Goal: Task Accomplishment & Management: Use online tool/utility

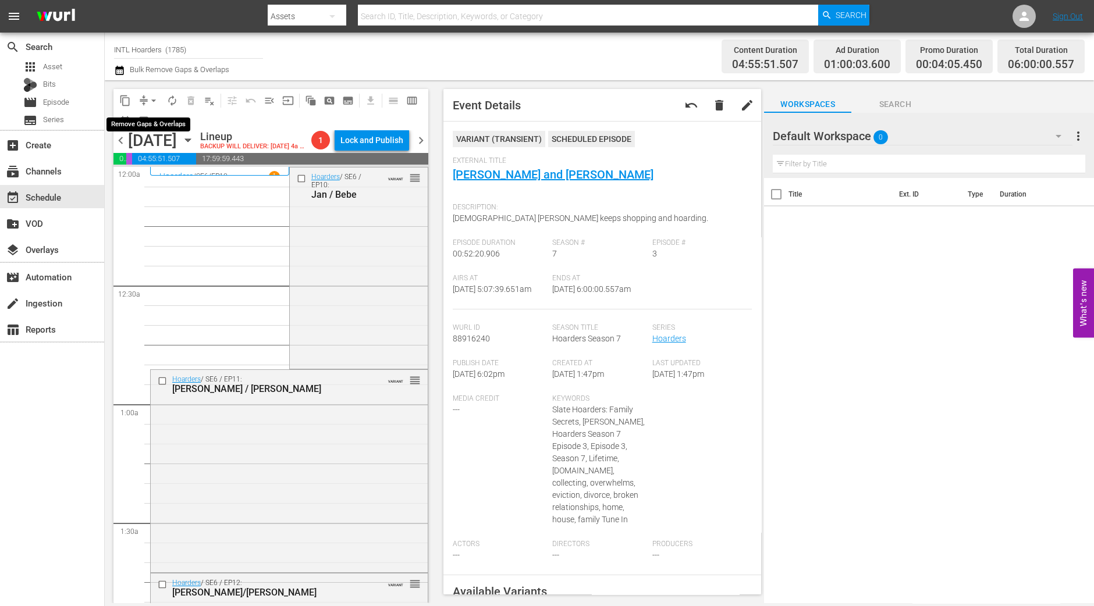
scroll to position [1070, 0]
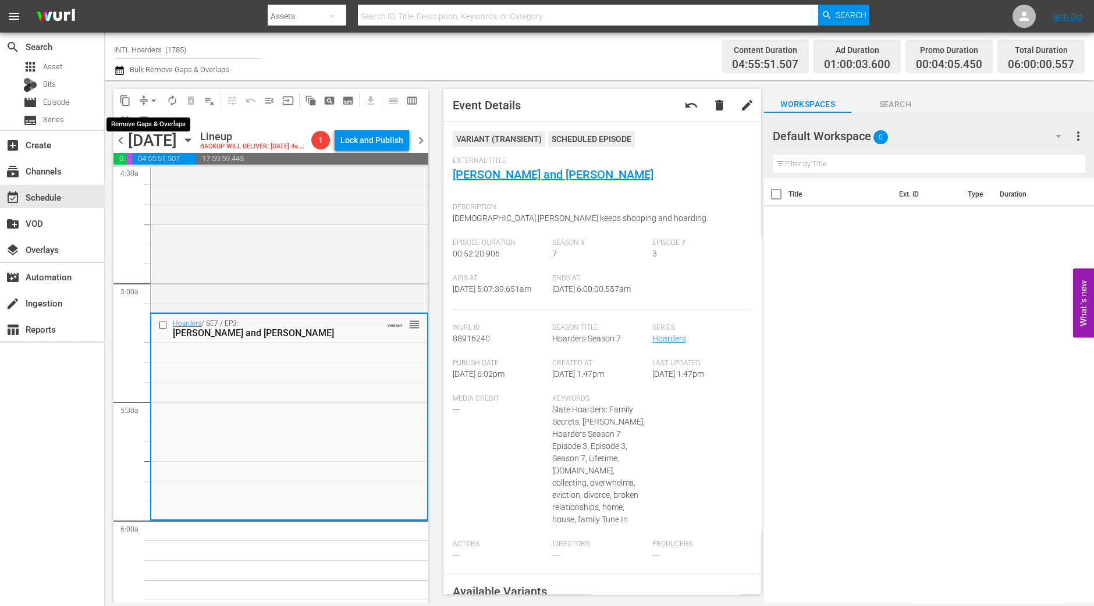
click at [154, 95] on span "arrow_drop_down" at bounding box center [154, 101] width 12 height 12
drag, startPoint x: 359, startPoint y: 568, endPoint x: 363, endPoint y: 560, distance: 9.6
click at [151, 103] on span "arrow_drop_down" at bounding box center [154, 101] width 12 height 12
click li "Align to Midnight"
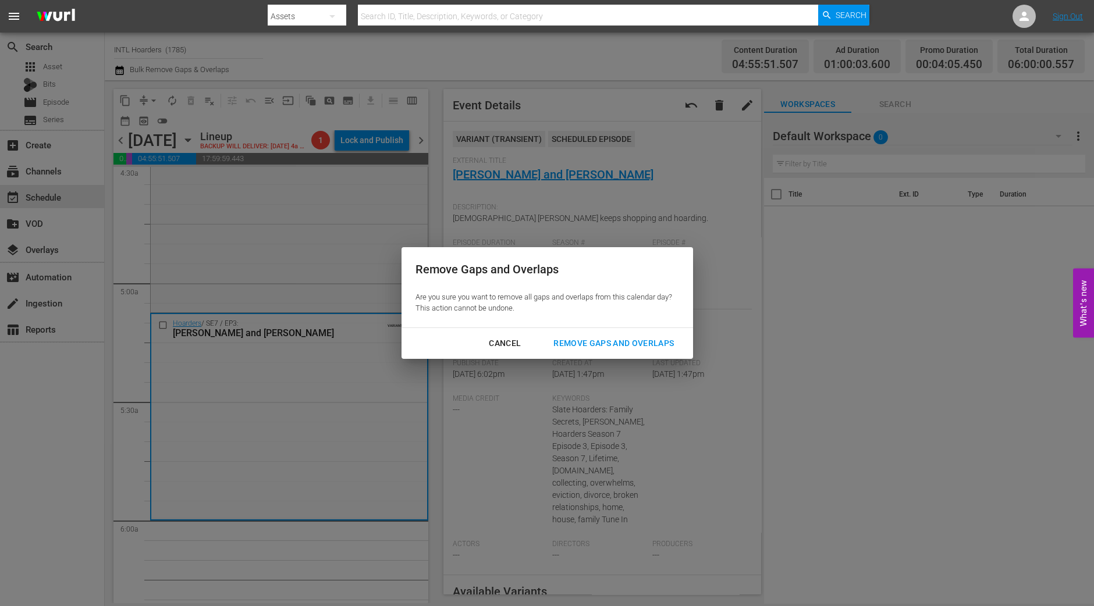
click at [628, 342] on div "Remove Gaps and Overlaps" at bounding box center [613, 343] width 139 height 15
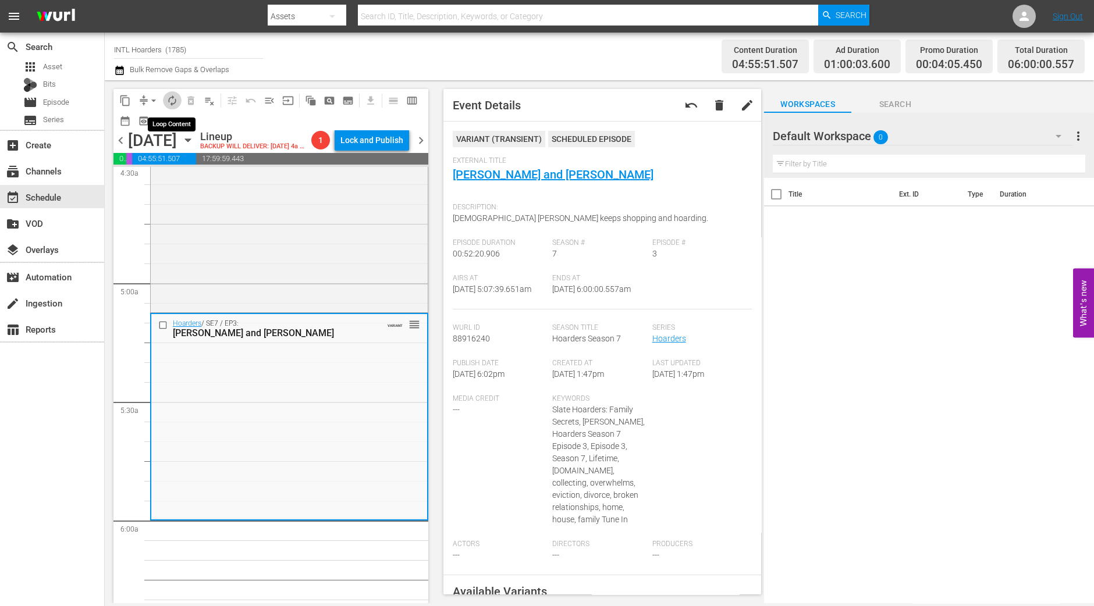
click at [174, 92] on button "autorenew_outlined" at bounding box center [172, 100] width 19 height 19
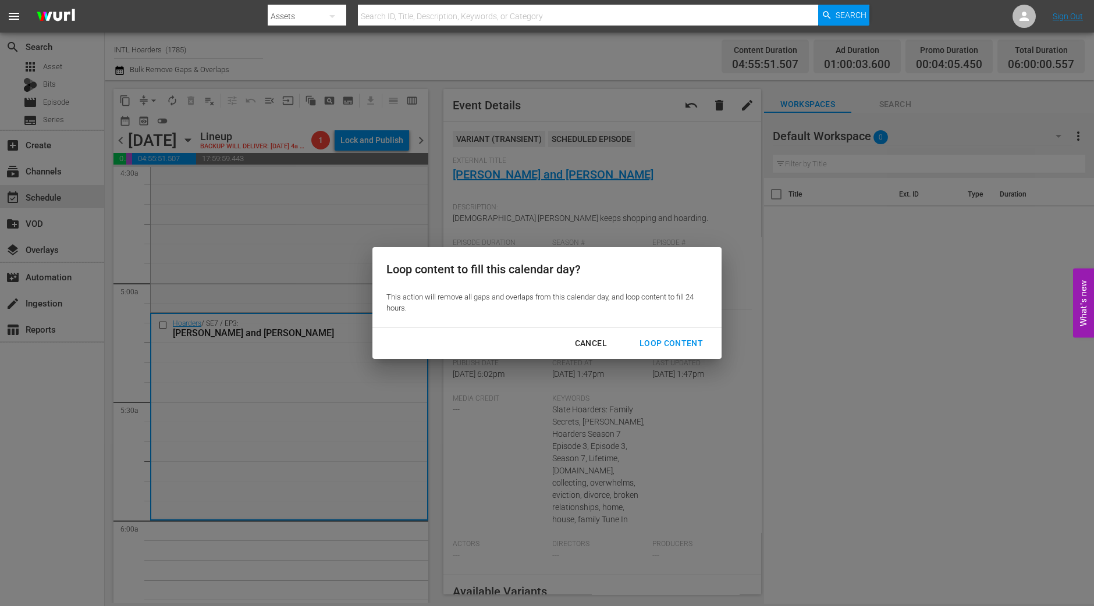
click at [658, 343] on div "Loop Content" at bounding box center [671, 343] width 82 height 15
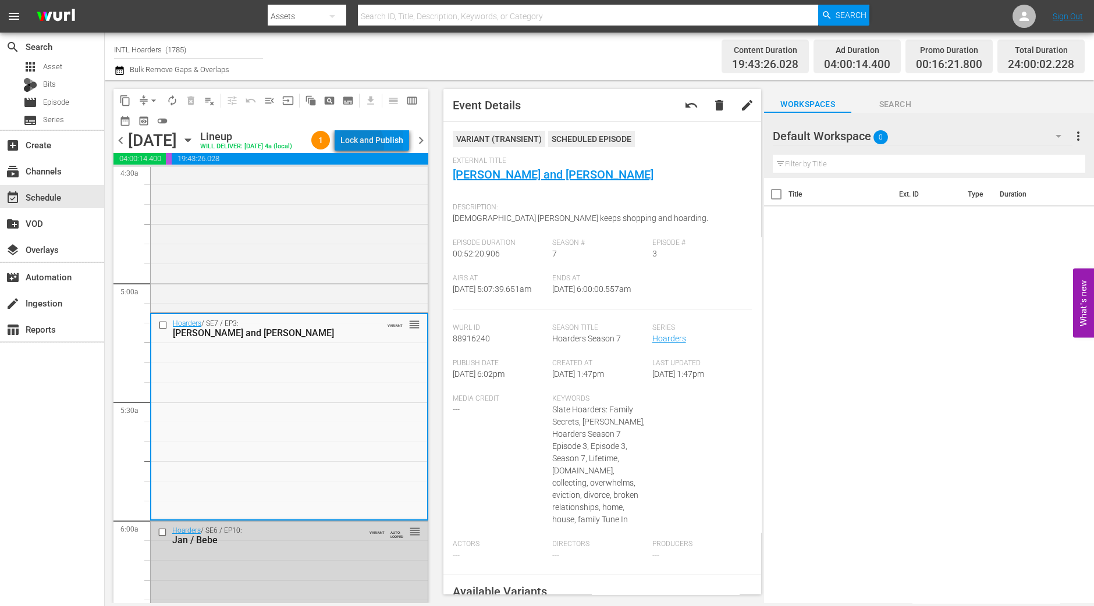
click at [375, 147] on div "Lock and Publish" at bounding box center [371, 140] width 63 height 21
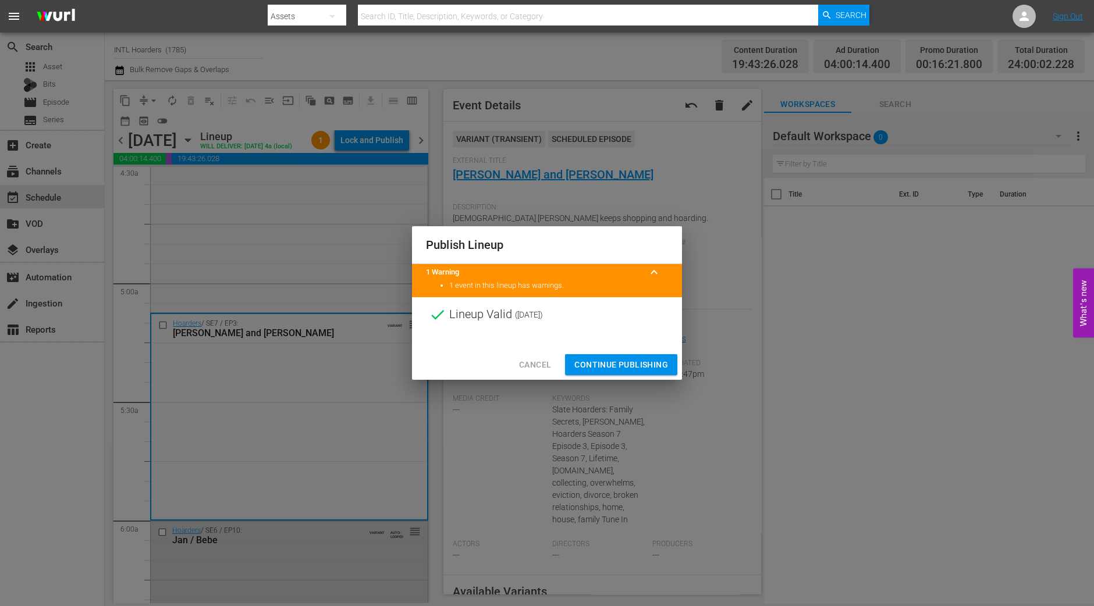
click at [638, 361] on span "Continue Publishing" at bounding box center [621, 365] width 94 height 15
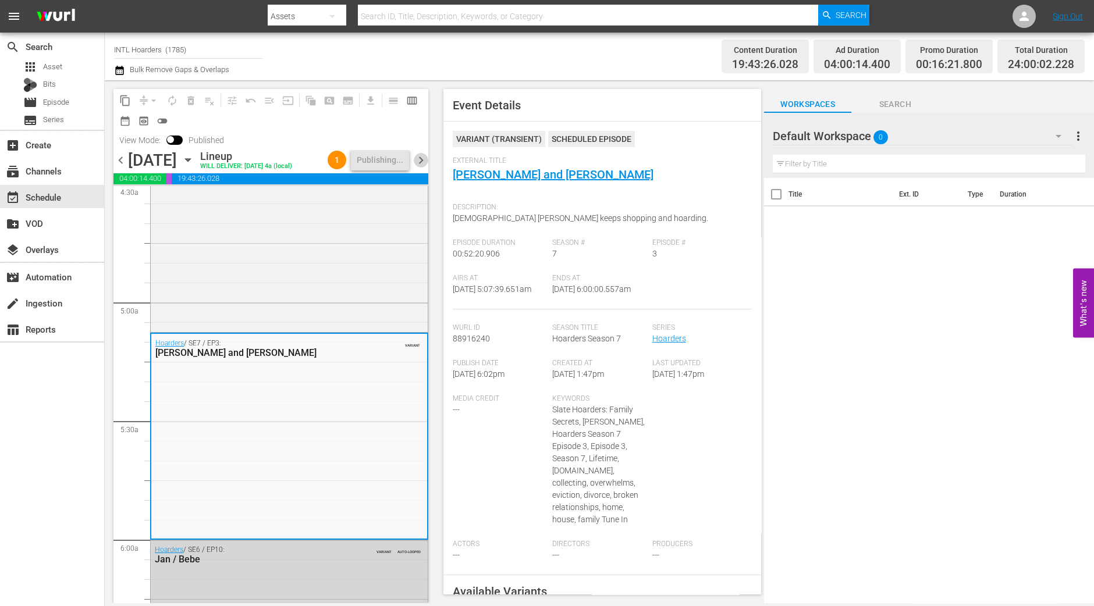
click at [423, 165] on span "chevron_right" at bounding box center [421, 160] width 15 height 15
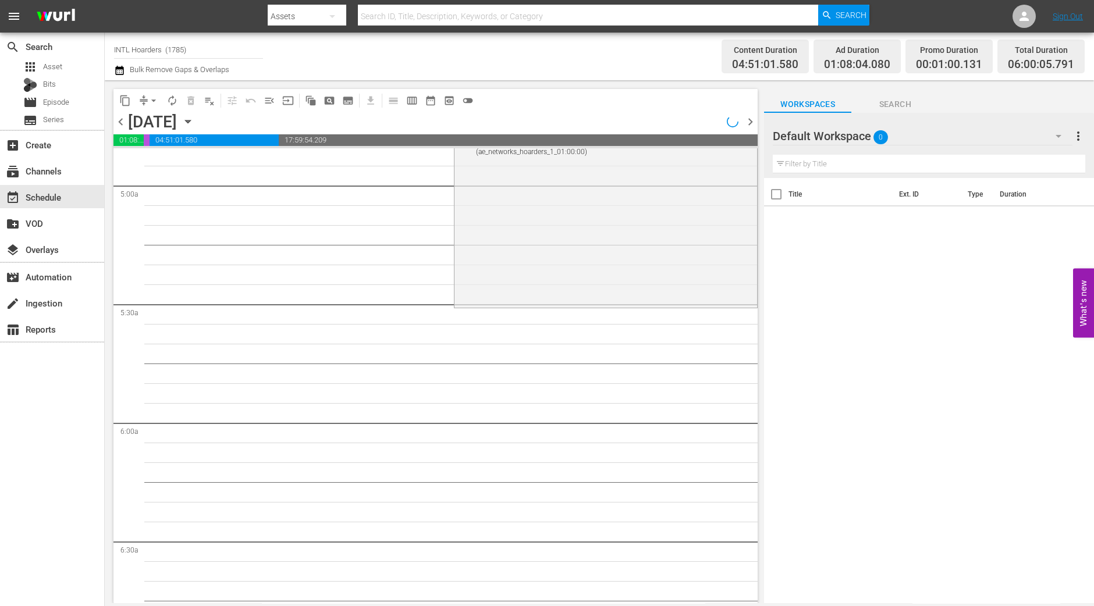
scroll to position [1050, 0]
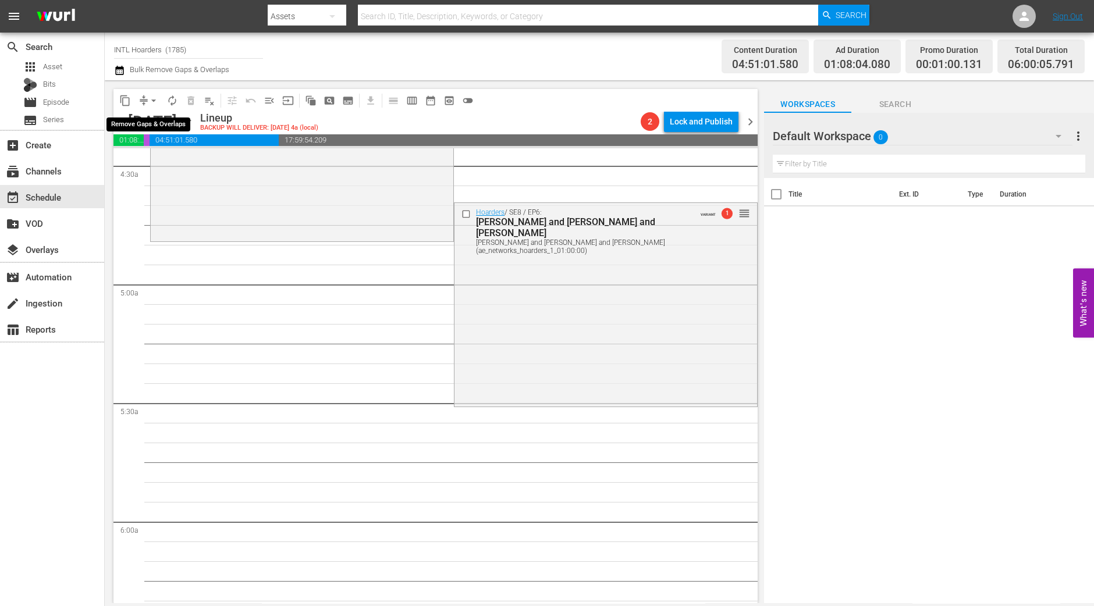
click at [149, 103] on span "arrow_drop_down" at bounding box center [154, 101] width 12 height 12
click at [151, 125] on li "Align to Midnight" at bounding box center [154, 123] width 122 height 19
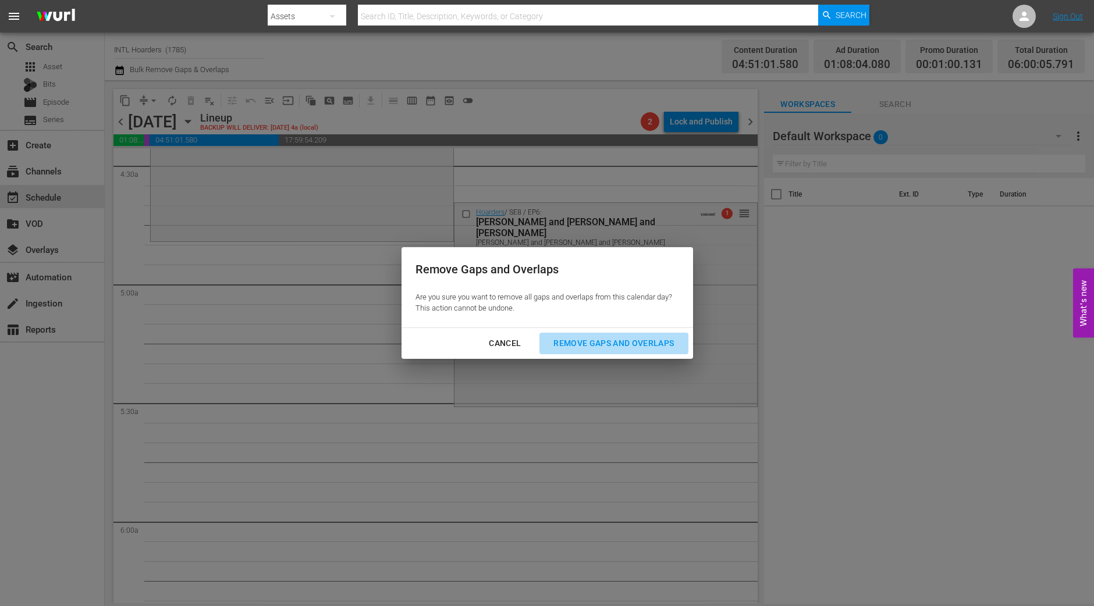
click at [610, 338] on div "Remove Gaps and Overlaps" at bounding box center [613, 343] width 139 height 15
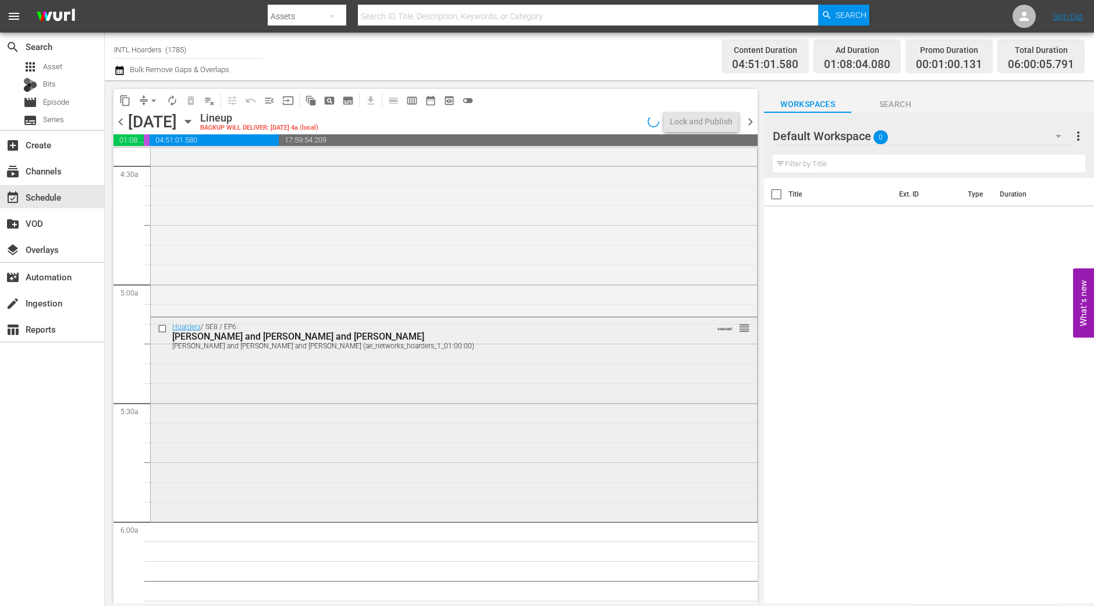
click at [515, 483] on div "Hoarders / SE8 / EP6: Dorothy and David and Doris Dorothy and David and Doris (…" at bounding box center [454, 418] width 606 height 201
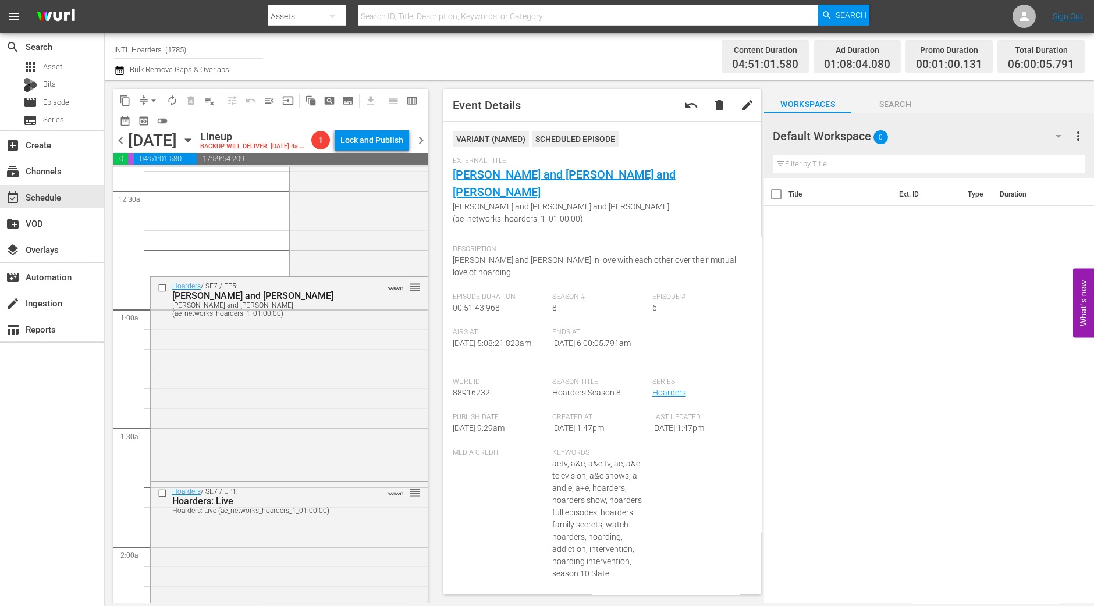
scroll to position [0, 0]
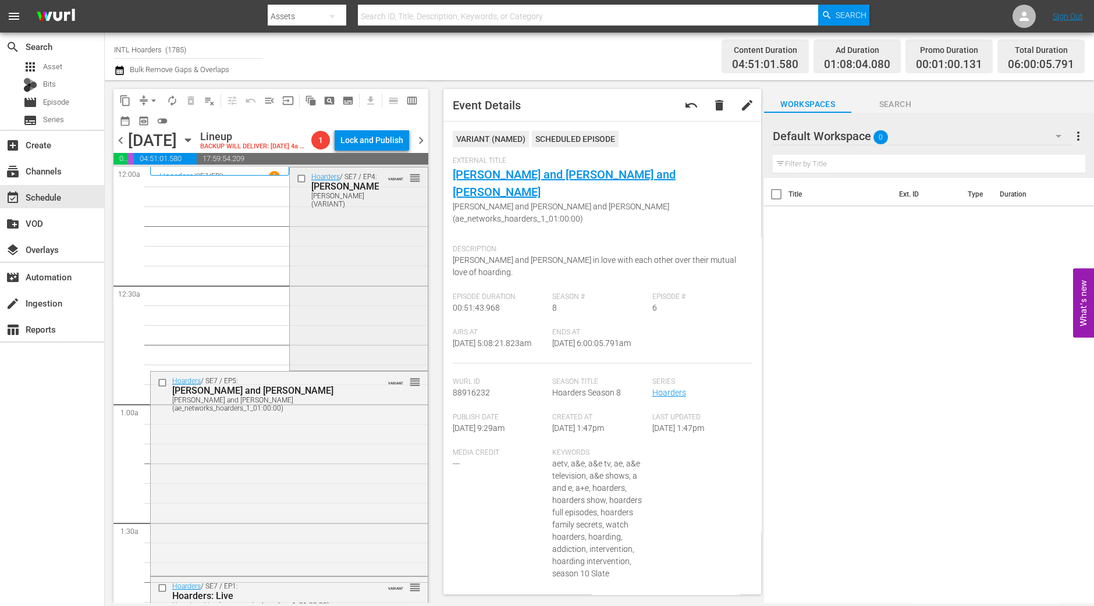
click at [318, 280] on div "Hoarders / SE7 / EP4: Ruthann Ruthann (VARIANT) VARIANT reorder" at bounding box center [359, 268] width 138 height 201
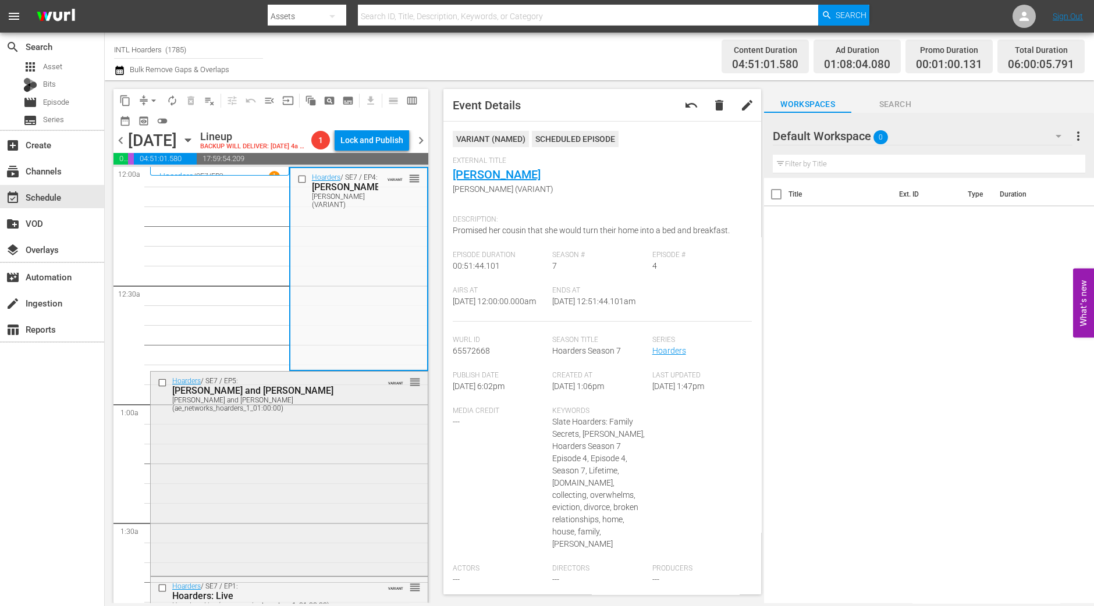
click at [194, 496] on div "Hoarders / SE7 / EP5: Cynthia and Ricky Cynthia and Ricky (ae_networks_hoarders…" at bounding box center [289, 472] width 277 height 201
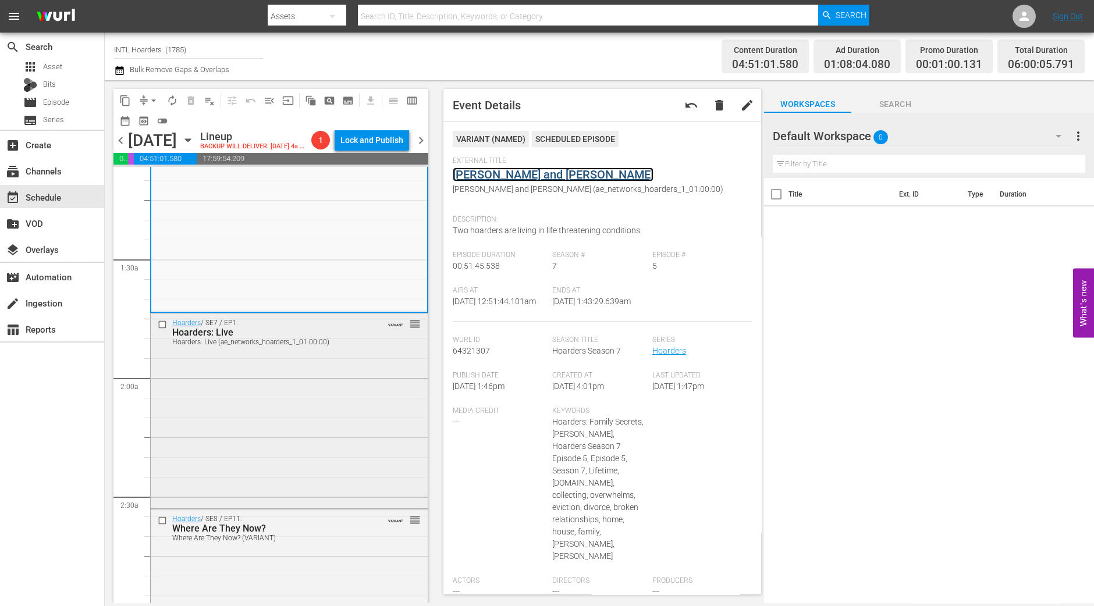
scroll to position [290, 0]
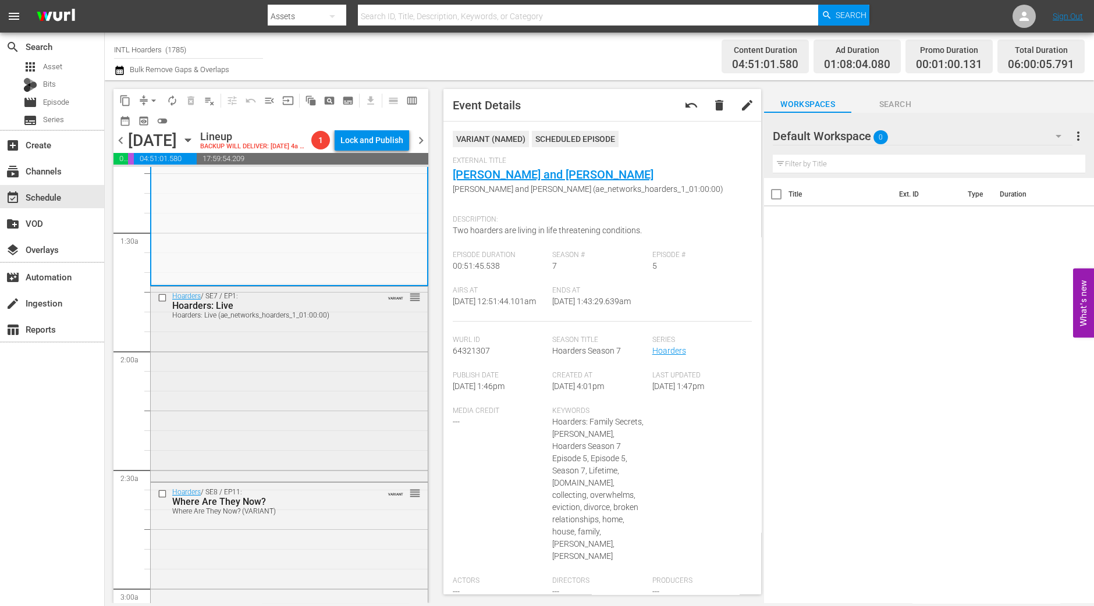
click at [291, 384] on div "Hoarders / SE7 / EP1: Hoarders: Live Hoarders: Live (ae_networks_hoarders_1_01:…" at bounding box center [289, 383] width 277 height 193
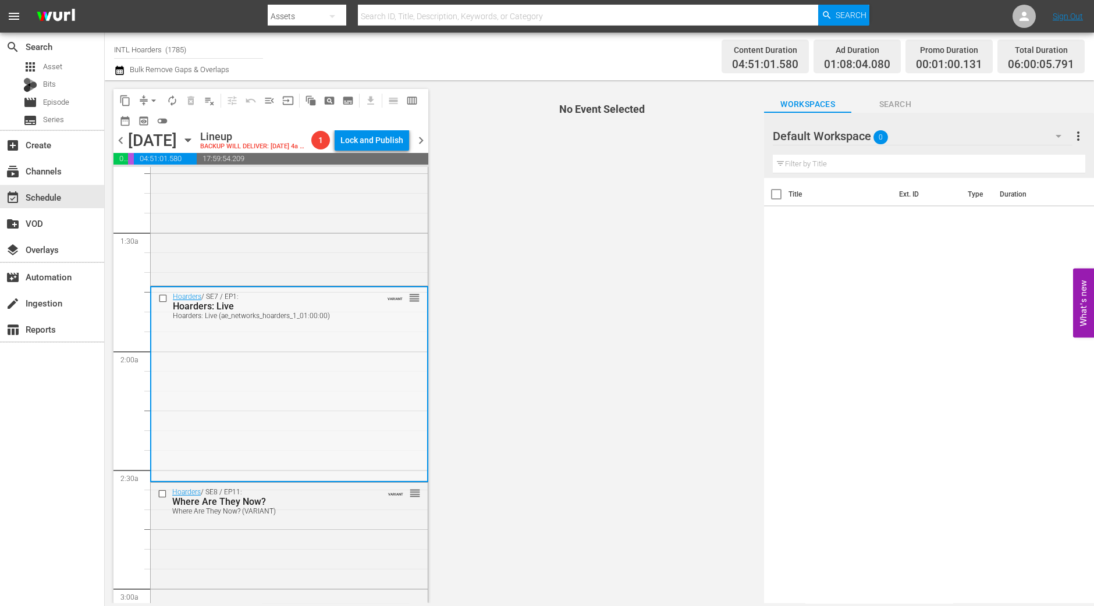
scroll to position [364, 0]
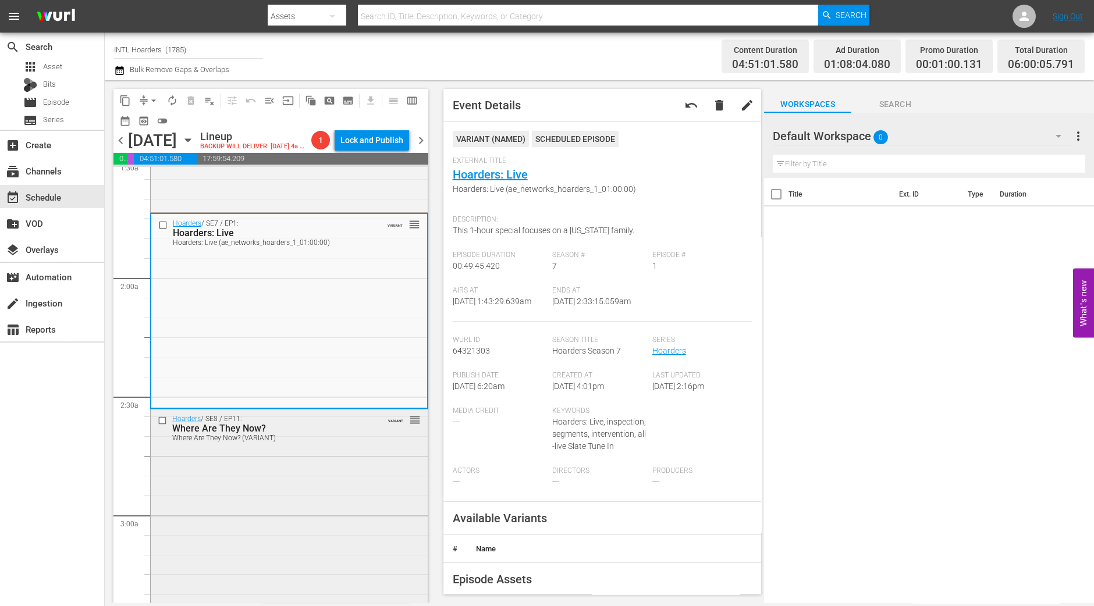
click at [275, 489] on div "Hoarders / SE8 / EP11: Where Are They Now? Where Are They Now? (VARIANT) VARIAN…" at bounding box center [289, 509] width 277 height 201
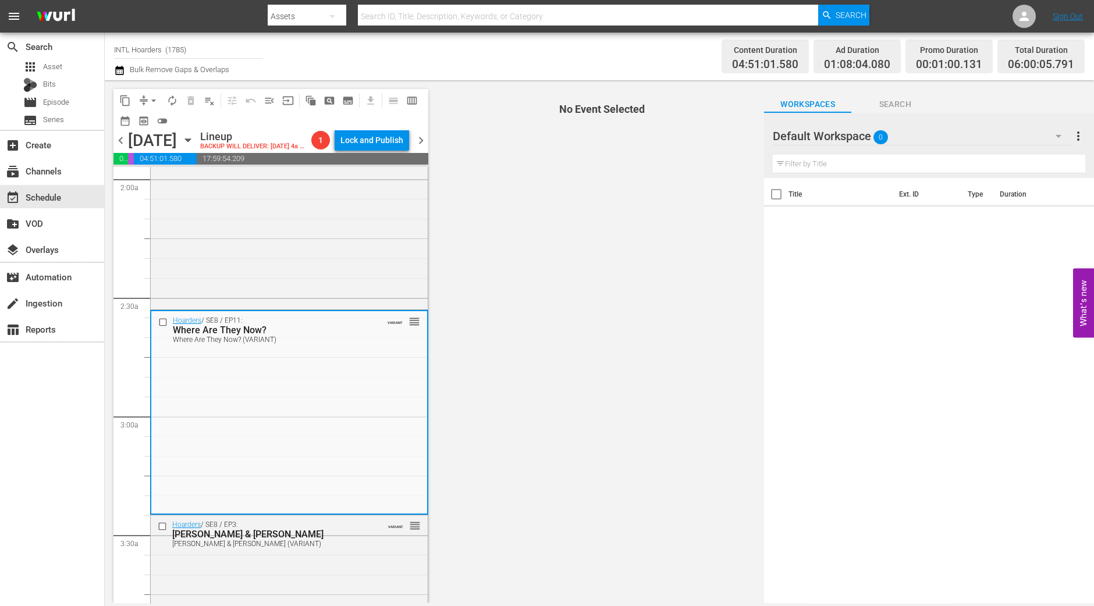
scroll to position [508, 0]
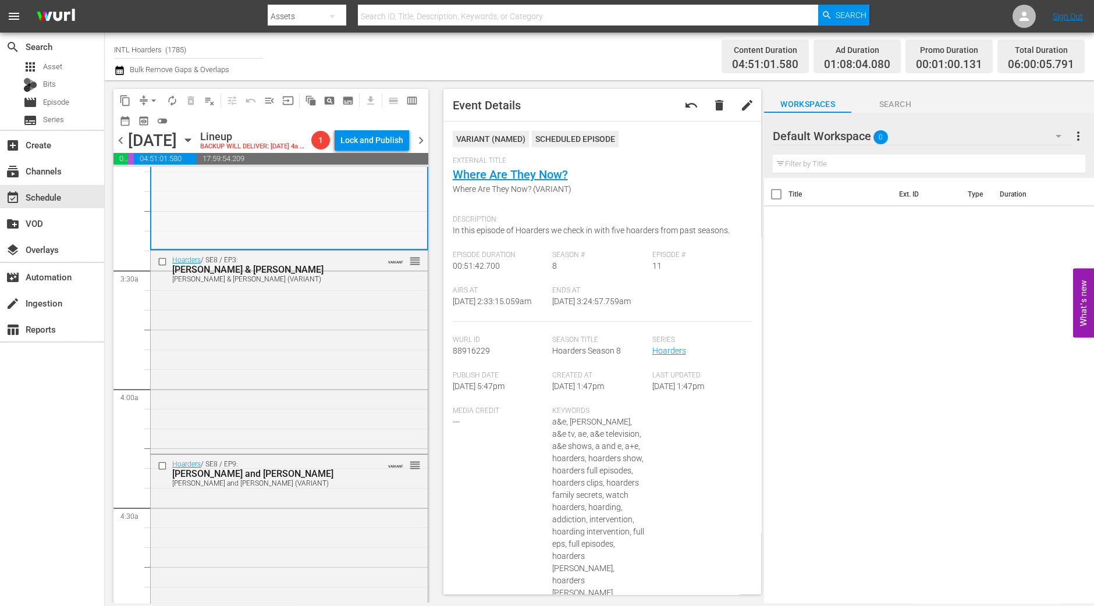
click at [356, 329] on div "Hoarders / SE8 / EP3: Jackie & Richard Jackie & Richard (VARIANT) VARIANT reord…" at bounding box center [289, 351] width 277 height 201
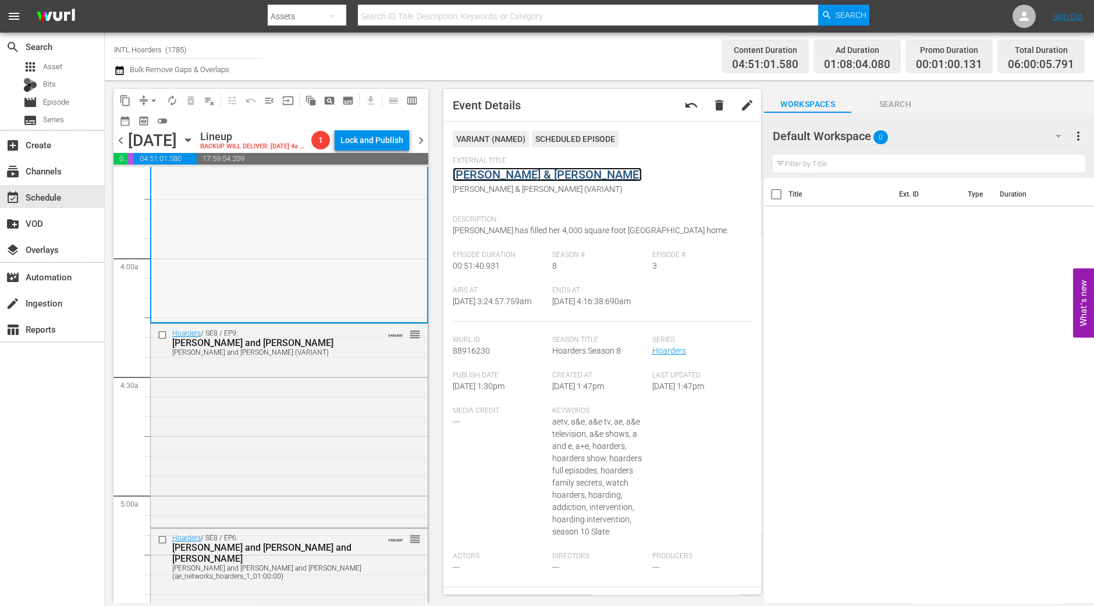
scroll to position [945, 0]
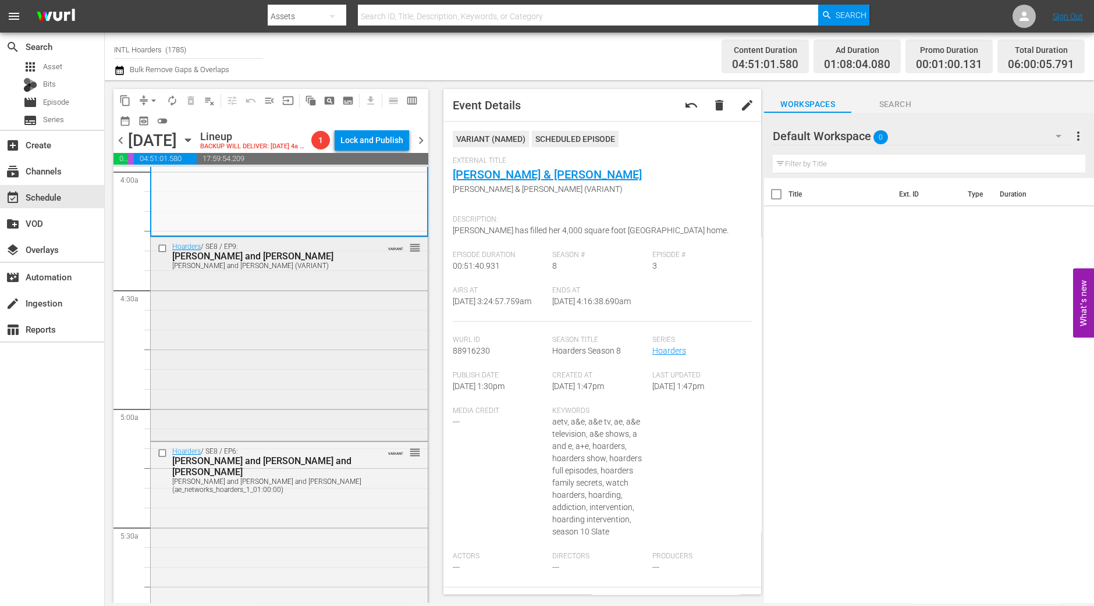
click at [302, 330] on div "Hoarders / SE8 / EP9: Ellen and Gloria Ellen and Gloria (VARIANT) VARIANT reord…" at bounding box center [289, 337] width 277 height 201
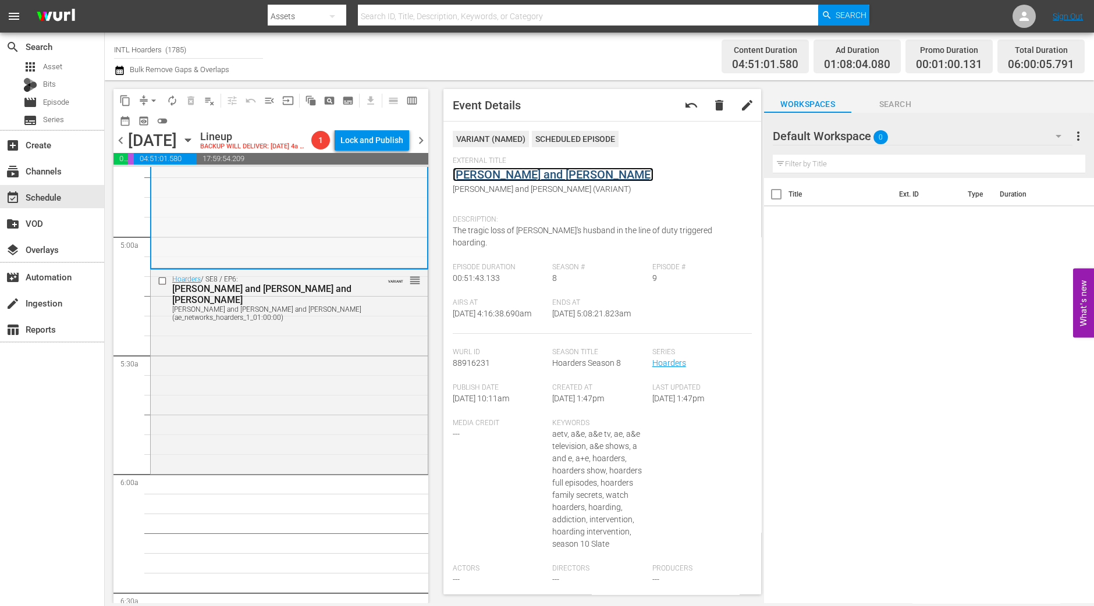
scroll to position [1163, 0]
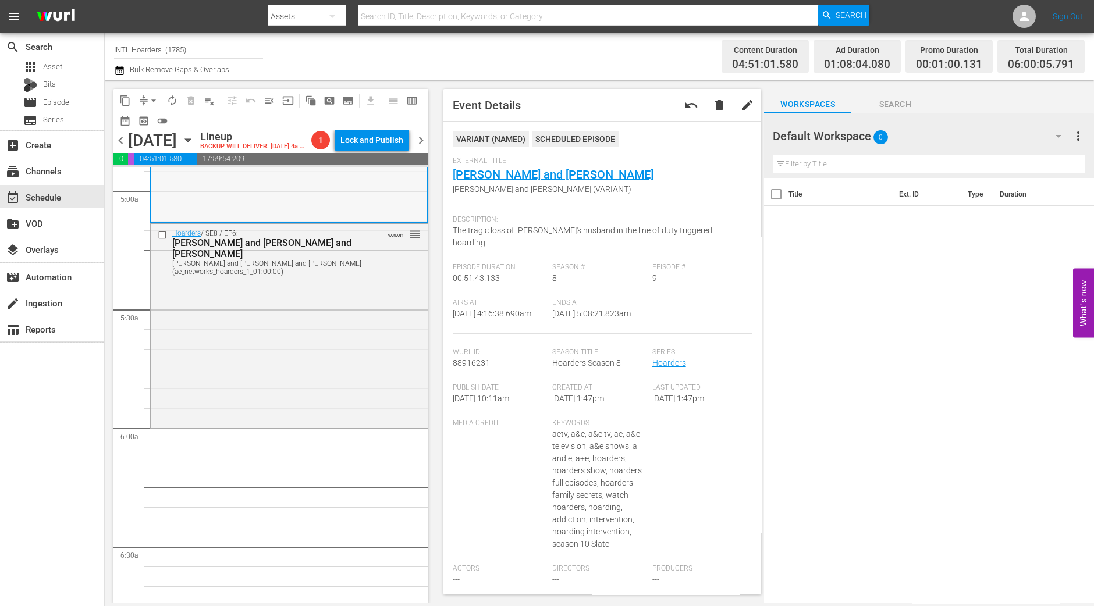
click at [358, 378] on div "Hoarders / SE8 / EP6: Dorothy and David and Doris Dorothy and David and Doris (…" at bounding box center [289, 324] width 277 height 201
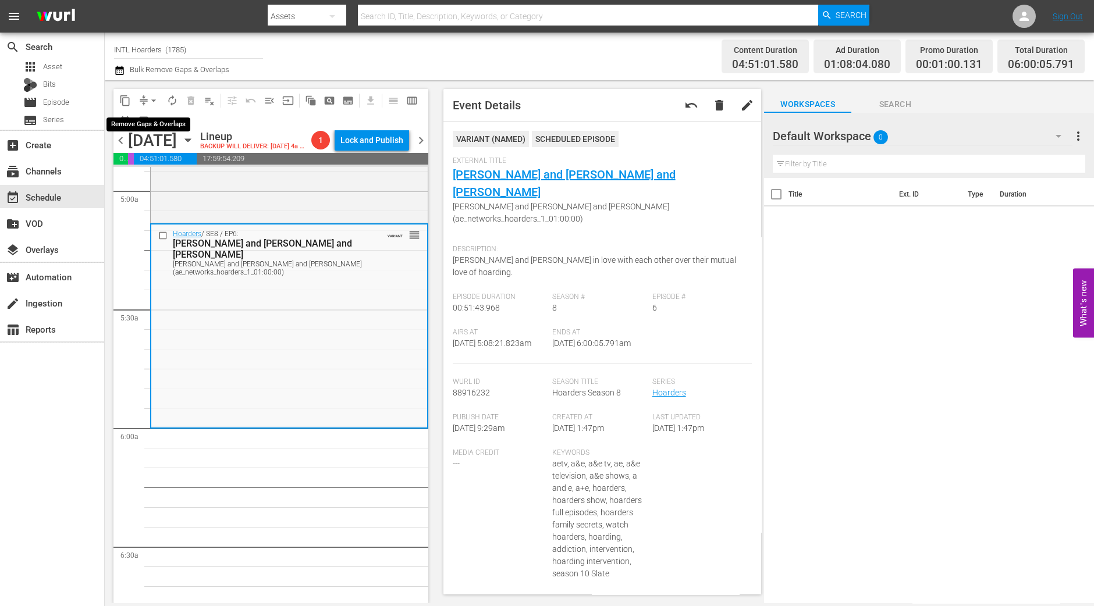
click at [145, 99] on button "arrow_drop_down" at bounding box center [153, 100] width 19 height 19
click at [150, 115] on li "Align to Midnight" at bounding box center [154, 123] width 122 height 19
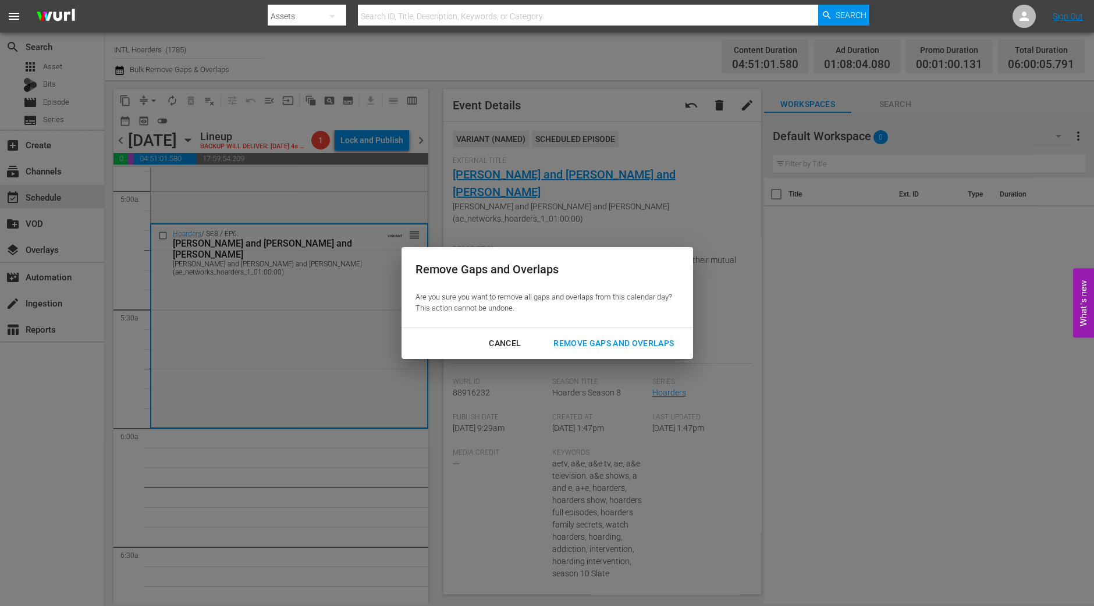
click at [671, 354] on div "Cancel Remove Gaps and Overlaps" at bounding box center [546, 343] width 291 height 31
click at [667, 347] on div "Remove Gaps and Overlaps" at bounding box center [613, 343] width 139 height 15
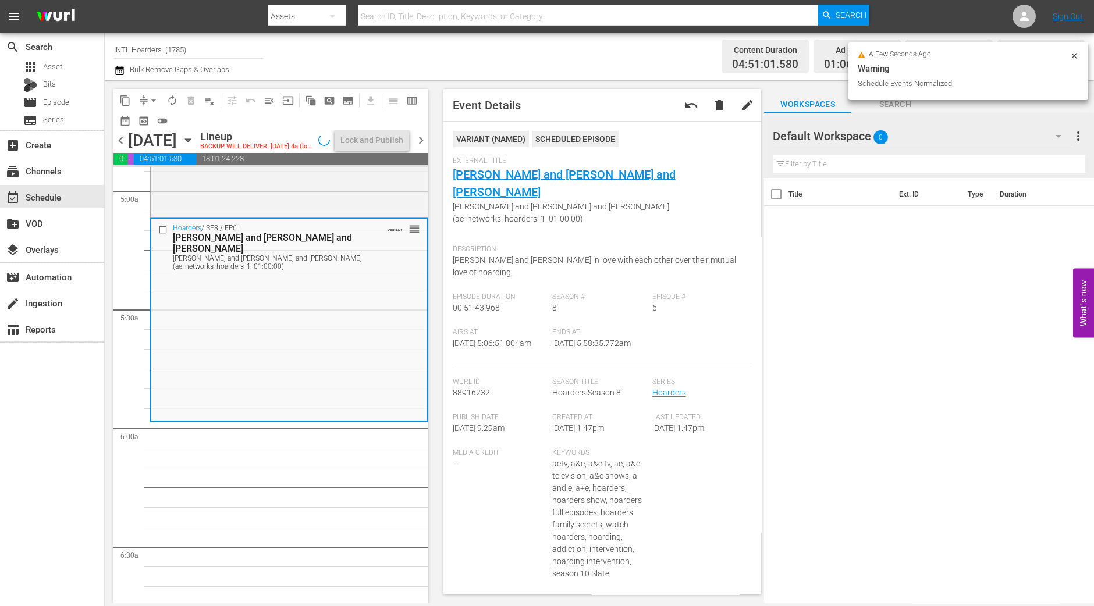
scroll to position [1183, 0]
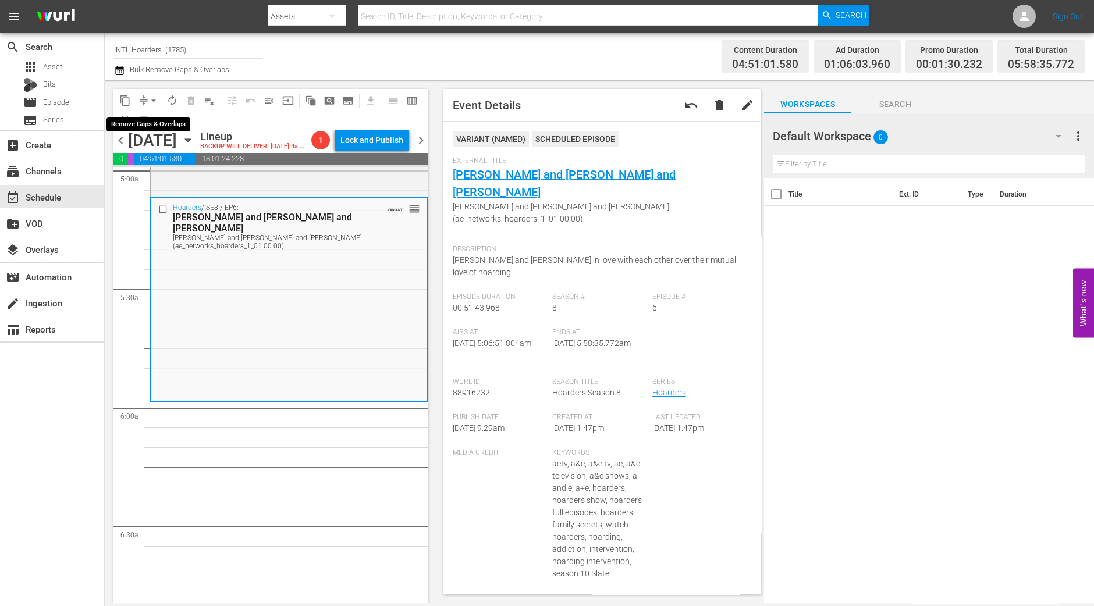
click at [154, 102] on span "arrow_drop_down" at bounding box center [154, 101] width 12 height 12
click at [149, 121] on li "Align to Midnight" at bounding box center [154, 123] width 122 height 19
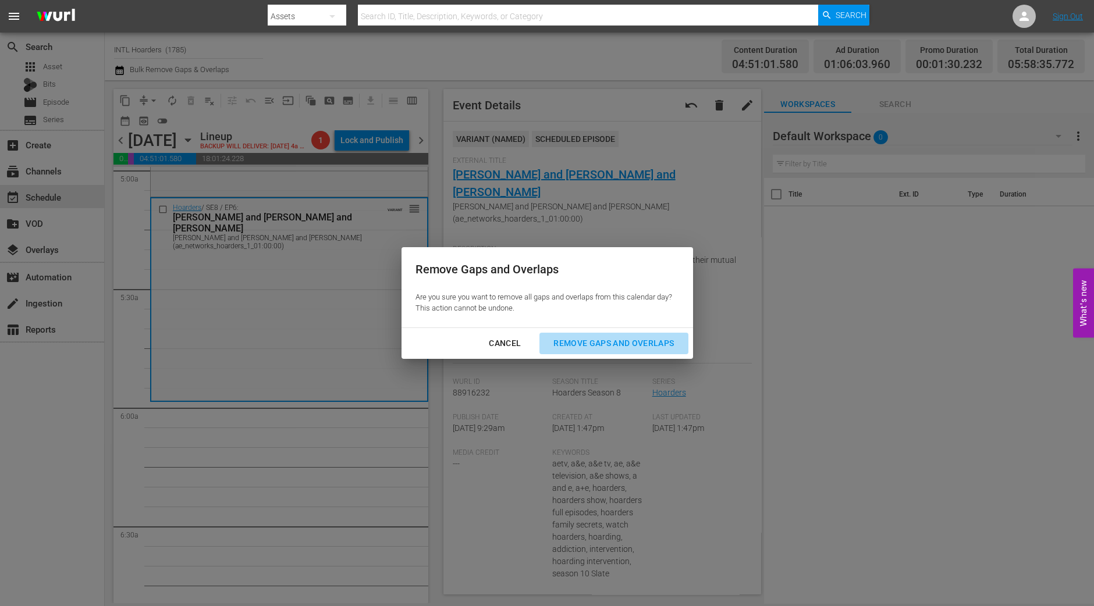
click at [642, 339] on div "Remove Gaps and Overlaps" at bounding box center [613, 343] width 139 height 15
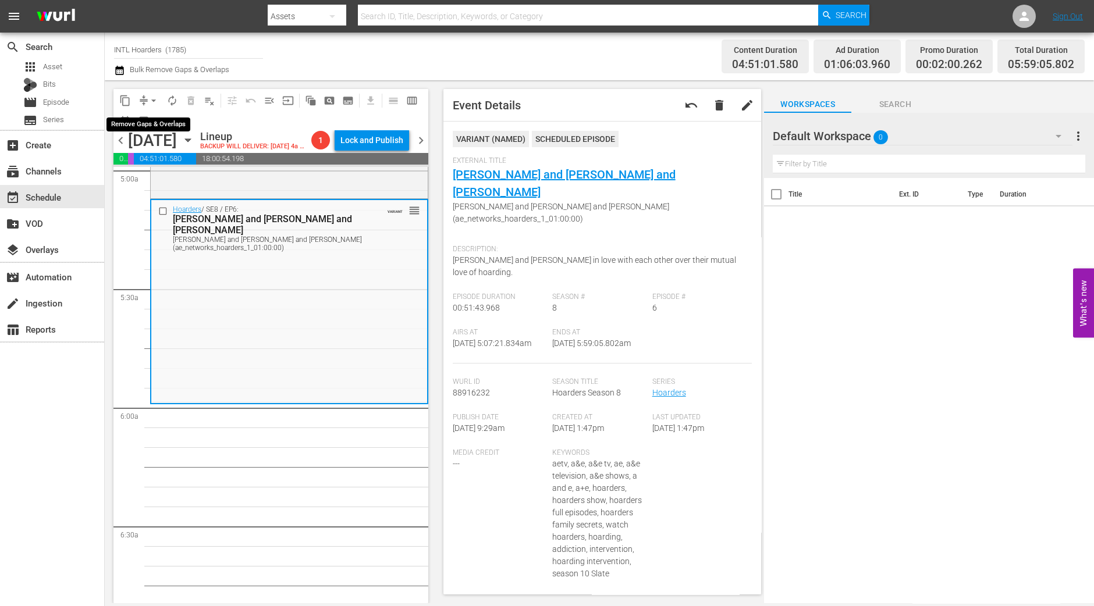
click at [154, 100] on span "arrow_drop_down" at bounding box center [154, 101] width 12 height 12
click at [162, 130] on li "Align to Midnight" at bounding box center [154, 123] width 122 height 19
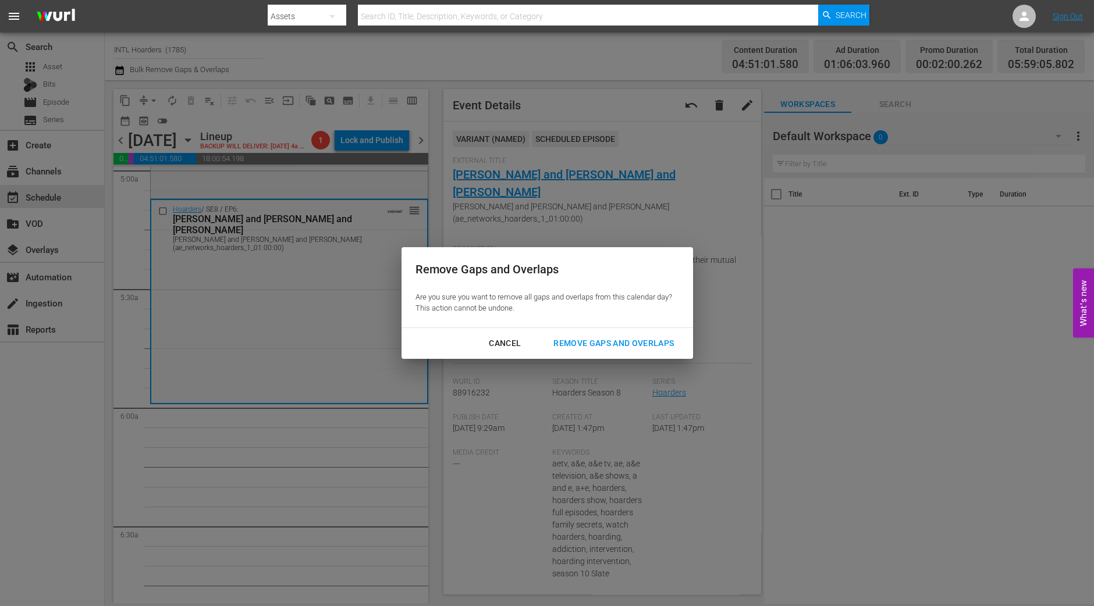
click at [628, 343] on div "Remove Gaps and Overlaps" at bounding box center [613, 343] width 139 height 15
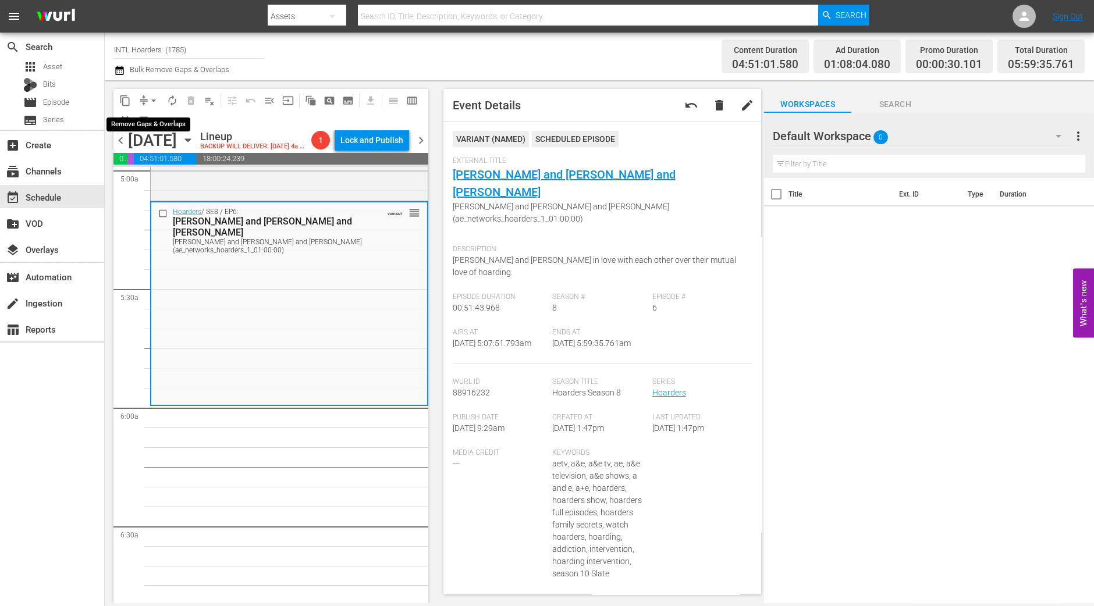
drag, startPoint x: 152, startPoint y: 97, endPoint x: 151, endPoint y: 106, distance: 9.4
click at [152, 97] on span "arrow_drop_down" at bounding box center [154, 101] width 12 height 12
click at [152, 124] on li "Align to Midnight" at bounding box center [154, 123] width 122 height 19
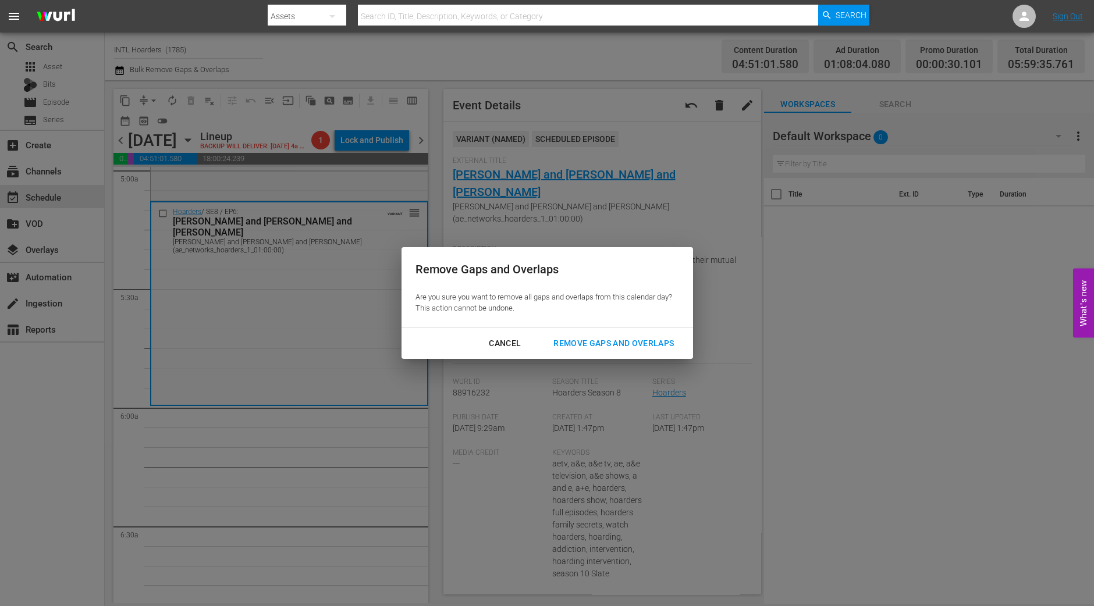
click at [644, 338] on div "Remove Gaps and Overlaps" at bounding box center [613, 343] width 139 height 15
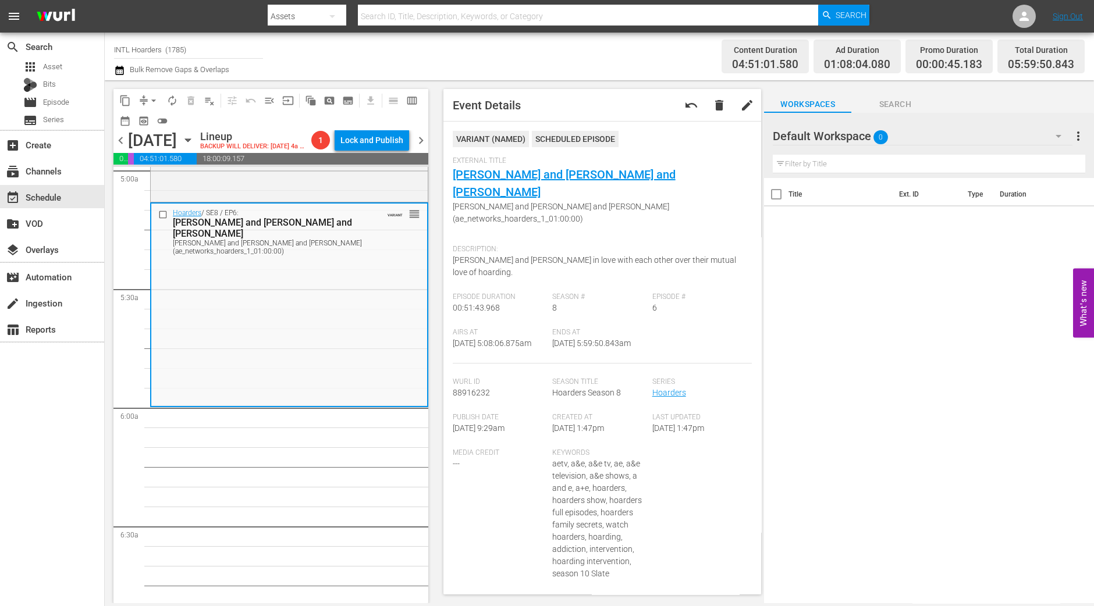
click at [442, 560] on span "Event Details undo delete edit VARIANT ( NAMED ) Scheduled Episode External Tit…" at bounding box center [600, 341] width 330 height 523
click at [145, 97] on button "arrow_drop_down" at bounding box center [153, 100] width 19 height 19
click at [147, 120] on li "Align to Midnight" at bounding box center [154, 123] width 122 height 19
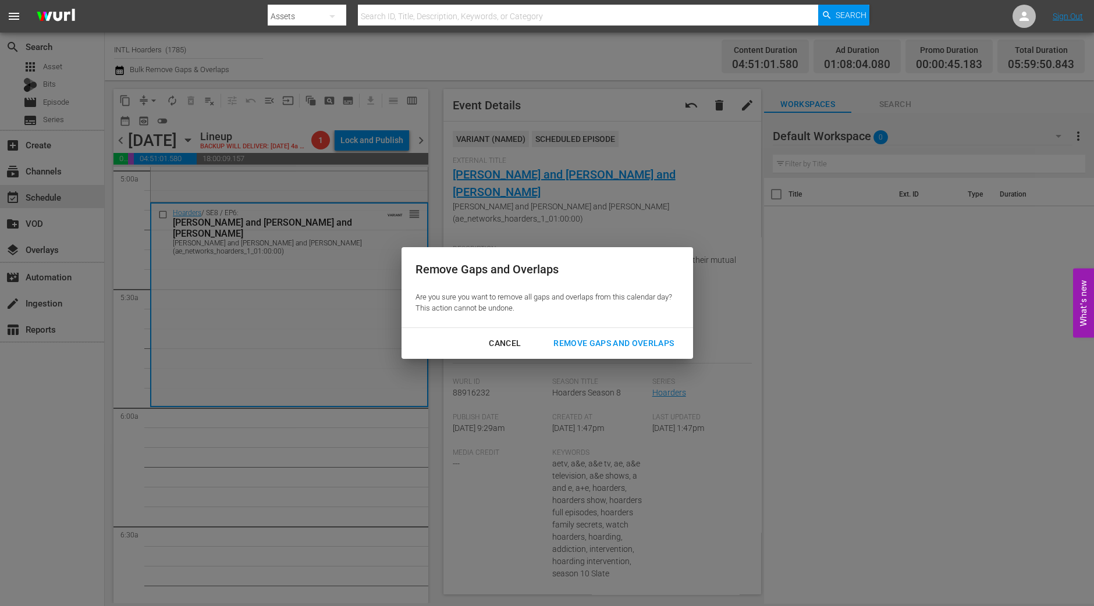
click at [599, 347] on div "Remove Gaps and Overlaps" at bounding box center [613, 343] width 139 height 15
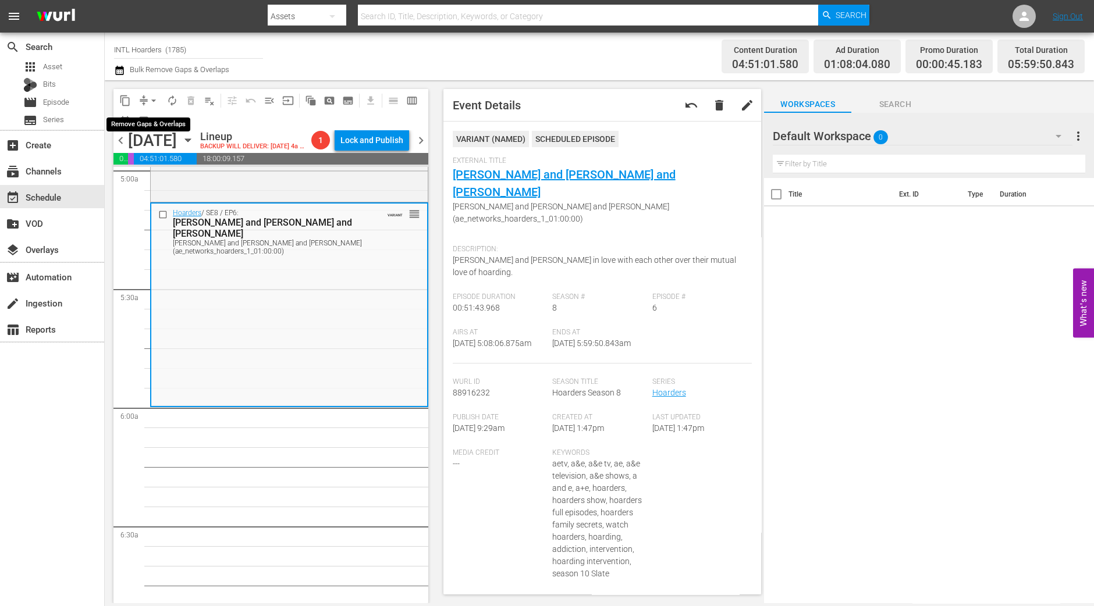
click at [151, 104] on span "arrow_drop_down" at bounding box center [154, 101] width 12 height 12
click at [144, 126] on li "Align to Midnight" at bounding box center [154, 123] width 122 height 19
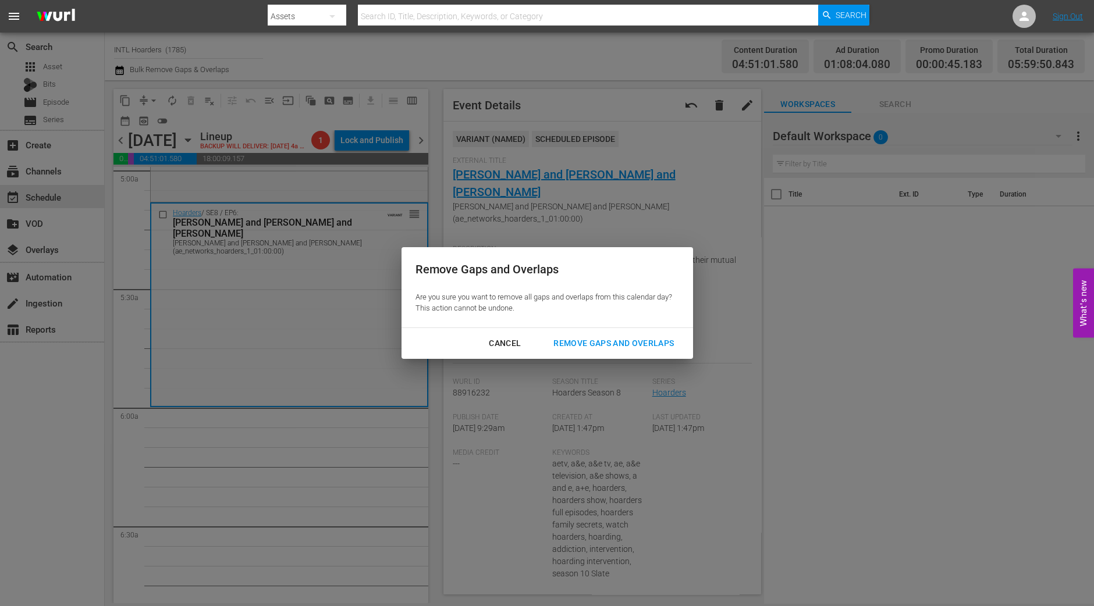
click at [632, 348] on div "Remove Gaps and Overlaps" at bounding box center [613, 343] width 139 height 15
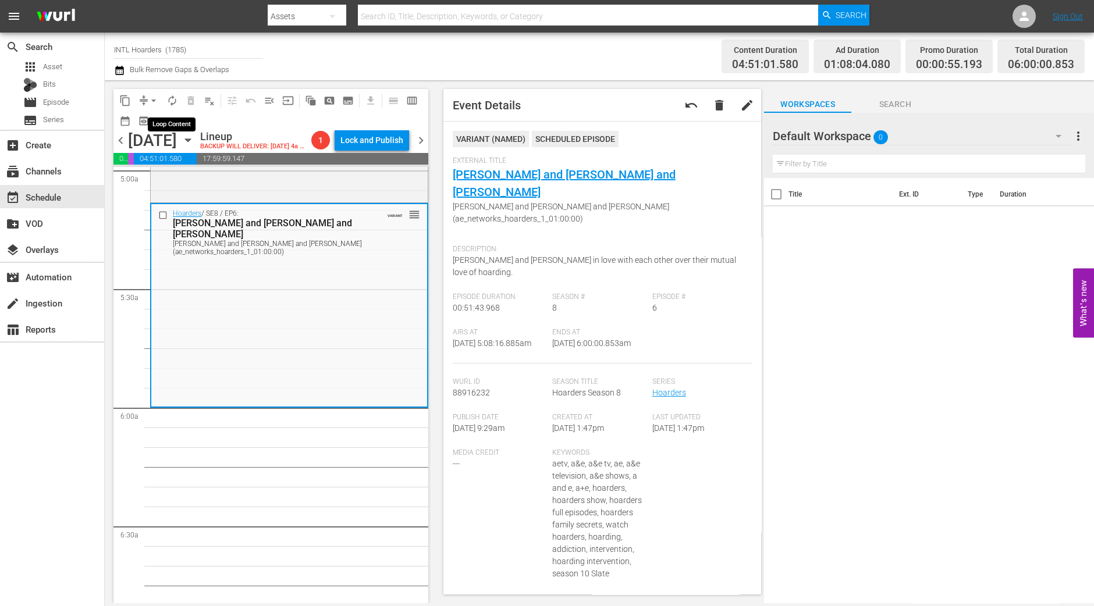
click at [171, 103] on span "autorenew_outlined" at bounding box center [172, 101] width 12 height 12
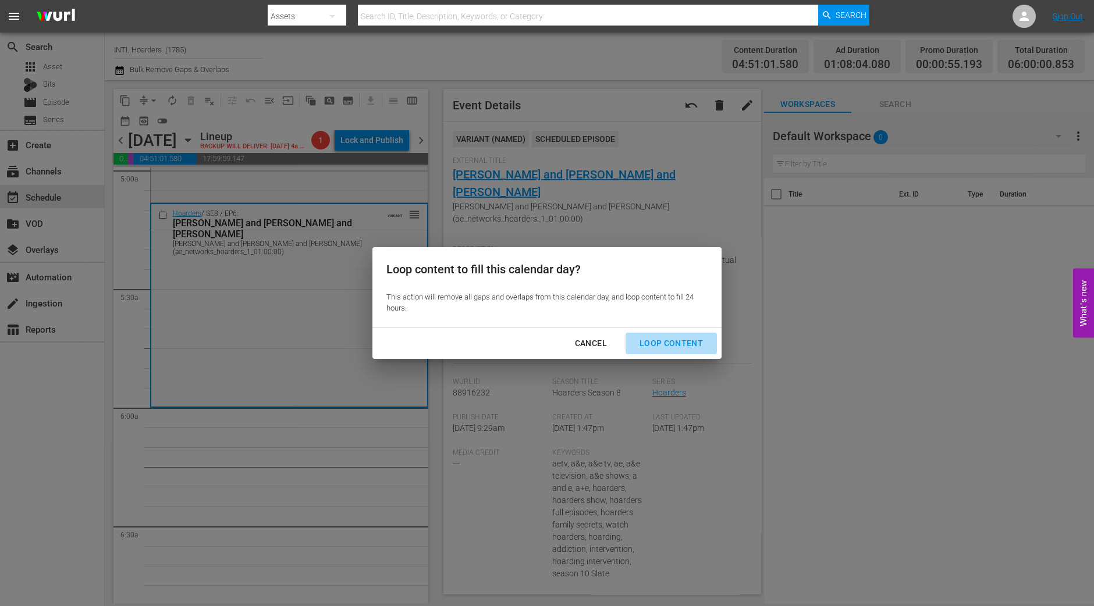
click at [683, 350] on button "Loop Content" at bounding box center [670, 344] width 91 height 22
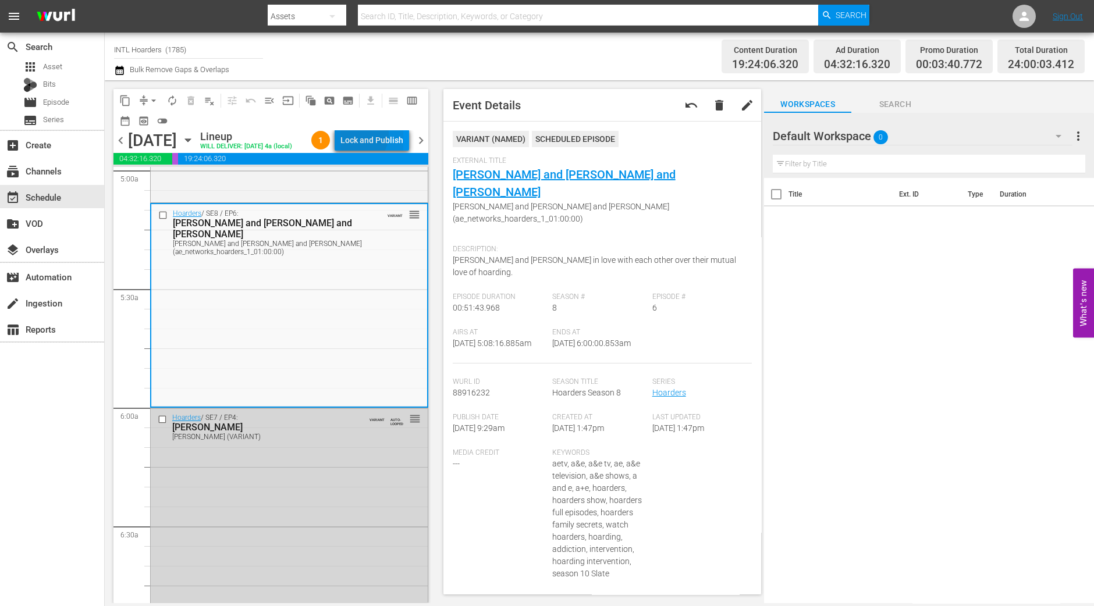
click at [366, 136] on div "Lock and Publish" at bounding box center [371, 140] width 63 height 21
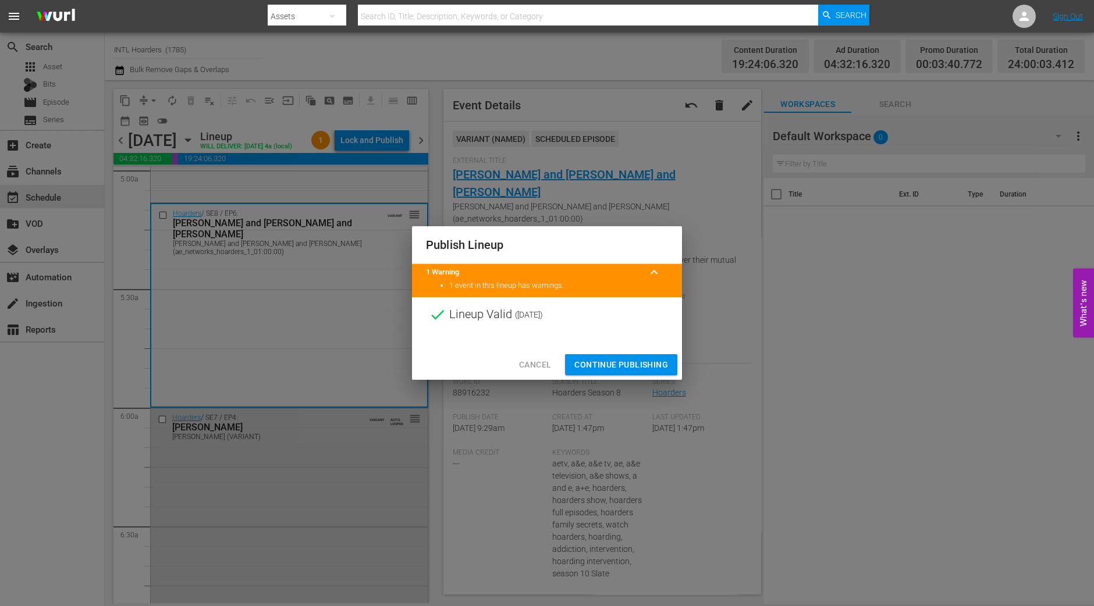
click at [610, 366] on span "Continue Publishing" at bounding box center [621, 365] width 94 height 15
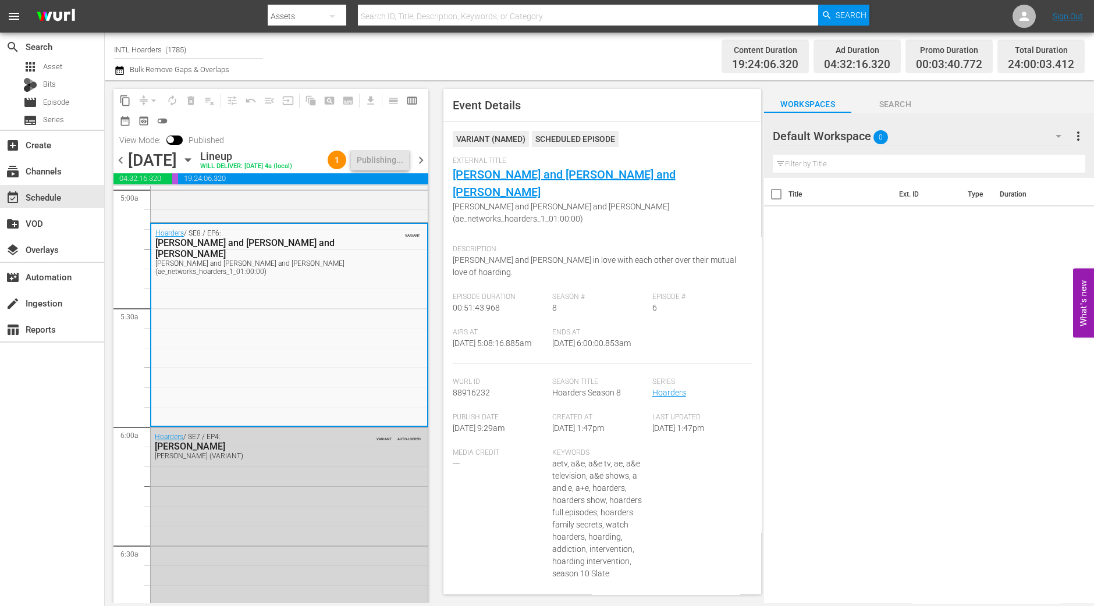
click at [418, 168] on span "chevron_right" at bounding box center [421, 160] width 15 height 15
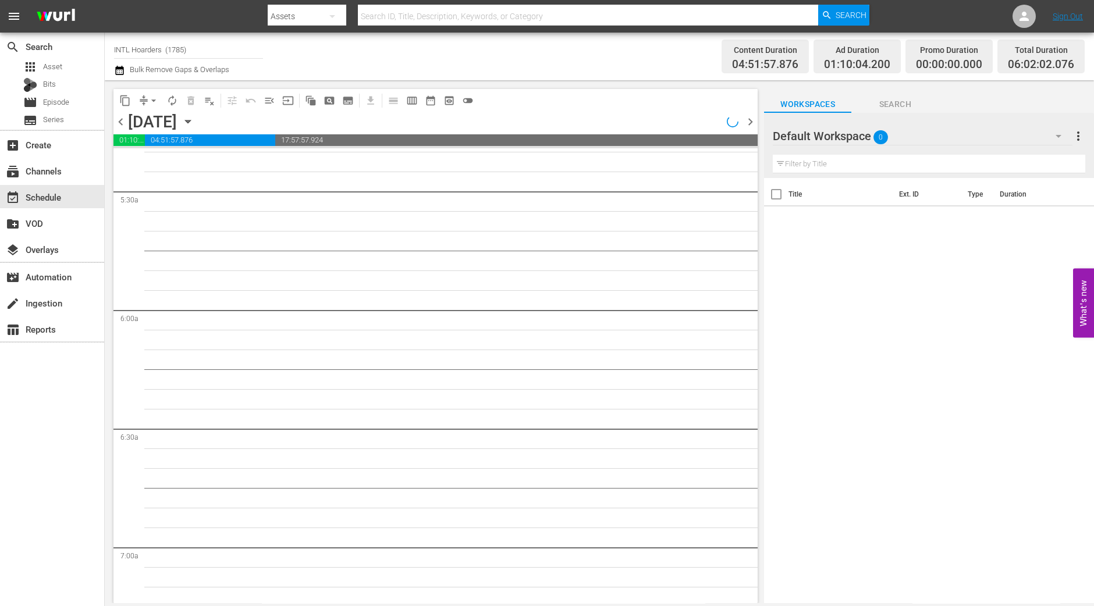
scroll to position [1163, 0]
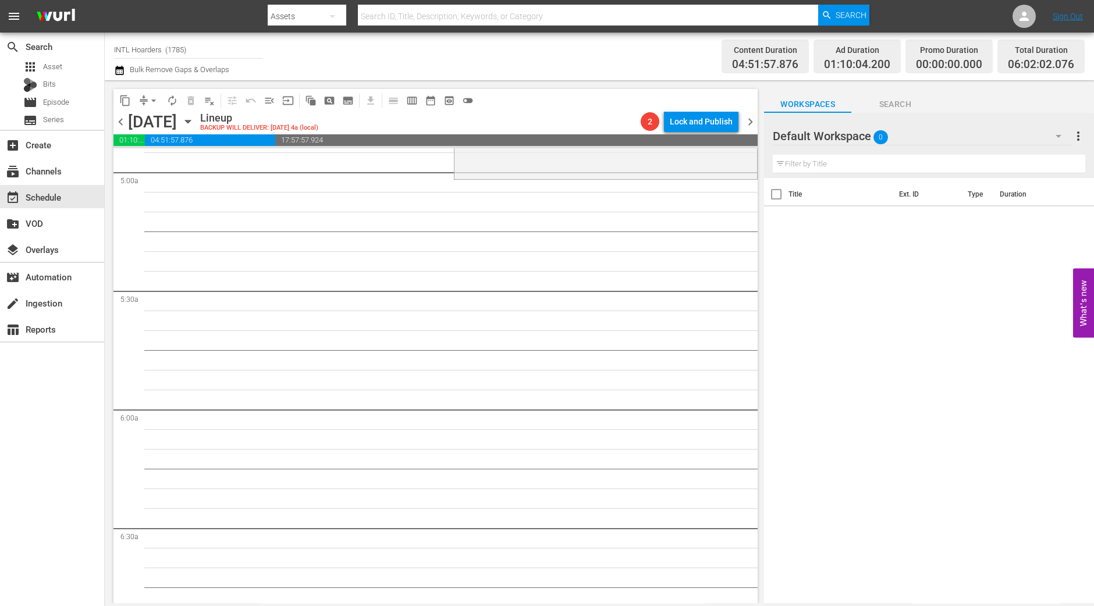
click at [155, 103] on span "arrow_drop_down" at bounding box center [154, 101] width 12 height 12
click at [151, 120] on li "Align to Midnight" at bounding box center [154, 123] width 122 height 19
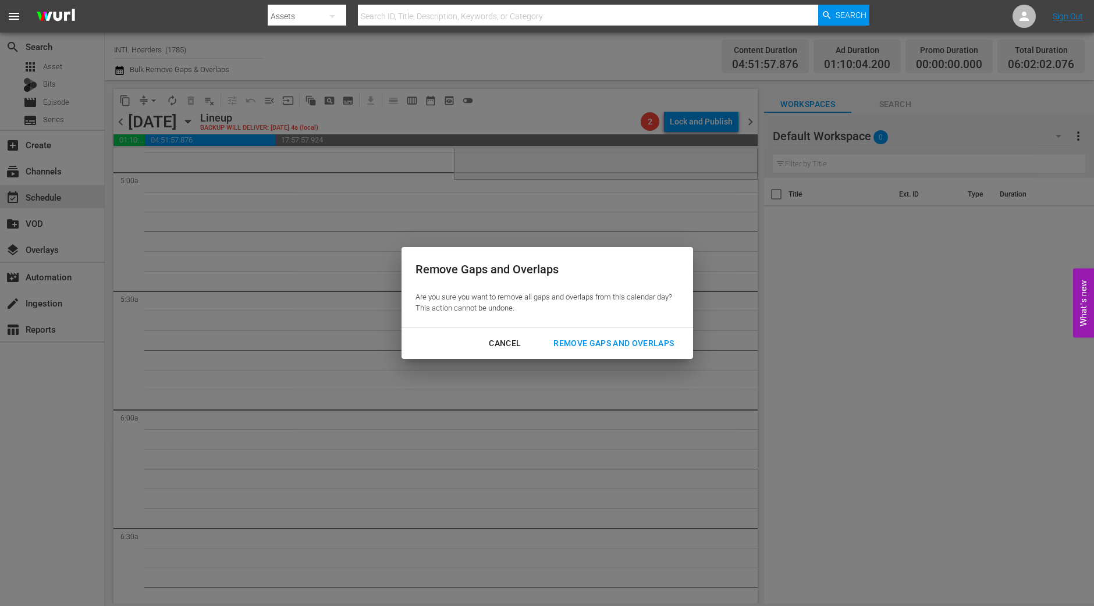
click at [625, 347] on div "Remove Gaps and Overlaps" at bounding box center [613, 343] width 139 height 15
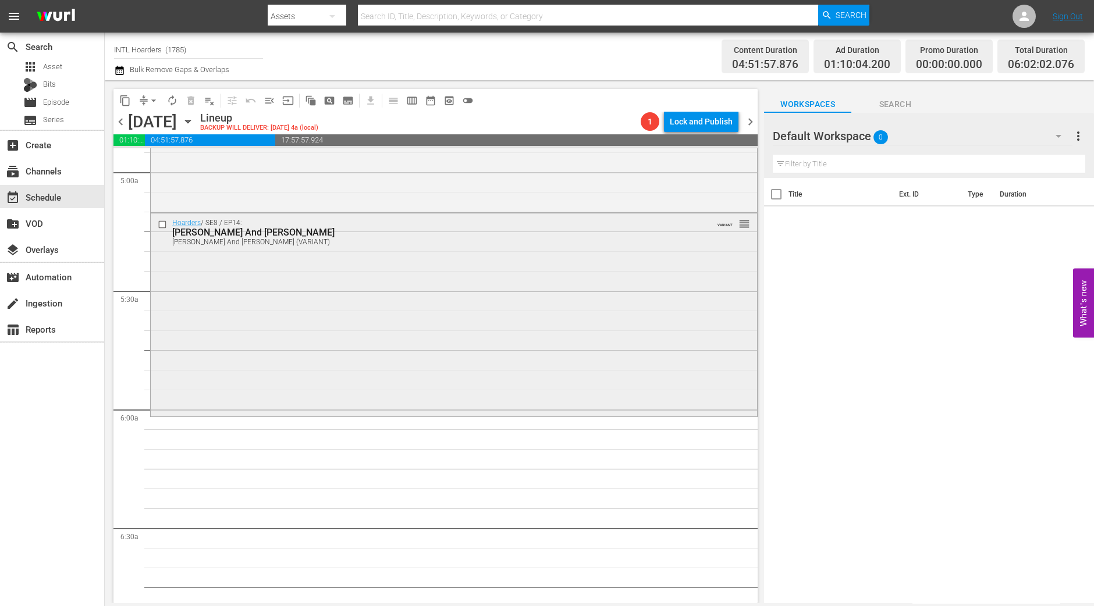
click at [394, 339] on div "Hoarders / SE8 / EP14: Celia And Nathan Celia And Nathan (VARIANT) VARIANT reor…" at bounding box center [454, 313] width 606 height 201
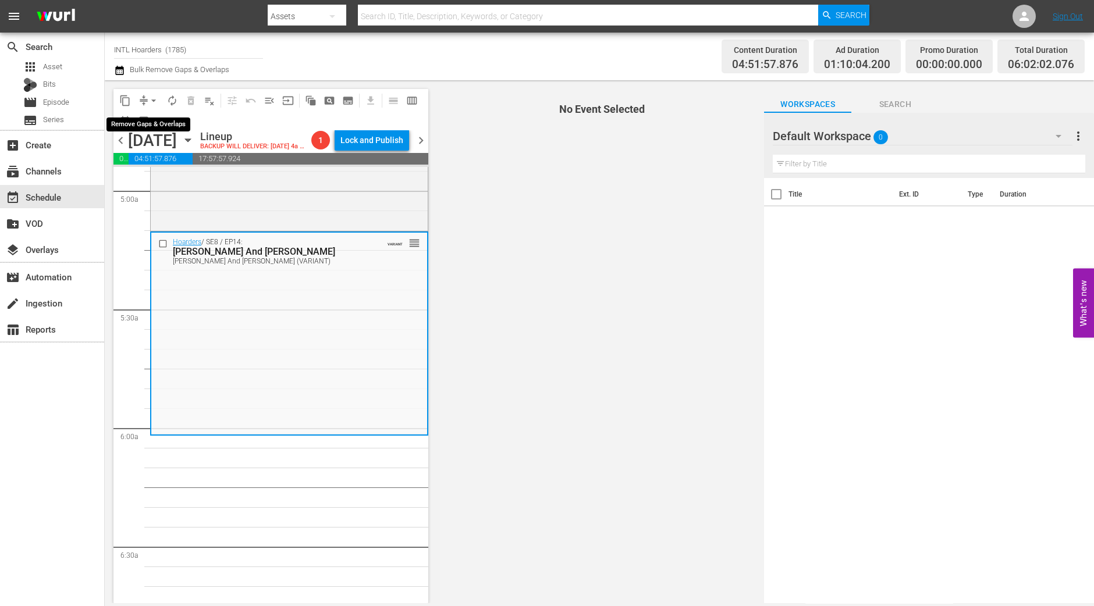
click at [154, 101] on span "arrow_drop_down" at bounding box center [154, 101] width 12 height 12
click at [150, 126] on li "Align to Midnight" at bounding box center [154, 123] width 122 height 19
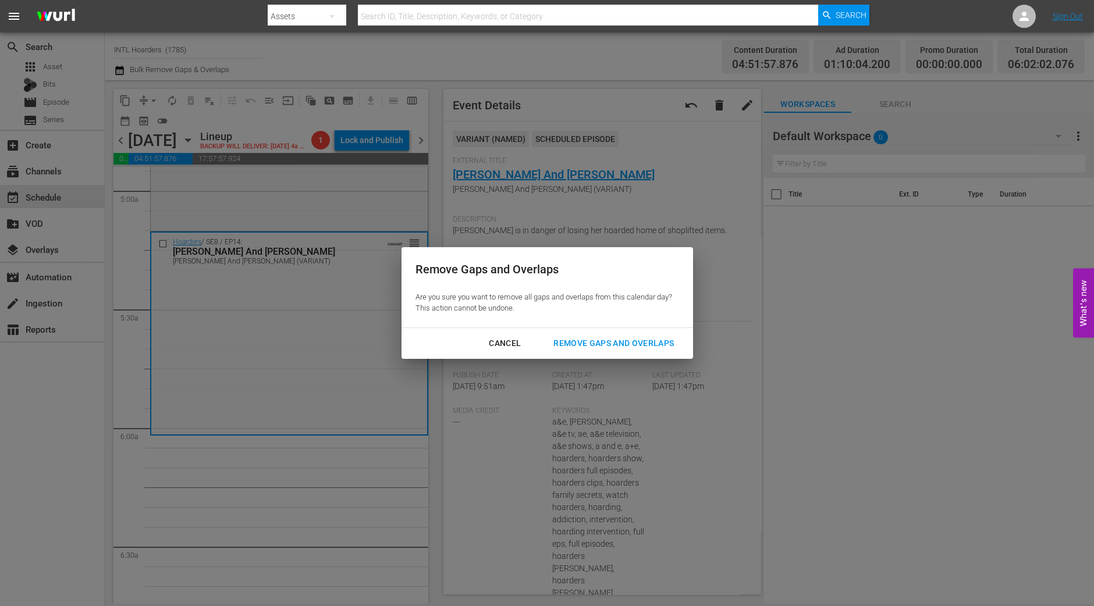
click at [593, 321] on div "Remove Gaps and Overlaps Are you sure you want to remove all gaps and overlaps …" at bounding box center [546, 287] width 291 height 80
click at [588, 343] on div "Remove Gaps and Overlaps" at bounding box center [613, 343] width 139 height 15
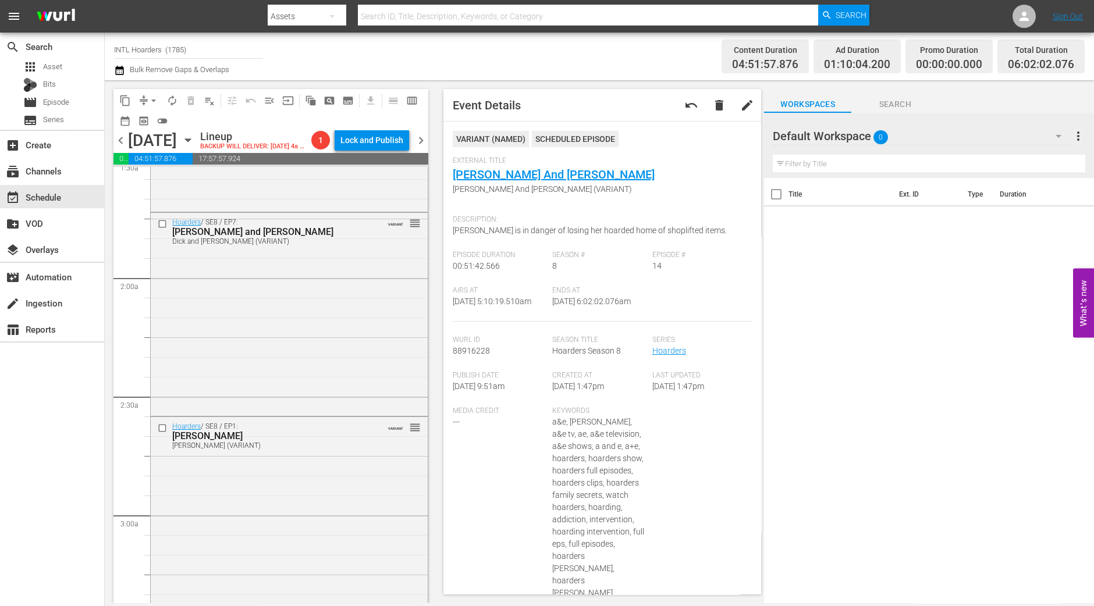
scroll to position [0, 0]
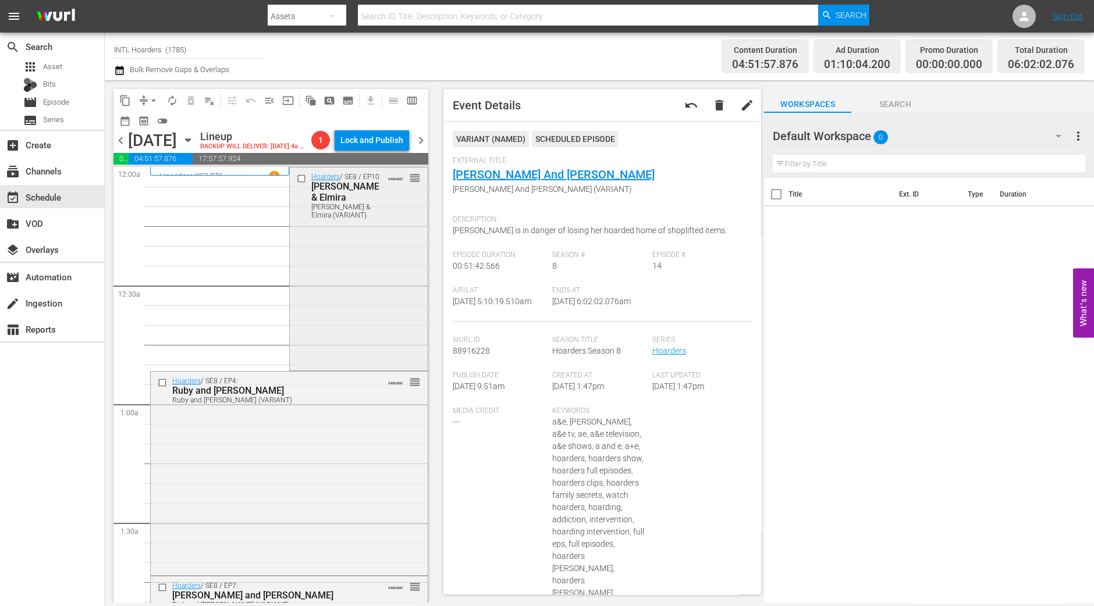
click at [329, 266] on div "Hoarders / SE8 / EP10: Kathy & Elmira Kathy & Elmira (VARIANT) VARIANT reorder" at bounding box center [359, 268] width 138 height 201
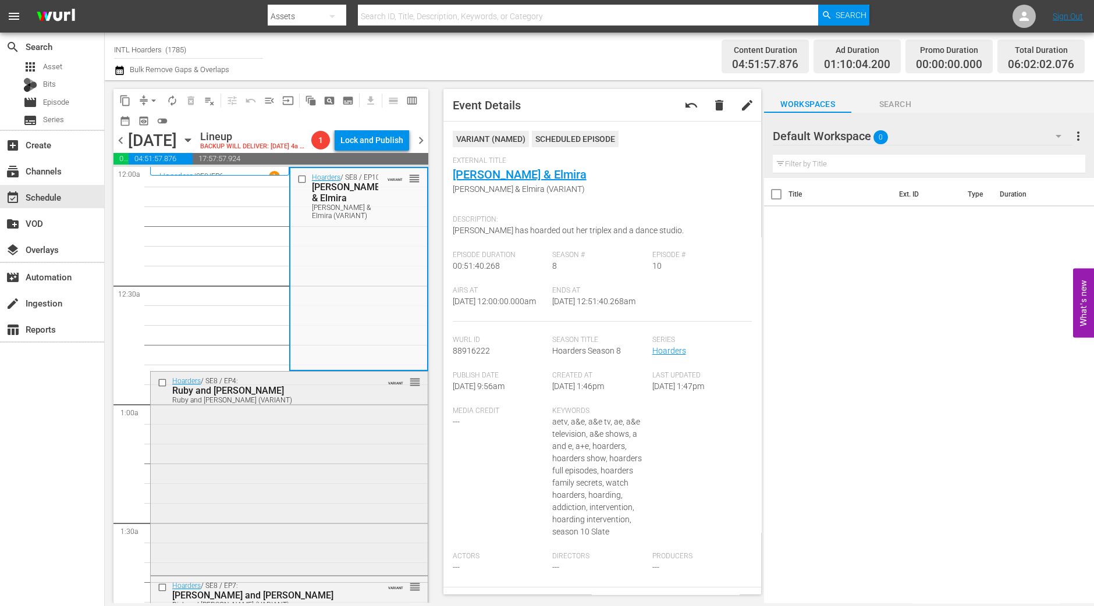
click at [343, 404] on div "Ruby and Mary (VARIANT)" at bounding box center [270, 400] width 197 height 8
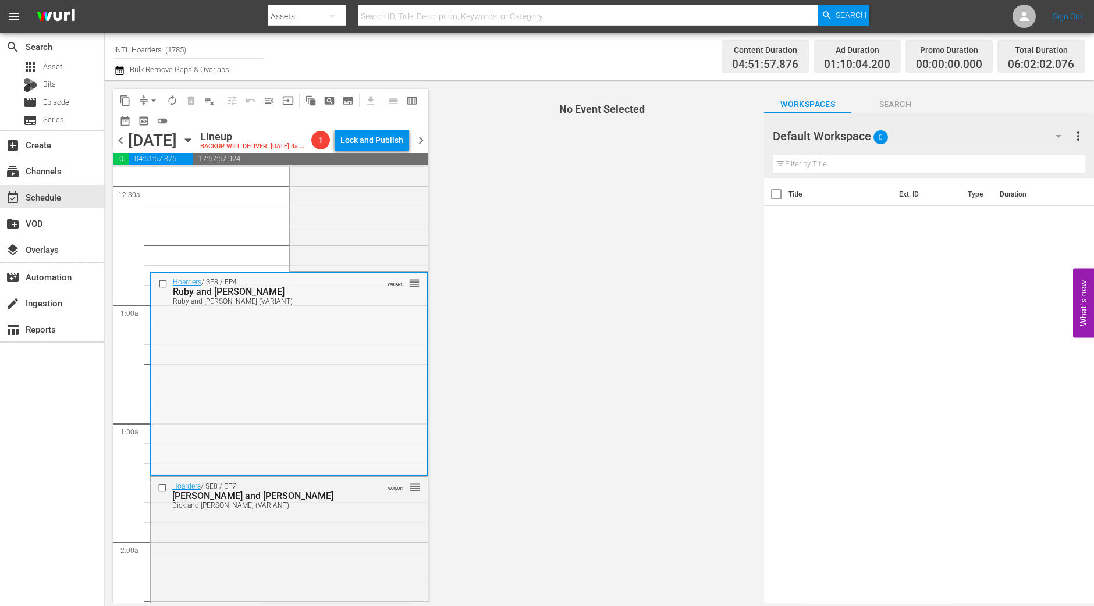
scroll to position [145, 0]
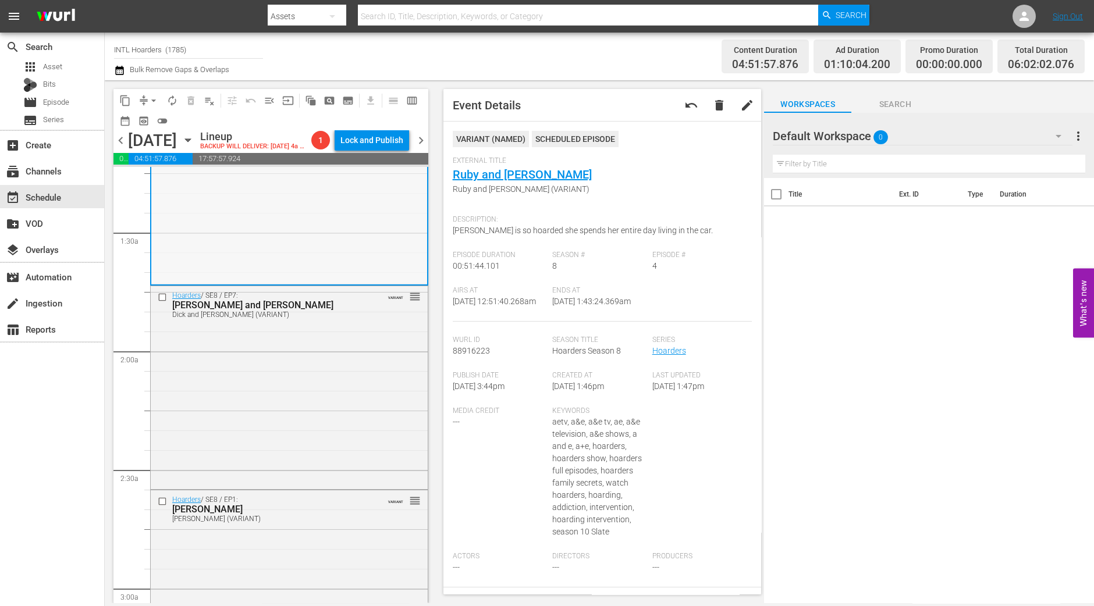
click at [337, 319] on div "Dick and Karen (VARIANT)" at bounding box center [270, 315] width 197 height 8
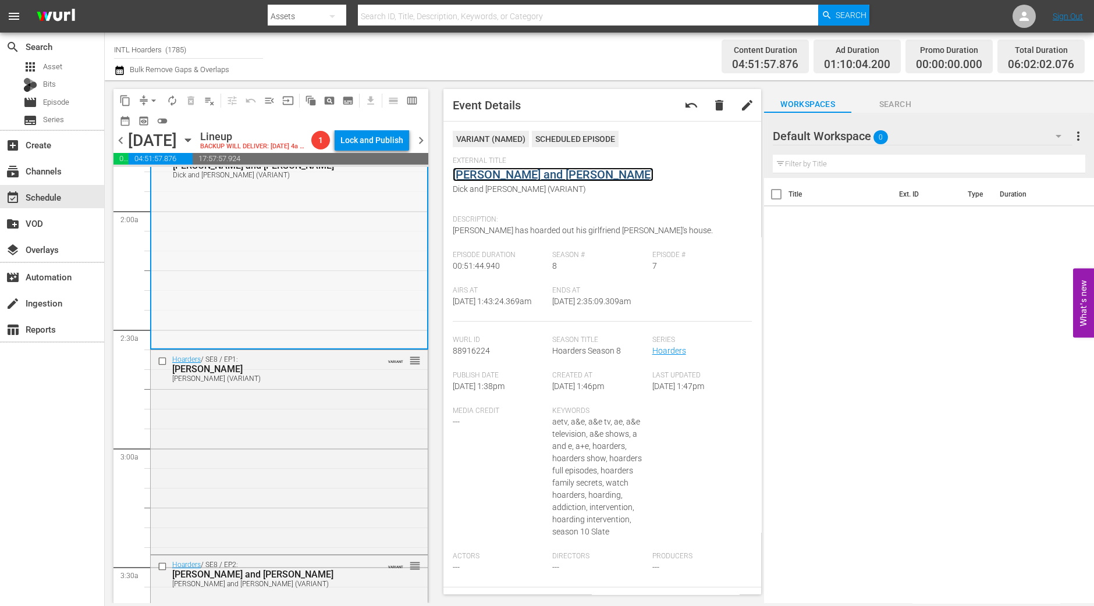
scroll to position [508, 0]
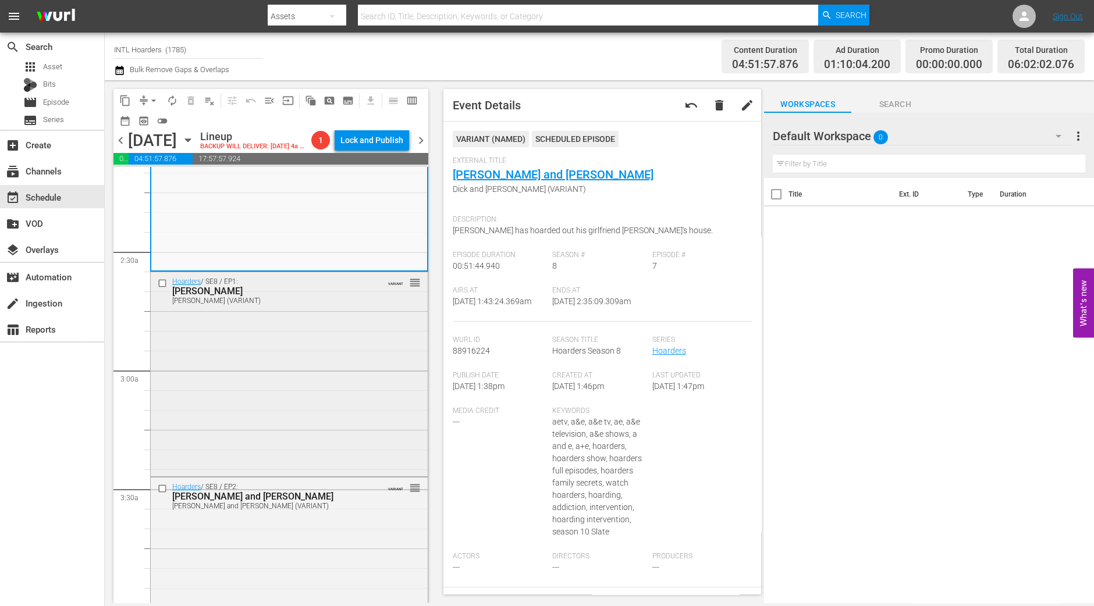
click at [330, 405] on div "Hoarders / SE8 / EP1: Judy Judy (VARIANT) VARIANT reorder" at bounding box center [289, 372] width 277 height 201
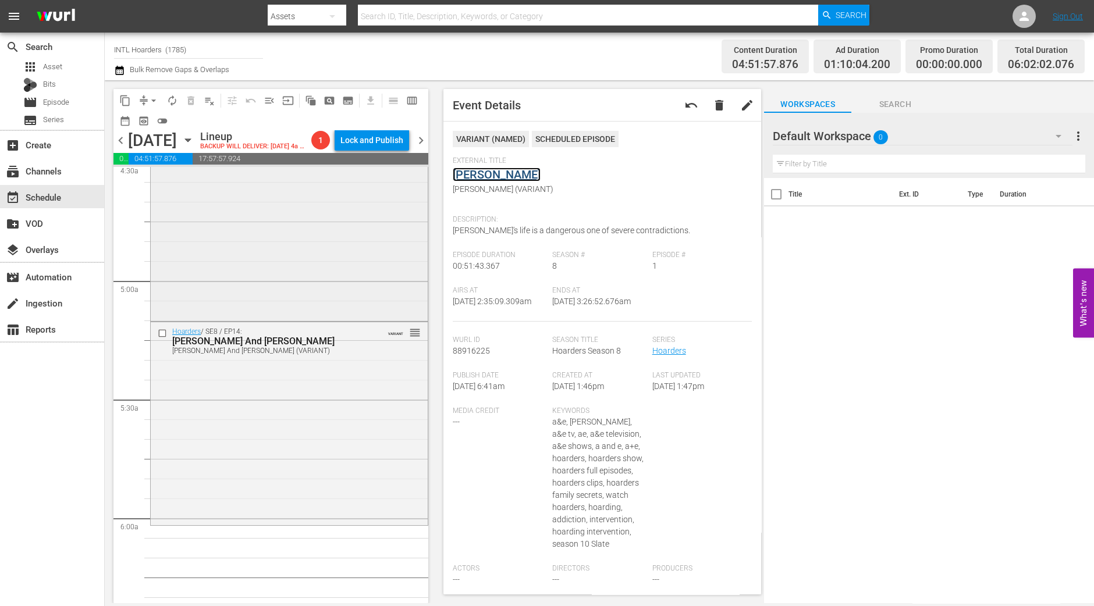
scroll to position [1163, 0]
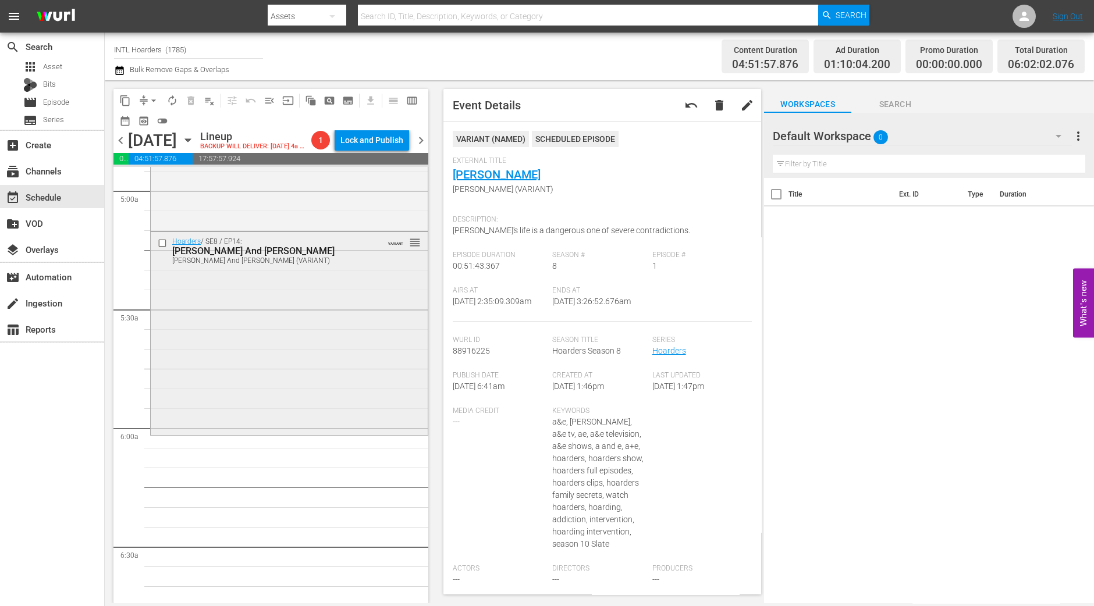
click at [283, 421] on div "Hoarders / SE8 / EP14: Celia And Nathan Celia And Nathan (VARIANT) VARIANT reor…" at bounding box center [289, 332] width 277 height 201
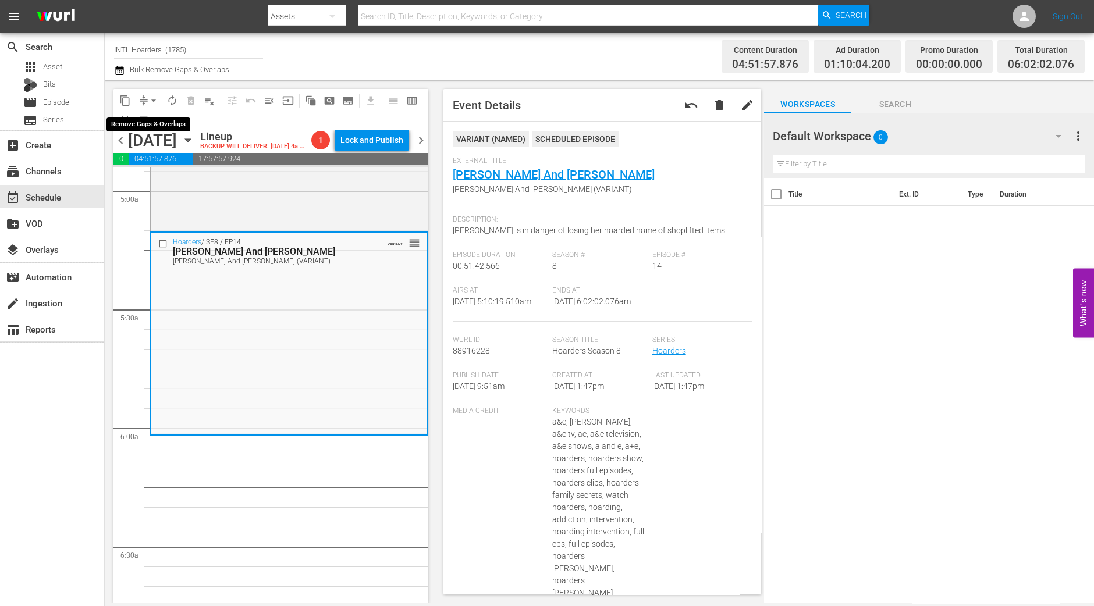
click at [148, 95] on span "arrow_drop_down" at bounding box center [154, 101] width 12 height 12
click at [149, 122] on li "Align to Midnight" at bounding box center [154, 123] width 122 height 19
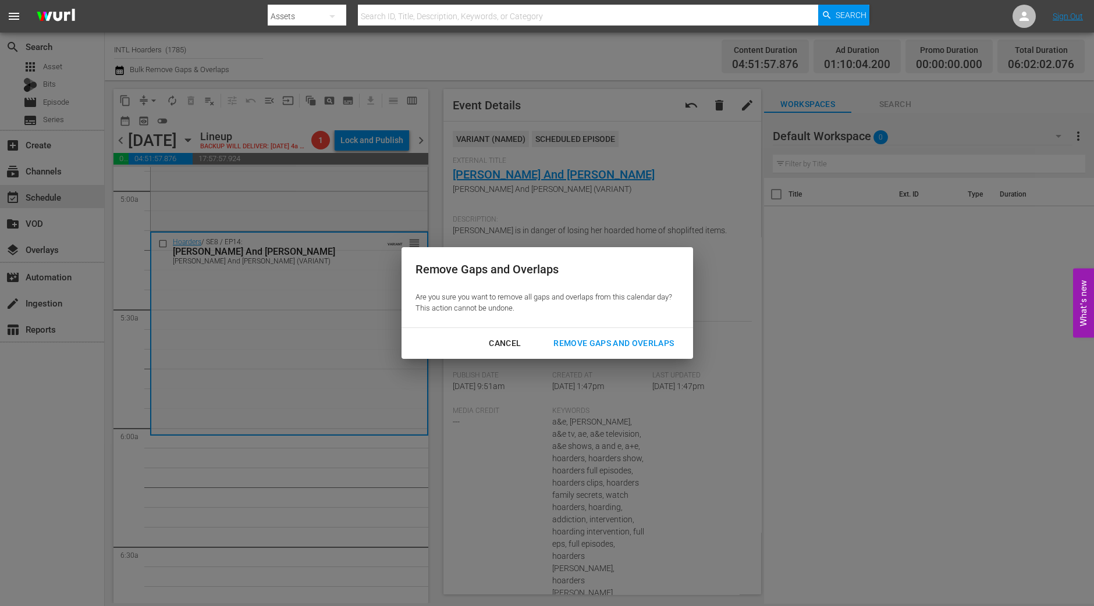
click at [602, 341] on div "Remove Gaps and Overlaps" at bounding box center [613, 343] width 139 height 15
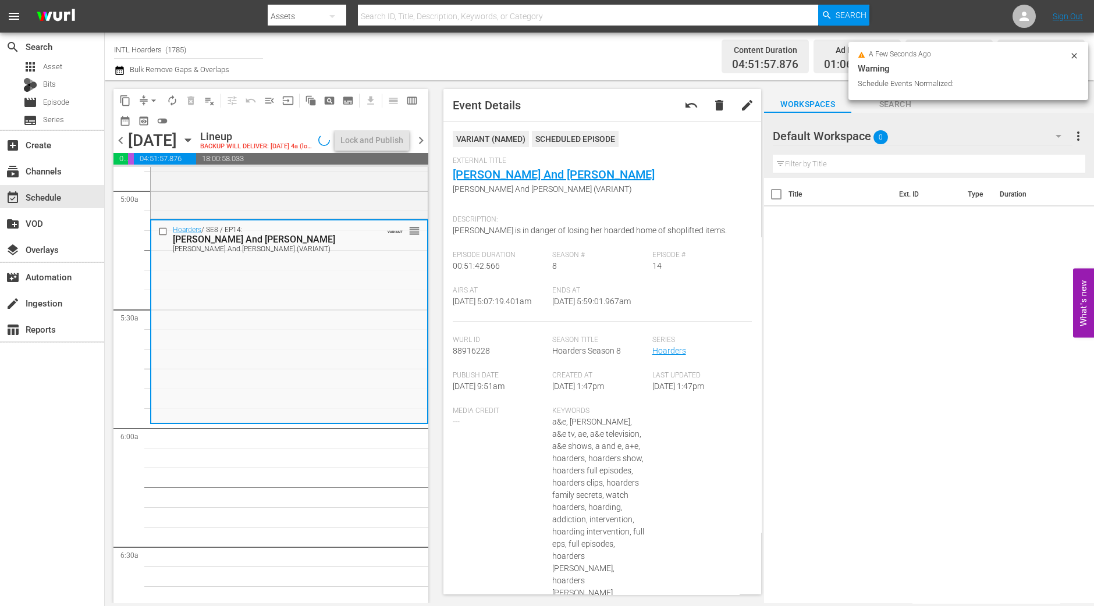
scroll to position [1183, 0]
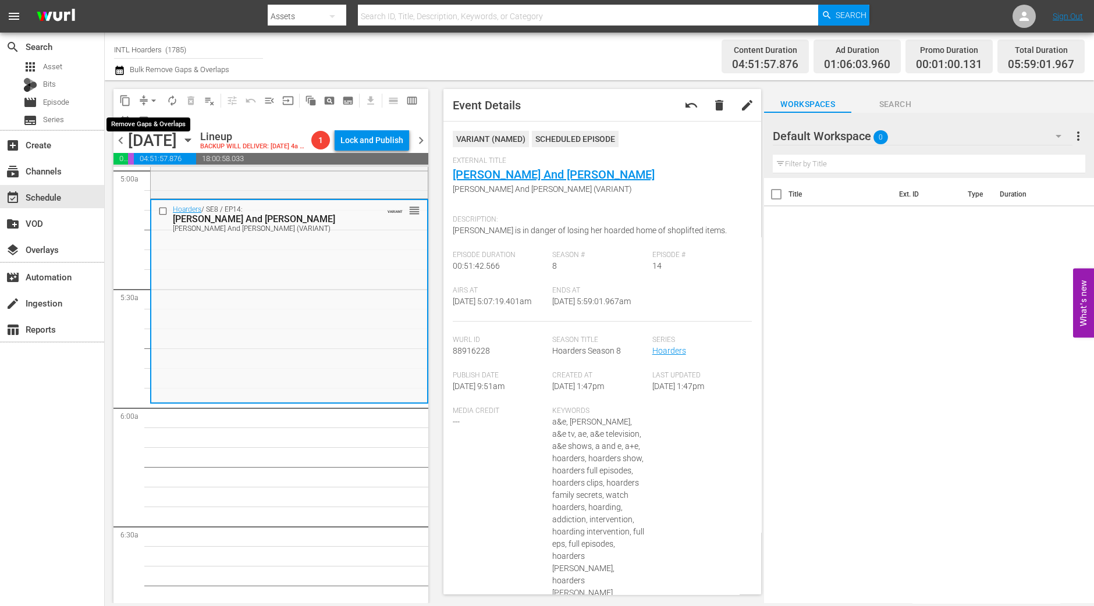
click at [148, 98] on span "arrow_drop_down" at bounding box center [154, 101] width 12 height 12
click at [148, 122] on li "Align to Midnight" at bounding box center [154, 123] width 122 height 19
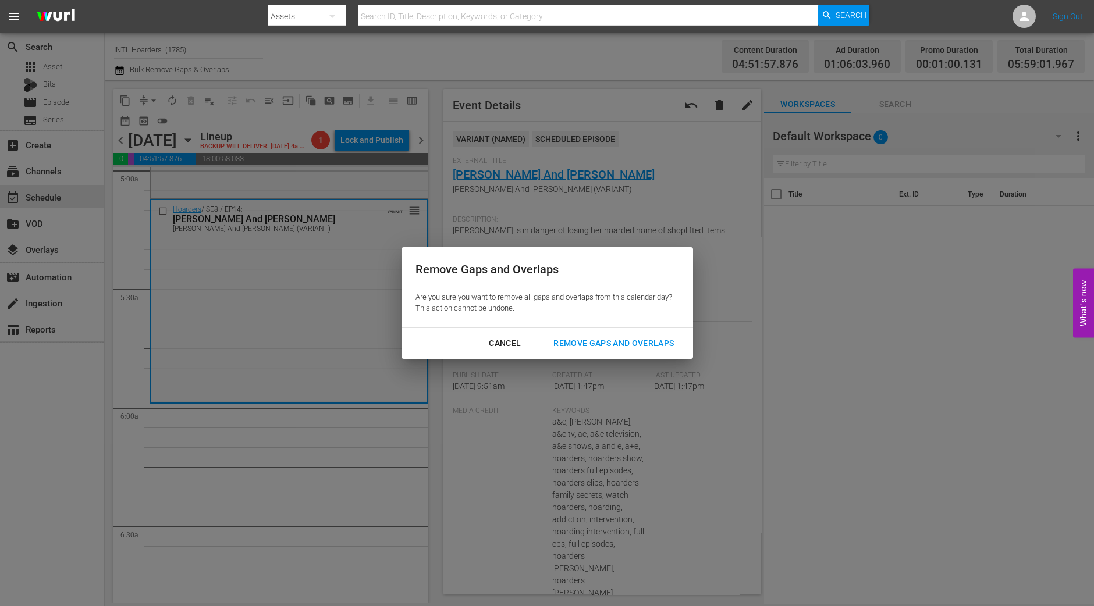
click at [600, 345] on div "Remove Gaps and Overlaps" at bounding box center [613, 343] width 139 height 15
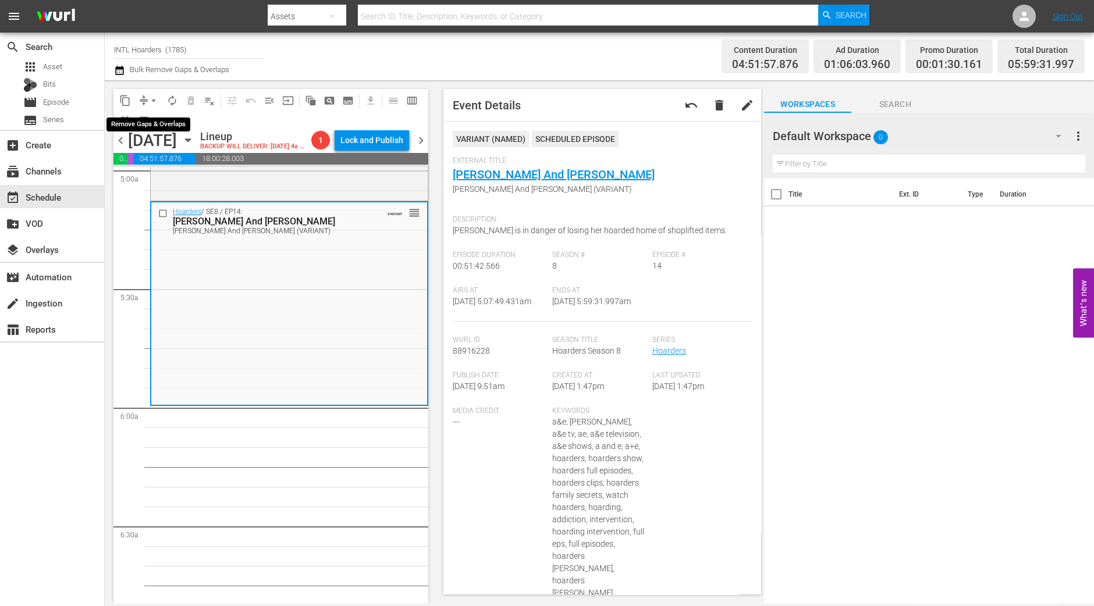
click at [149, 96] on span "arrow_drop_down" at bounding box center [154, 101] width 12 height 12
click at [144, 130] on li "Align to Midnight" at bounding box center [154, 123] width 122 height 19
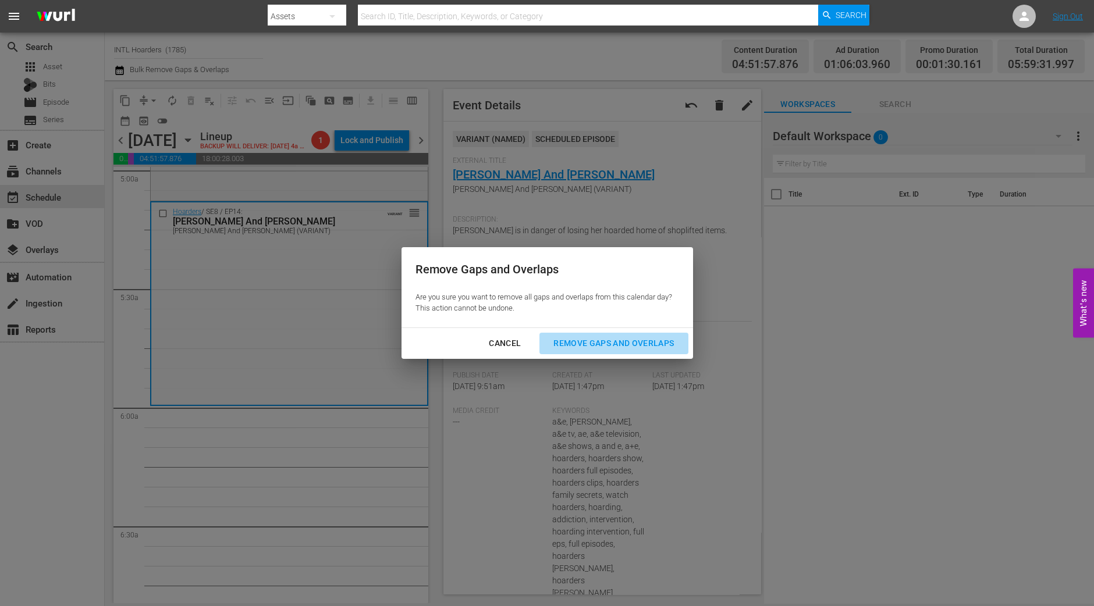
click at [626, 350] on div "Remove Gaps and Overlaps" at bounding box center [613, 343] width 139 height 15
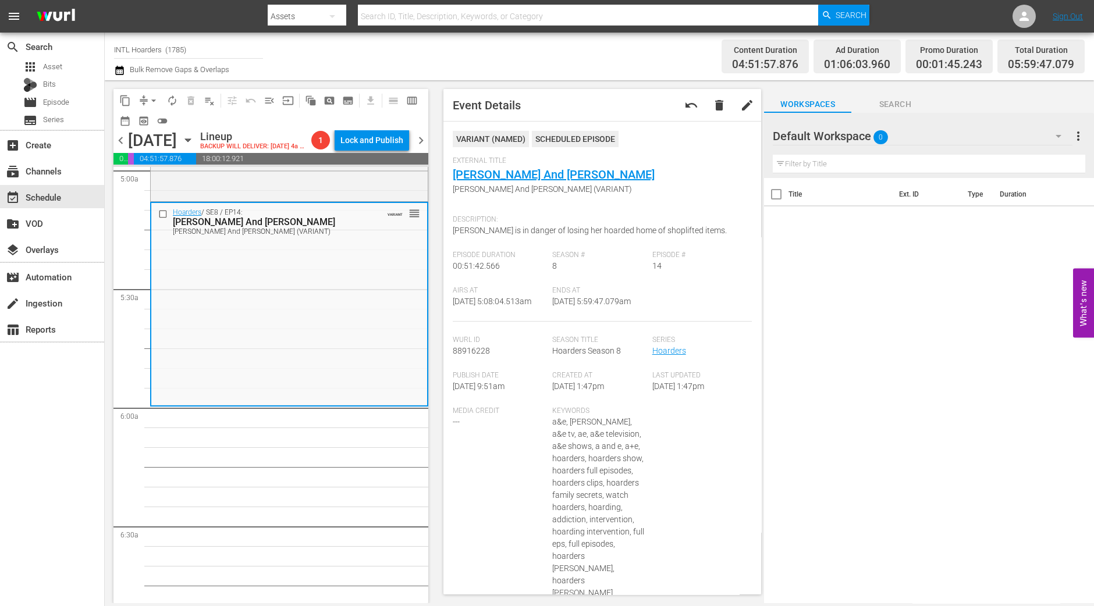
click at [151, 102] on span "arrow_drop_down" at bounding box center [154, 101] width 12 height 12
click at [151, 124] on li "Align to Midnight" at bounding box center [154, 123] width 122 height 19
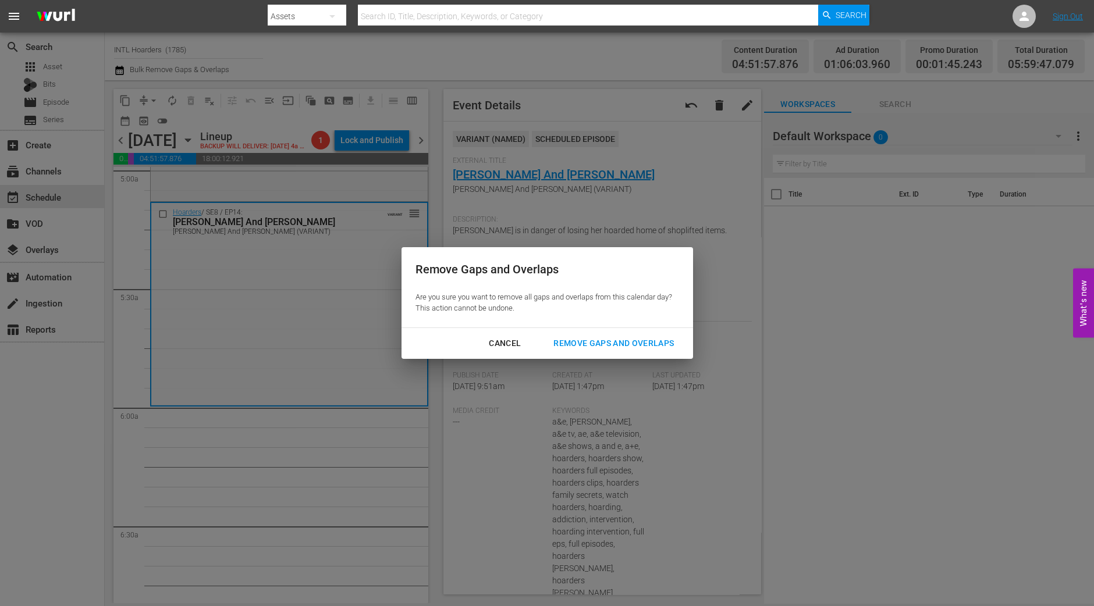
click at [635, 339] on div "Remove Gaps and Overlaps" at bounding box center [613, 343] width 139 height 15
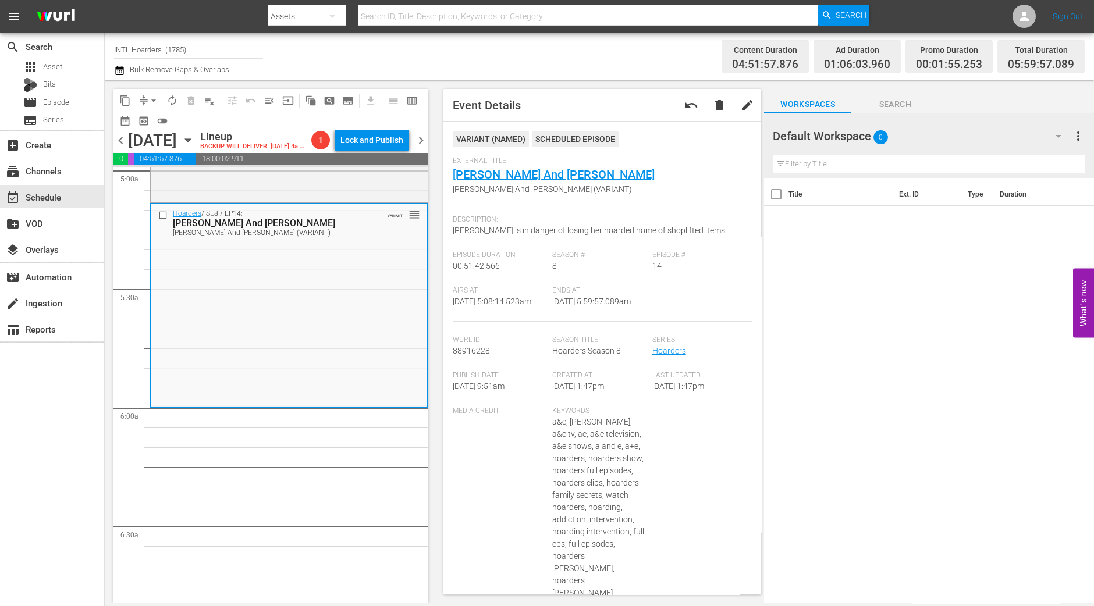
click at [154, 104] on span "arrow_drop_down" at bounding box center [154, 101] width 12 height 12
click at [154, 122] on li "Align to Midnight" at bounding box center [154, 123] width 122 height 19
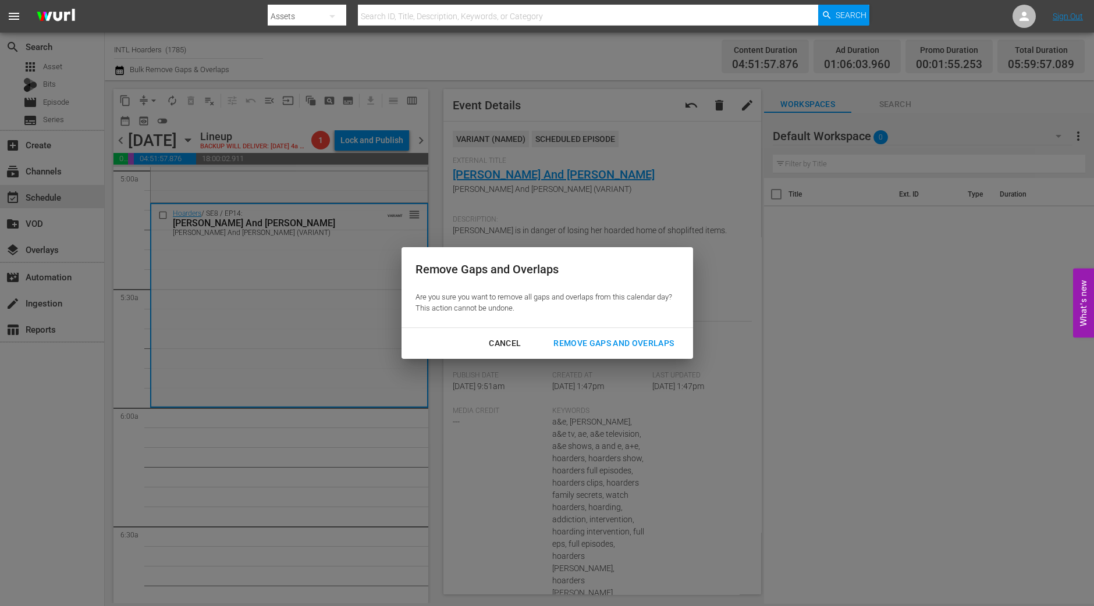
click at [630, 341] on div "Remove Gaps and Overlaps" at bounding box center [613, 343] width 139 height 15
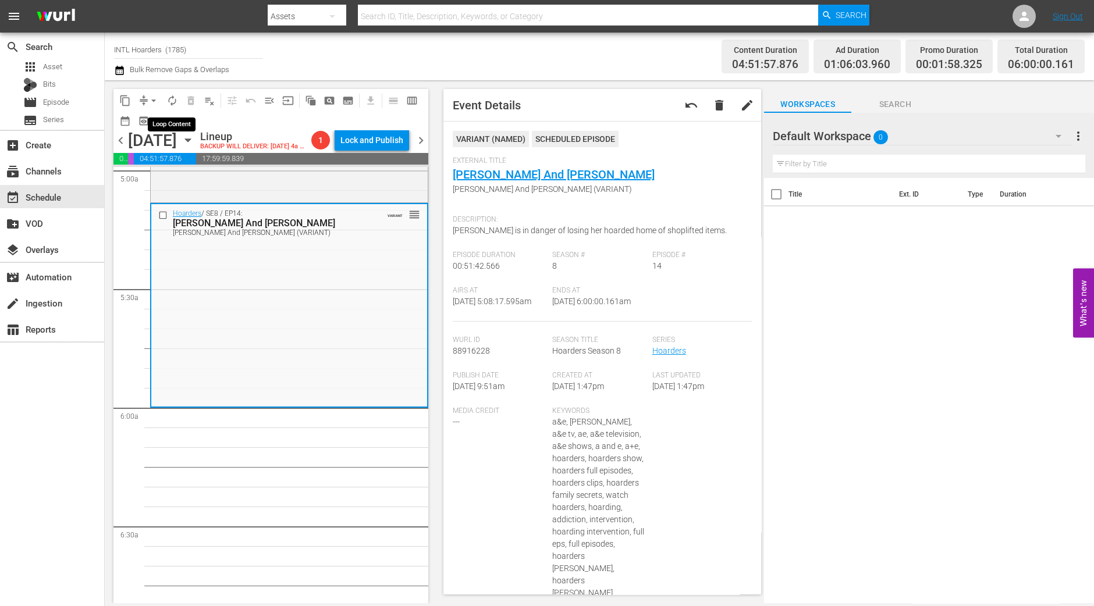
click at [175, 96] on span "autorenew_outlined" at bounding box center [172, 101] width 12 height 12
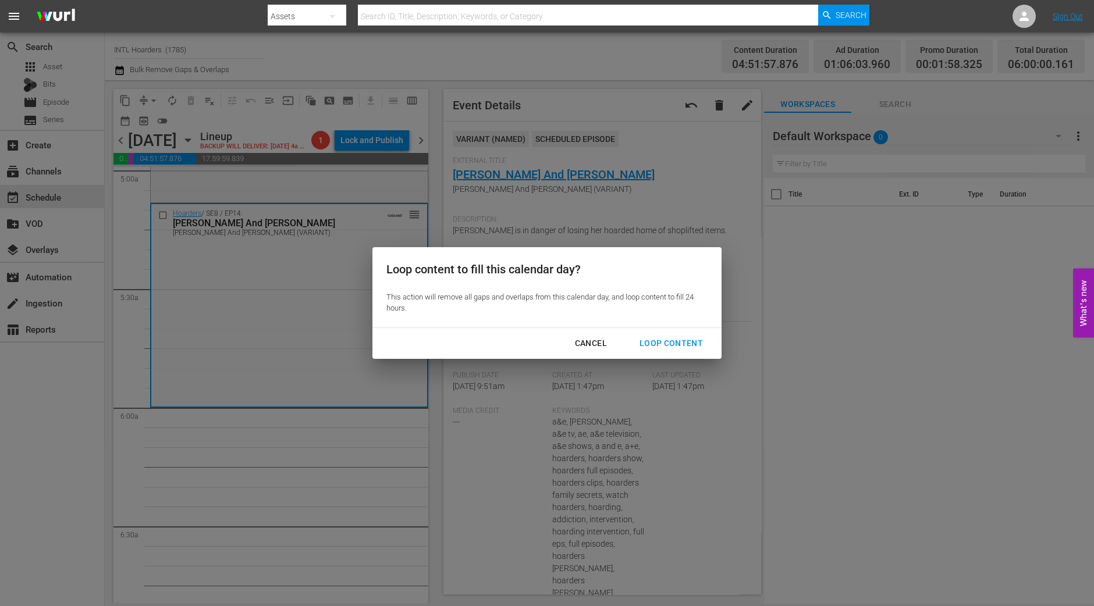
click at [651, 334] on button "Loop Content" at bounding box center [670, 344] width 91 height 22
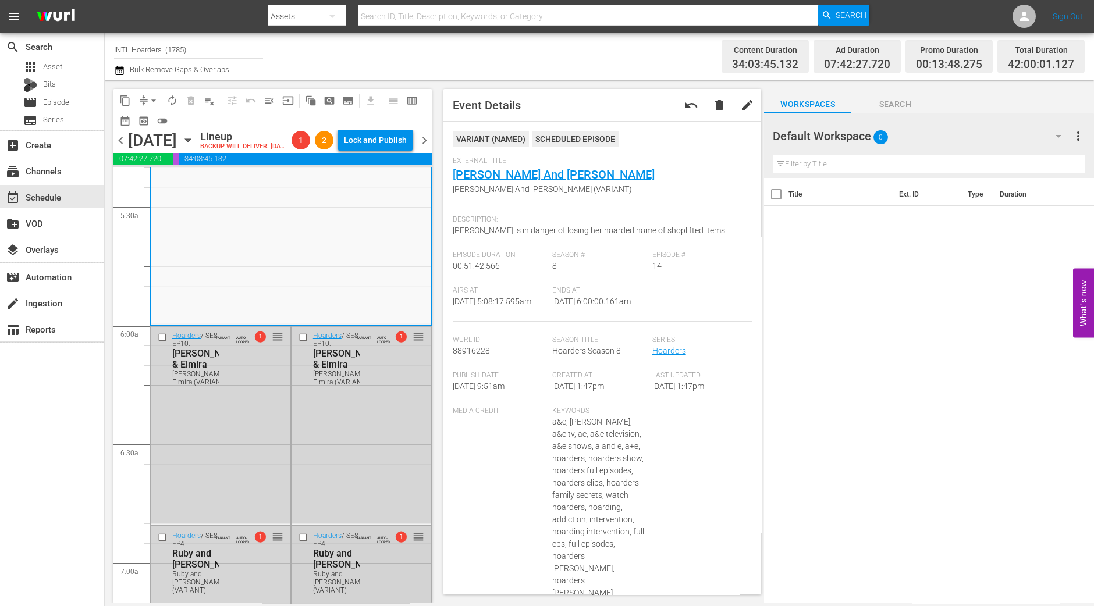
scroll to position [1110, 0]
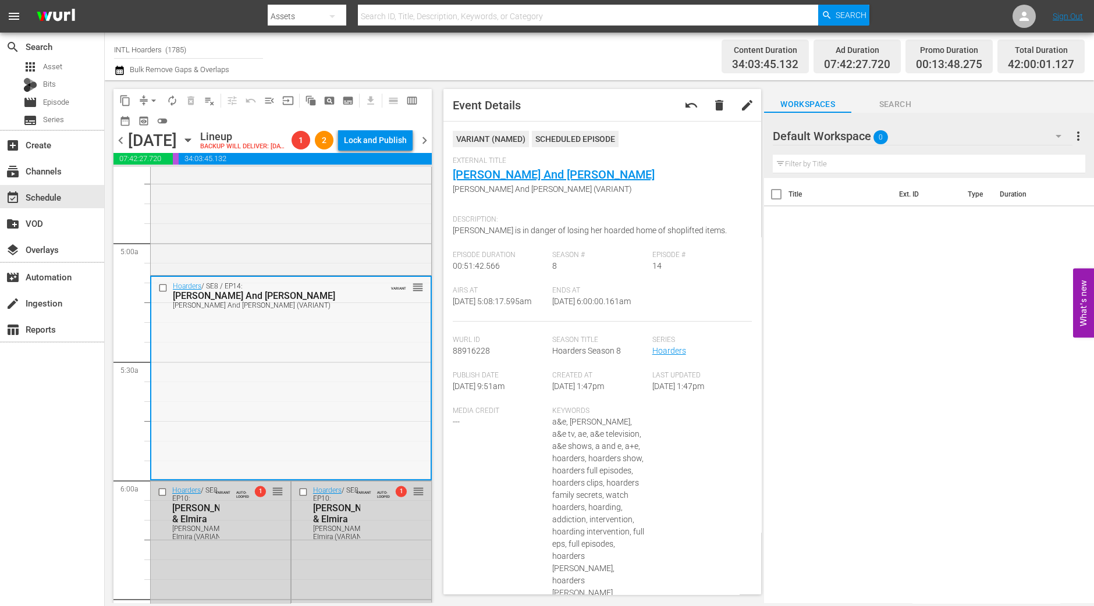
click at [334, 390] on div "Hoarders / SE8 / EP14: Celia And Nathan Celia And Nathan (VARIANT) VARIANT reor…" at bounding box center [290, 377] width 279 height 201
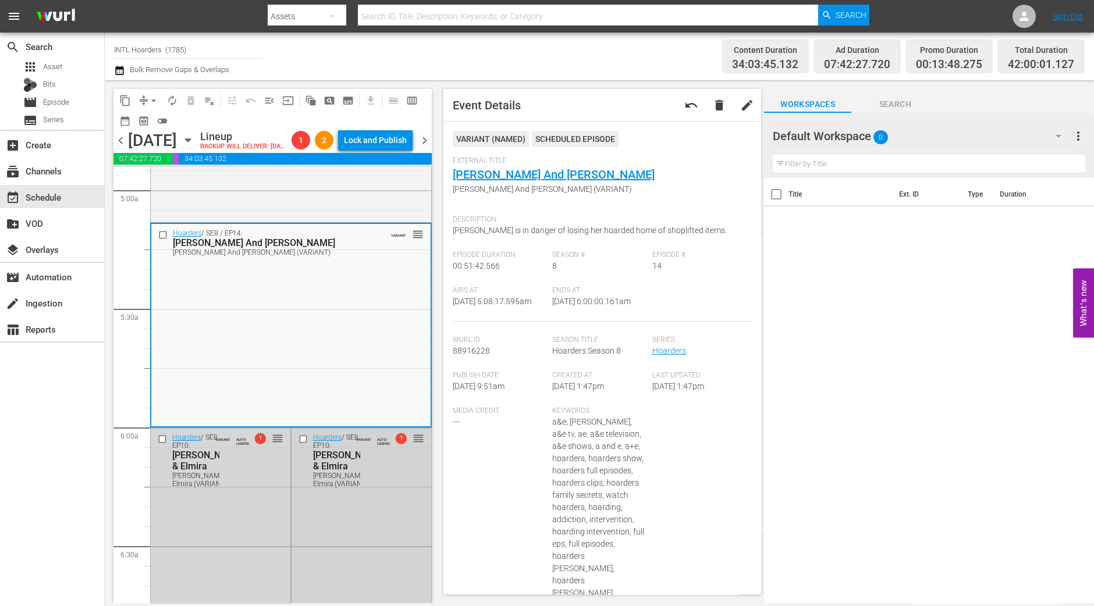
scroll to position [1256, 0]
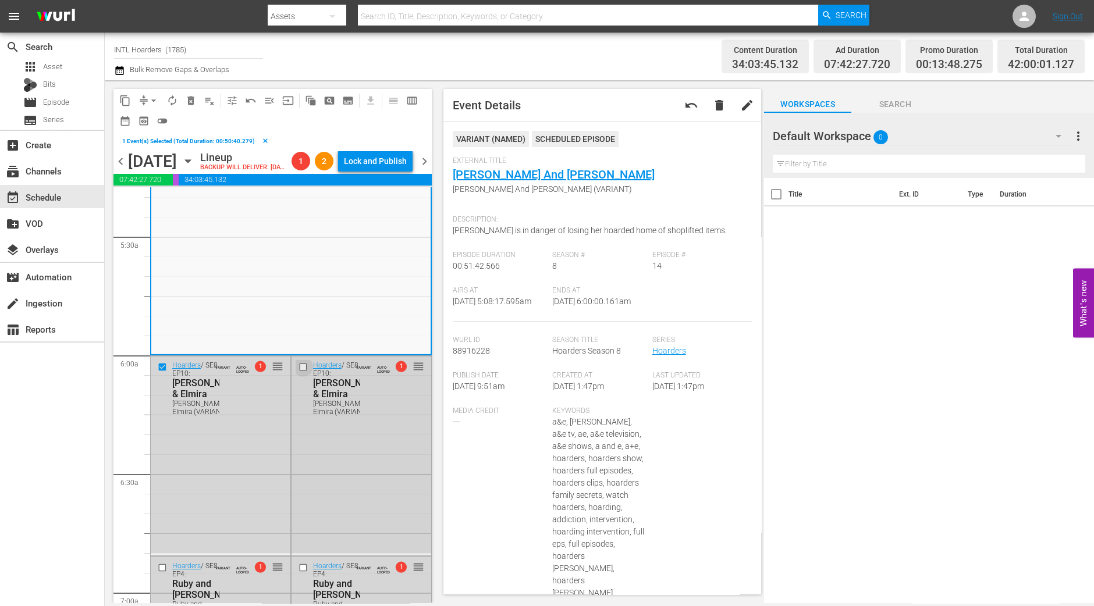
click at [298, 372] on input "checkbox" at bounding box center [304, 367] width 12 height 10
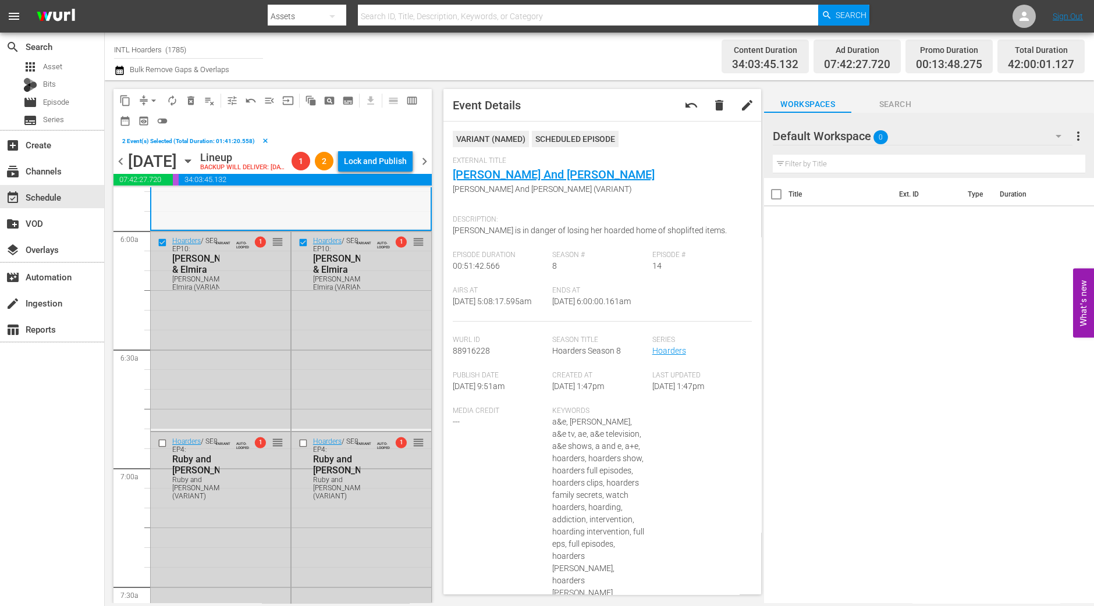
scroll to position [1454, 0]
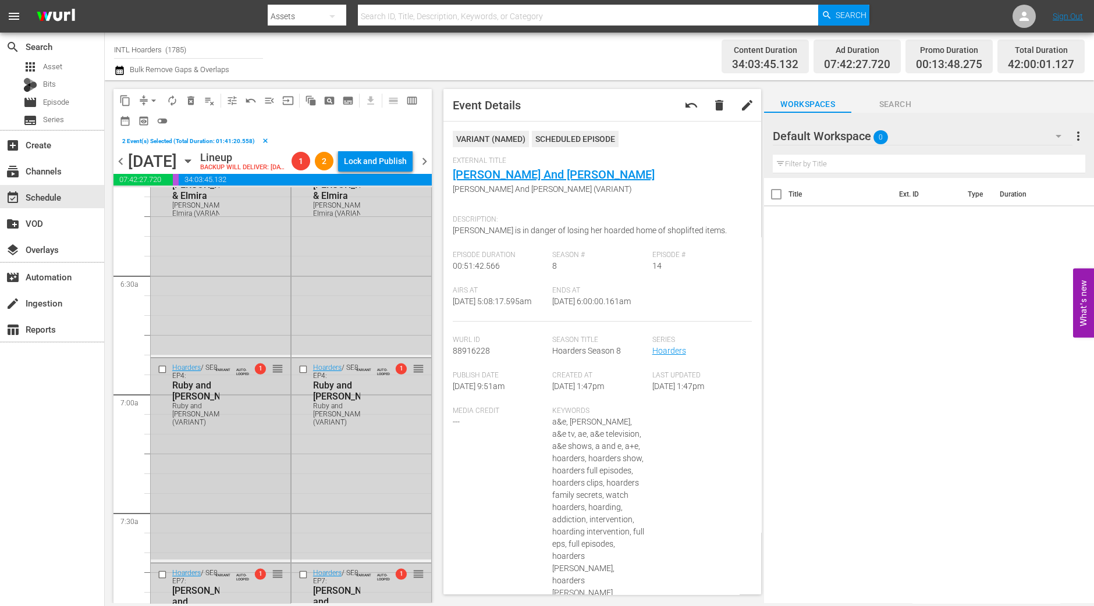
click at [159, 375] on input "checkbox" at bounding box center [164, 370] width 12 height 10
click at [299, 375] on input "checkbox" at bounding box center [304, 370] width 12 height 10
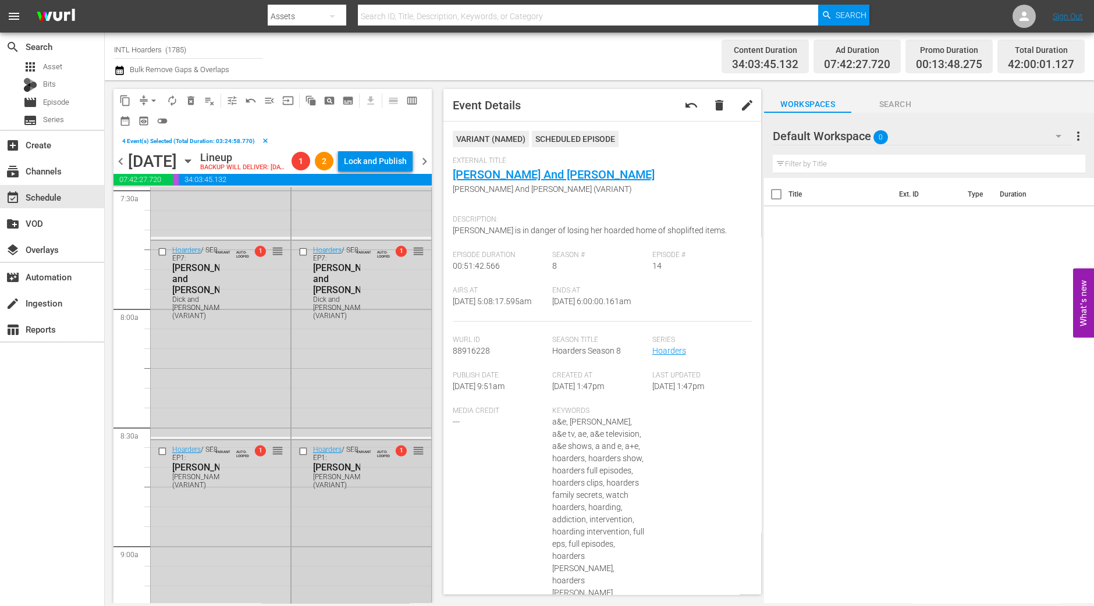
scroll to position [1745, 0]
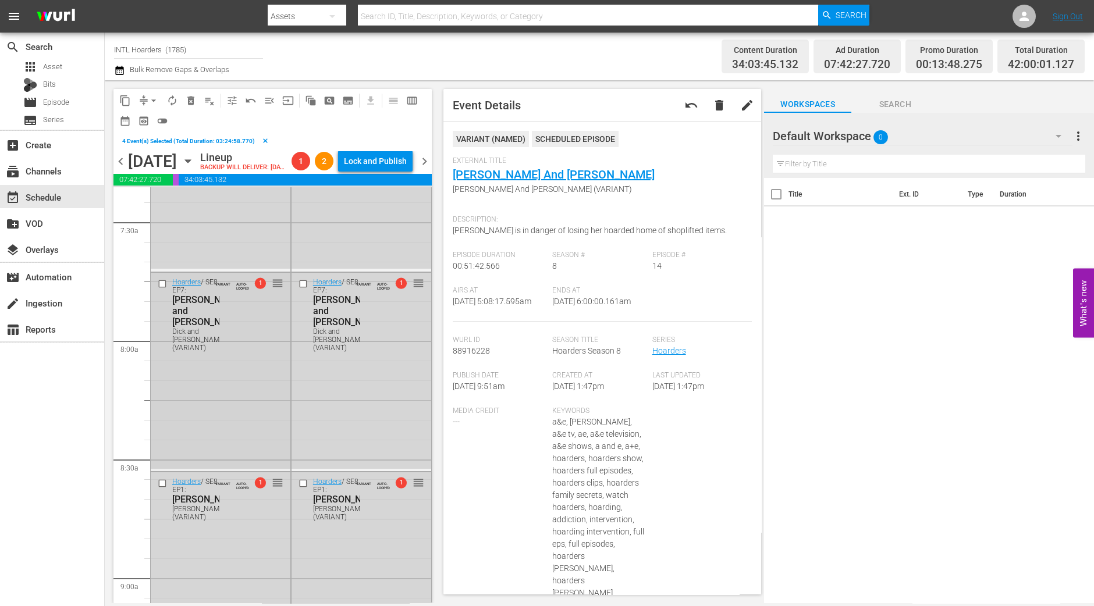
click at [159, 289] on input "checkbox" at bounding box center [164, 284] width 12 height 10
click at [300, 289] on input "checkbox" at bounding box center [304, 284] width 12 height 10
click at [160, 489] on input "checkbox" at bounding box center [164, 484] width 12 height 10
click at [298, 489] on input "checkbox" at bounding box center [304, 484] width 12 height 10
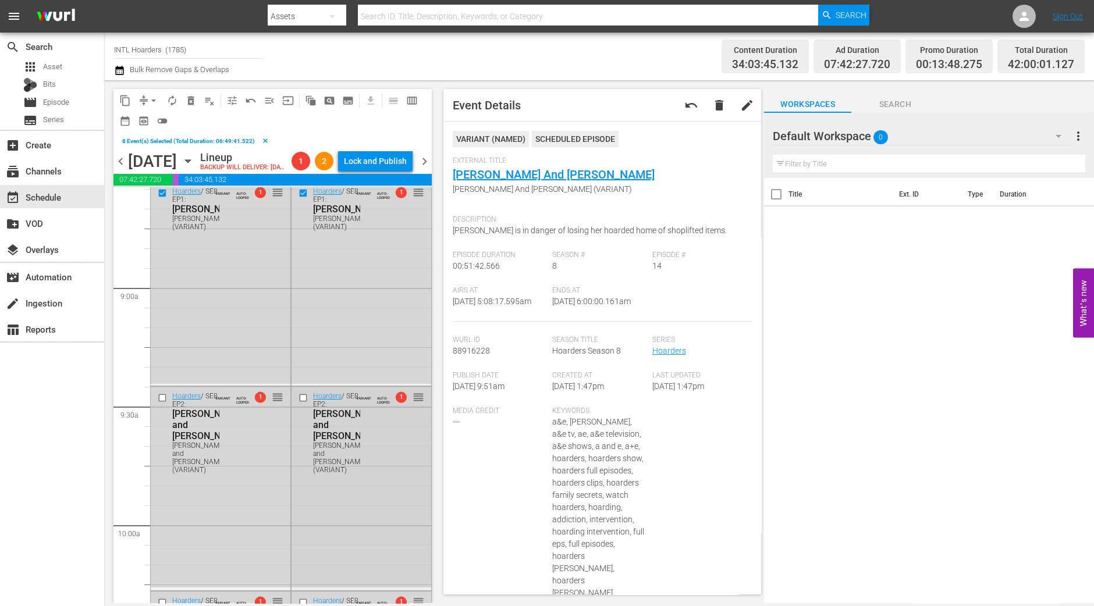
click at [298, 403] on input "checkbox" at bounding box center [304, 398] width 12 height 10
click at [160, 403] on input "checkbox" at bounding box center [164, 398] width 12 height 10
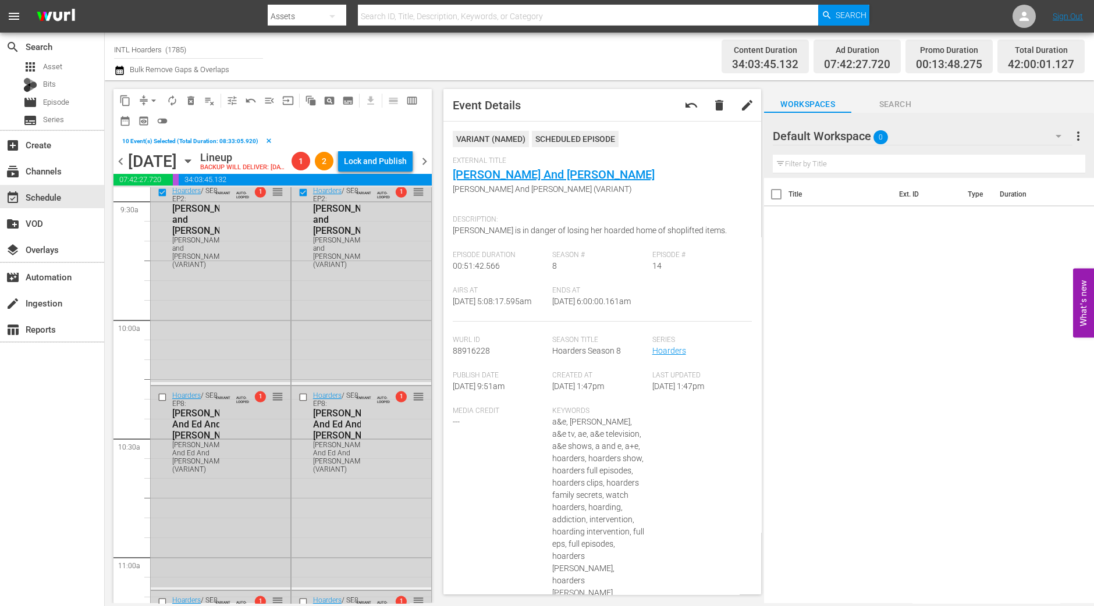
scroll to position [2253, 0]
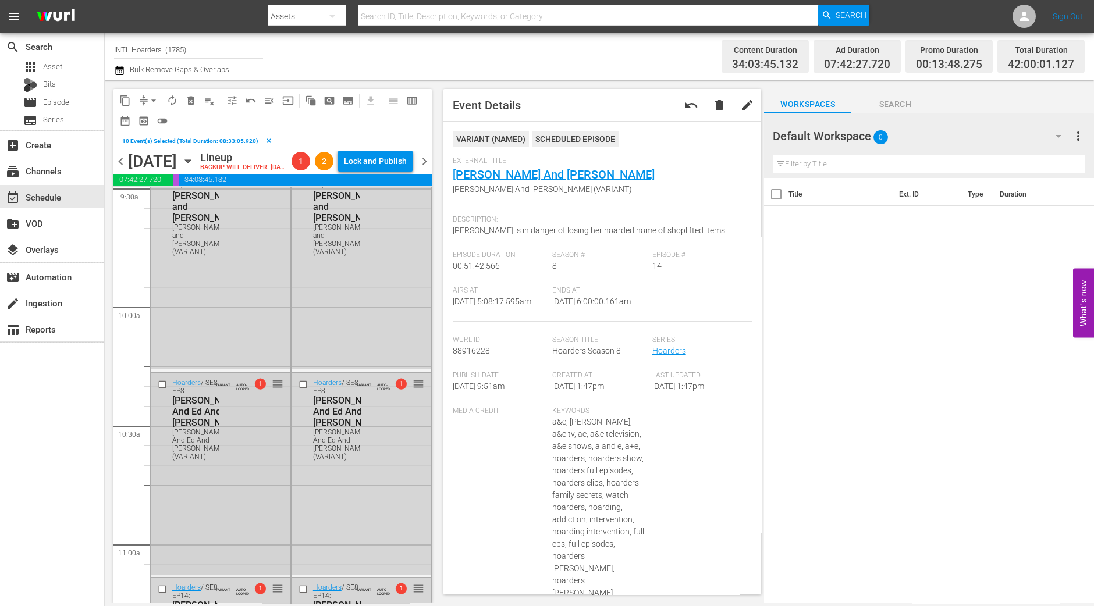
click at [159, 390] on input "checkbox" at bounding box center [164, 385] width 12 height 10
click at [298, 390] on input "checkbox" at bounding box center [304, 385] width 12 height 10
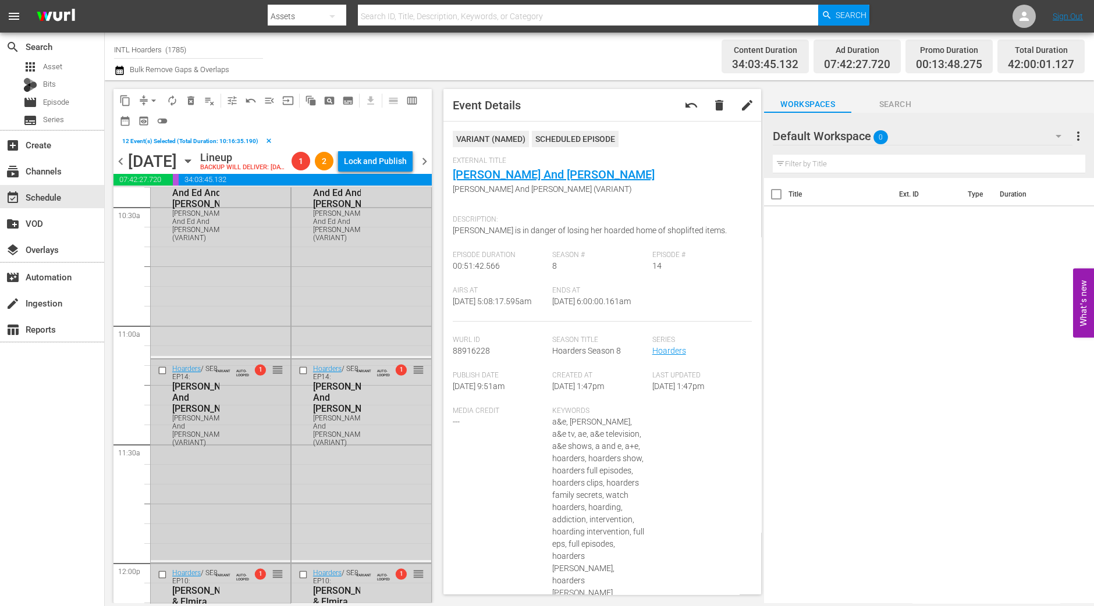
click at [159, 375] on input "checkbox" at bounding box center [164, 370] width 12 height 10
click at [298, 375] on input "checkbox" at bounding box center [304, 370] width 12 height 10
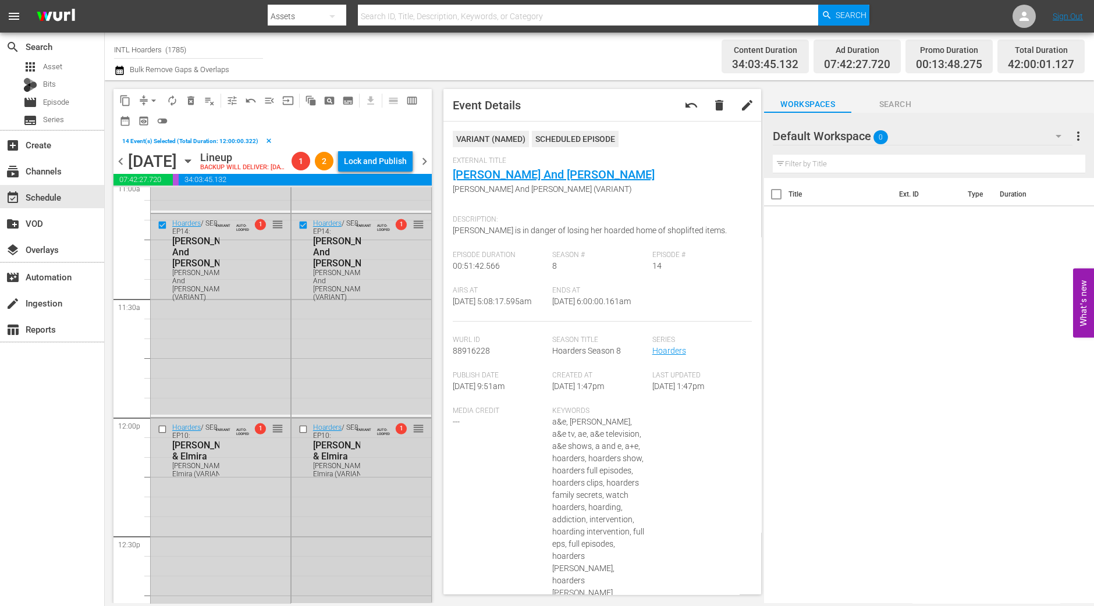
click at [298, 435] on input "checkbox" at bounding box center [304, 430] width 12 height 10
click at [163, 435] on input "checkbox" at bounding box center [164, 430] width 12 height 10
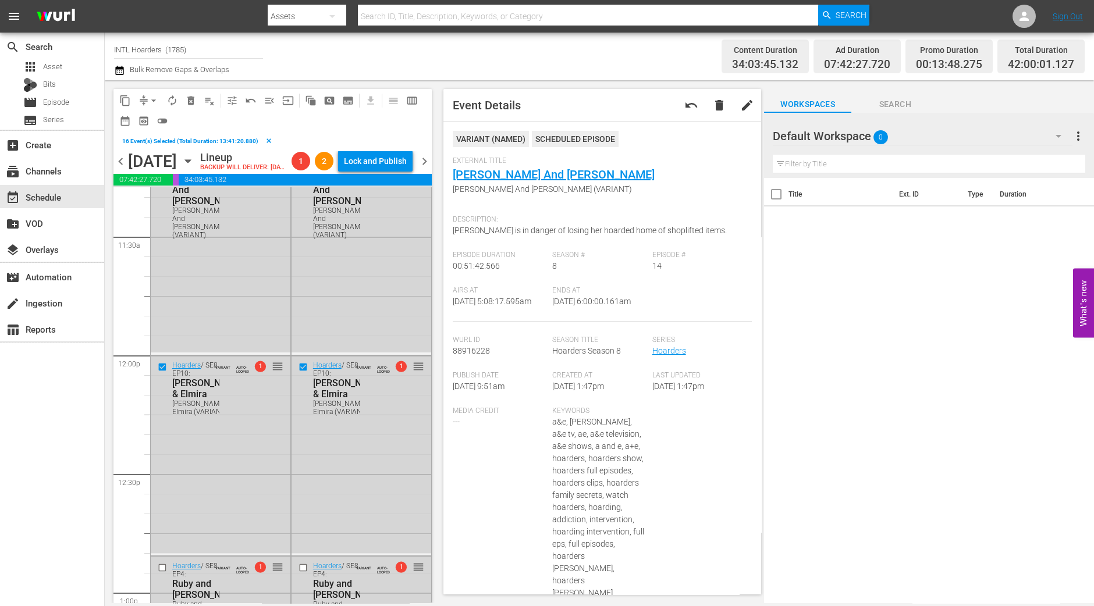
scroll to position [2763, 0]
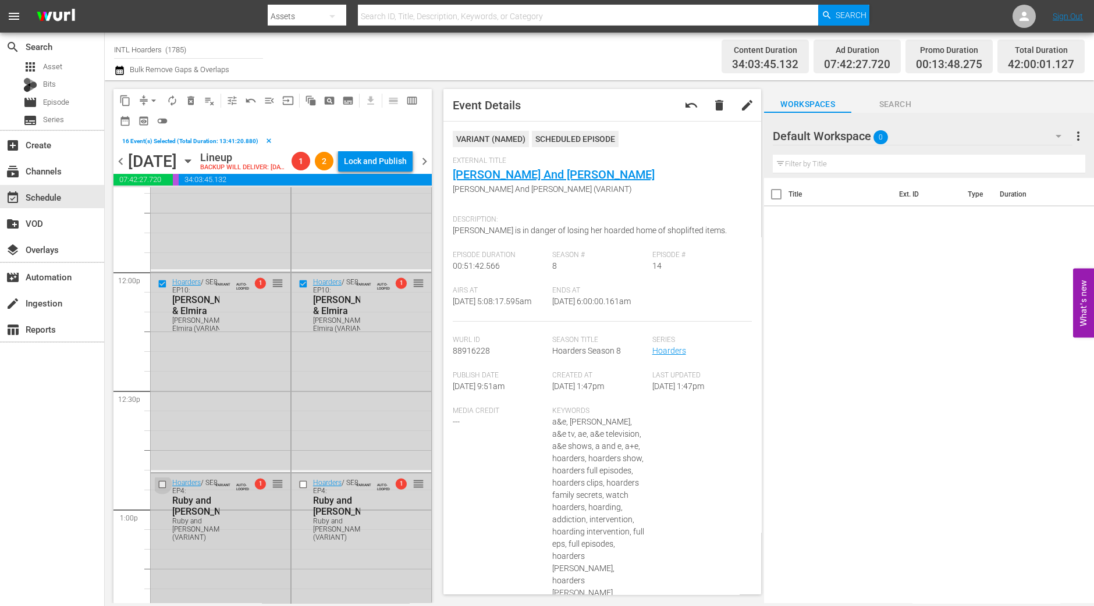
click at [165, 490] on input "checkbox" at bounding box center [164, 485] width 12 height 10
click at [298, 490] on input "checkbox" at bounding box center [304, 485] width 12 height 10
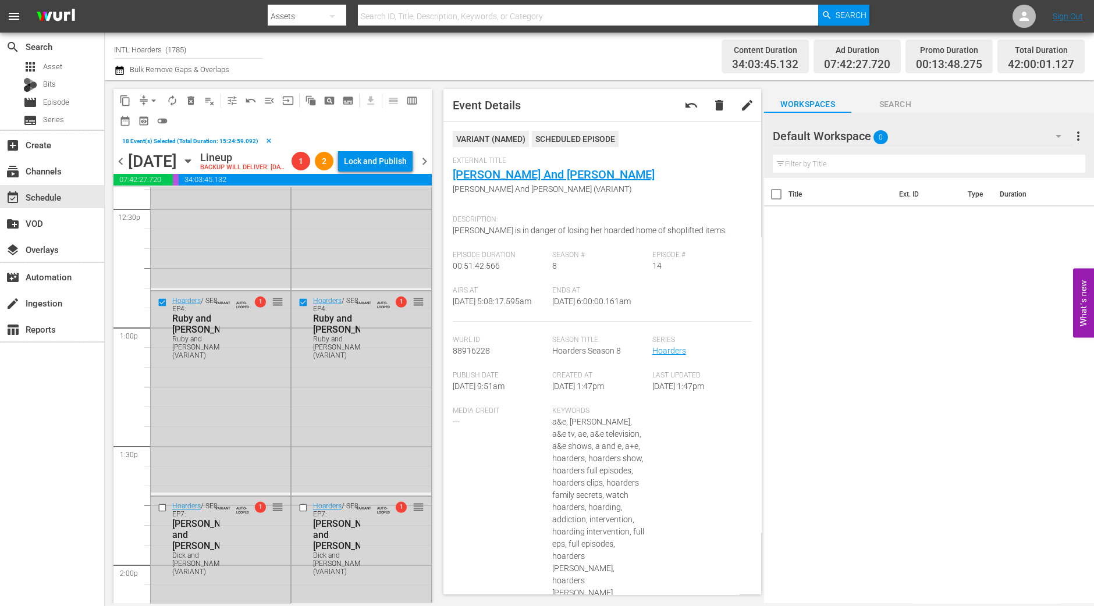
scroll to position [2981, 0]
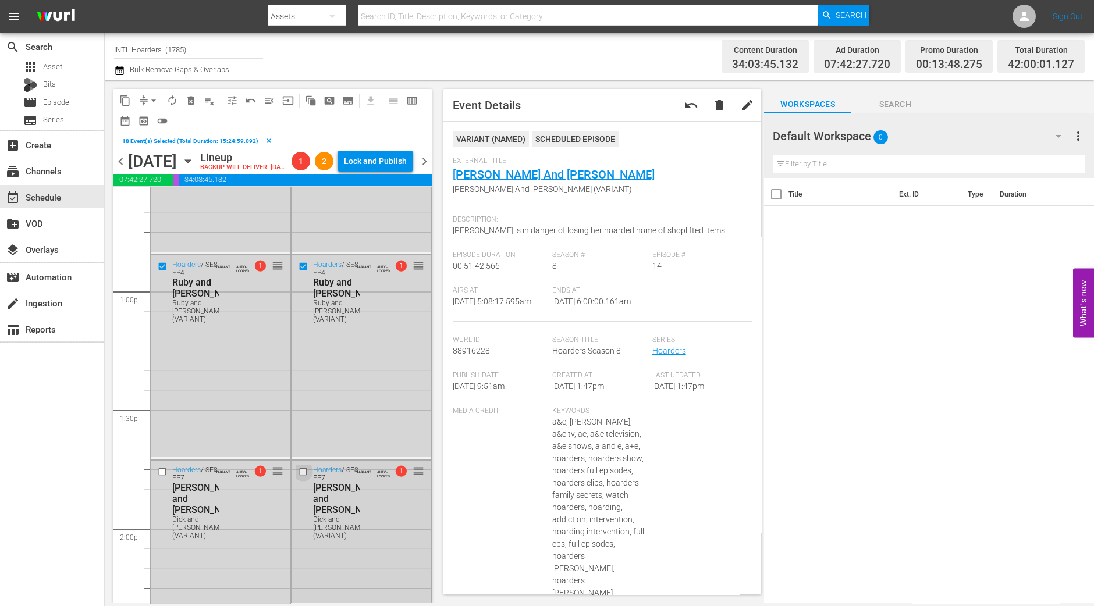
click at [298, 476] on input "checkbox" at bounding box center [304, 471] width 12 height 10
click at [163, 476] on input "checkbox" at bounding box center [164, 471] width 12 height 10
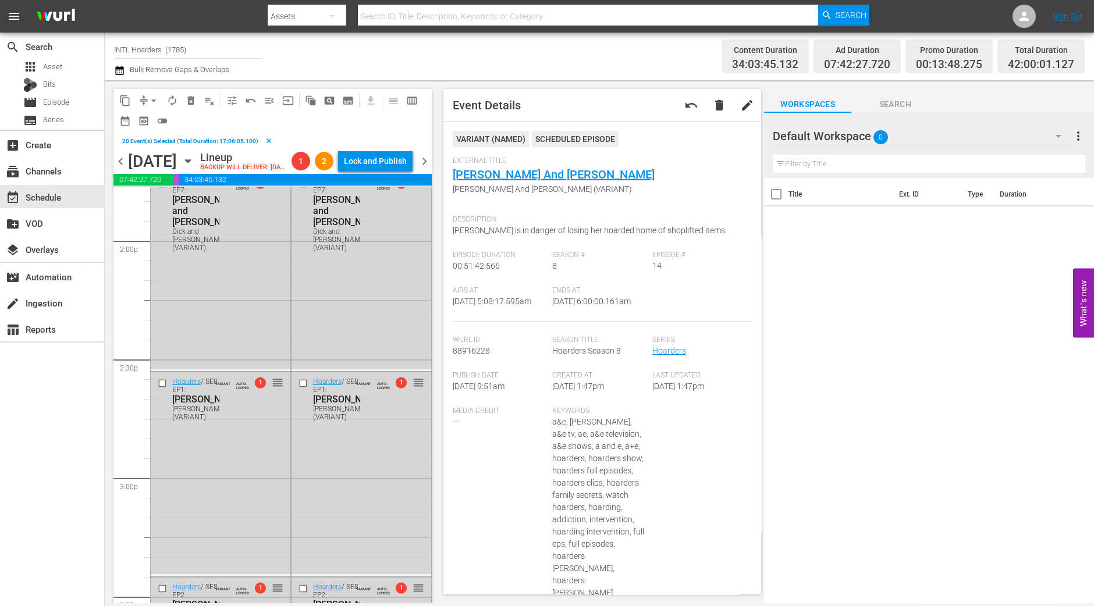
scroll to position [3272, 0]
click at [164, 386] on input "checkbox" at bounding box center [164, 381] width 12 height 10
click at [298, 386] on input "checkbox" at bounding box center [304, 381] width 12 height 10
click at [191, 96] on span "delete_forever_outlined" at bounding box center [191, 101] width 12 height 12
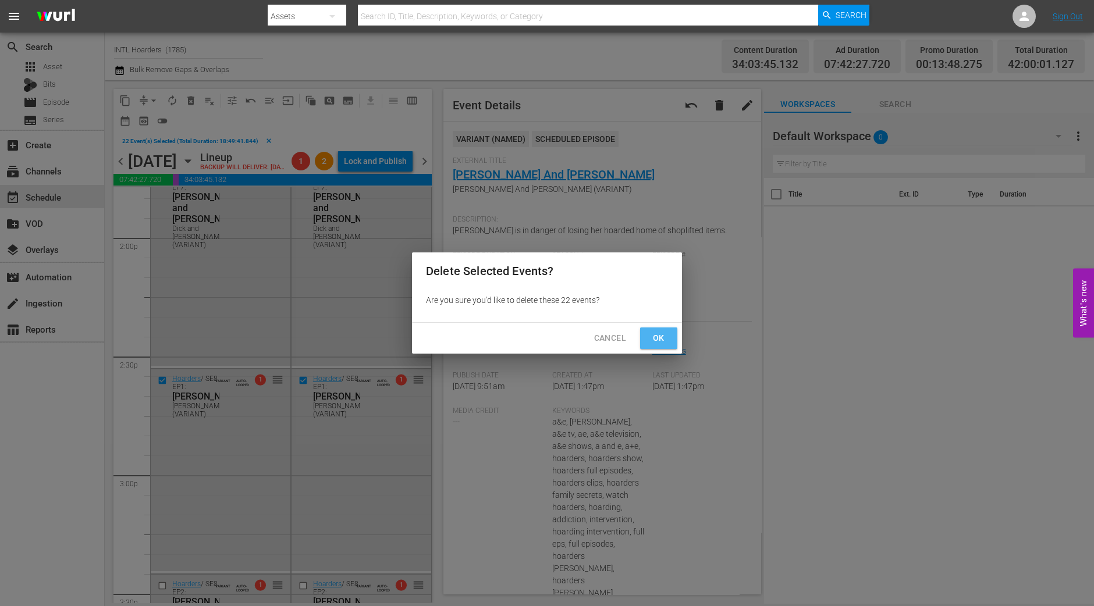
click at [649, 336] on span "Ok" at bounding box center [658, 338] width 19 height 15
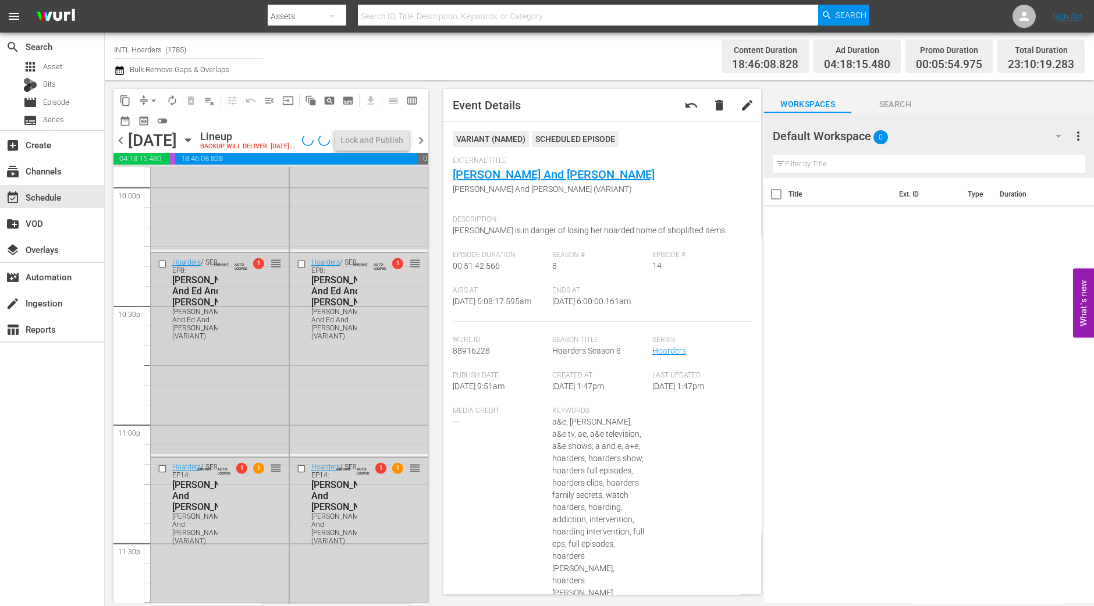
scroll to position [5277, 0]
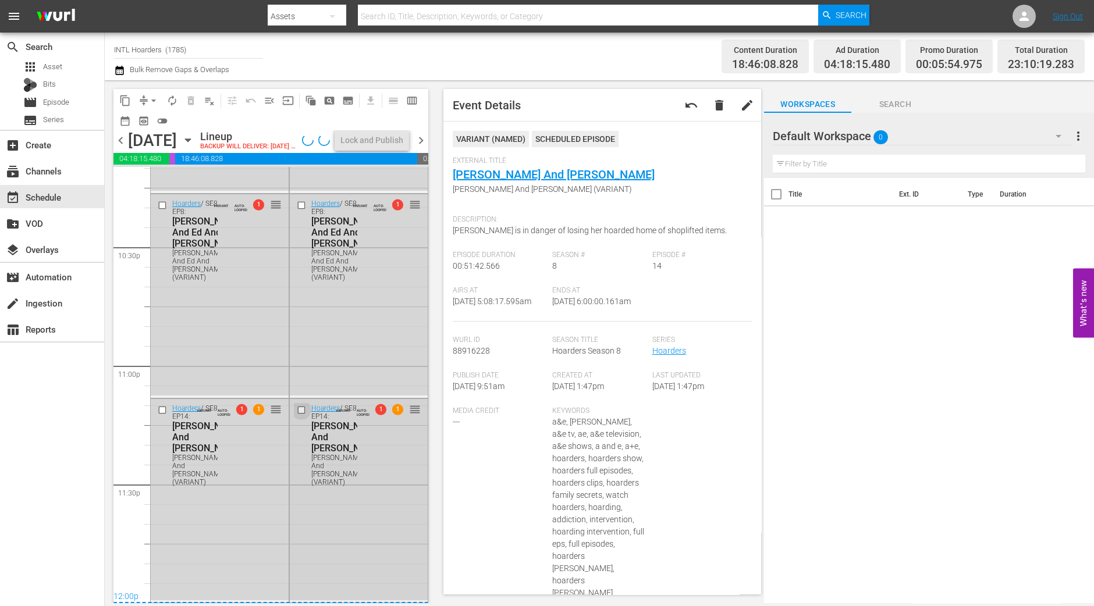
click at [296, 413] on input "checkbox" at bounding box center [302, 410] width 12 height 10
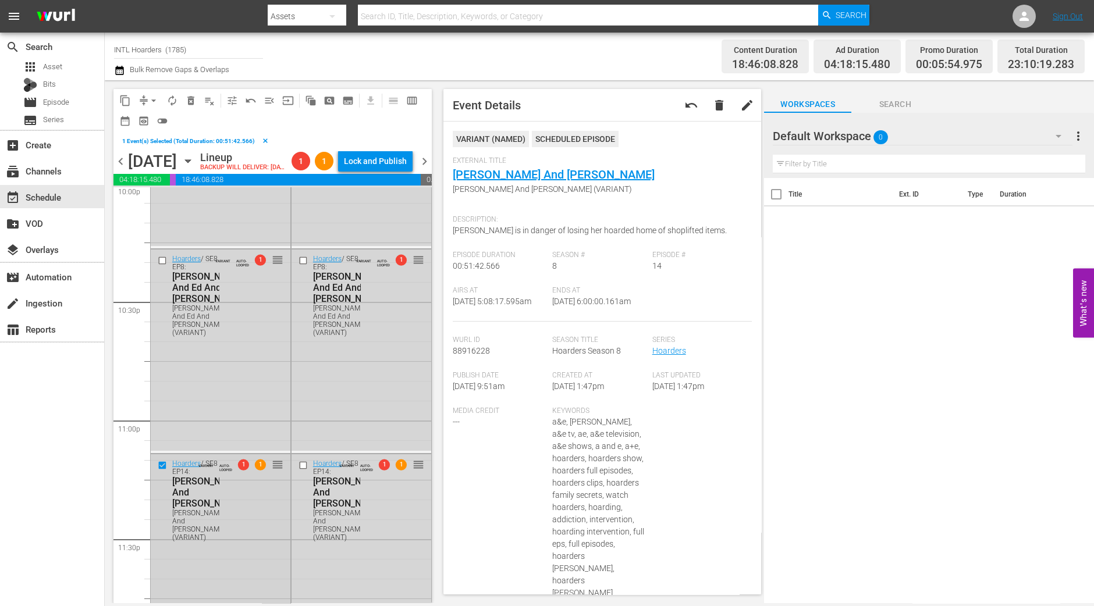
scroll to position [5205, 0]
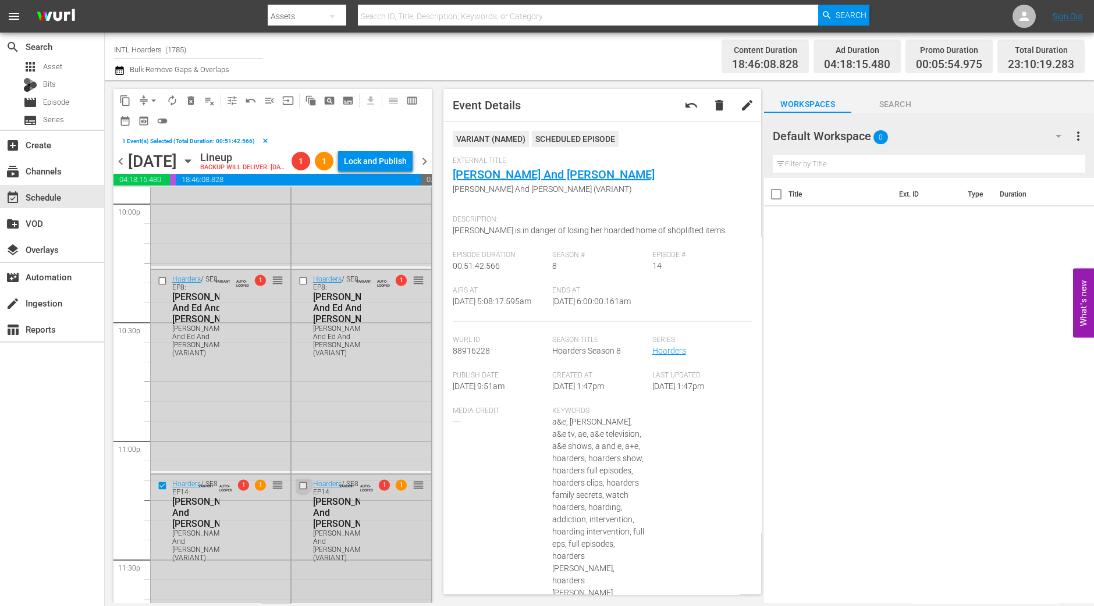
click at [298, 490] on input "checkbox" at bounding box center [304, 485] width 12 height 10
click at [299, 286] on input "checkbox" at bounding box center [304, 281] width 12 height 10
click at [161, 286] on input "checkbox" at bounding box center [164, 281] width 12 height 10
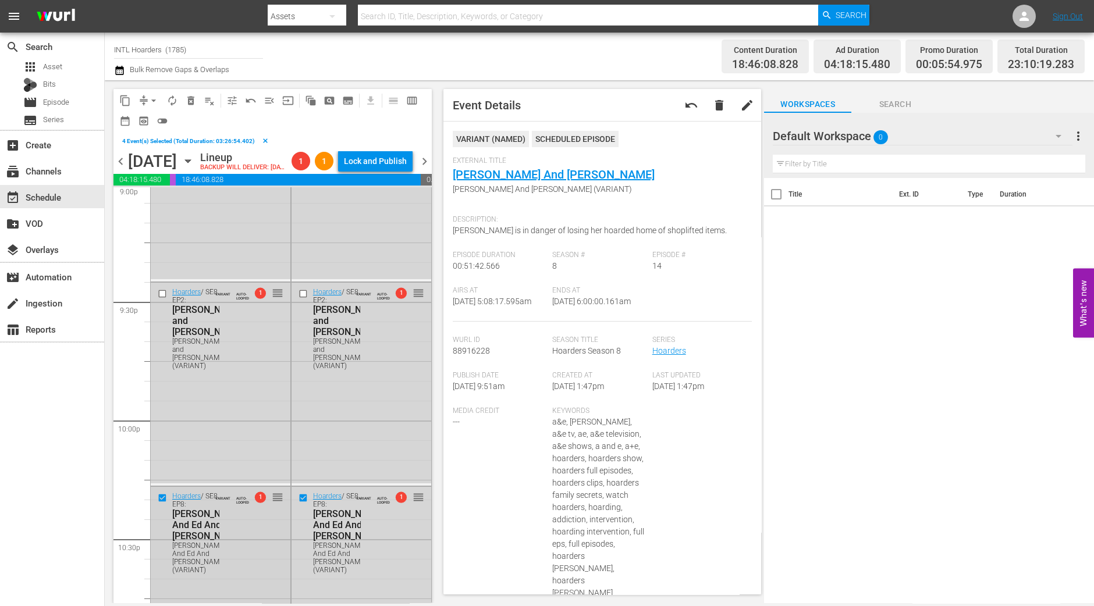
scroll to position [4987, 0]
click at [162, 300] on input "checkbox" at bounding box center [164, 295] width 12 height 10
click at [298, 300] on input "checkbox" at bounding box center [304, 295] width 12 height 10
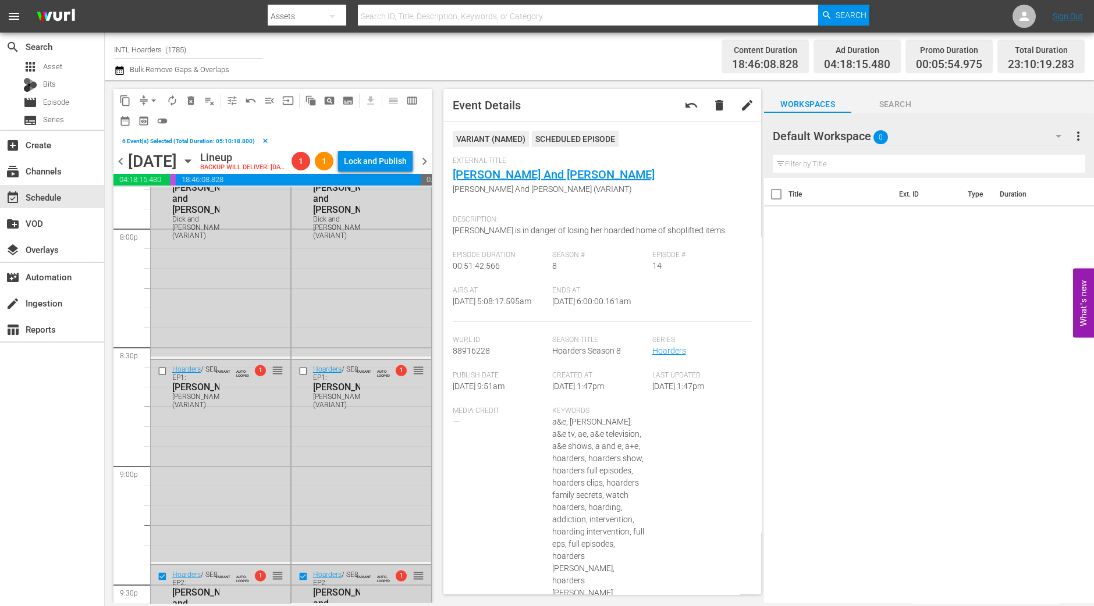
scroll to position [4696, 0]
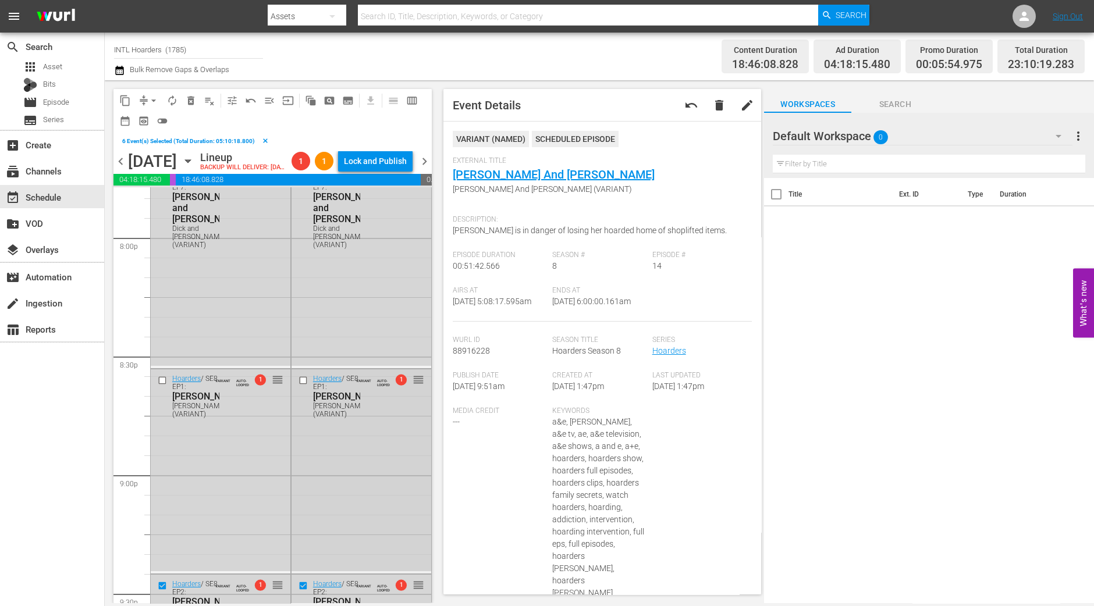
click at [298, 386] on input "checkbox" at bounding box center [304, 381] width 12 height 10
click at [161, 386] on input "checkbox" at bounding box center [164, 381] width 12 height 10
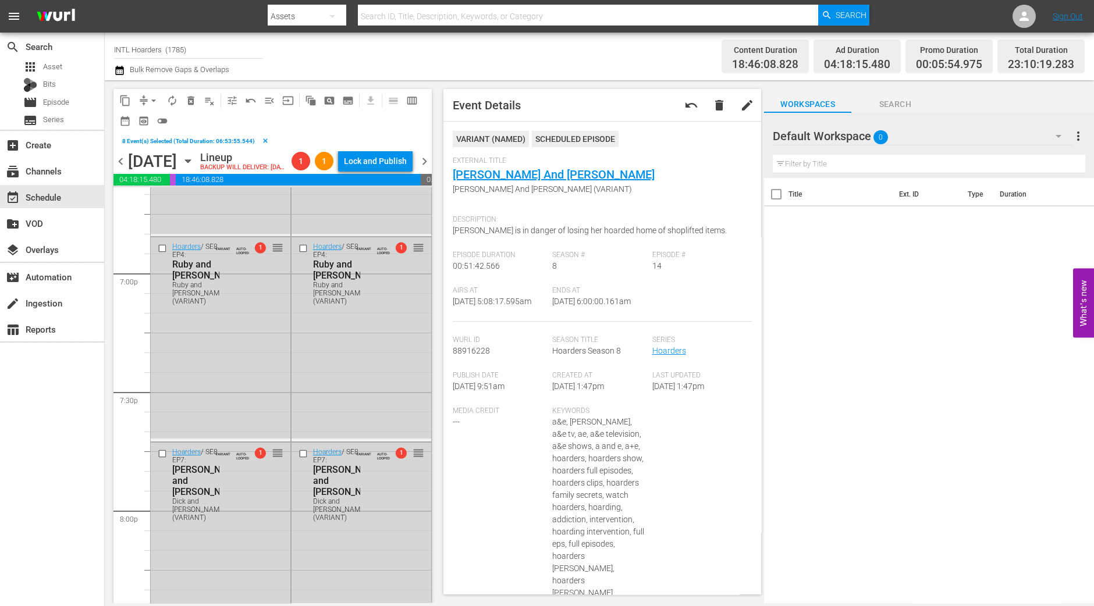
scroll to position [4405, 0]
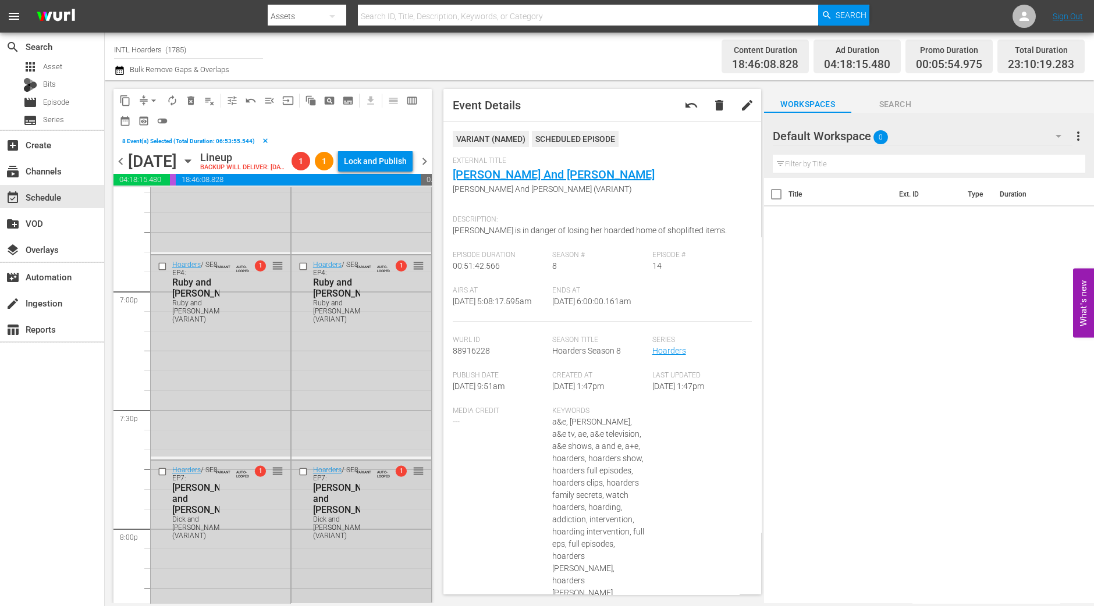
click at [298, 476] on input "checkbox" at bounding box center [304, 471] width 12 height 10
click at [161, 476] on input "checkbox" at bounding box center [164, 471] width 12 height 10
click at [163, 272] on input "checkbox" at bounding box center [164, 267] width 12 height 10
click at [298, 272] on input "checkbox" at bounding box center [304, 267] width 12 height 10
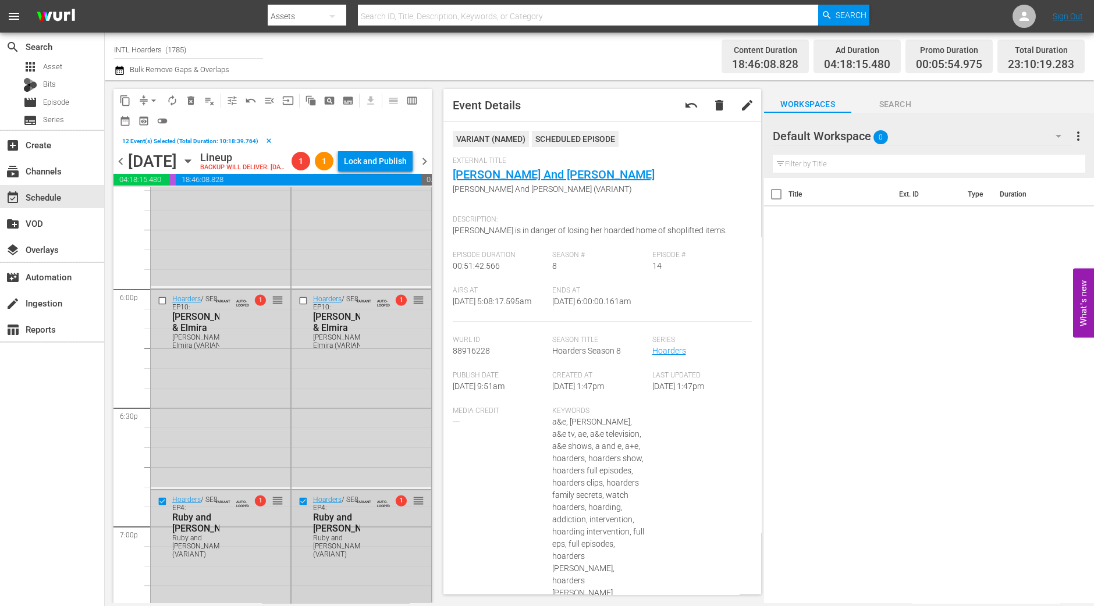
scroll to position [4114, 0]
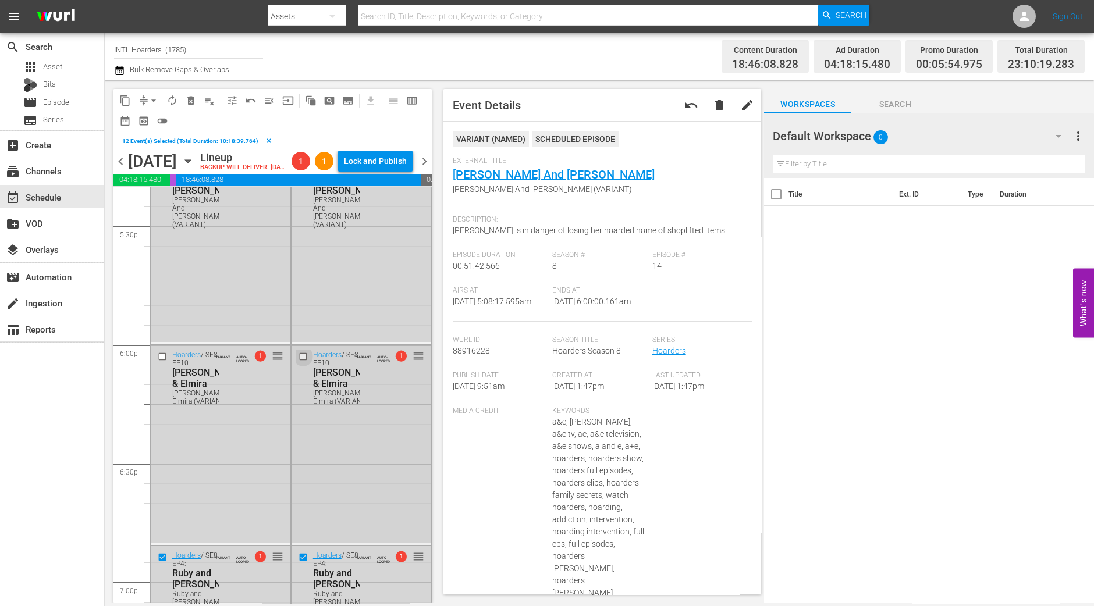
click at [298, 362] on input "checkbox" at bounding box center [304, 357] width 12 height 10
click at [160, 362] on input "checkbox" at bounding box center [164, 357] width 12 height 10
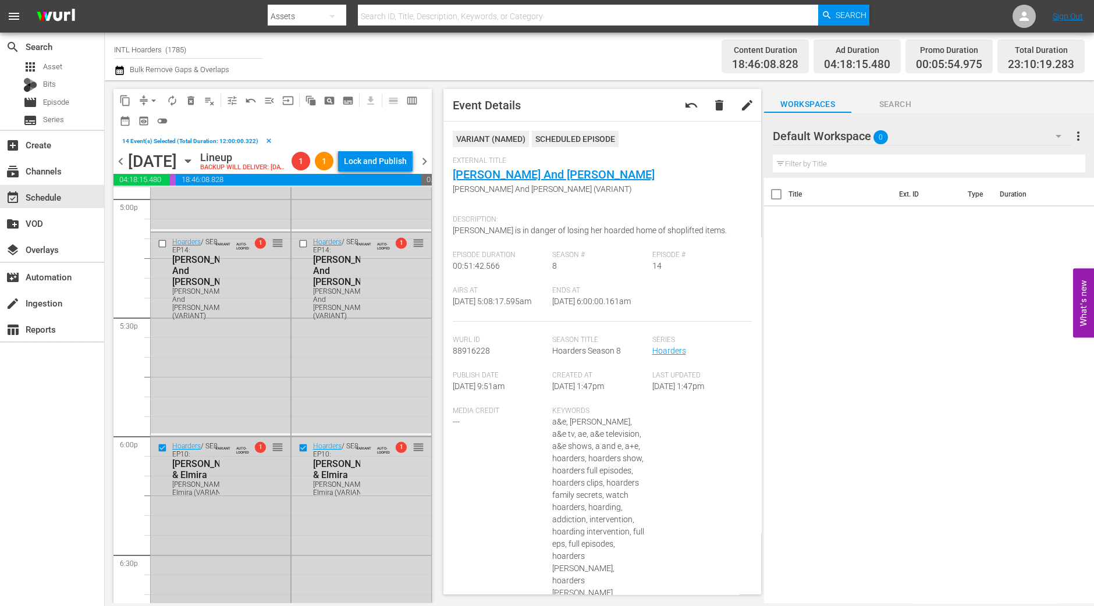
scroll to position [3969, 0]
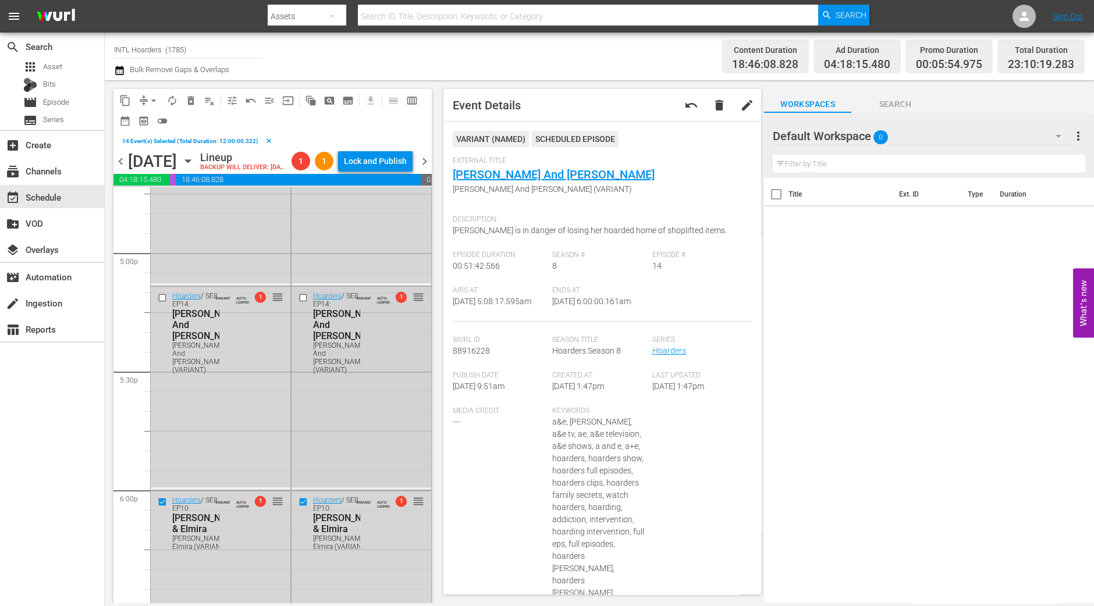
click at [298, 302] on input "checkbox" at bounding box center [304, 298] width 12 height 10
click at [161, 302] on input "checkbox" at bounding box center [164, 298] width 12 height 10
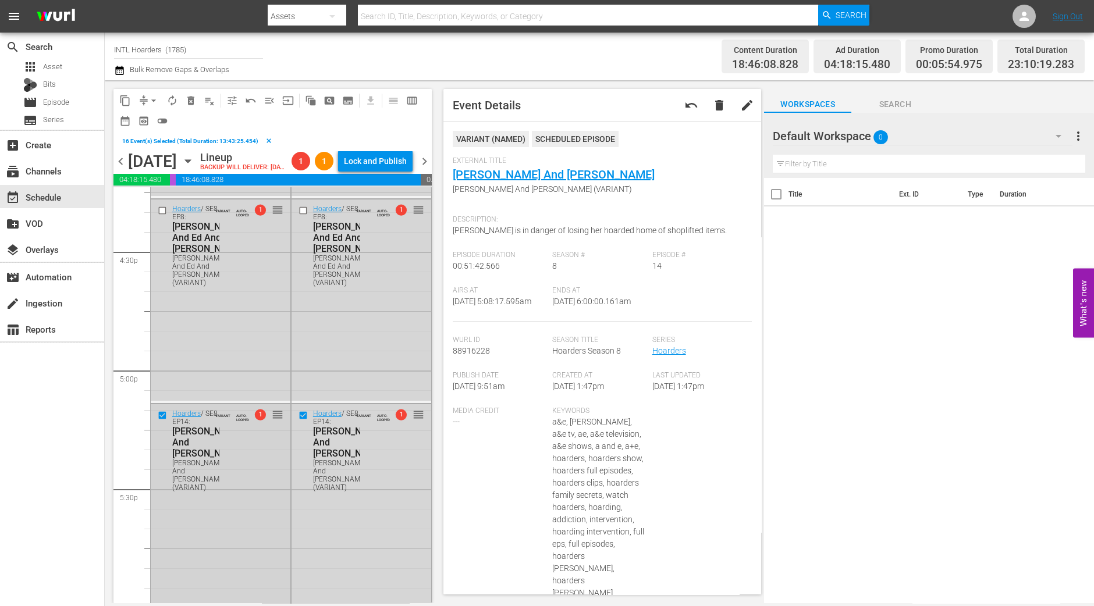
scroll to position [3751, 0]
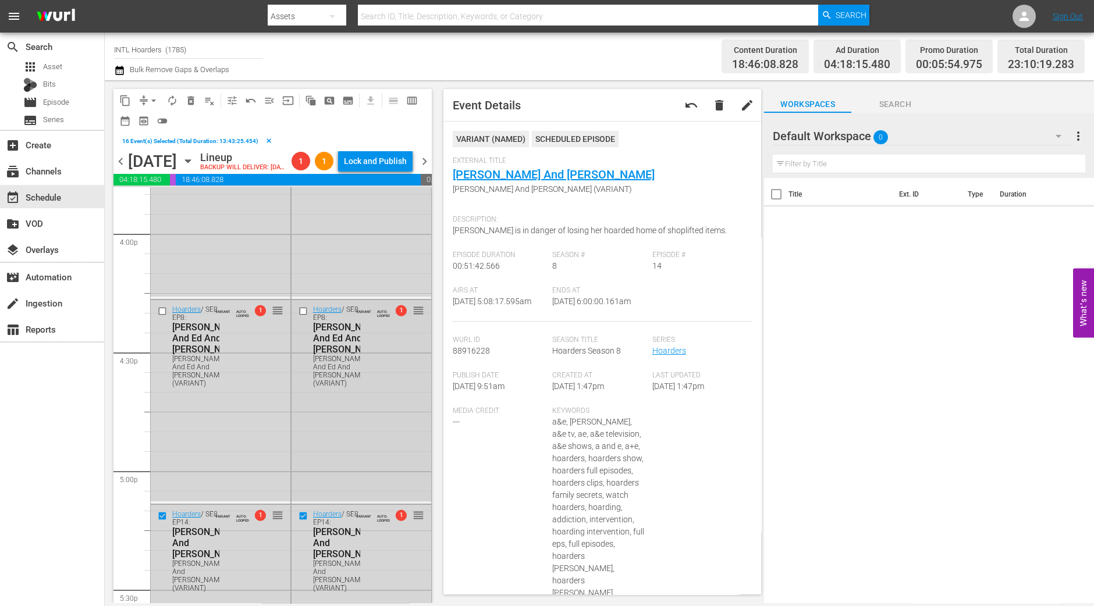
click at [298, 316] on input "checkbox" at bounding box center [304, 312] width 12 height 10
click at [163, 316] on input "checkbox" at bounding box center [164, 312] width 12 height 10
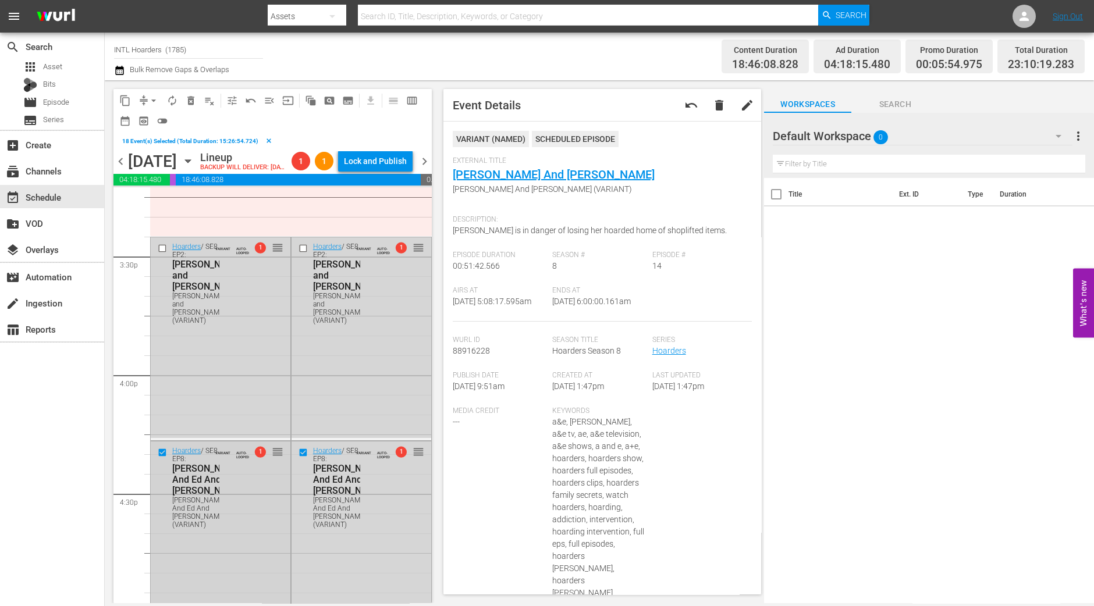
scroll to position [3460, 0]
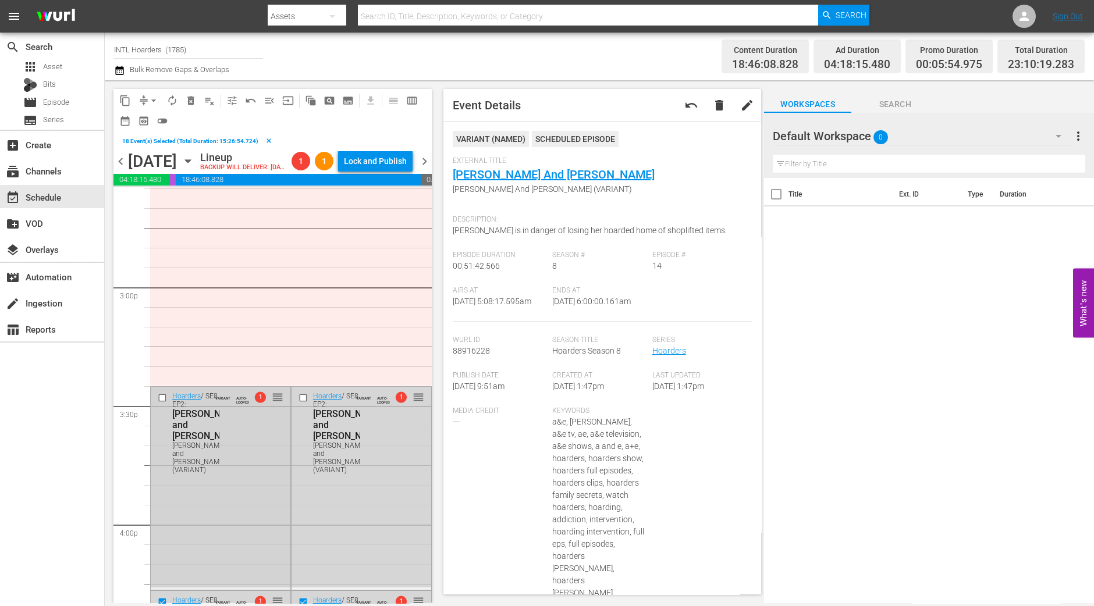
click at [163, 403] on input "checkbox" at bounding box center [164, 398] width 12 height 10
click at [300, 403] on input "checkbox" at bounding box center [304, 398] width 12 height 10
click at [188, 101] on span "delete_forever_outlined" at bounding box center [191, 101] width 12 height 12
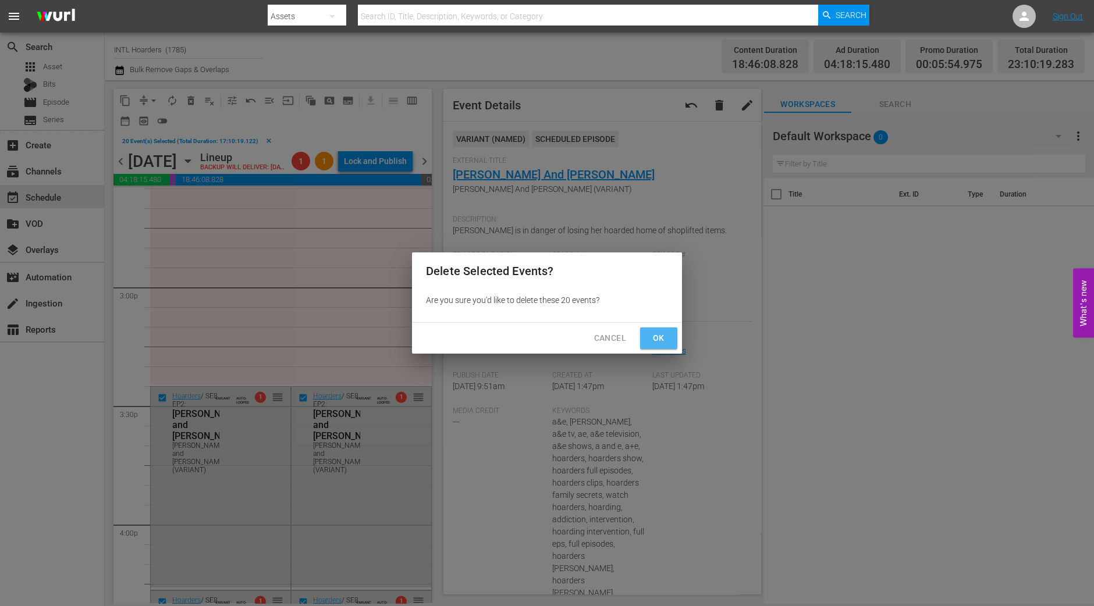
click at [657, 334] on span "Ok" at bounding box center [658, 338] width 19 height 15
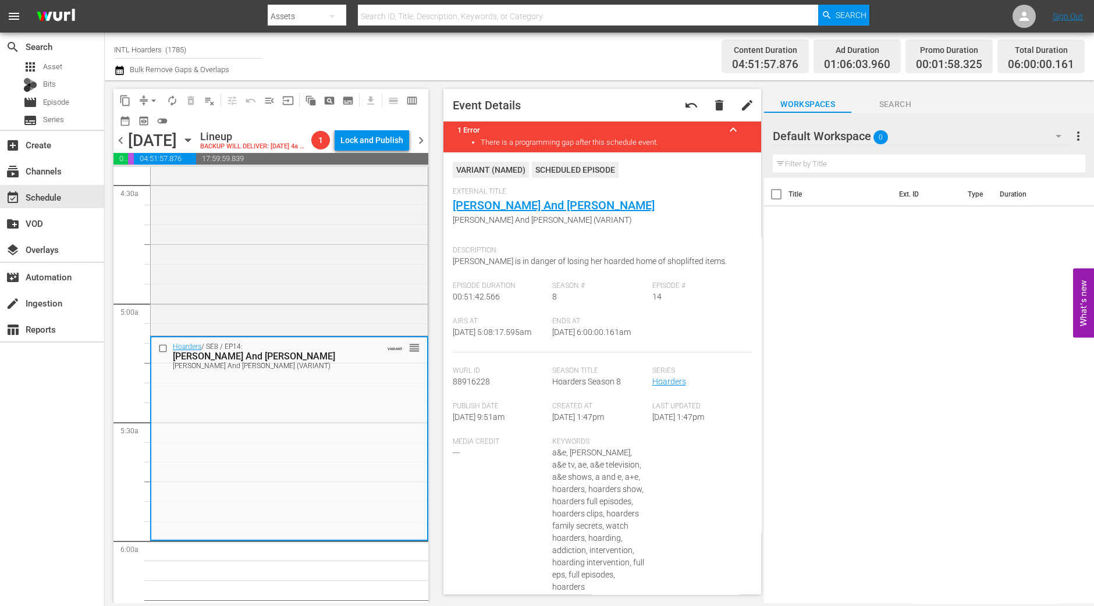
scroll to position [988, 0]
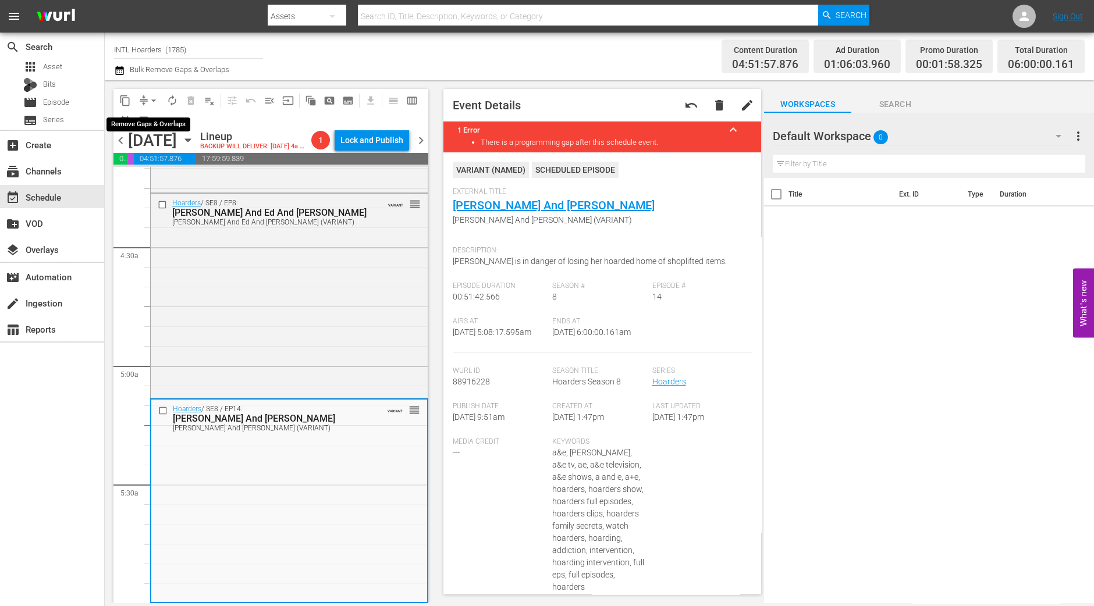
click at [151, 106] on span "arrow_drop_down" at bounding box center [154, 101] width 12 height 12
click at [154, 117] on li "Align to Midnight" at bounding box center [154, 123] width 122 height 19
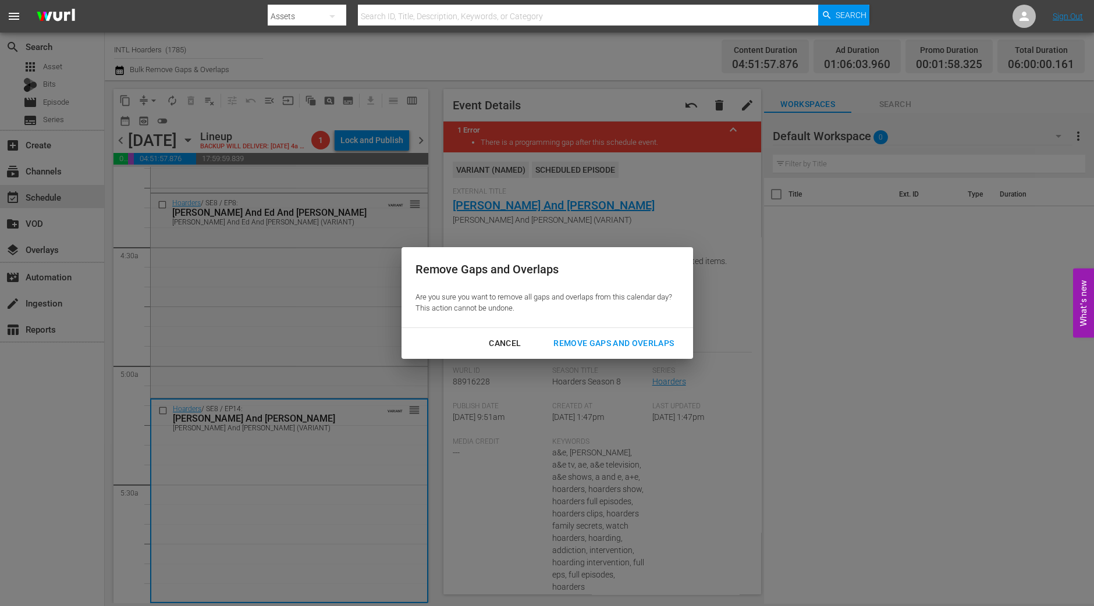
click at [632, 351] on button "Remove Gaps and Overlaps" at bounding box center [613, 344] width 148 height 22
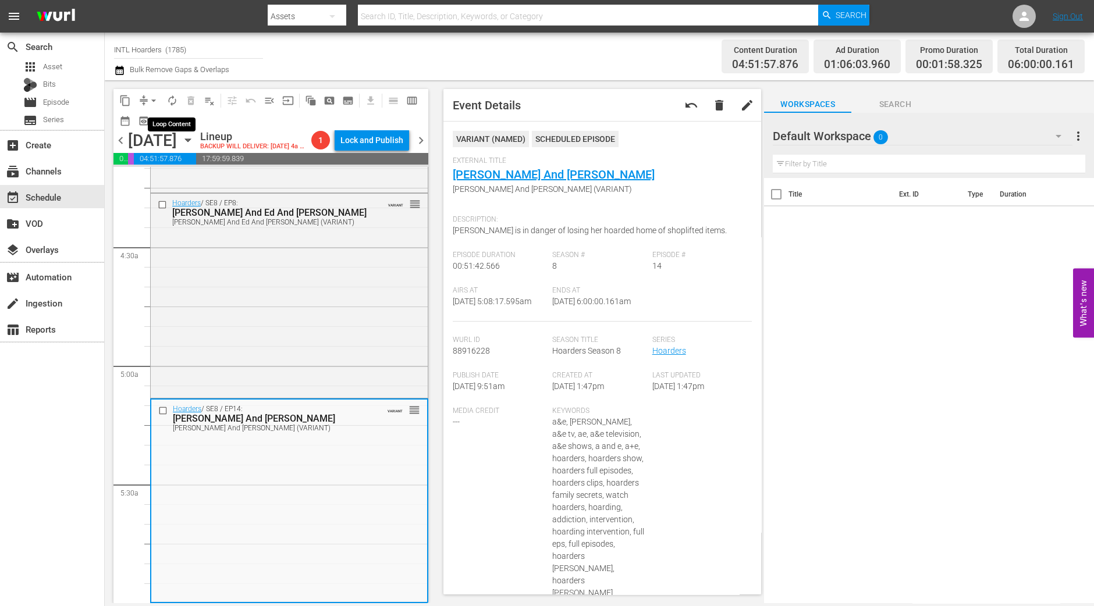
click at [169, 97] on span "autorenew_outlined" at bounding box center [172, 101] width 12 height 12
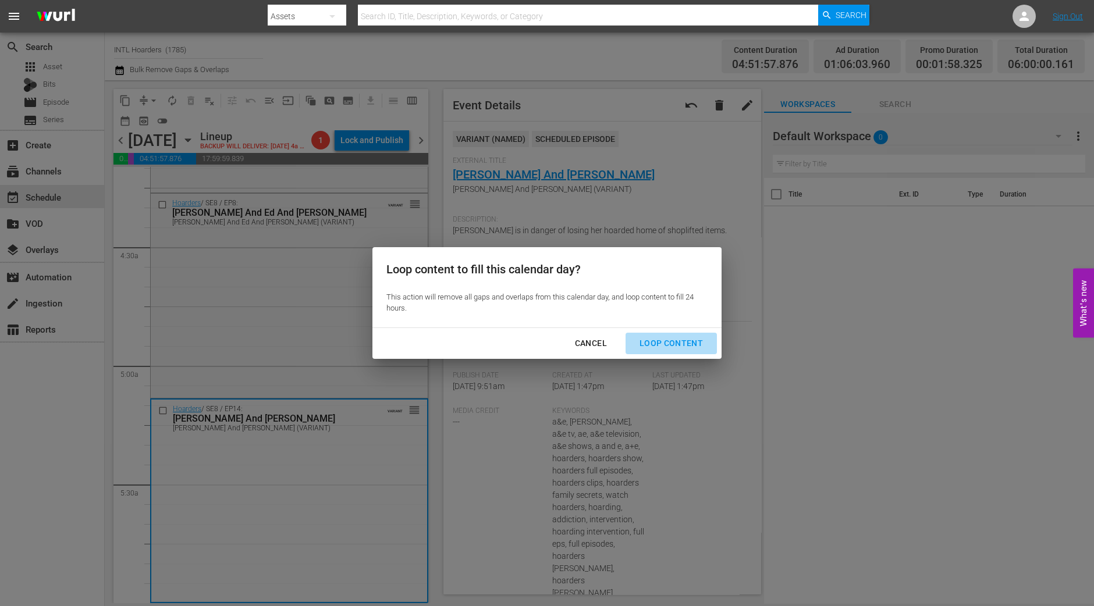
click at [688, 347] on div "Loop Content" at bounding box center [671, 343] width 82 height 15
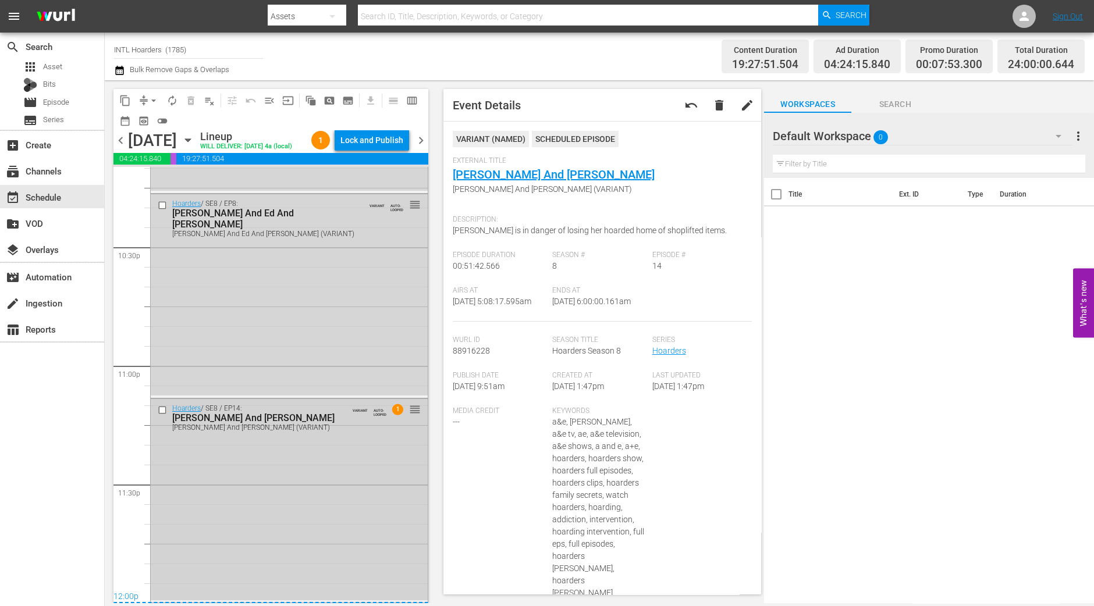
scroll to position [5277, 0]
click at [332, 522] on div "Hoarders / SE8 / EP14: Celia And Nathan Celia And Nathan (VARIANT) VARIANT AUTO…" at bounding box center [289, 499] width 277 height 201
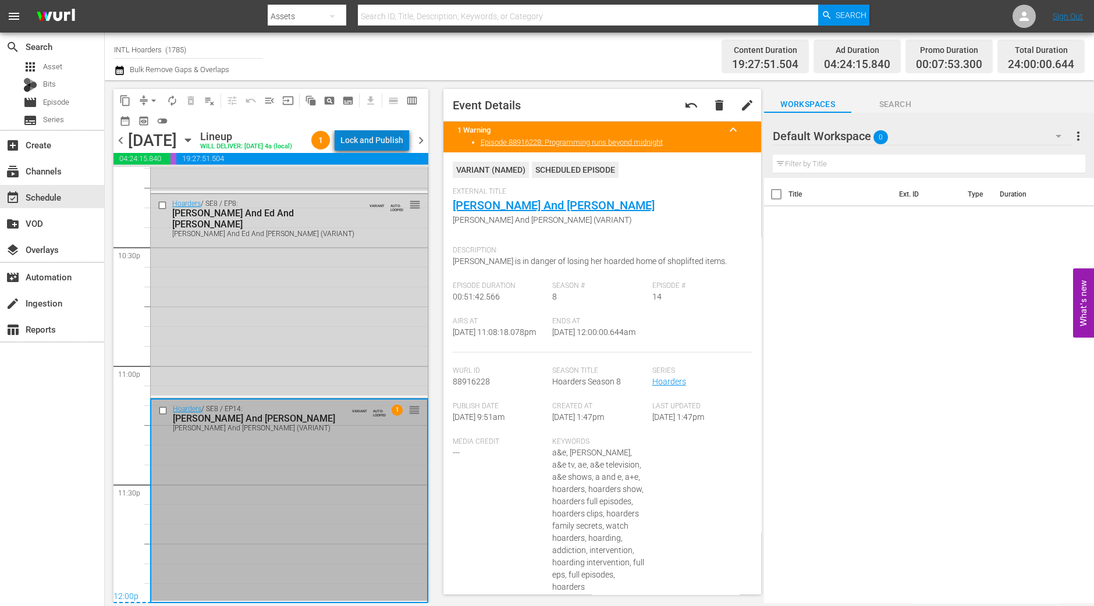
click at [389, 138] on div "Lock and Publish" at bounding box center [371, 140] width 63 height 21
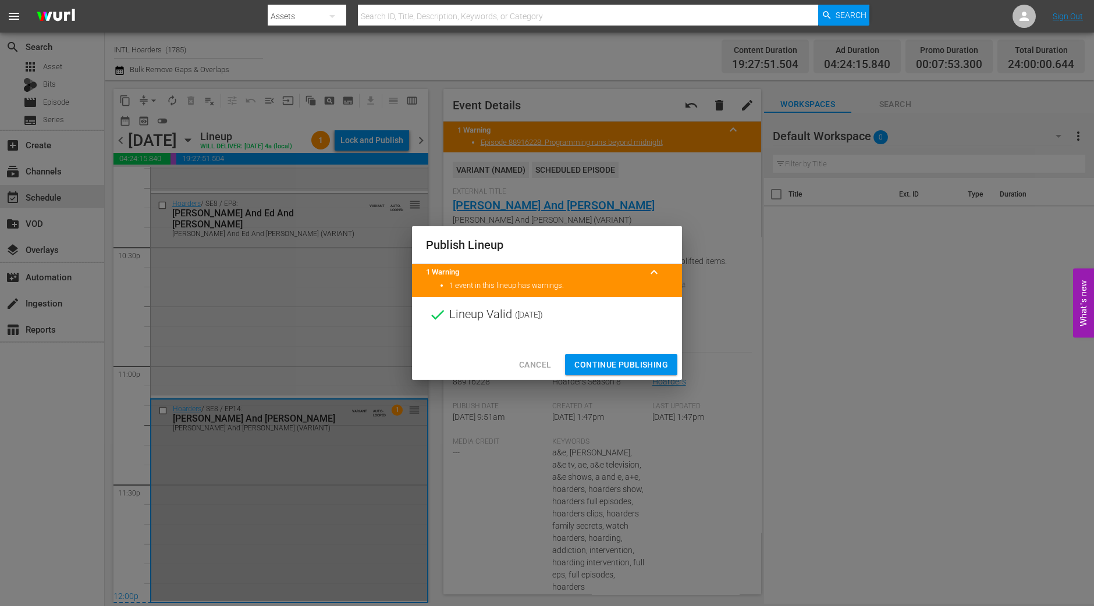
click at [639, 365] on span "Continue Publishing" at bounding box center [621, 365] width 94 height 15
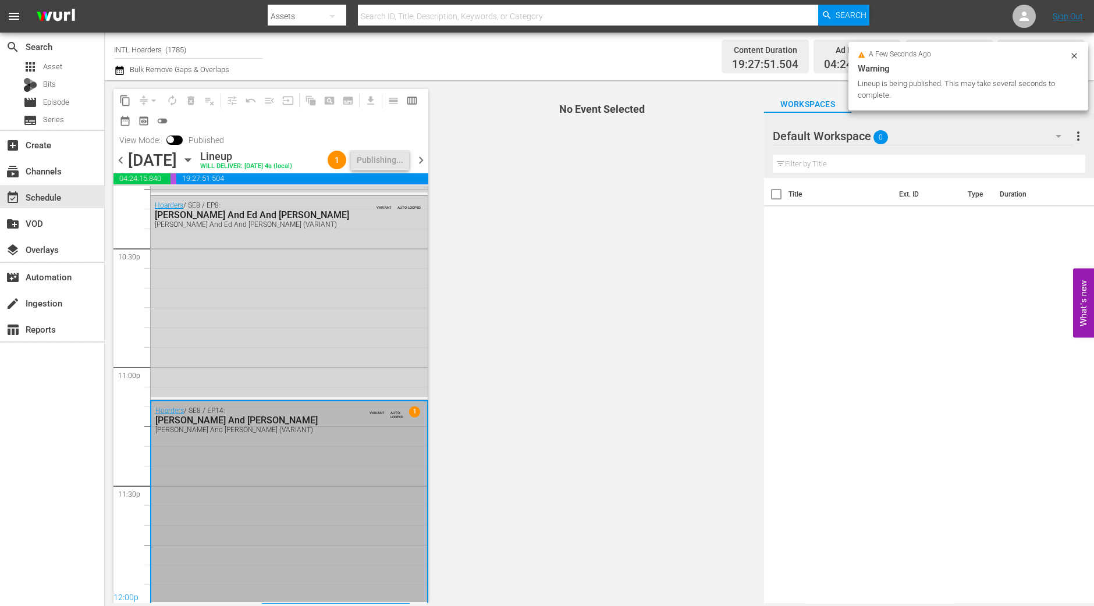
click at [425, 163] on span "chevron_right" at bounding box center [421, 160] width 15 height 15
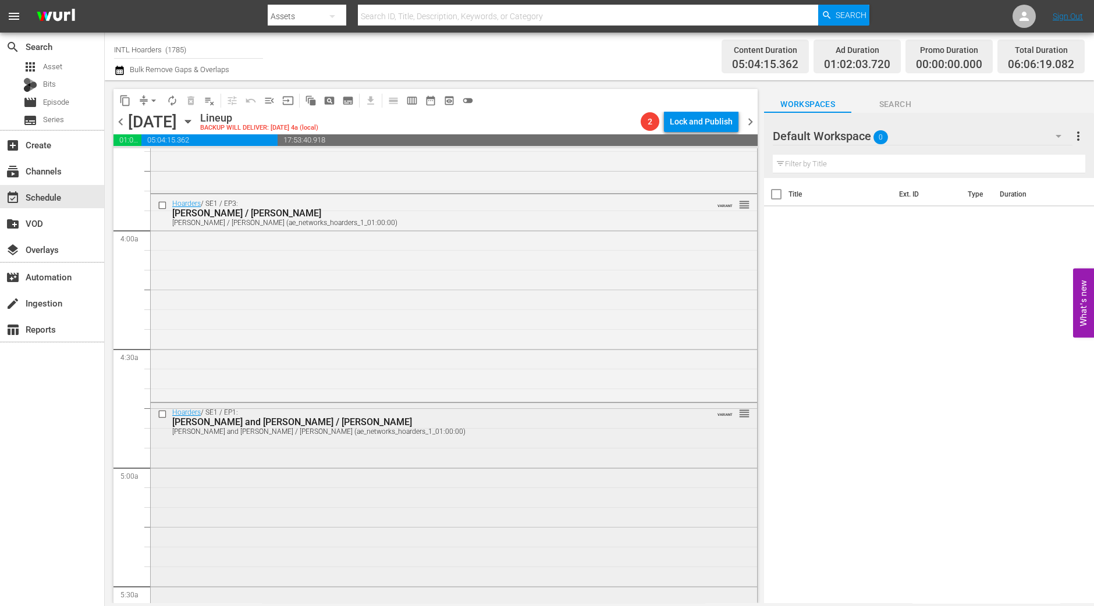
scroll to position [1023, 0]
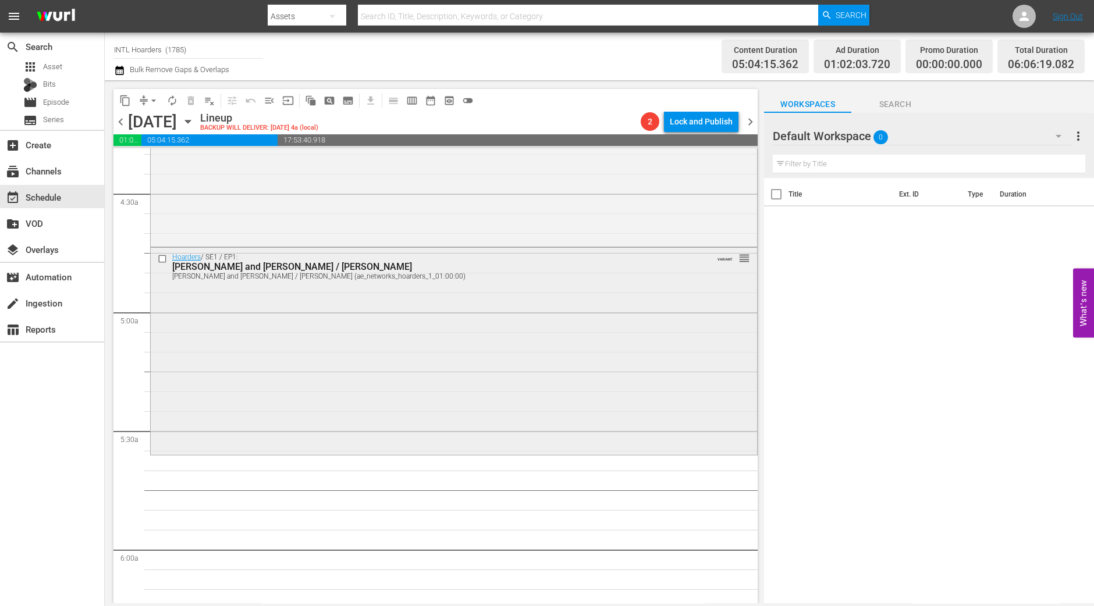
click at [404, 386] on div "Hoarders / SE1 / EP1: Jennifer and Ron / Jill Jennifer and Ron / Jill (ae_netwo…" at bounding box center [454, 350] width 606 height 205
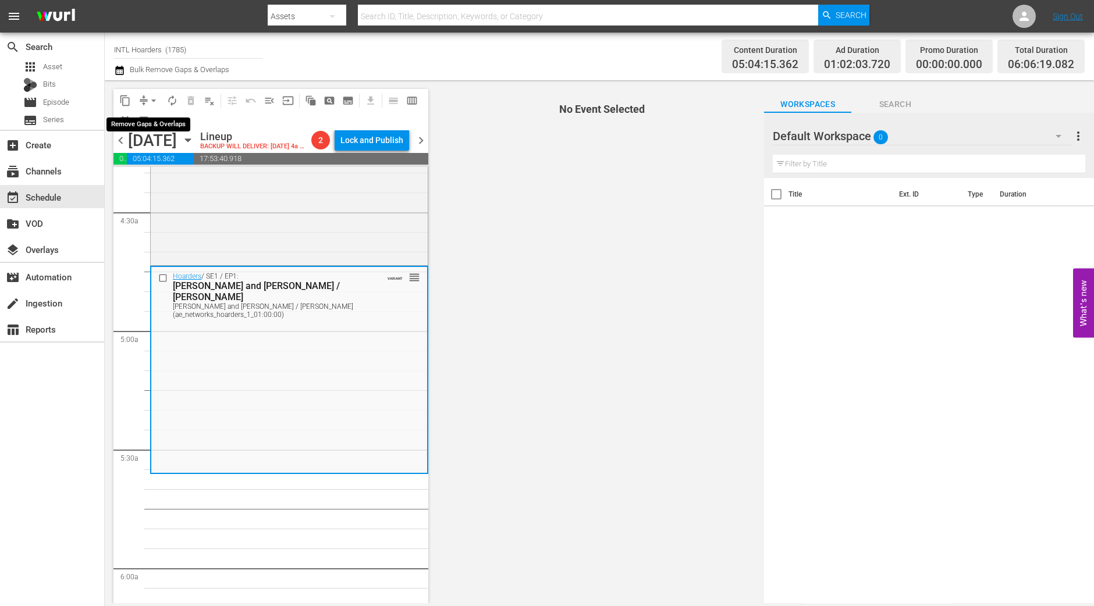
click at [154, 100] on span "arrow_drop_down" at bounding box center [154, 101] width 12 height 12
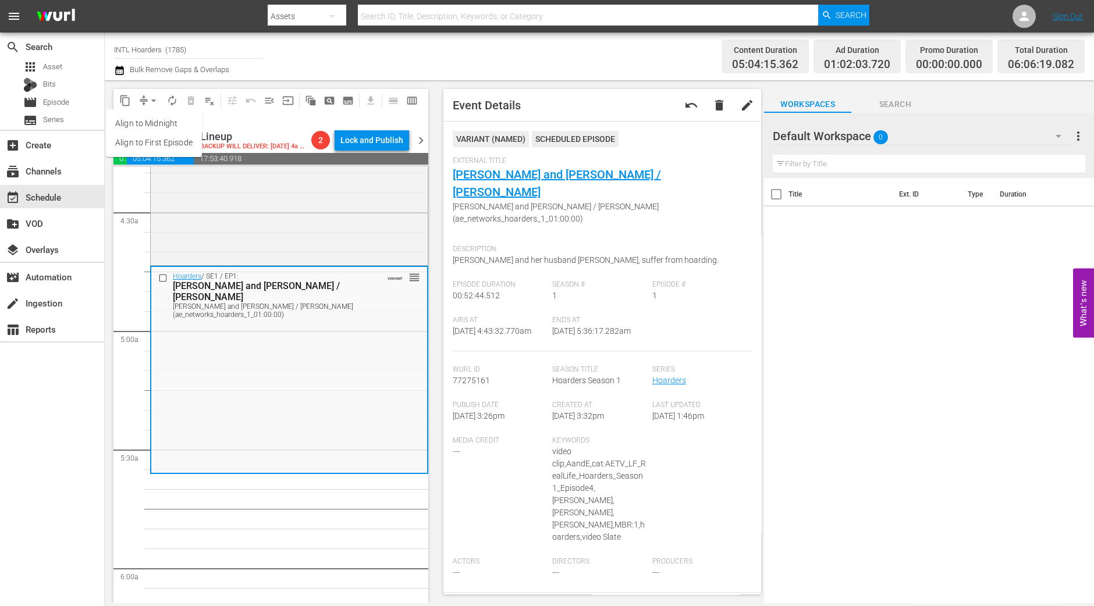
click at [150, 120] on li "Align to Midnight" at bounding box center [154, 123] width 96 height 19
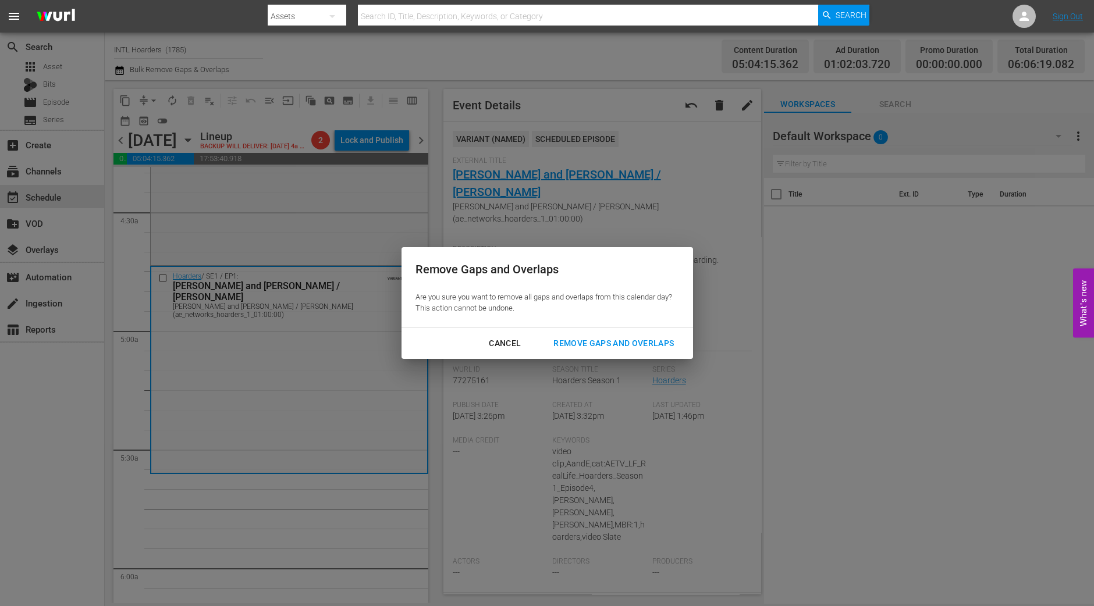
click at [647, 344] on div "Remove Gaps and Overlaps" at bounding box center [613, 343] width 139 height 15
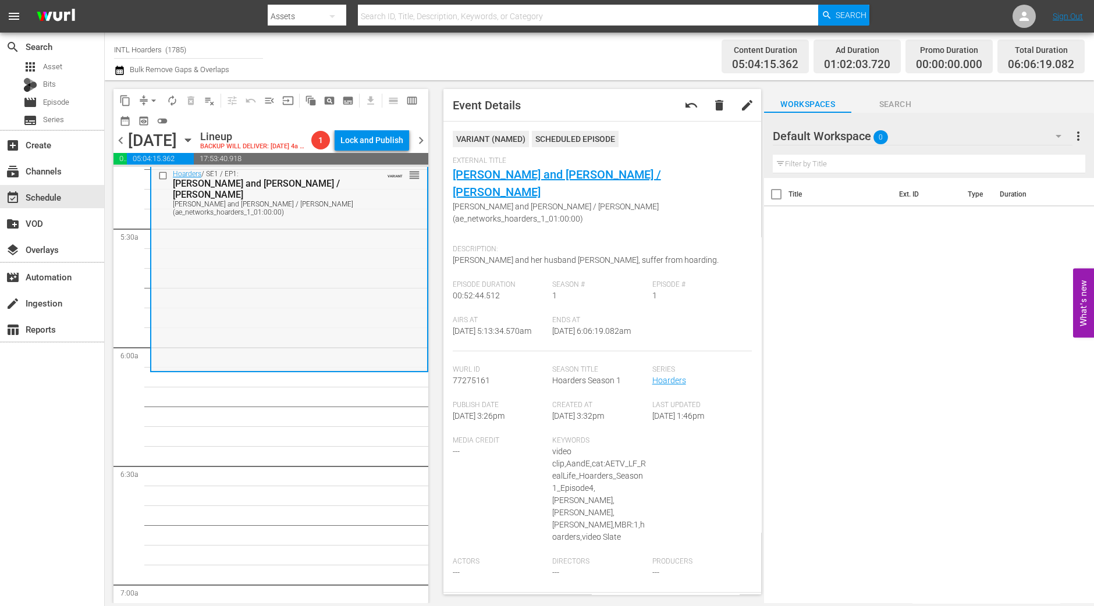
scroll to position [1294, 0]
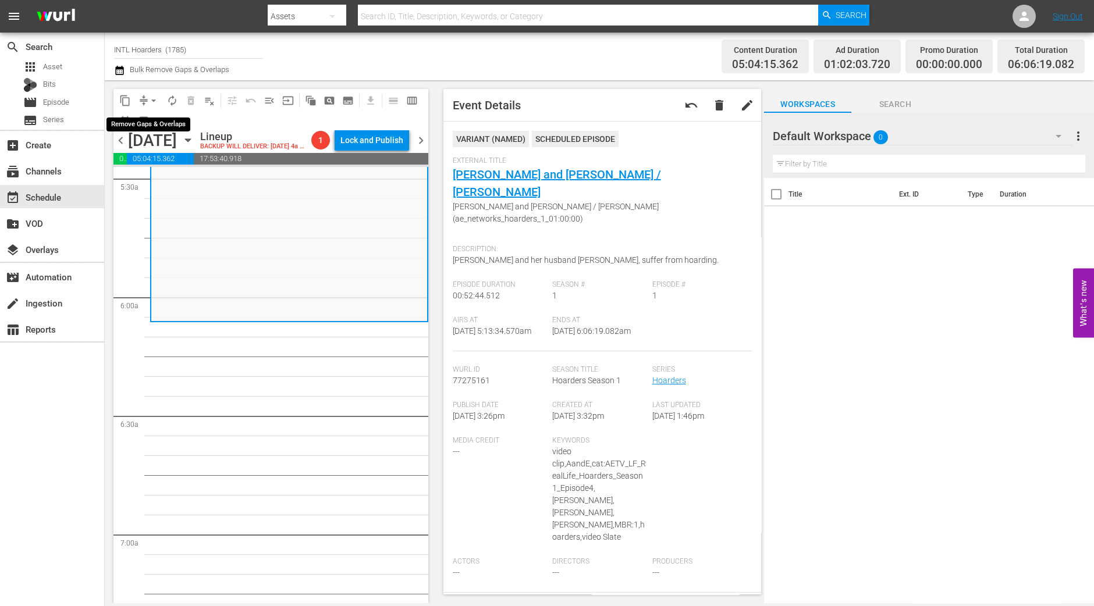
click at [151, 100] on span "arrow_drop_down" at bounding box center [154, 101] width 12 height 12
click at [157, 117] on li "Align to Midnight" at bounding box center [154, 123] width 122 height 19
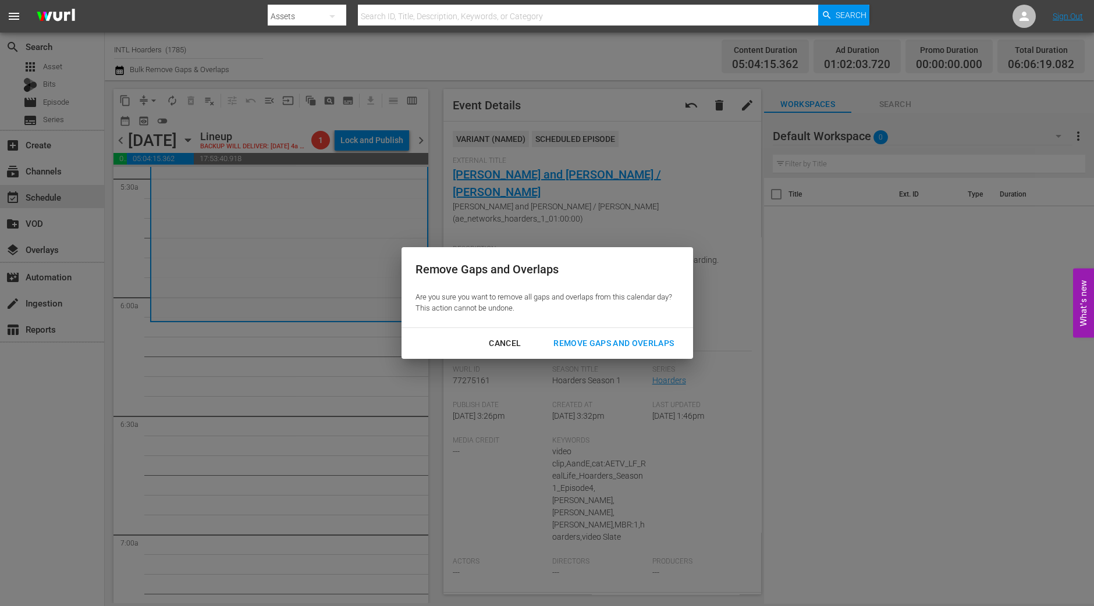
click at [600, 349] on div "Remove Gaps and Overlaps" at bounding box center [613, 343] width 139 height 15
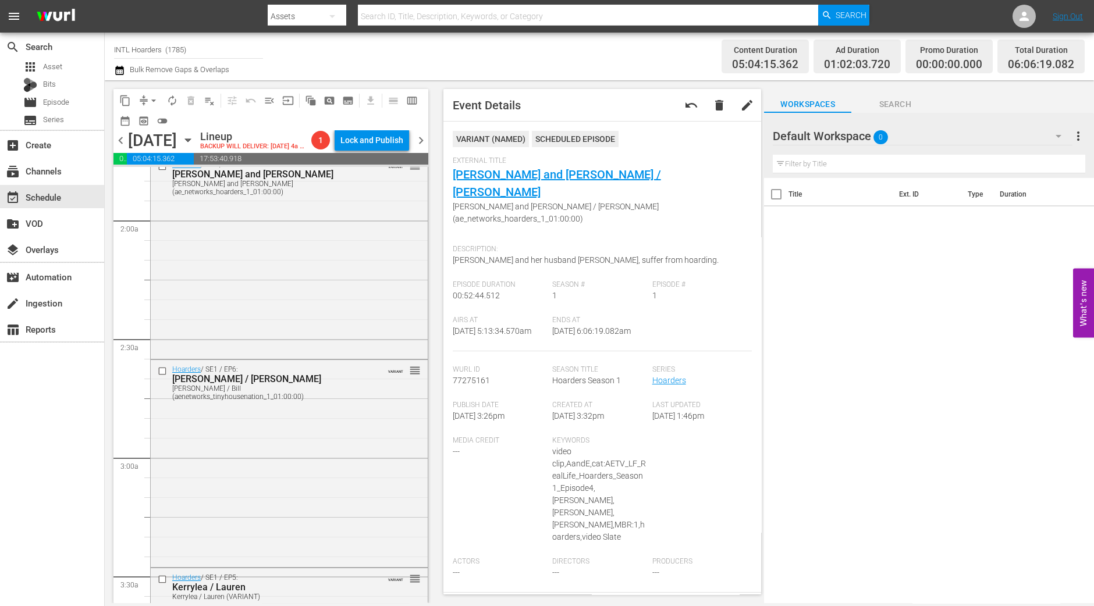
scroll to position [58, 0]
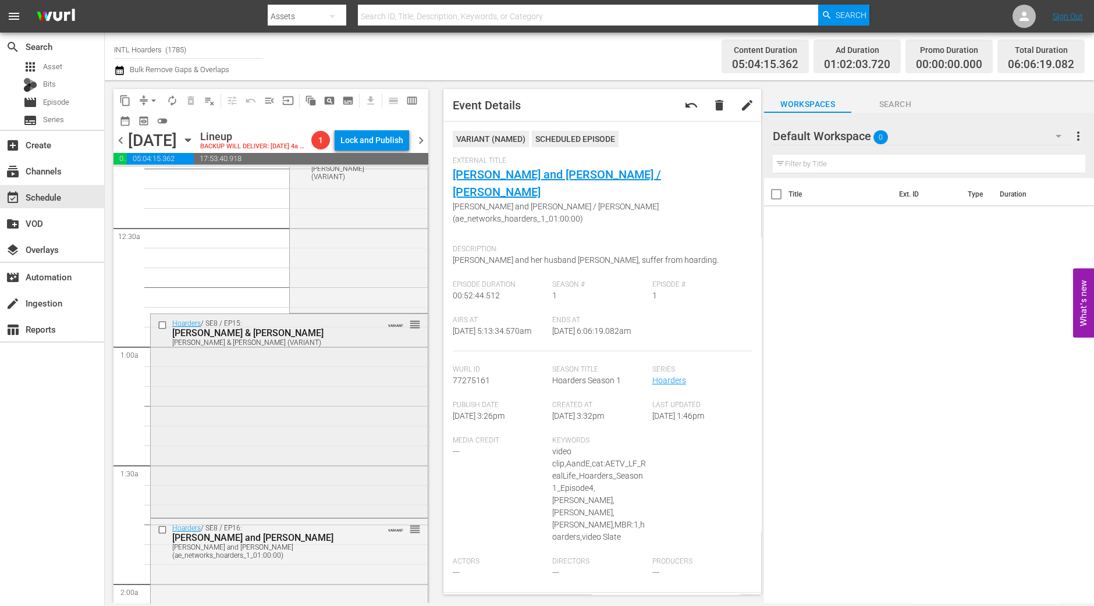
click at [340, 501] on div "Hoarders / SE8 / EP15: Maggie & Ann Maggie & Ann (VARIANT) VARIANT reorder" at bounding box center [289, 414] width 277 height 201
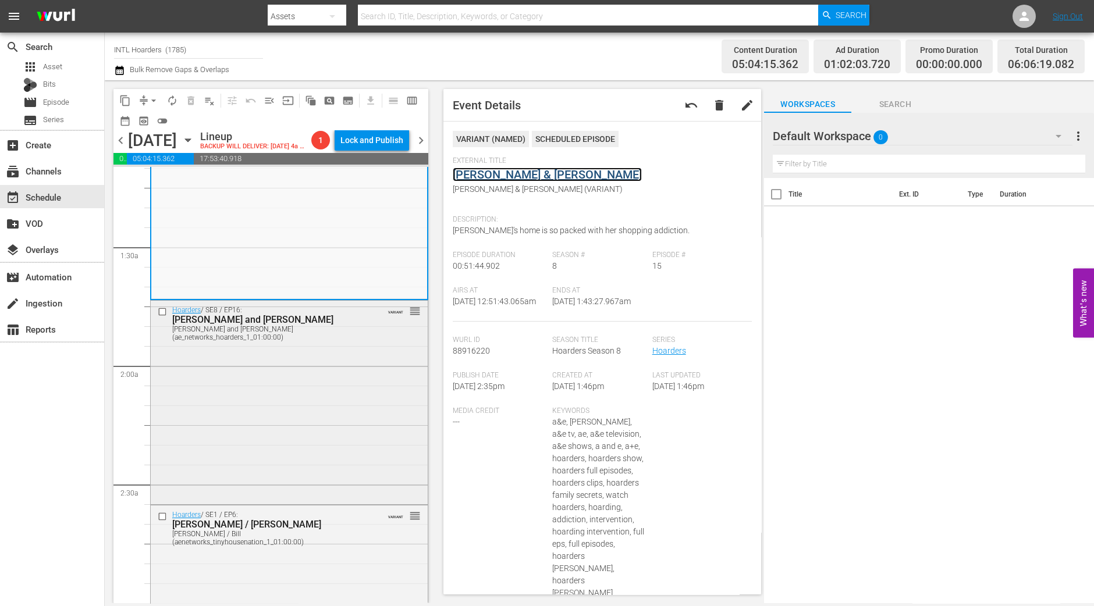
scroll to position [348, 0]
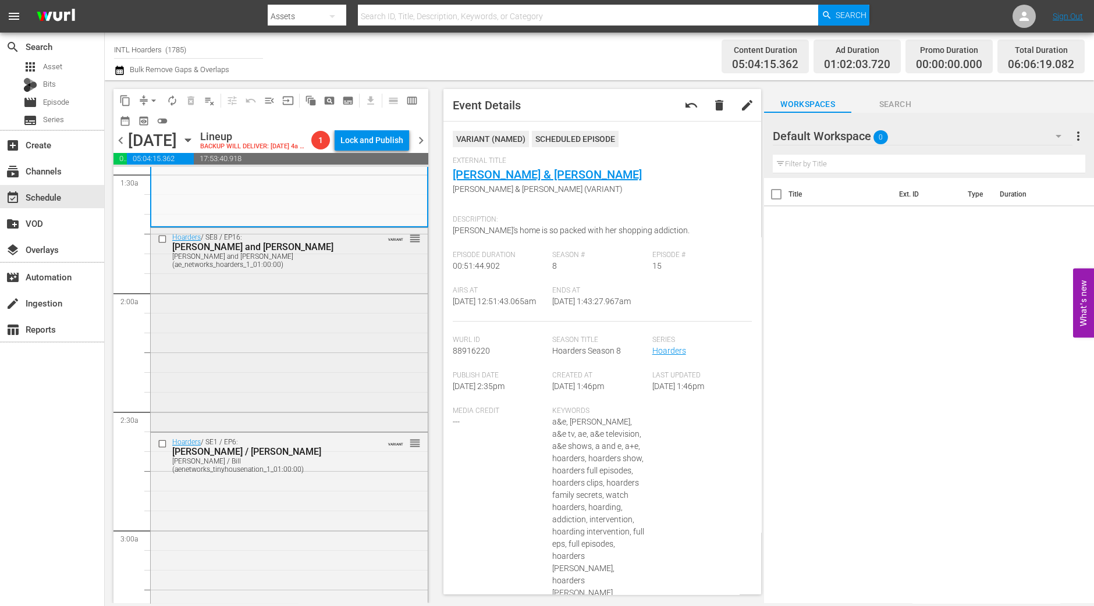
click at [355, 363] on div "Hoarders / SE8 / EP16: Sandi and Vivian Sandi and Vivian (ae_networks_hoarders_…" at bounding box center [289, 328] width 277 height 201
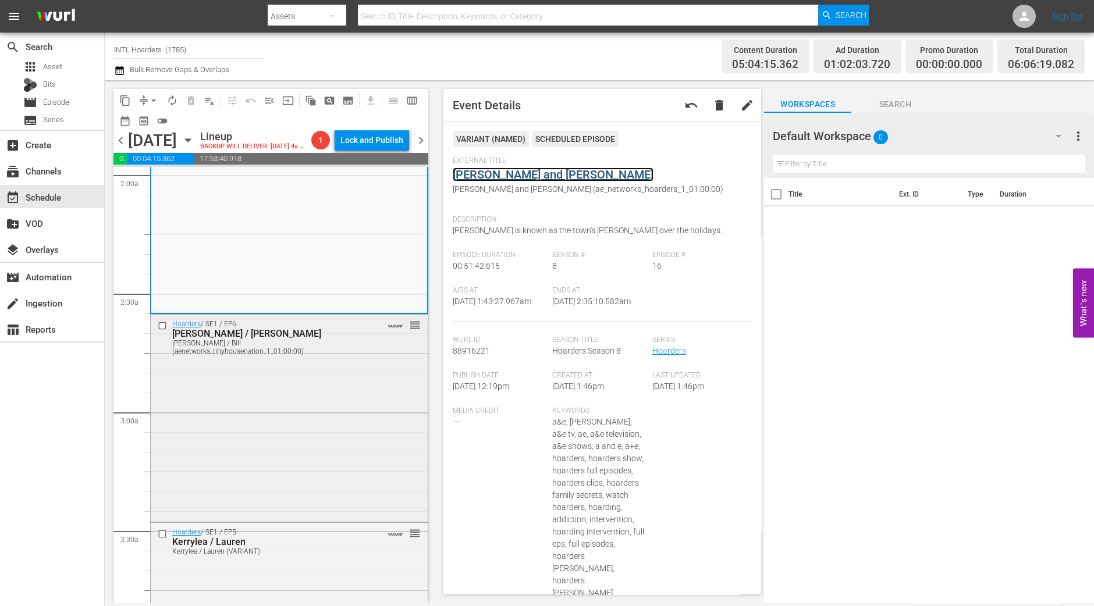
scroll to position [508, 0]
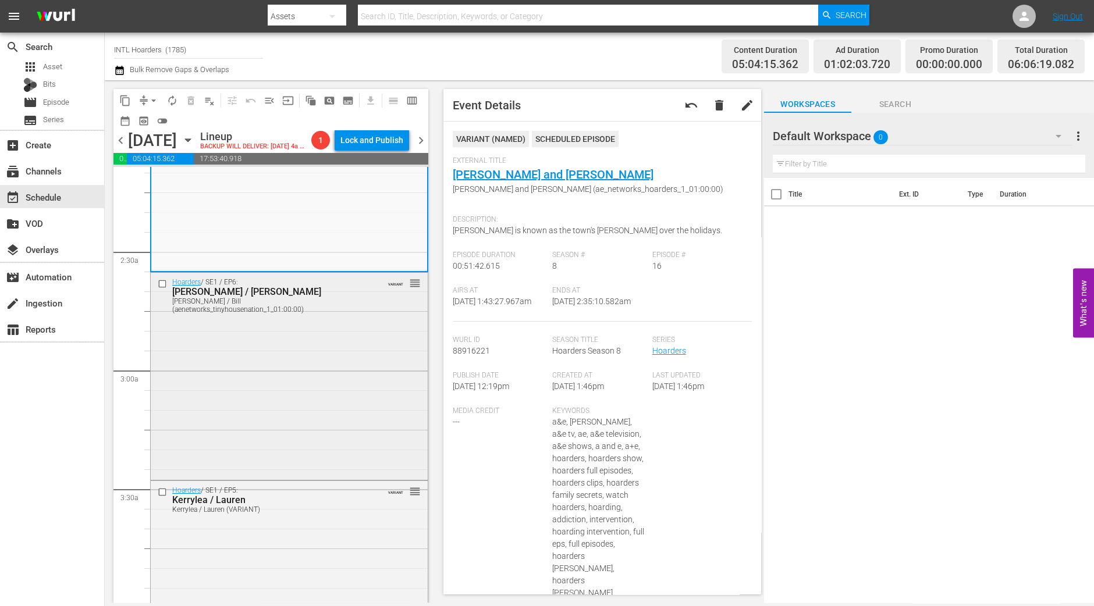
click at [352, 368] on div "Hoarders / SE1 / EP6: Patty / Bill Patty / Bill (aenetworks_tinyhousenation_1_0…" at bounding box center [289, 375] width 277 height 205
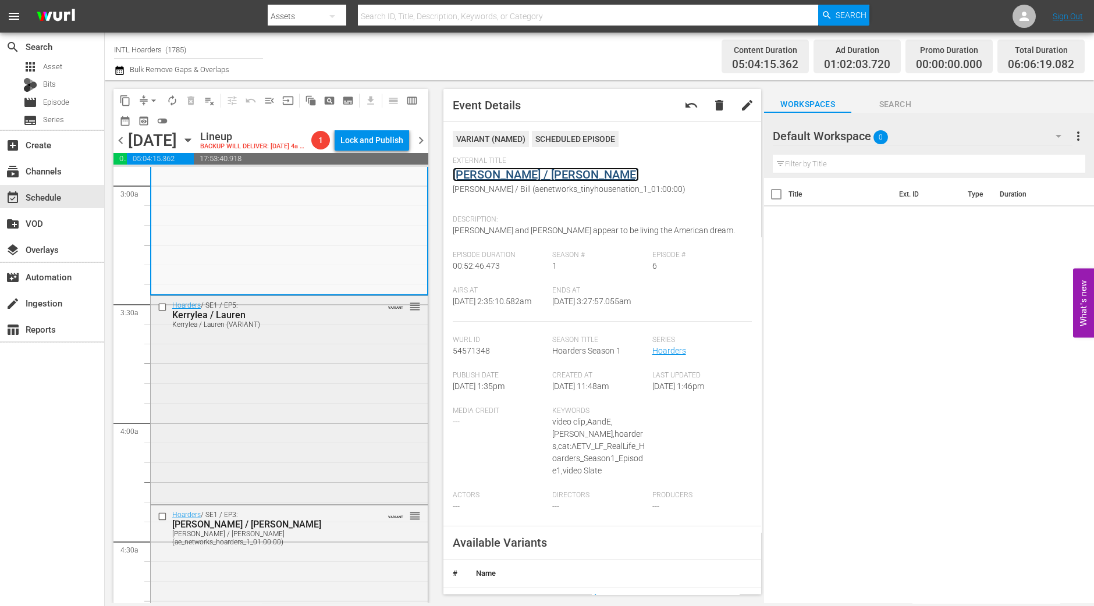
scroll to position [727, 0]
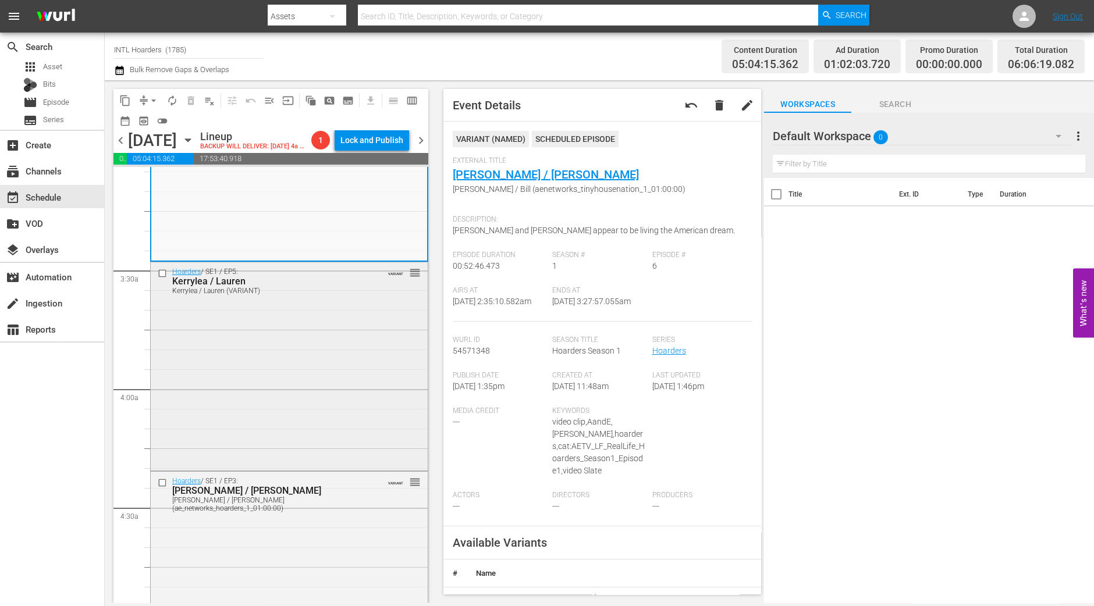
click at [364, 323] on div "Hoarders / SE1 / EP5: Kerrylea / Lauren Kerrylea / Lauren (VARIANT) VARIANT reo…" at bounding box center [289, 364] width 277 height 205
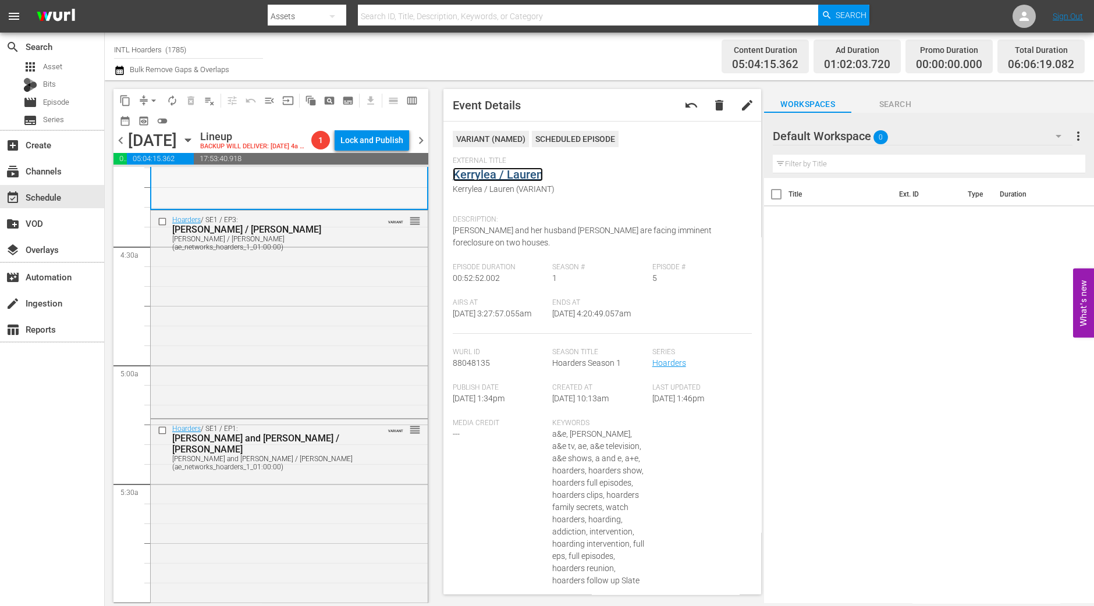
scroll to position [1017, 0]
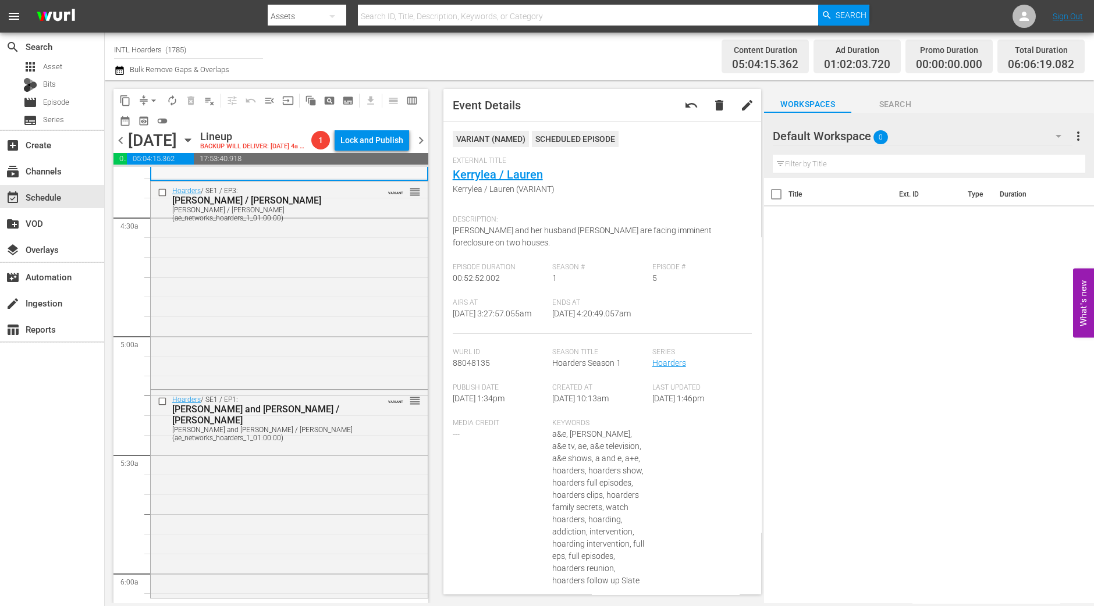
click at [348, 318] on div "Hoarders / SE1 / EP3: Tara / Betty Tara / Betty (ae_networks_hoarders_1_01:00:0…" at bounding box center [289, 283] width 277 height 205
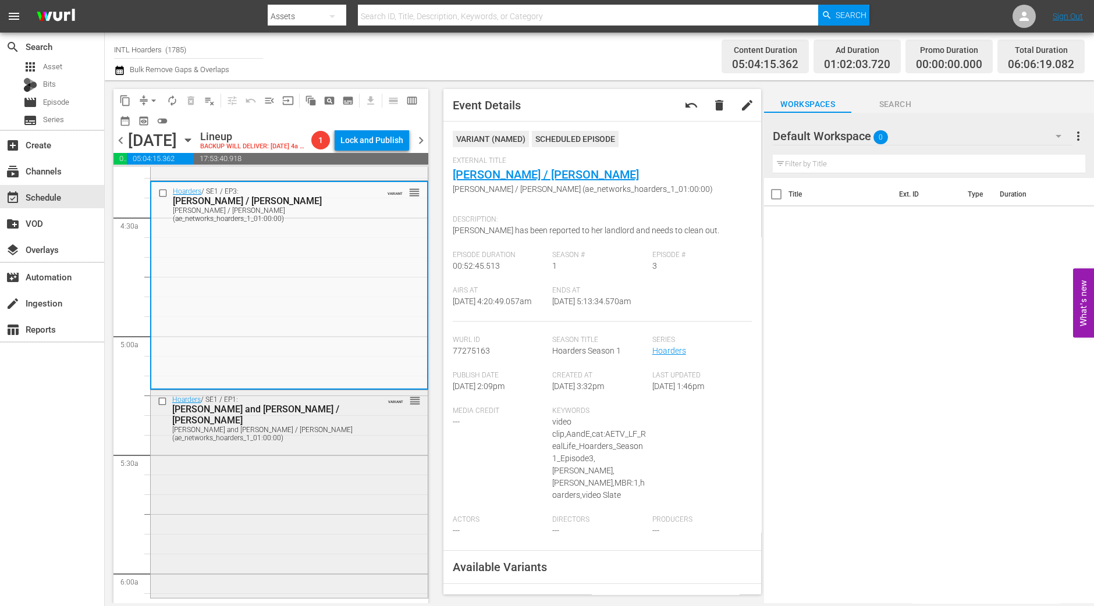
click at [348, 501] on div "Hoarders / SE1 / EP1: Jennifer and Ron / Jill Jennifer and Ron / Jill (ae_netwo…" at bounding box center [289, 492] width 277 height 205
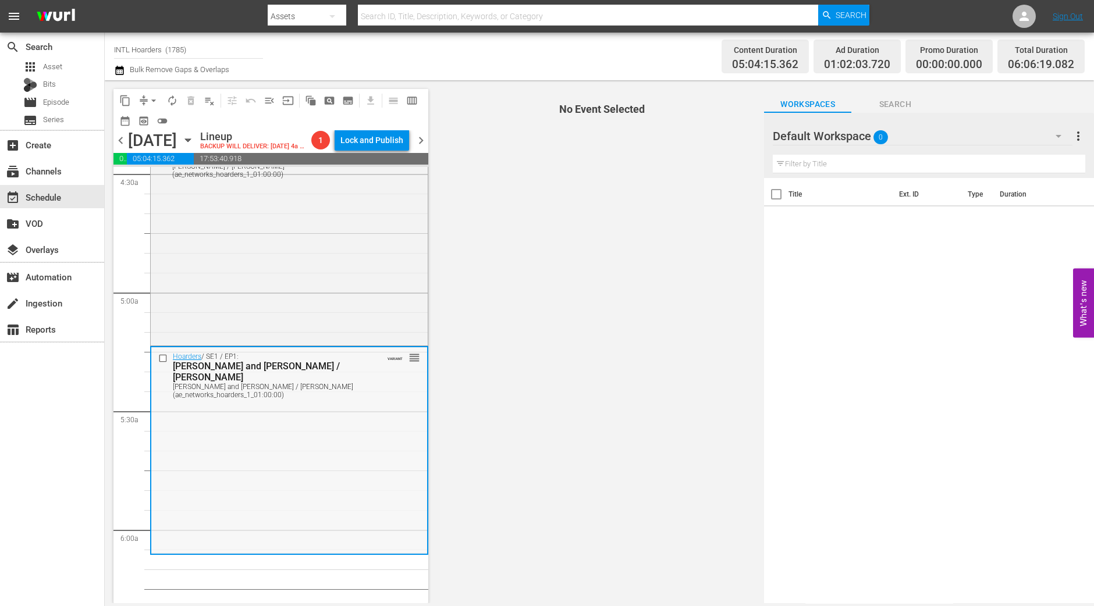
scroll to position [1090, 0]
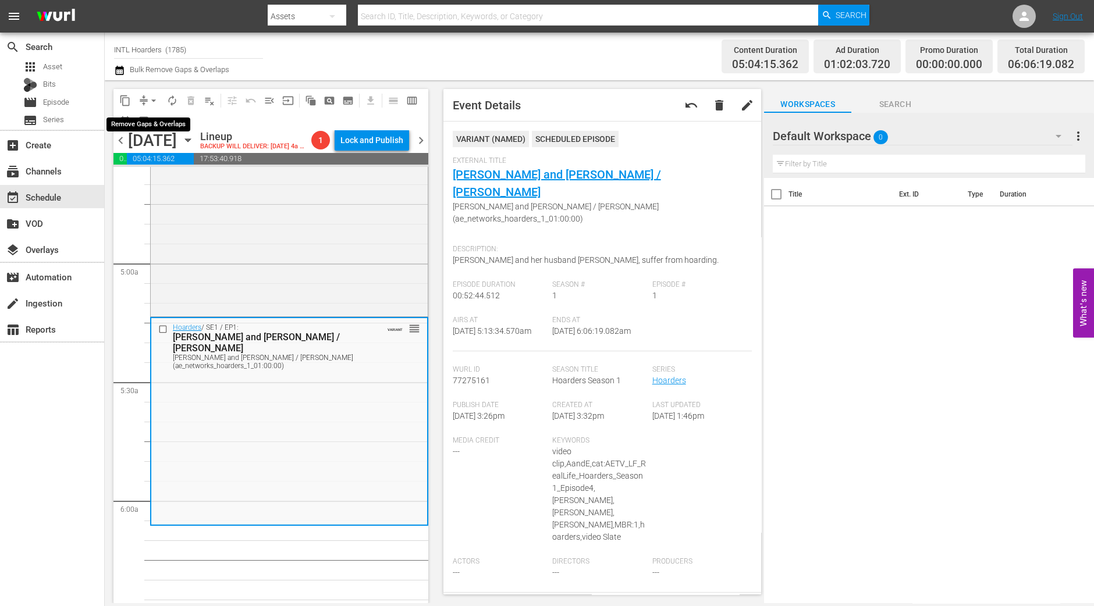
click at [155, 105] on span "arrow_drop_down" at bounding box center [154, 101] width 12 height 12
click at [151, 120] on li "Align to Midnight" at bounding box center [154, 123] width 122 height 19
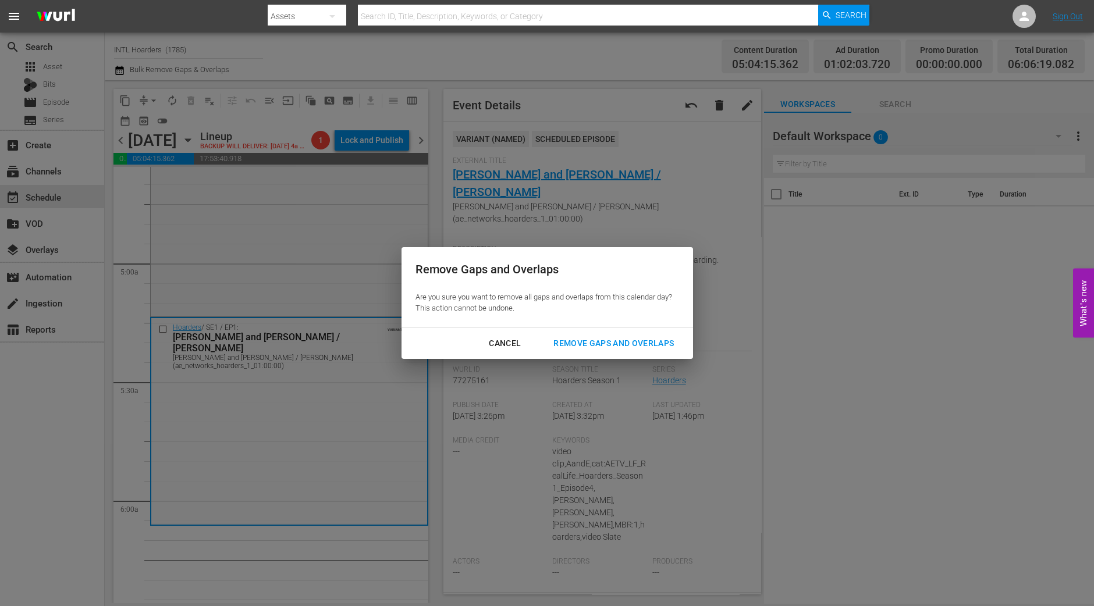
click at [621, 343] on div "Remove Gaps and Overlaps" at bounding box center [613, 343] width 139 height 15
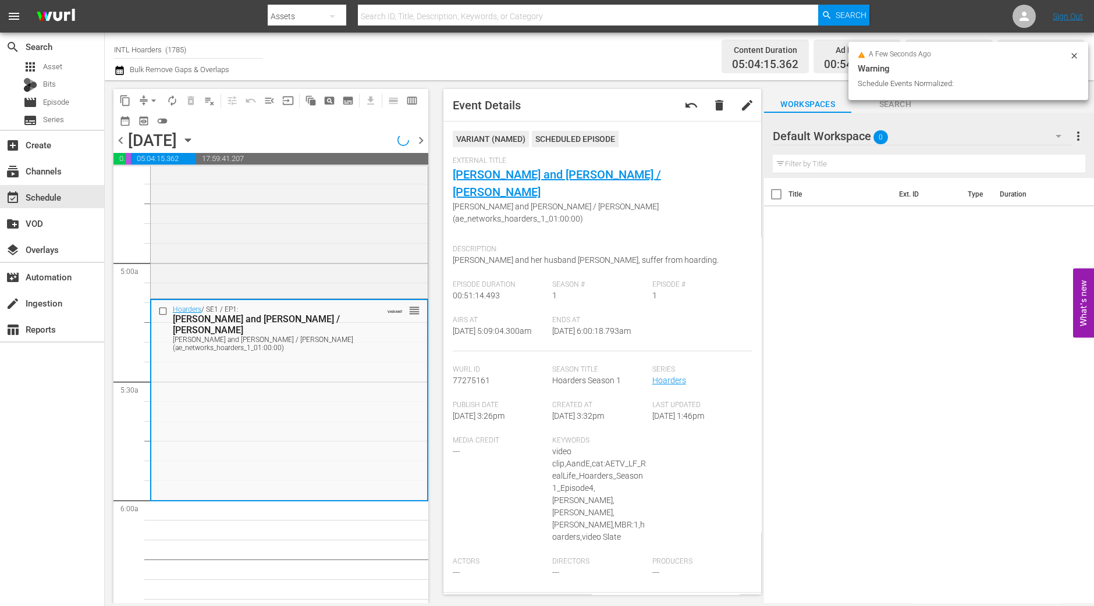
scroll to position [1050, 0]
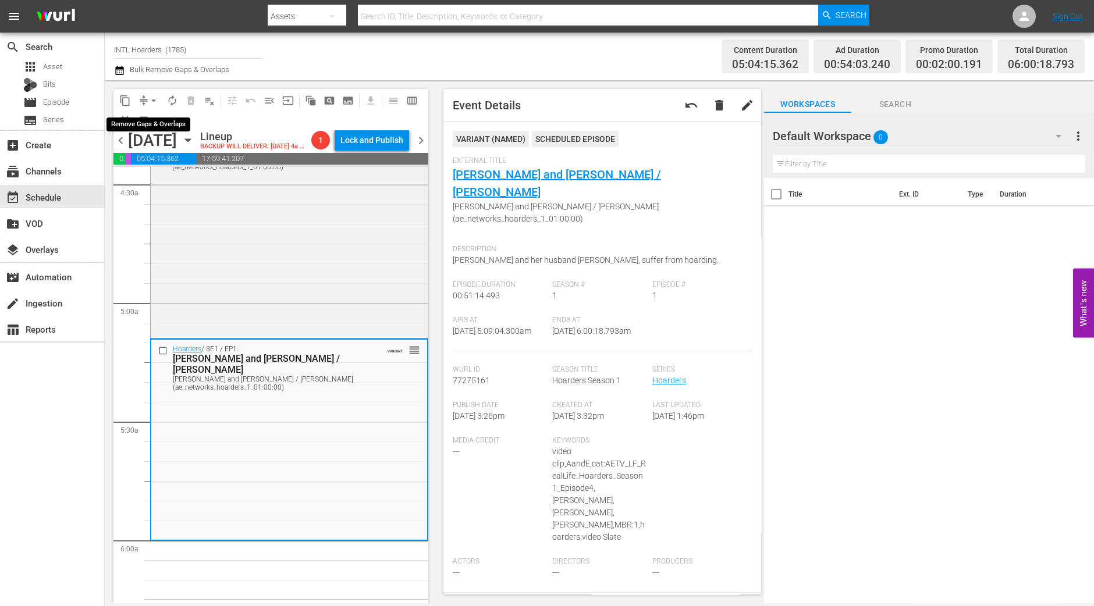
click at [149, 97] on span "arrow_drop_down" at bounding box center [154, 101] width 12 height 12
click at [154, 122] on li "Align to Midnight" at bounding box center [154, 123] width 122 height 19
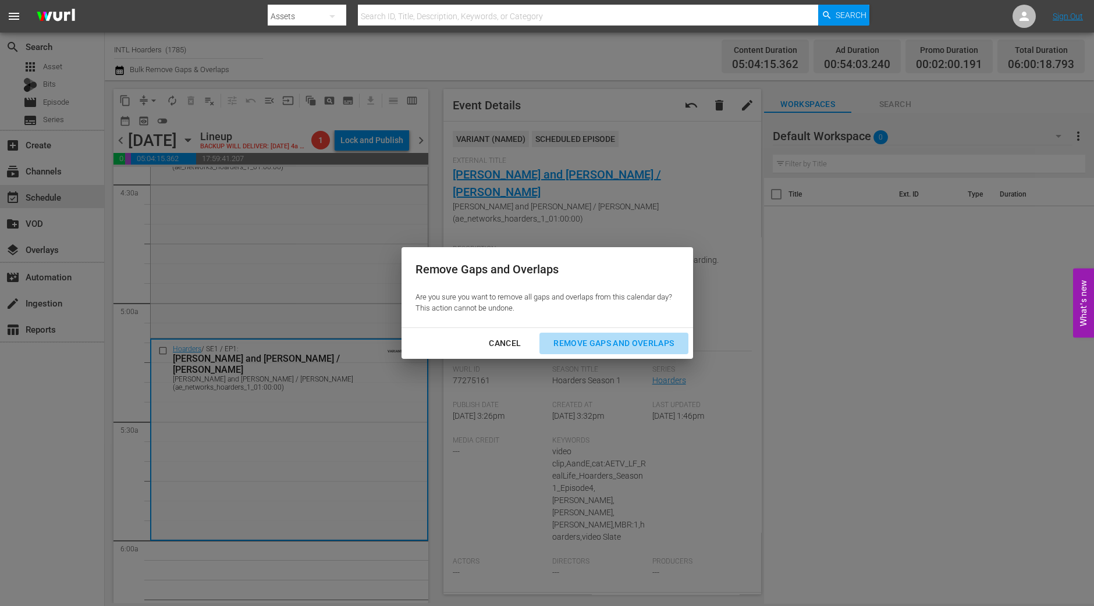
click at [607, 335] on button "Remove Gaps and Overlaps" at bounding box center [613, 344] width 148 height 22
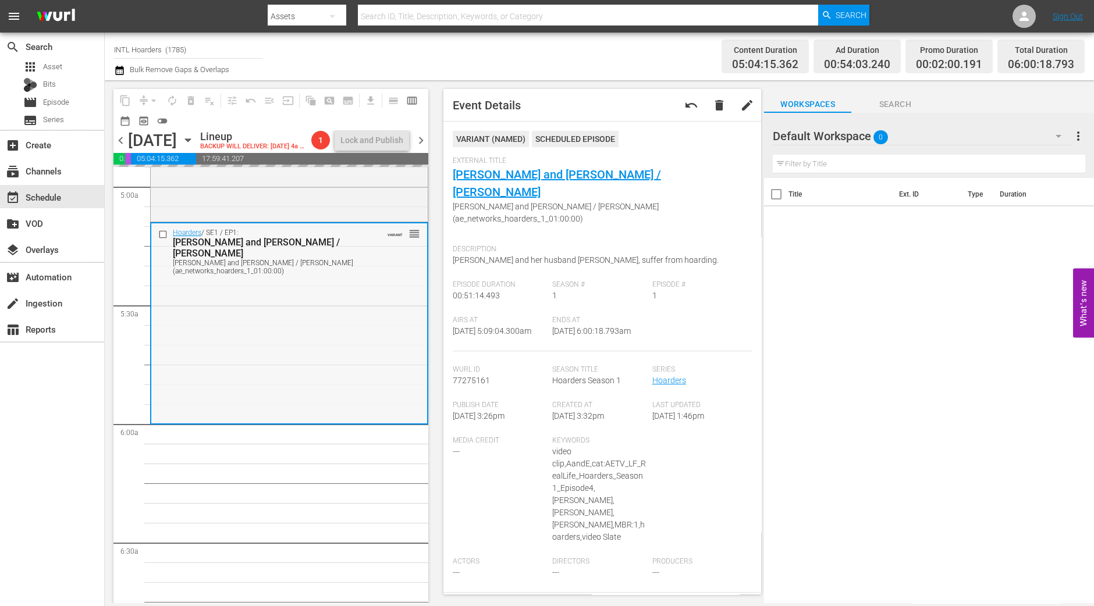
scroll to position [1196, 0]
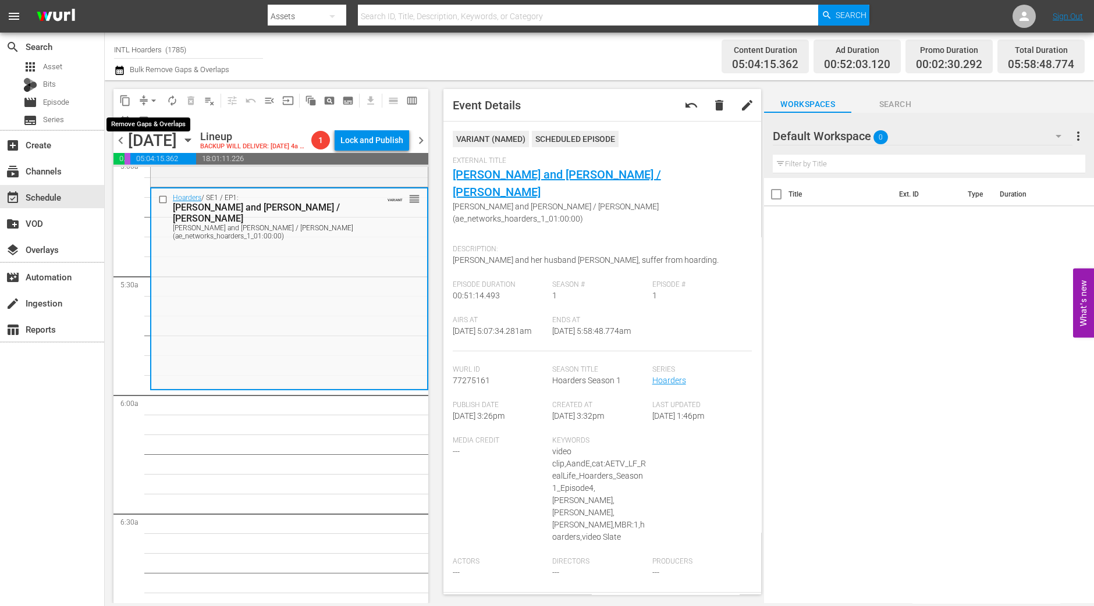
click at [152, 96] on span "arrow_drop_down" at bounding box center [154, 101] width 12 height 12
click at [161, 126] on li "Align to Midnight" at bounding box center [154, 123] width 122 height 19
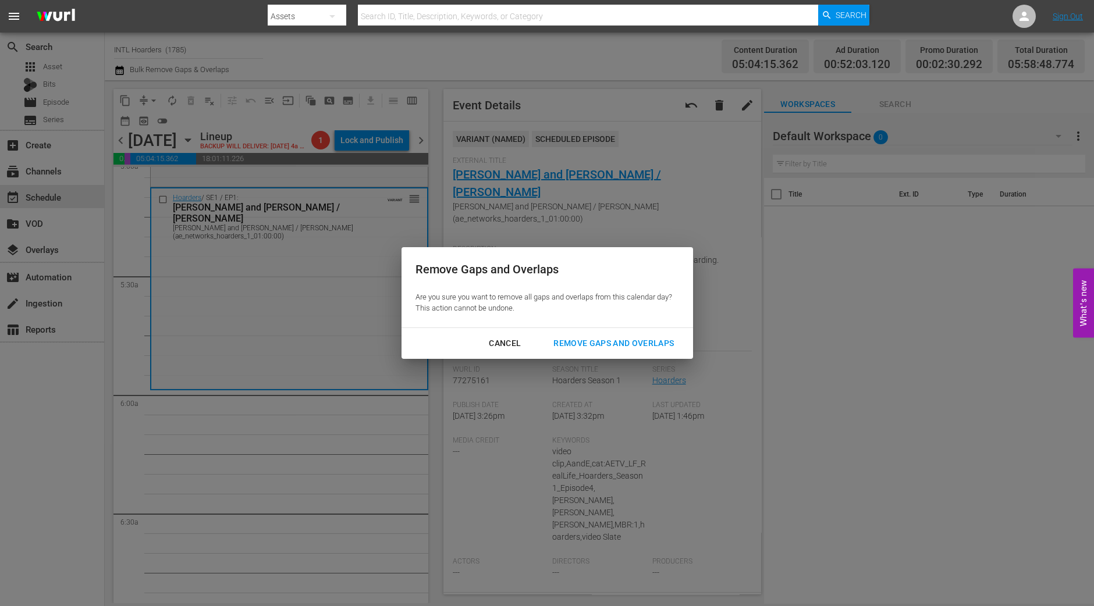
click at [674, 348] on div "Remove Gaps and Overlaps" at bounding box center [613, 343] width 139 height 15
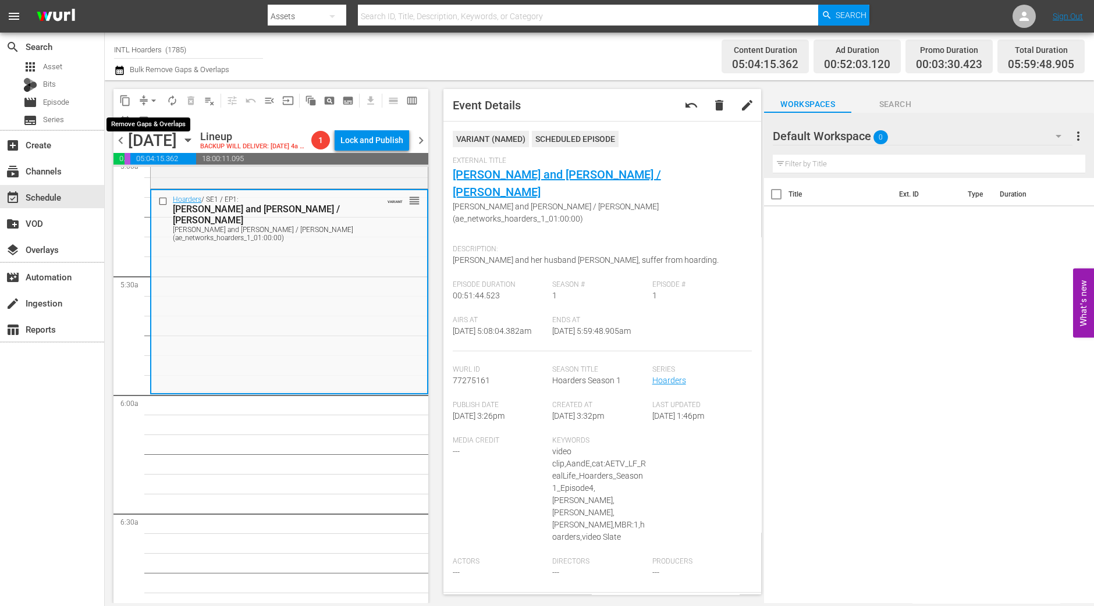
click at [151, 102] on span "arrow_drop_down" at bounding box center [154, 101] width 12 height 12
click at [148, 129] on li "Align to Midnight" at bounding box center [154, 123] width 122 height 19
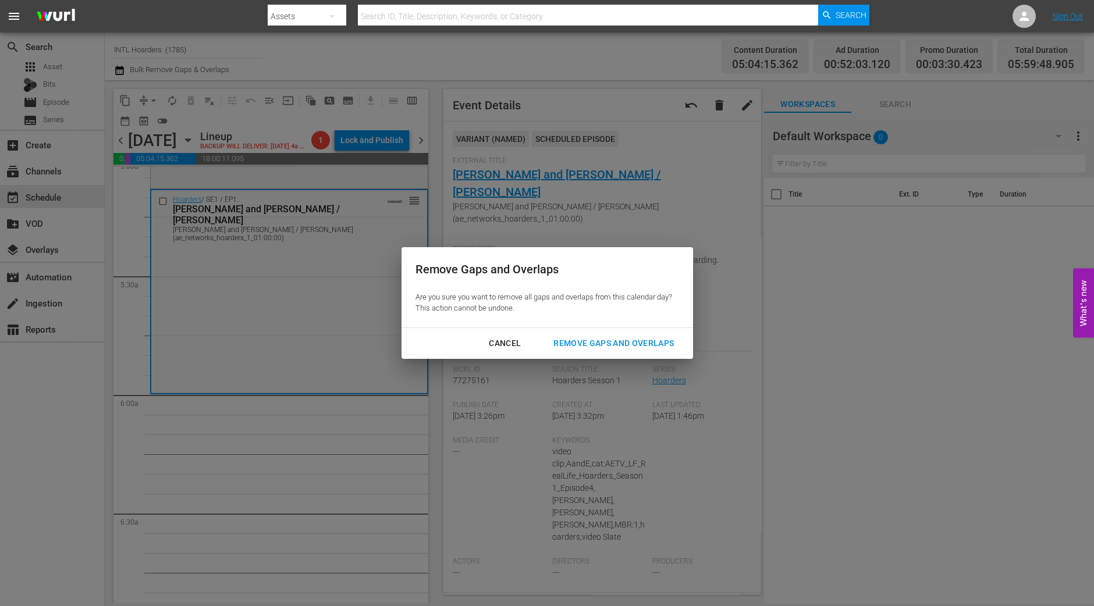
click at [672, 358] on div "Cancel Remove Gaps and Overlaps" at bounding box center [546, 343] width 291 height 31
click at [665, 348] on div "Remove Gaps and Overlaps" at bounding box center [613, 343] width 139 height 15
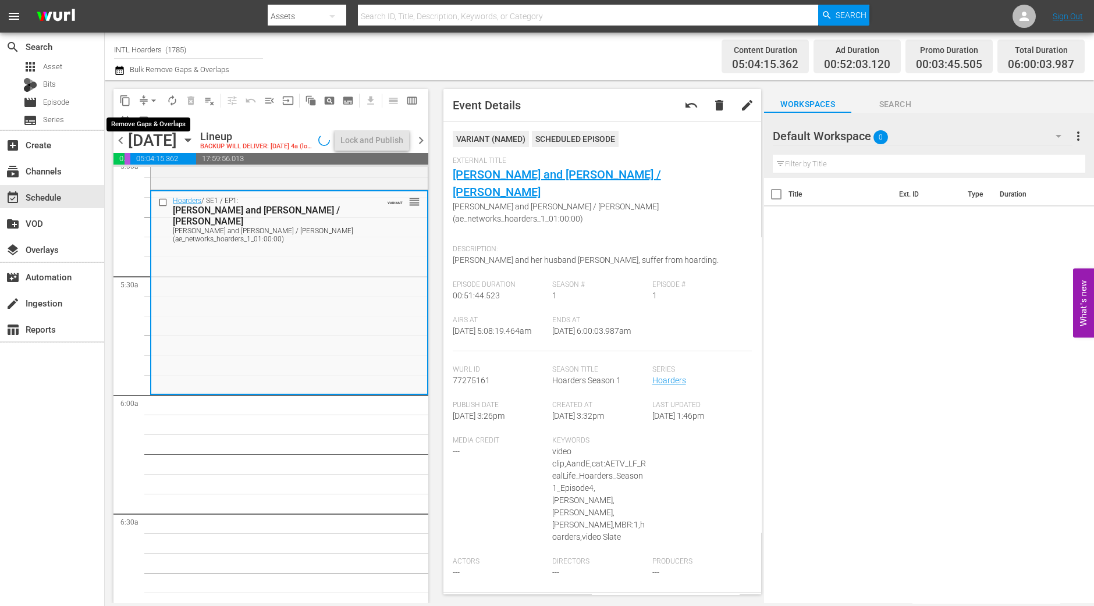
click at [149, 99] on span "arrow_drop_down" at bounding box center [154, 101] width 12 height 12
click at [153, 117] on li "Align to Midnight" at bounding box center [154, 123] width 122 height 19
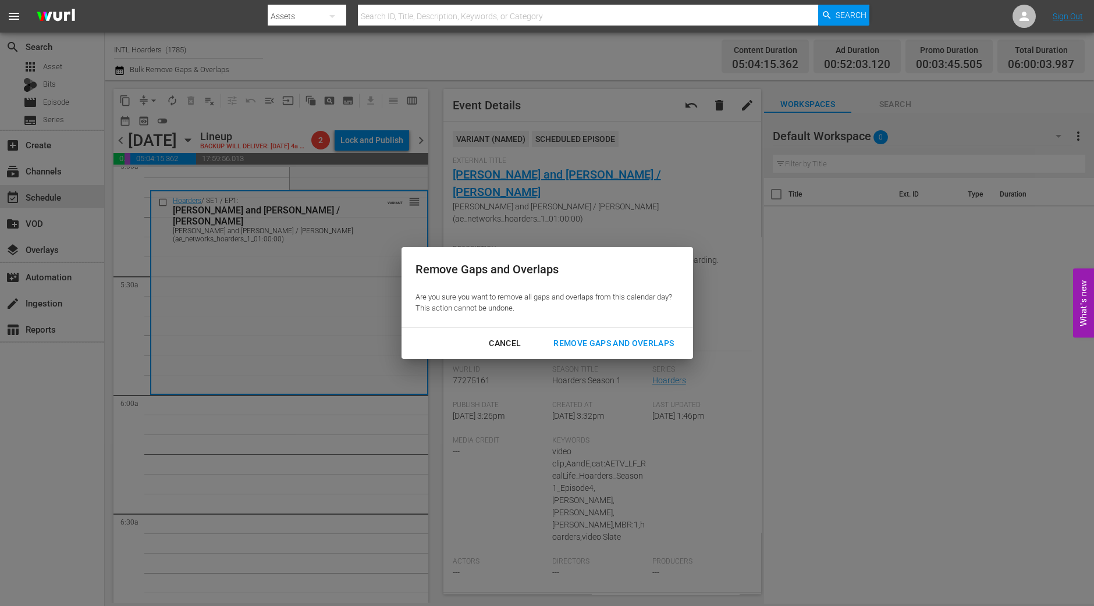
click at [590, 344] on div "Remove Gaps and Overlaps" at bounding box center [613, 343] width 139 height 15
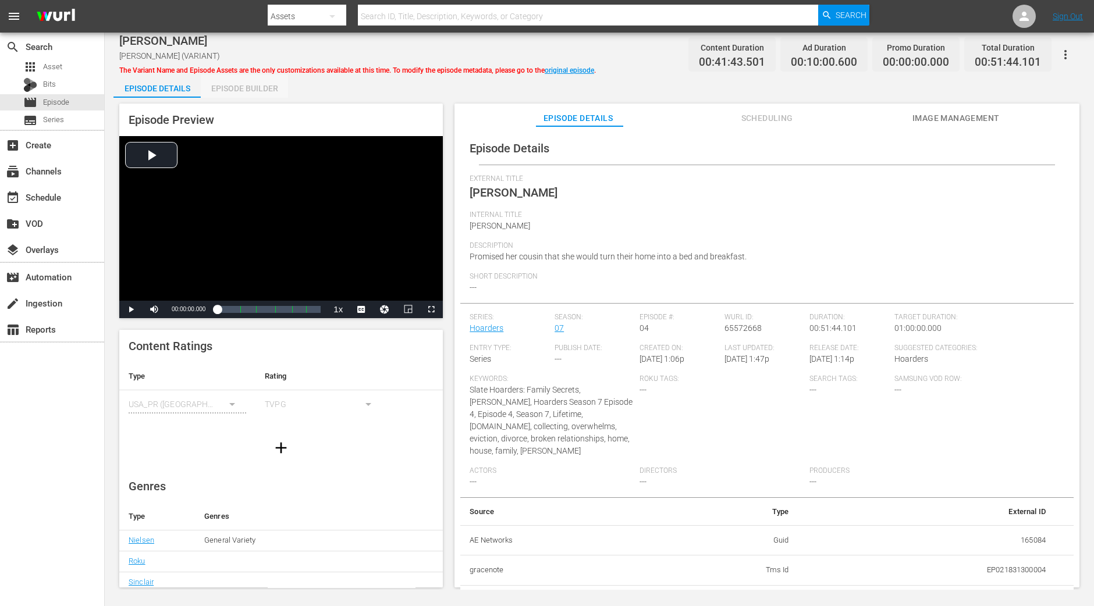
click at [232, 78] on div "Episode Builder" at bounding box center [244, 88] width 87 height 28
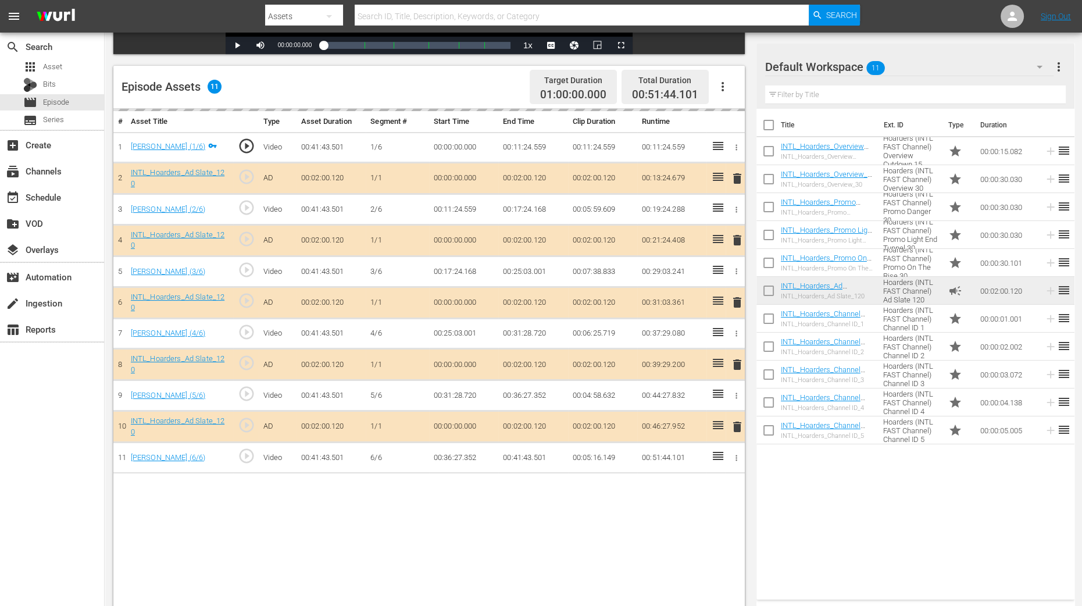
scroll to position [290, 0]
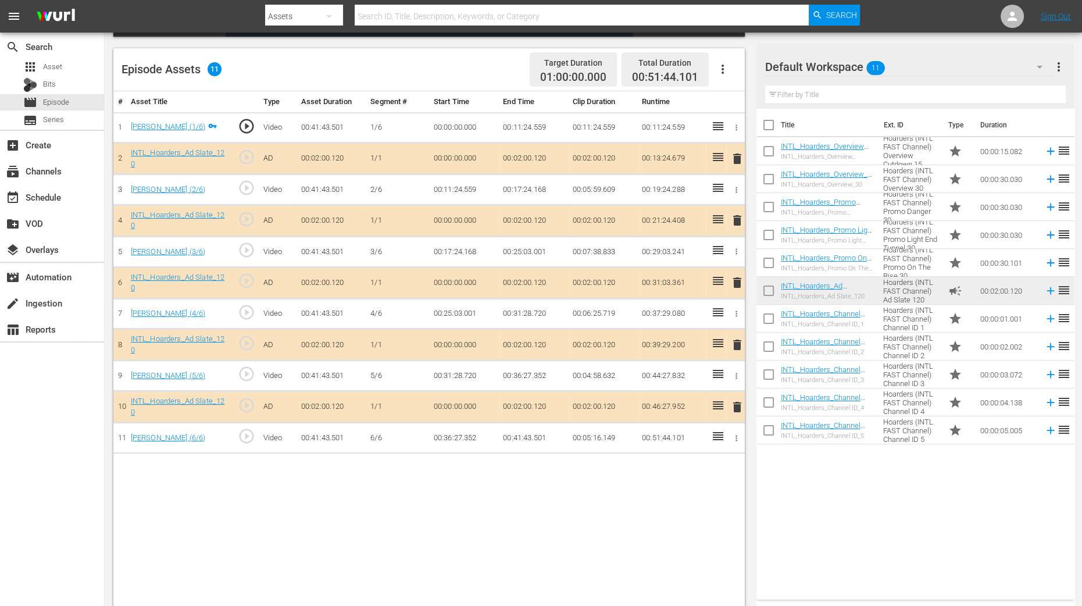
click at [739, 215] on span "delete" at bounding box center [738, 220] width 14 height 14
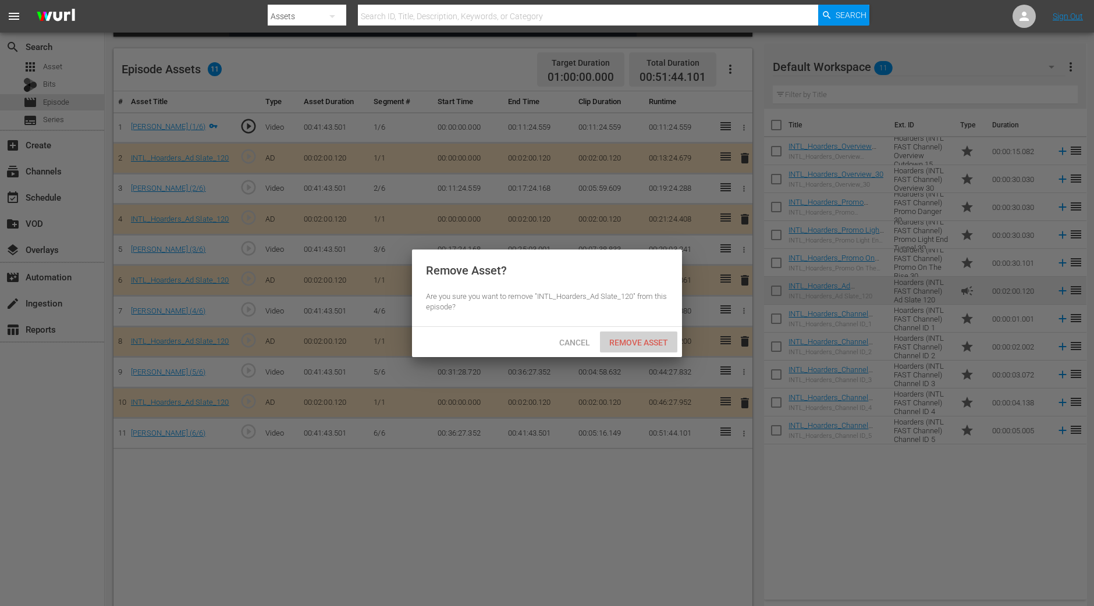
click at [653, 343] on span "Remove Asset" at bounding box center [638, 342] width 77 height 9
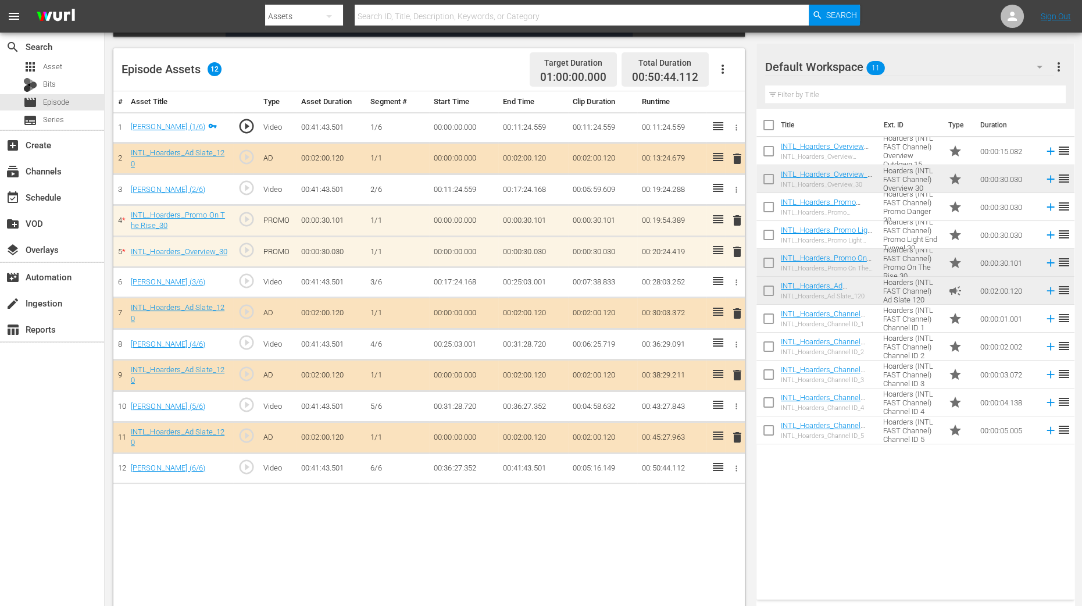
click at [734, 251] on span "delete" at bounding box center [738, 252] width 14 height 14
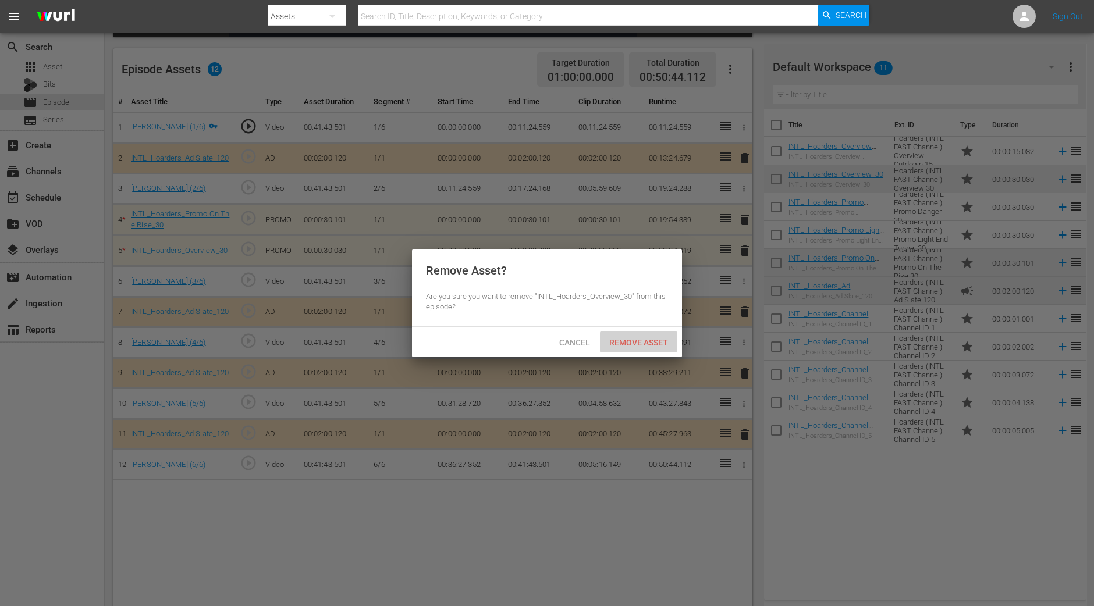
click at [665, 339] on span "Remove Asset" at bounding box center [638, 342] width 77 height 9
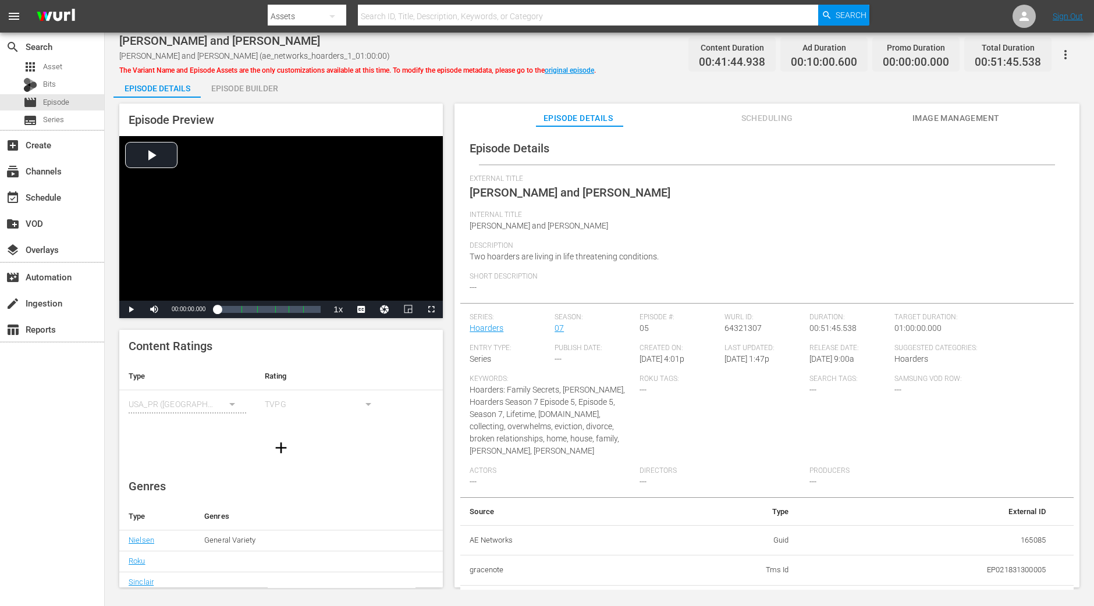
click at [277, 92] on div "Episode Builder" at bounding box center [244, 88] width 87 height 28
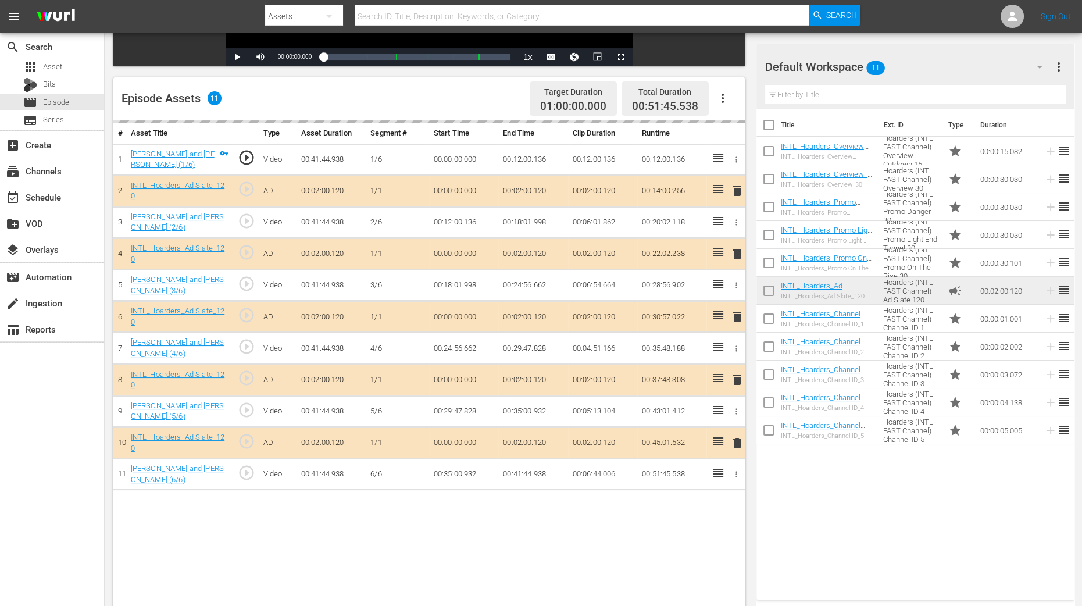
scroll to position [290, 0]
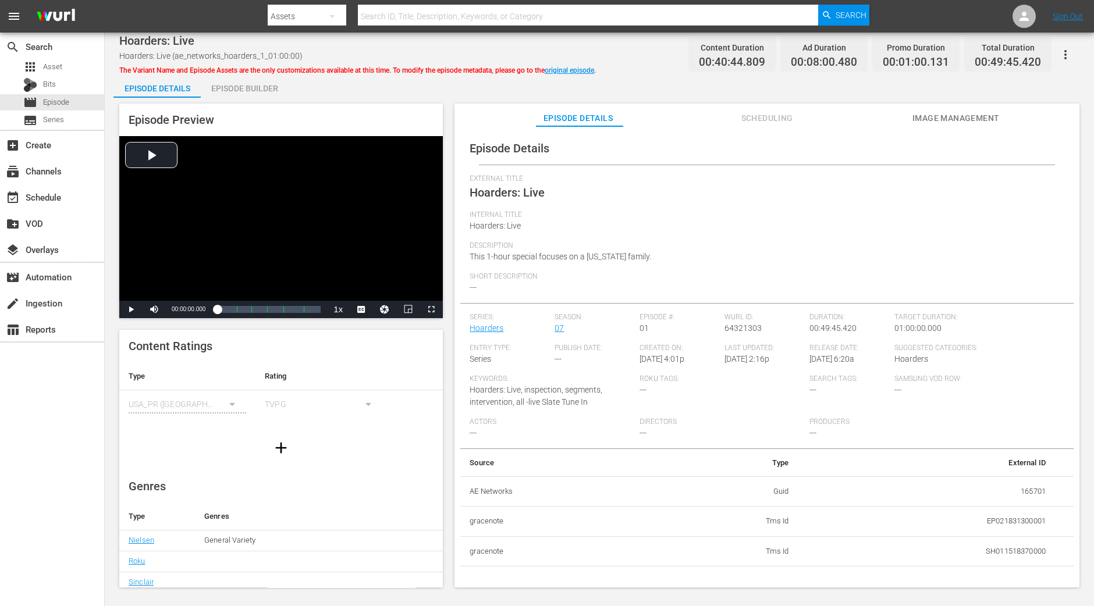
click at [265, 94] on div "Episode Builder" at bounding box center [244, 88] width 87 height 28
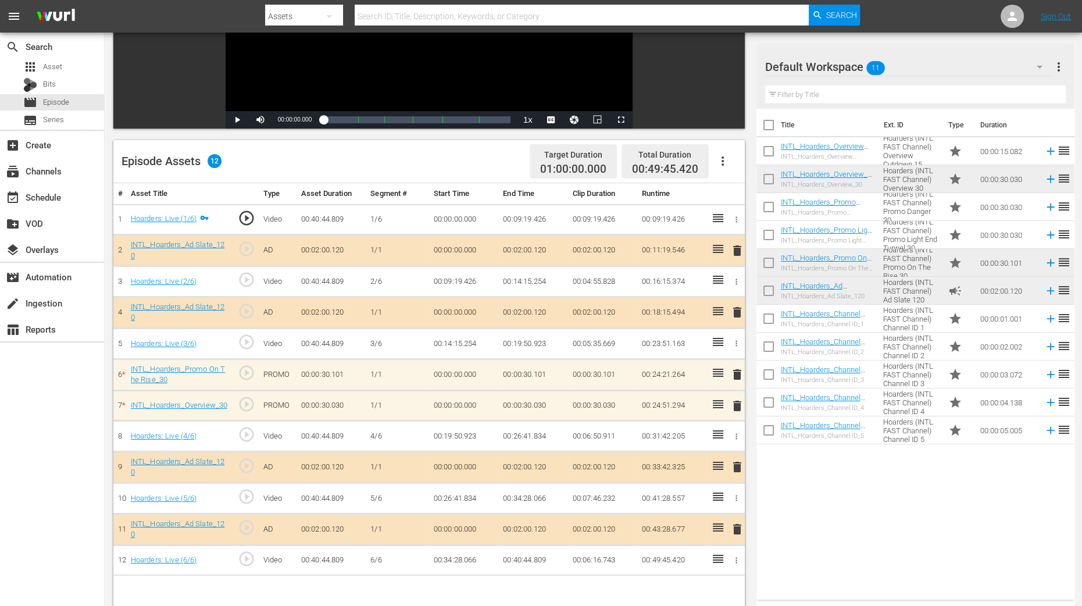
scroll to position [290, 0]
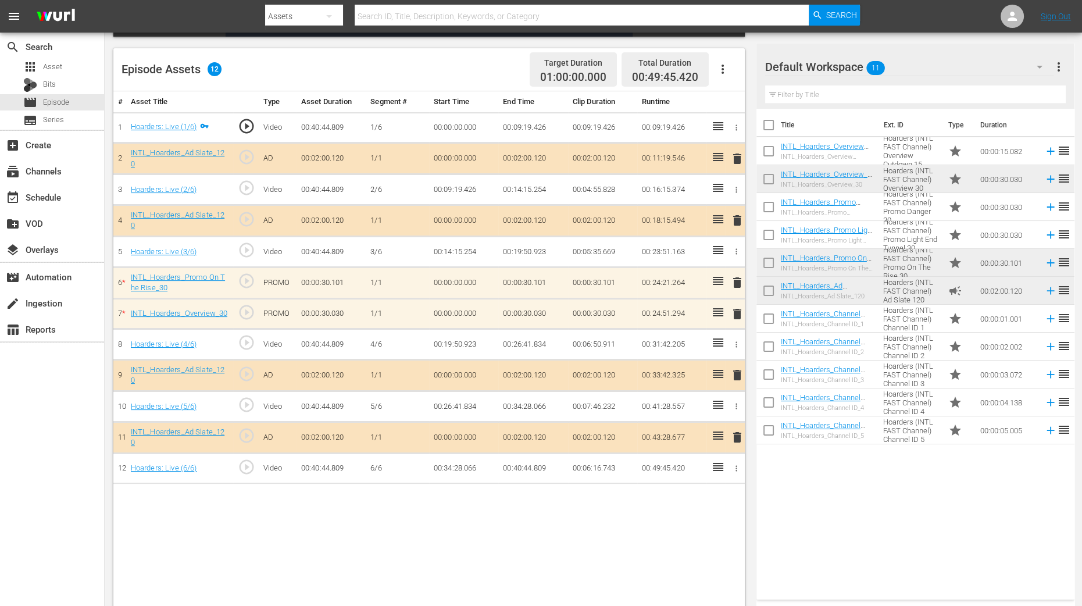
click at [738, 314] on span "delete" at bounding box center [738, 314] width 14 height 14
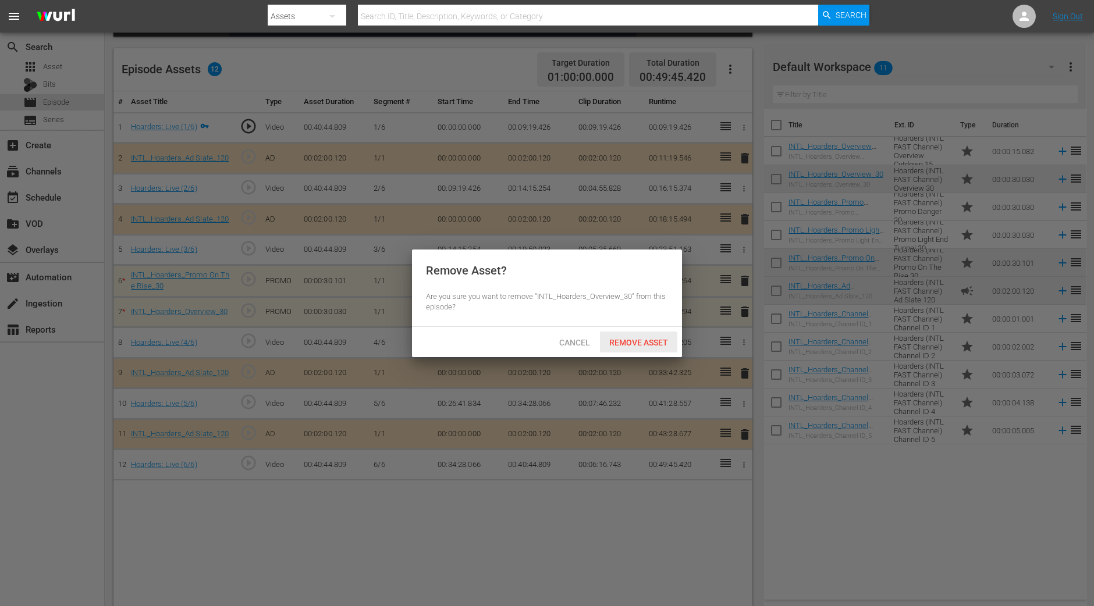
click at [654, 341] on span "Remove Asset" at bounding box center [638, 342] width 77 height 9
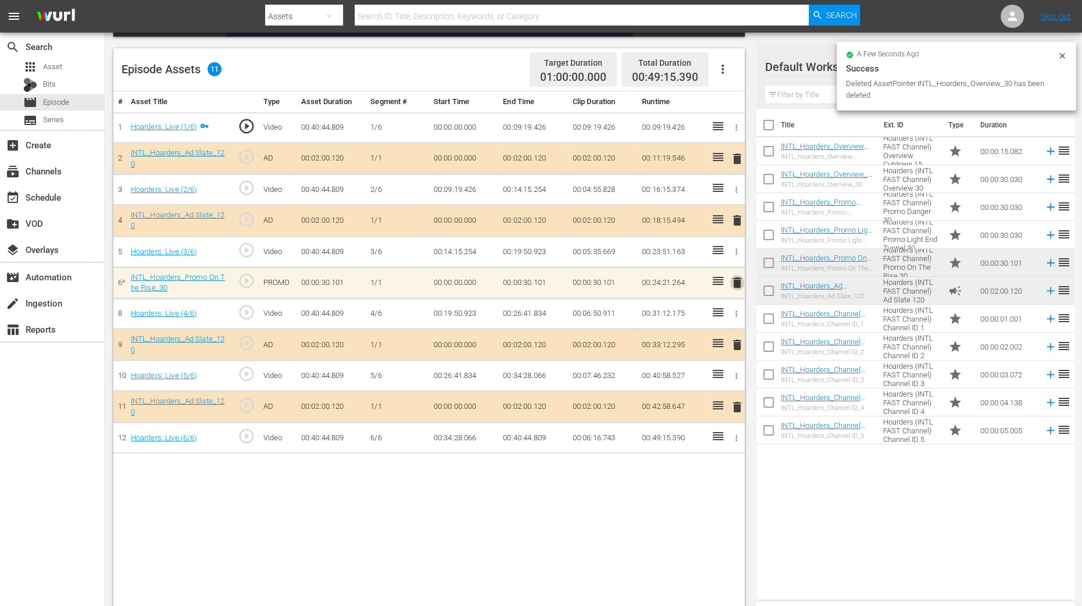
click at [739, 286] on span "delete" at bounding box center [738, 283] width 14 height 14
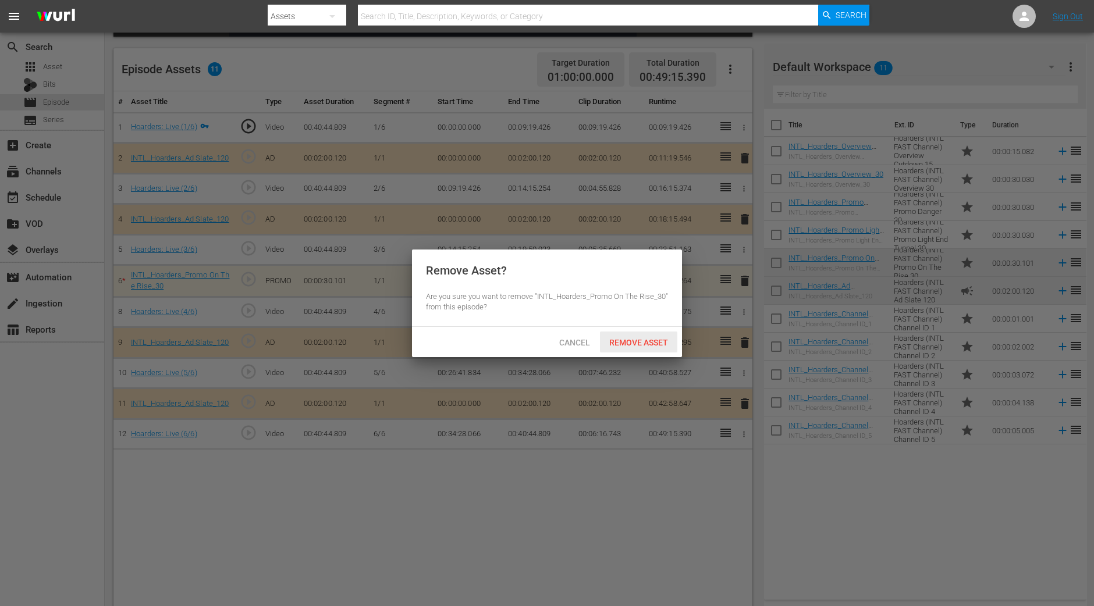
click at [647, 341] on span "Remove Asset" at bounding box center [638, 342] width 77 height 9
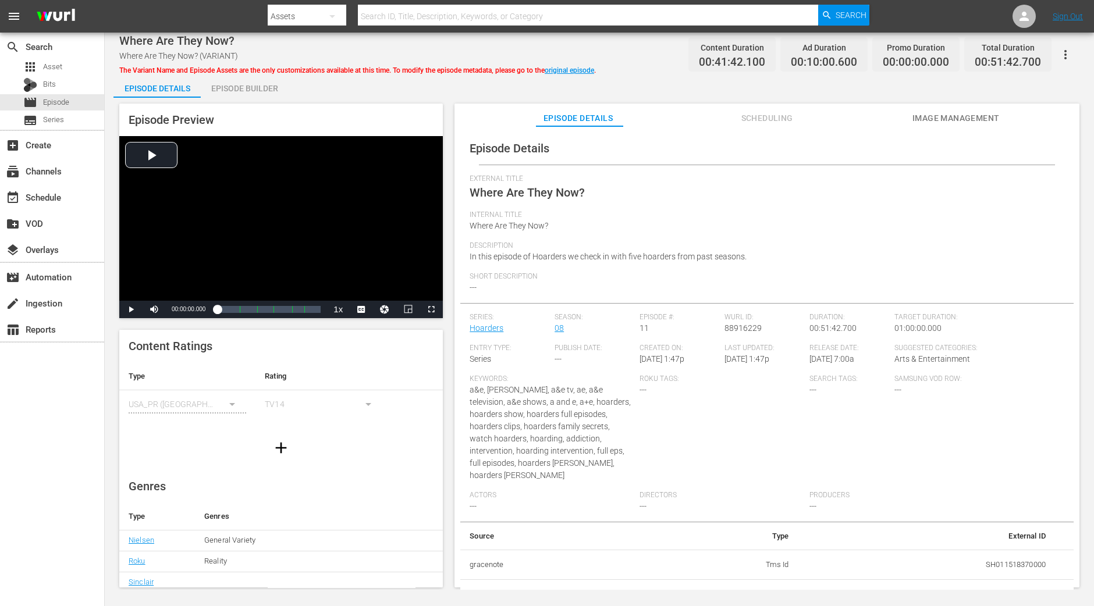
click at [245, 84] on div "Episode Builder" at bounding box center [244, 88] width 87 height 28
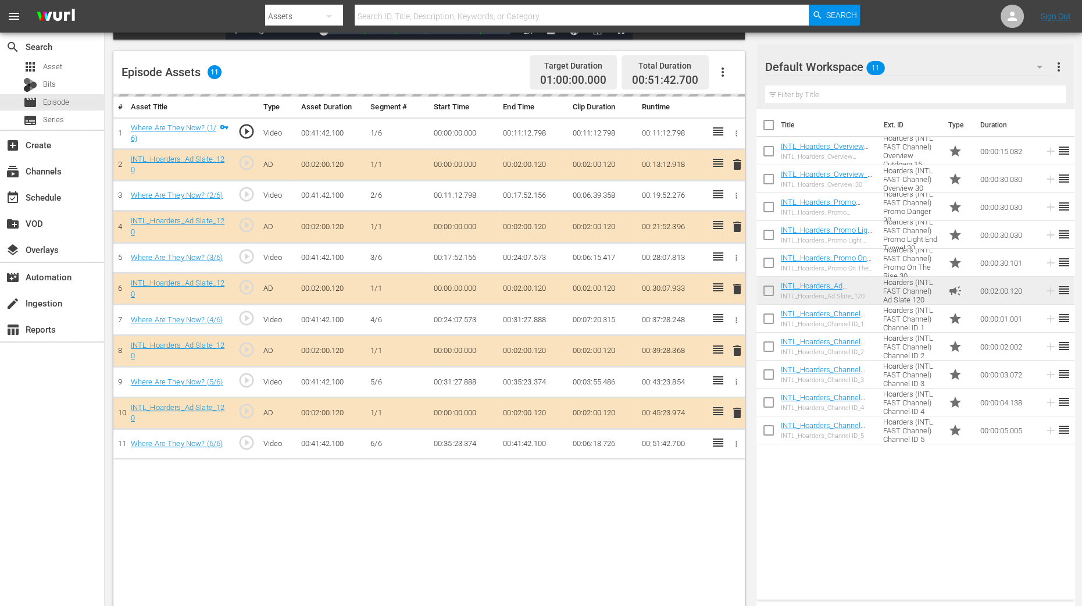
scroll to position [290, 0]
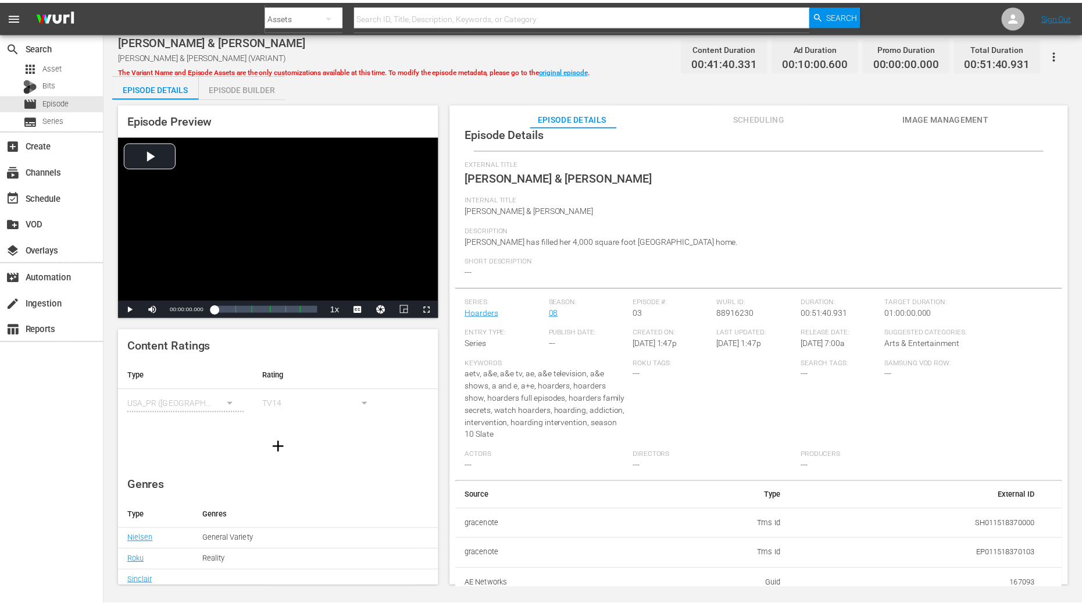
scroll to position [22, 0]
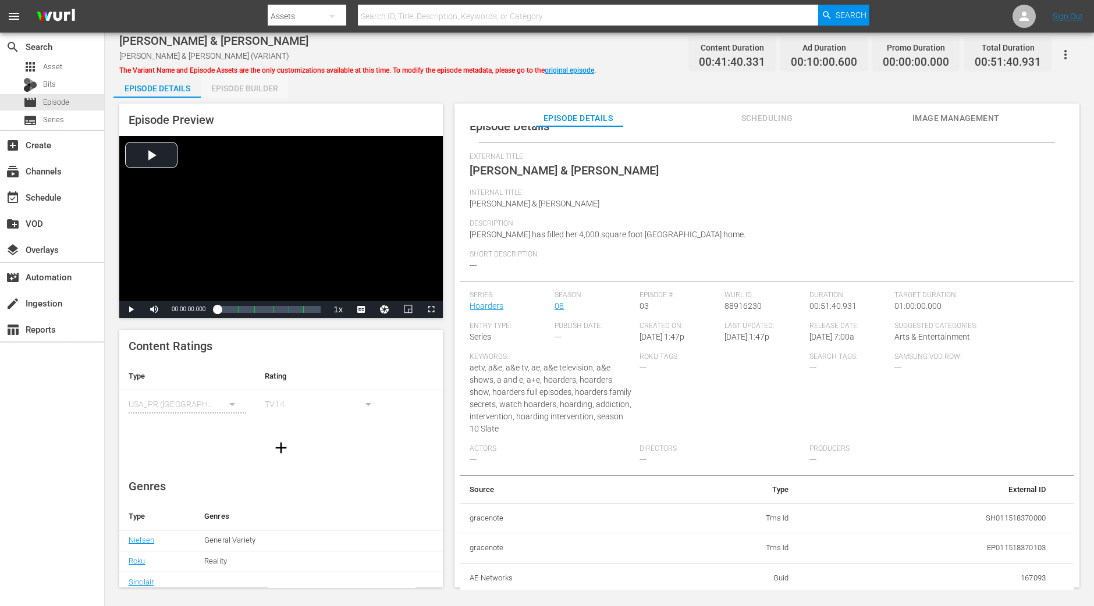
click at [273, 80] on div "Episode Builder" at bounding box center [244, 88] width 87 height 28
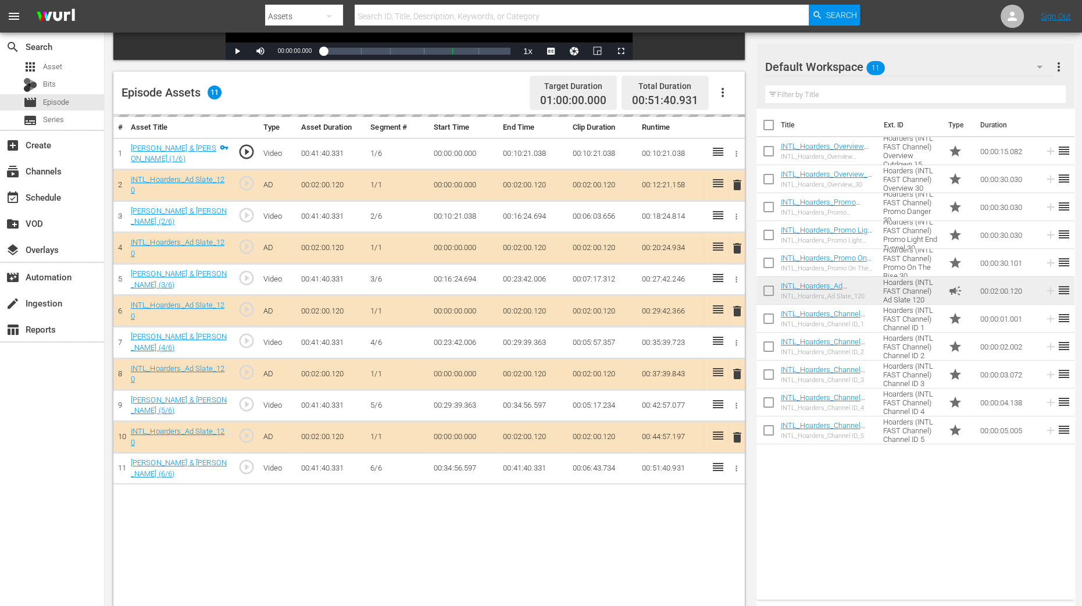
scroll to position [302, 0]
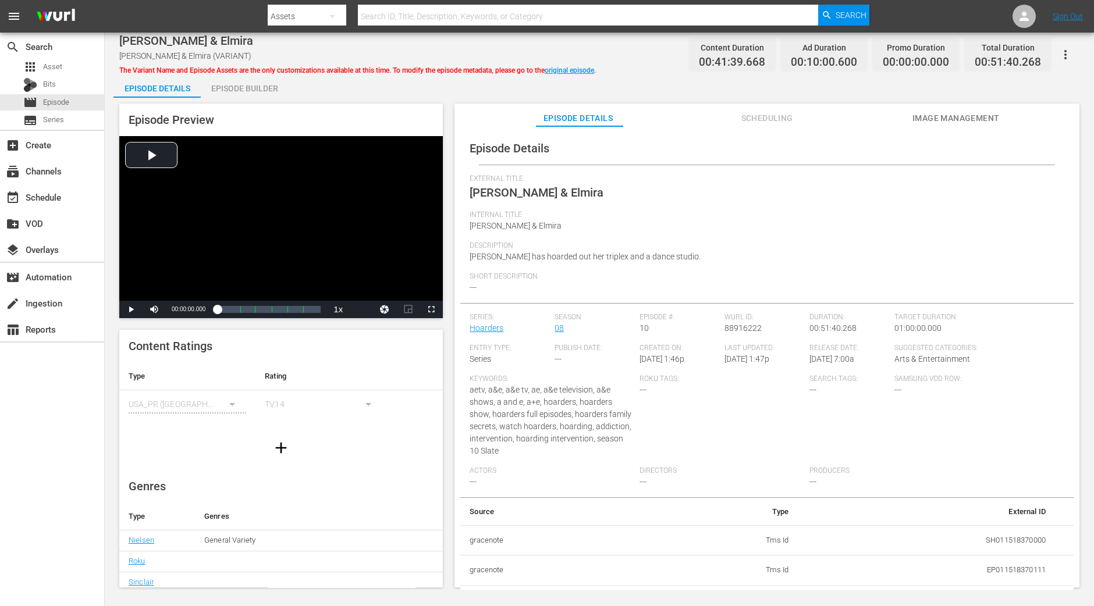
click at [247, 91] on div "Episode Builder" at bounding box center [244, 88] width 87 height 28
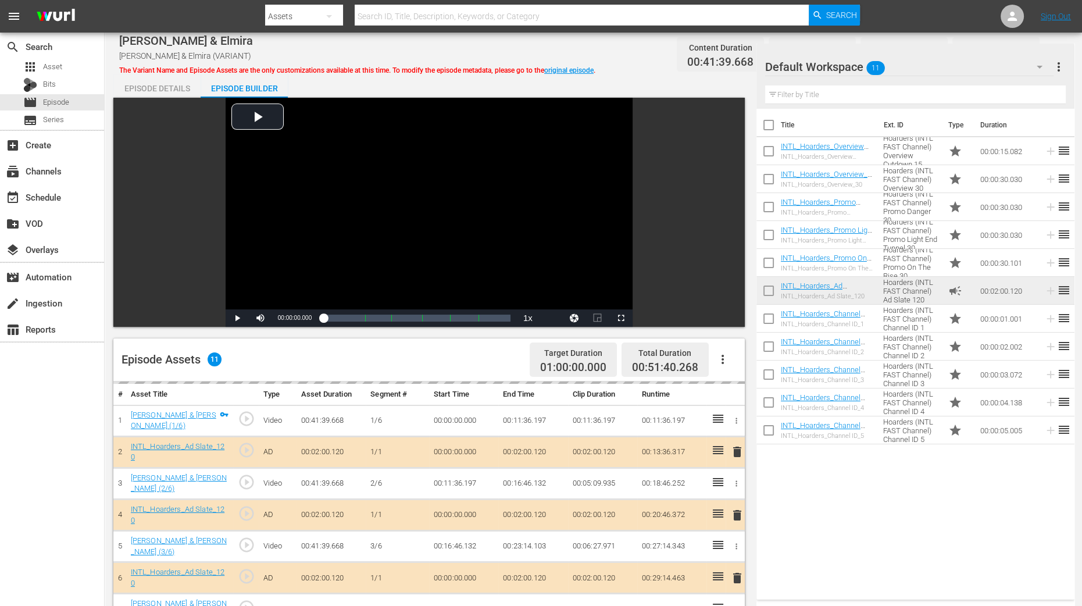
scroll to position [302, 0]
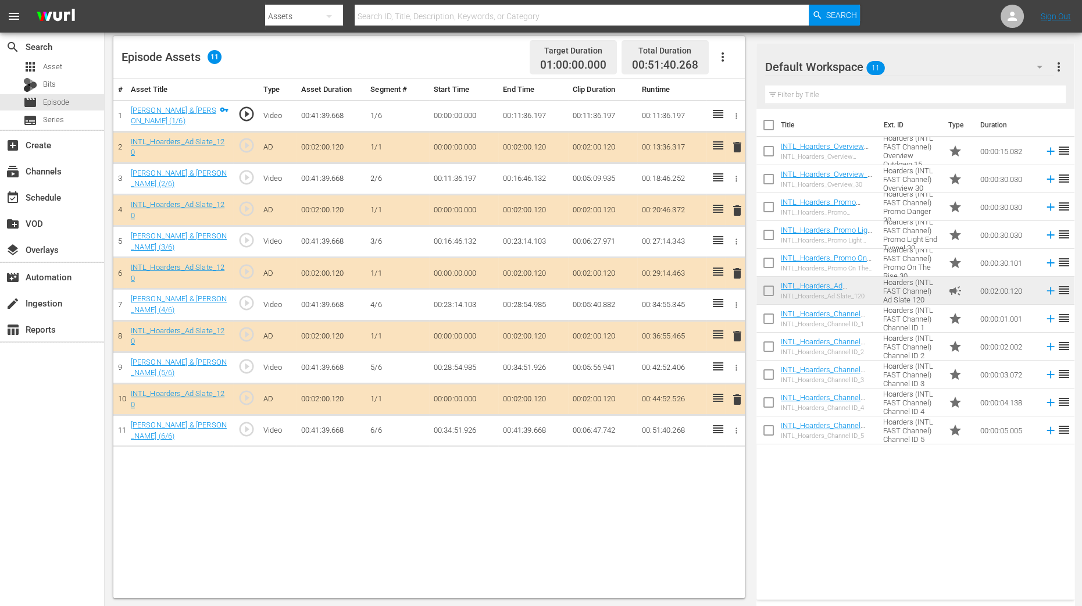
click at [738, 211] on span "delete" at bounding box center [738, 211] width 14 height 14
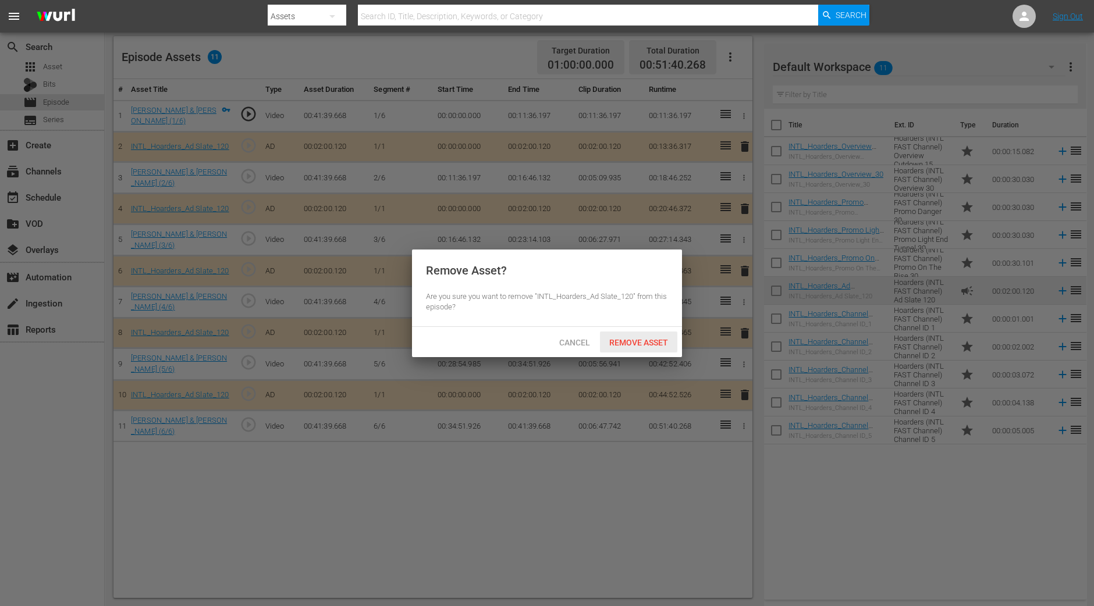
click at [656, 342] on span "Remove Asset" at bounding box center [638, 342] width 77 height 9
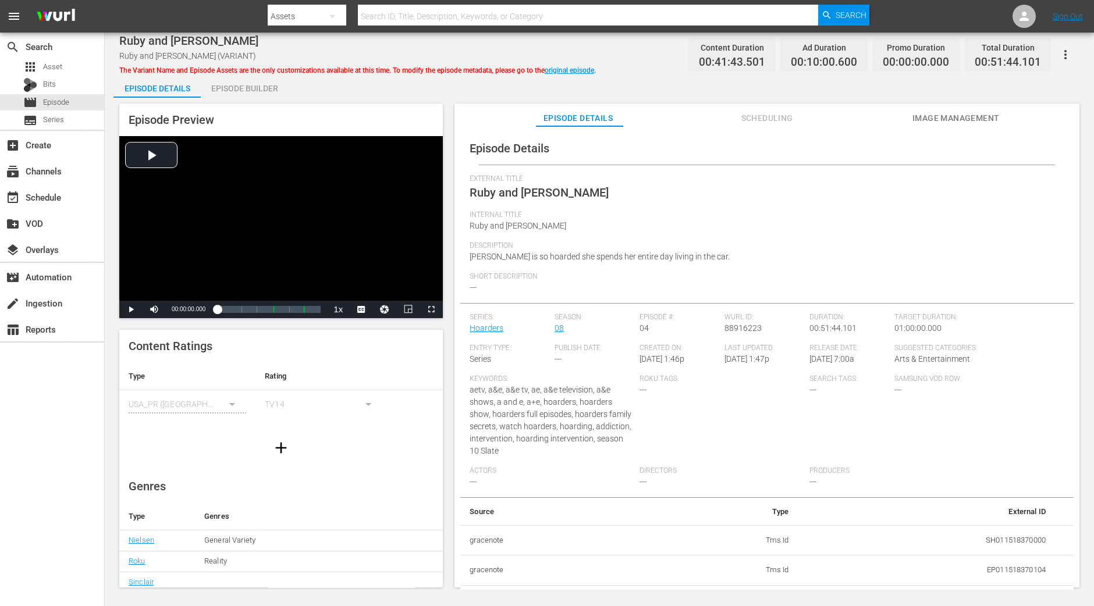
click at [265, 90] on div "Episode Builder" at bounding box center [244, 88] width 87 height 28
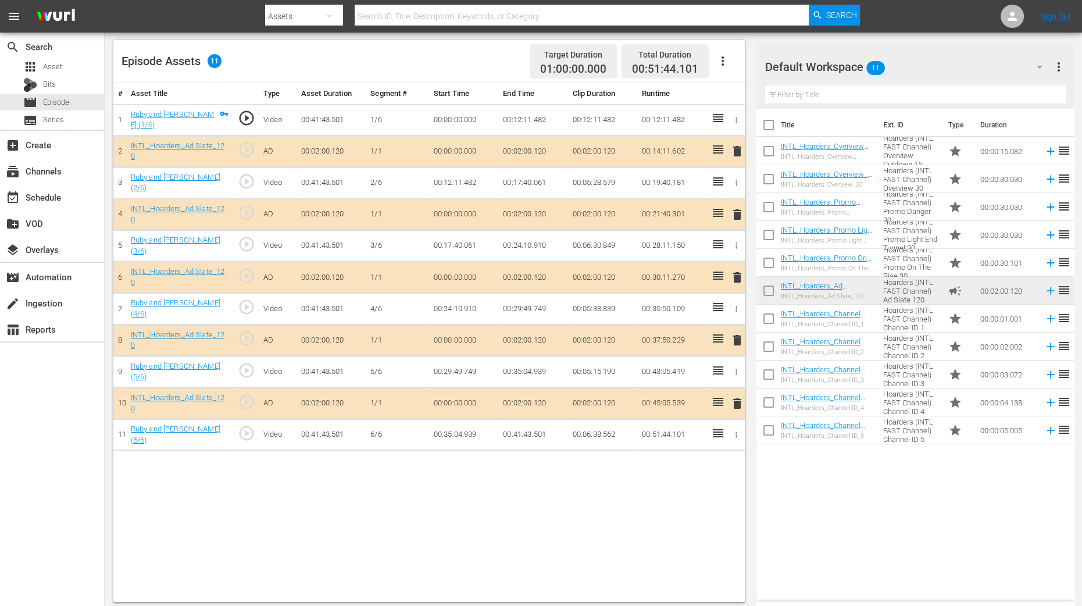
scroll to position [302, 0]
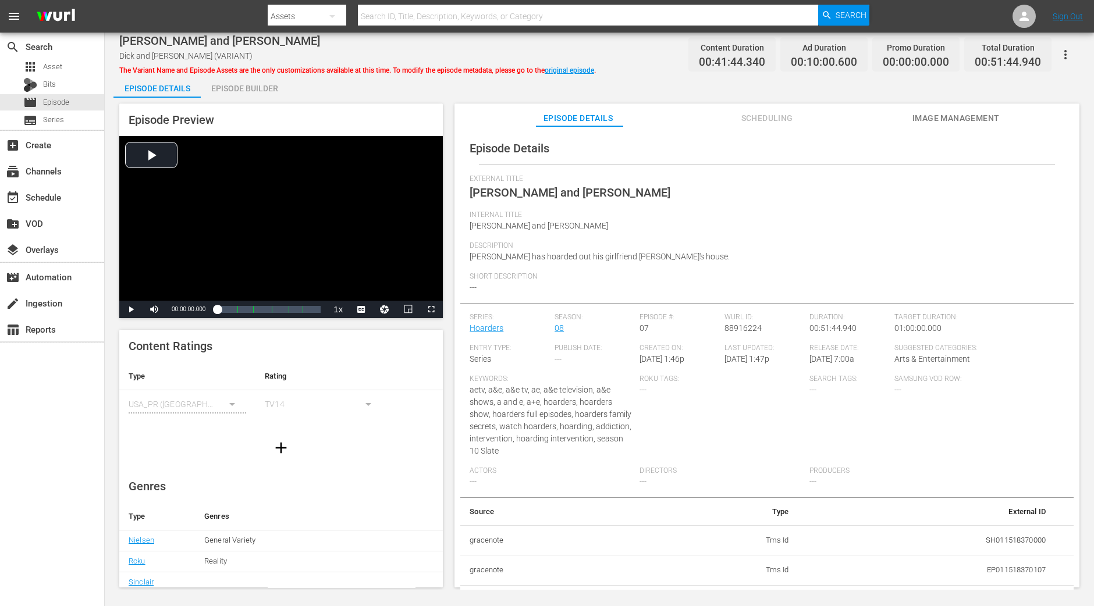
click at [278, 95] on div "Episode Builder" at bounding box center [244, 88] width 87 height 28
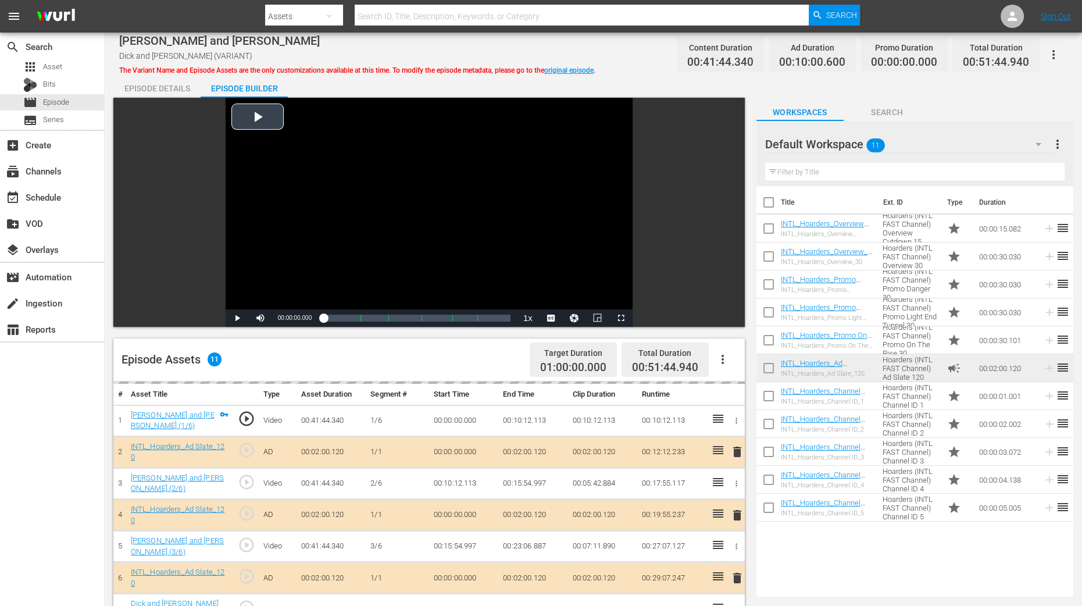
scroll to position [290, 0]
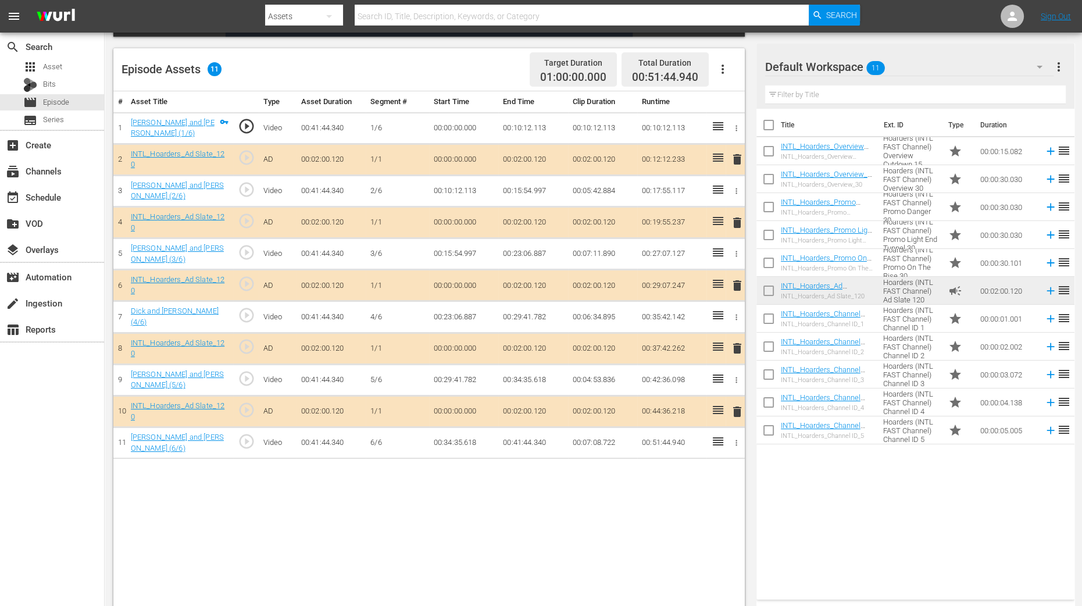
click at [738, 221] on span "delete" at bounding box center [738, 223] width 14 height 14
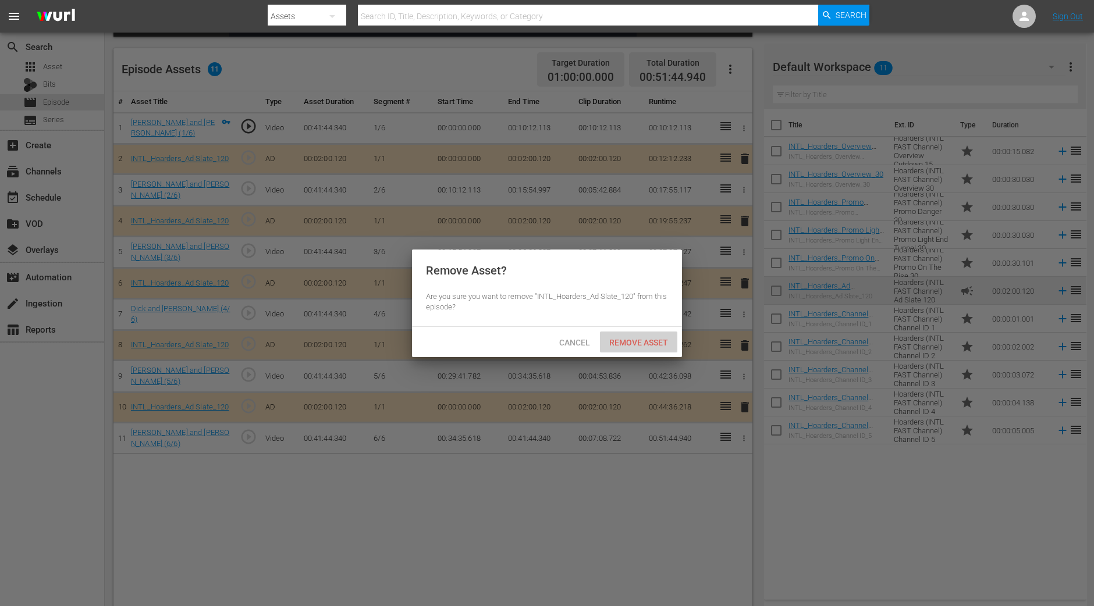
click at [653, 348] on div "Remove Asset" at bounding box center [638, 343] width 77 height 22
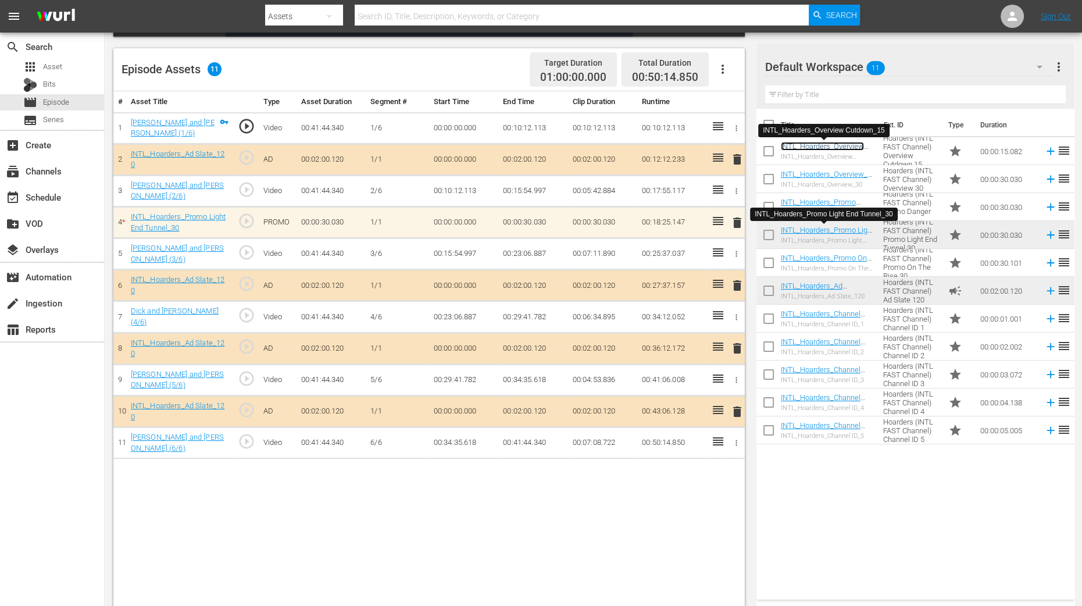
click at [846, 145] on link "INTL_Hoarders_Overview Cutdown_15" at bounding box center [822, 150] width 83 height 17
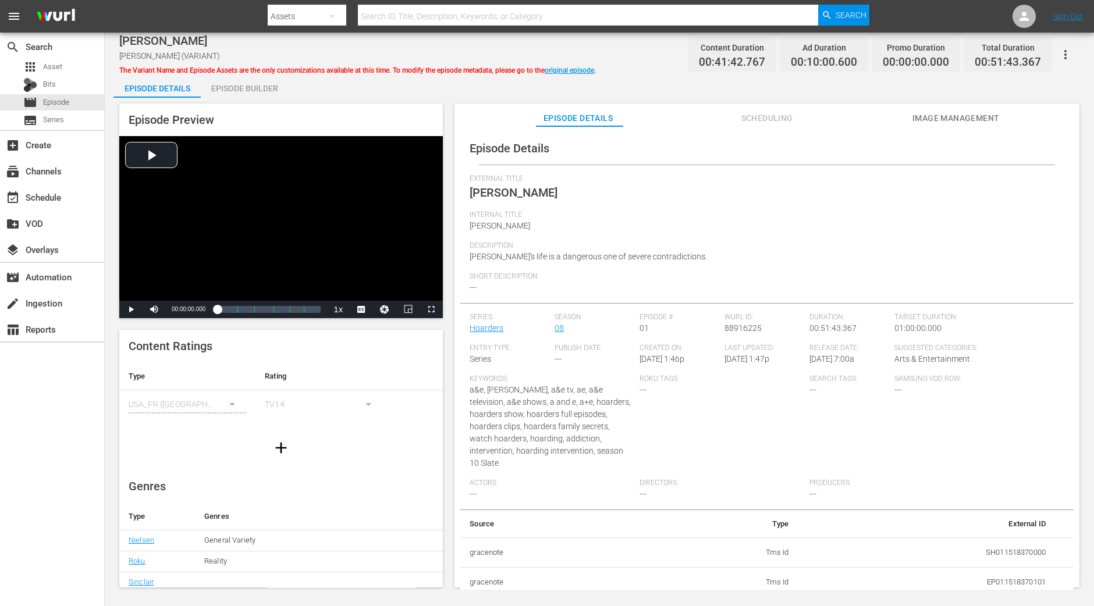
click at [259, 91] on div "Episode Builder" at bounding box center [244, 88] width 87 height 28
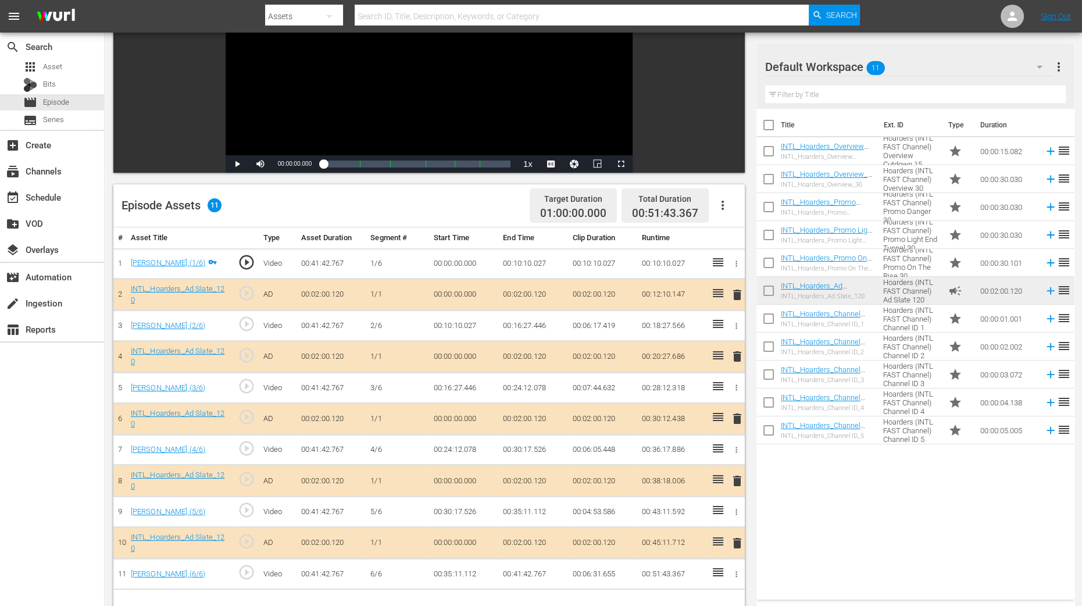
scroll to position [218, 0]
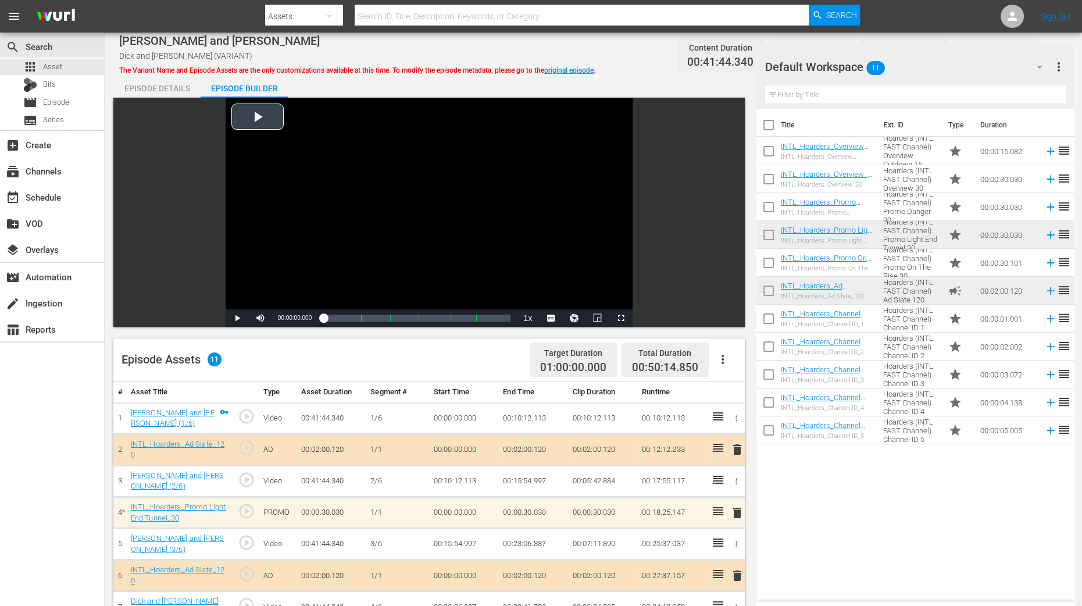
scroll to position [290, 0]
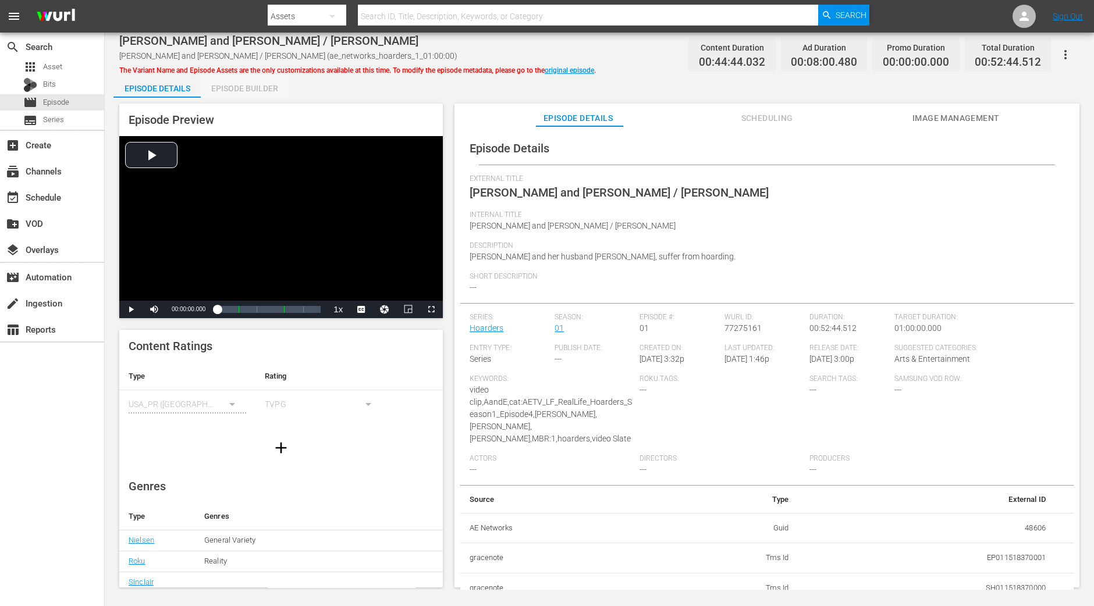
click at [250, 83] on div "Episode Builder" at bounding box center [244, 88] width 87 height 28
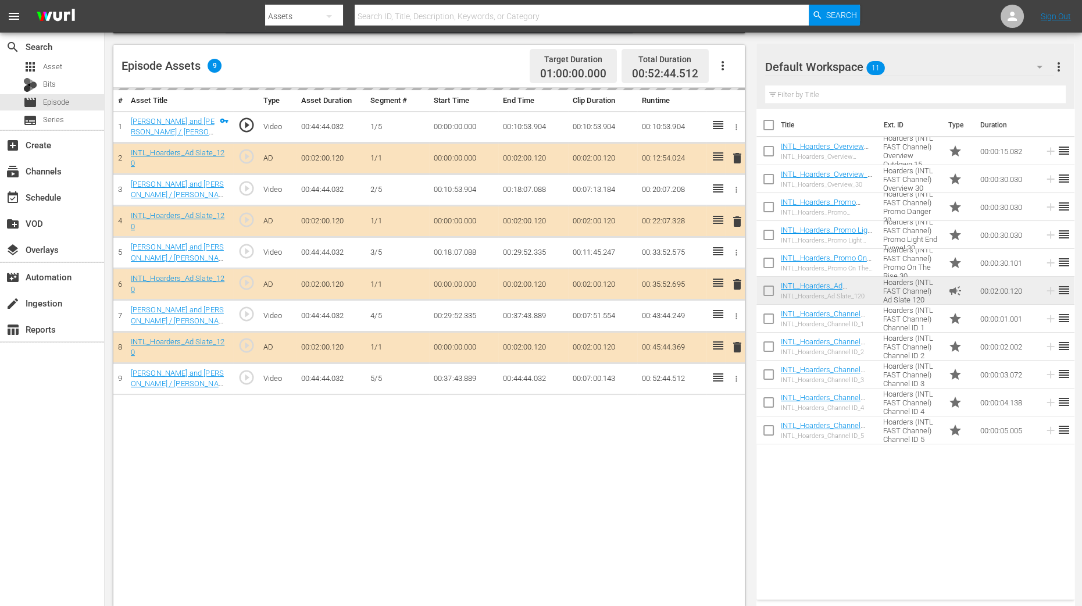
scroll to position [302, 0]
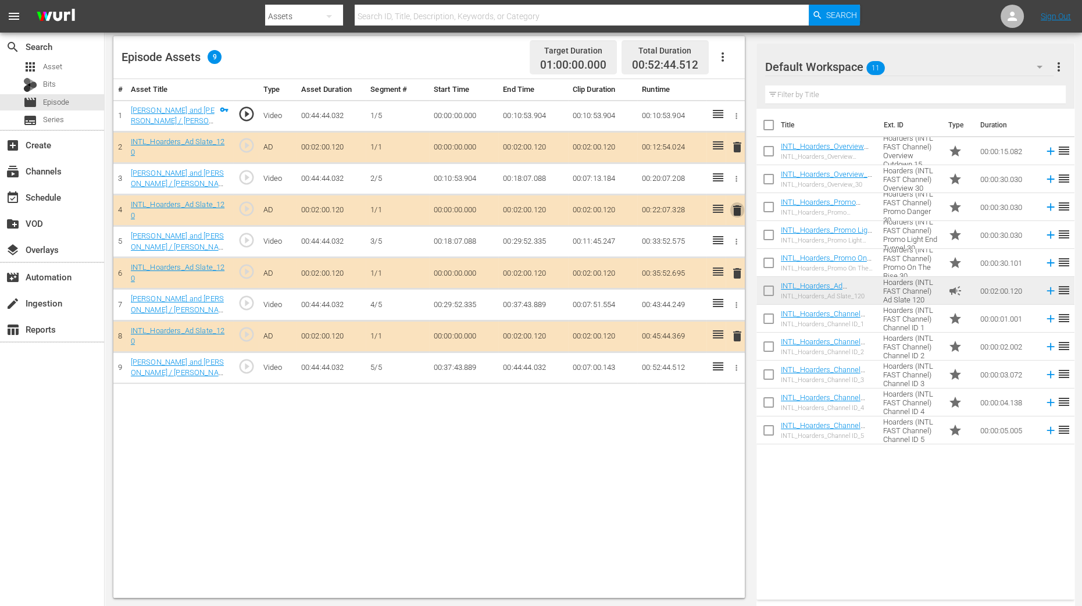
click at [737, 213] on span "delete" at bounding box center [738, 211] width 14 height 14
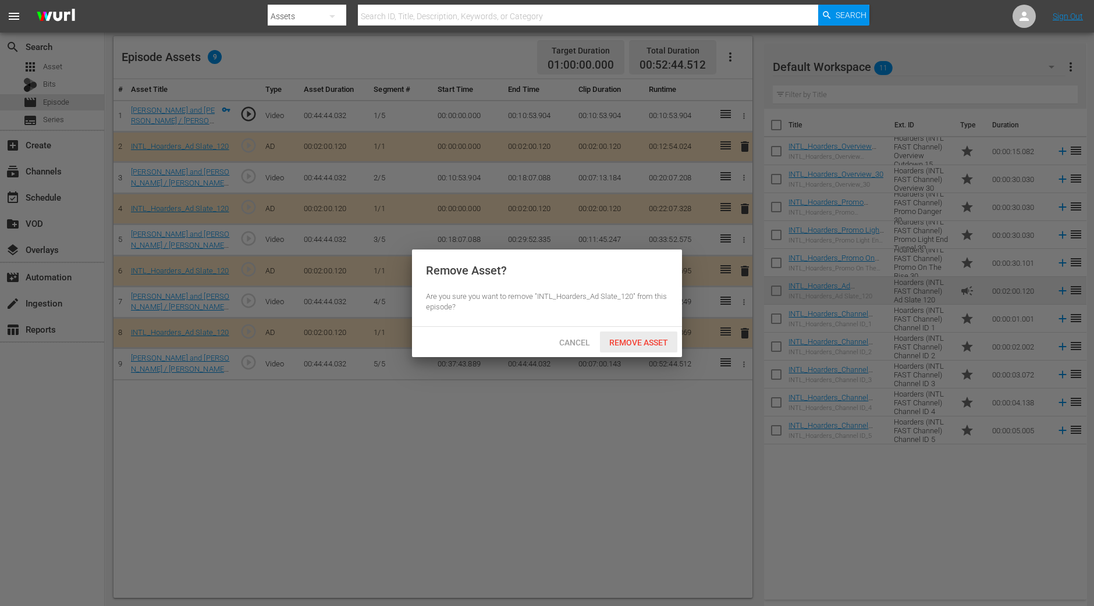
click at [654, 333] on div "Remove Asset" at bounding box center [638, 343] width 77 height 22
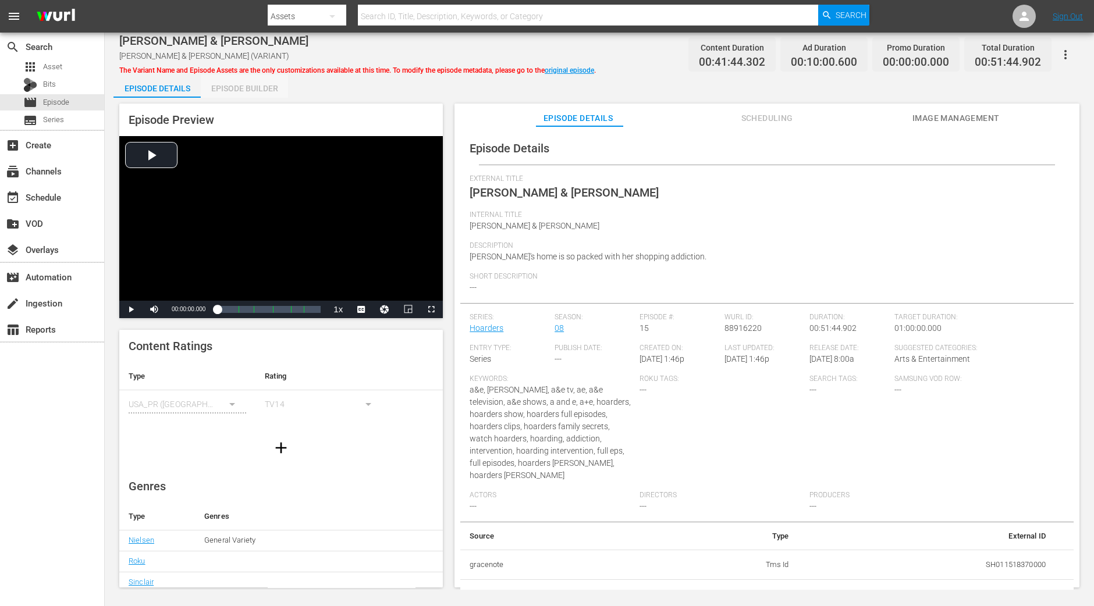
click at [267, 90] on div "Episode Builder" at bounding box center [244, 88] width 87 height 28
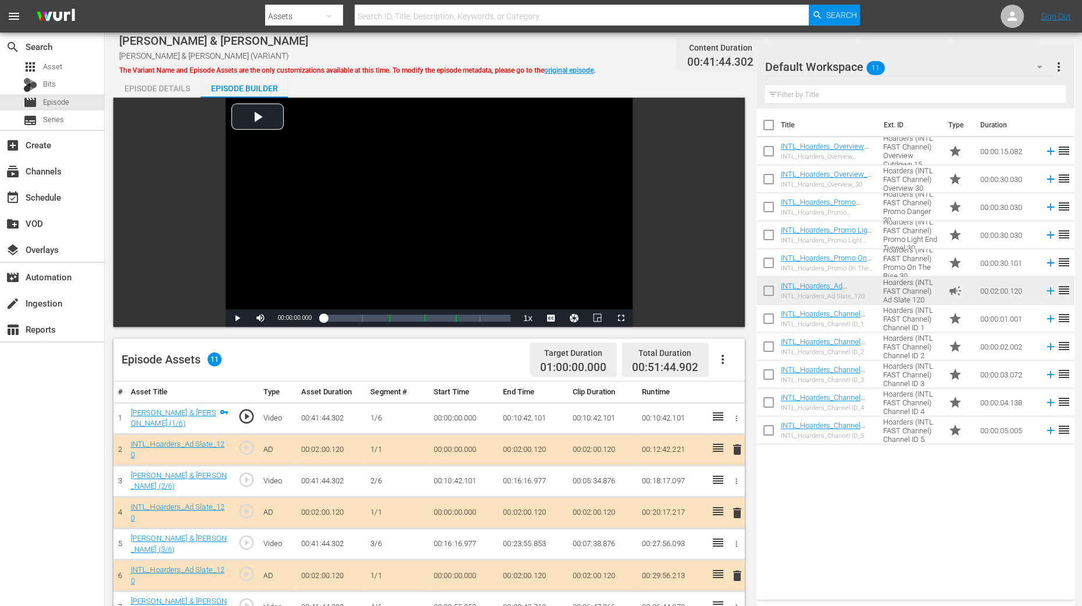
scroll to position [290, 0]
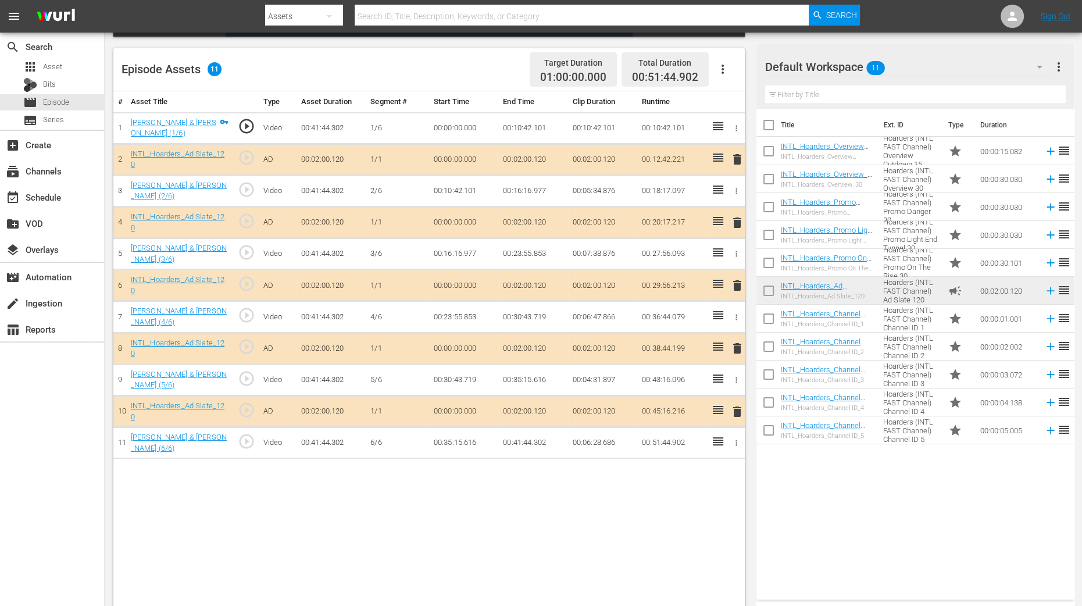
click at [736, 216] on span "delete" at bounding box center [738, 223] width 14 height 14
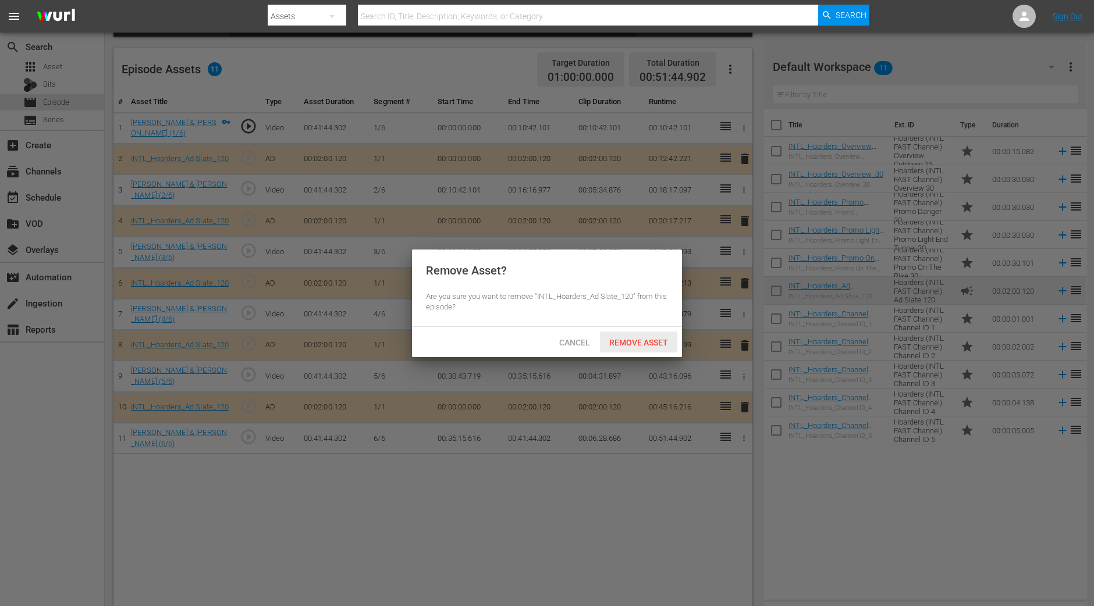
click at [651, 339] on span "Remove Asset" at bounding box center [638, 342] width 77 height 9
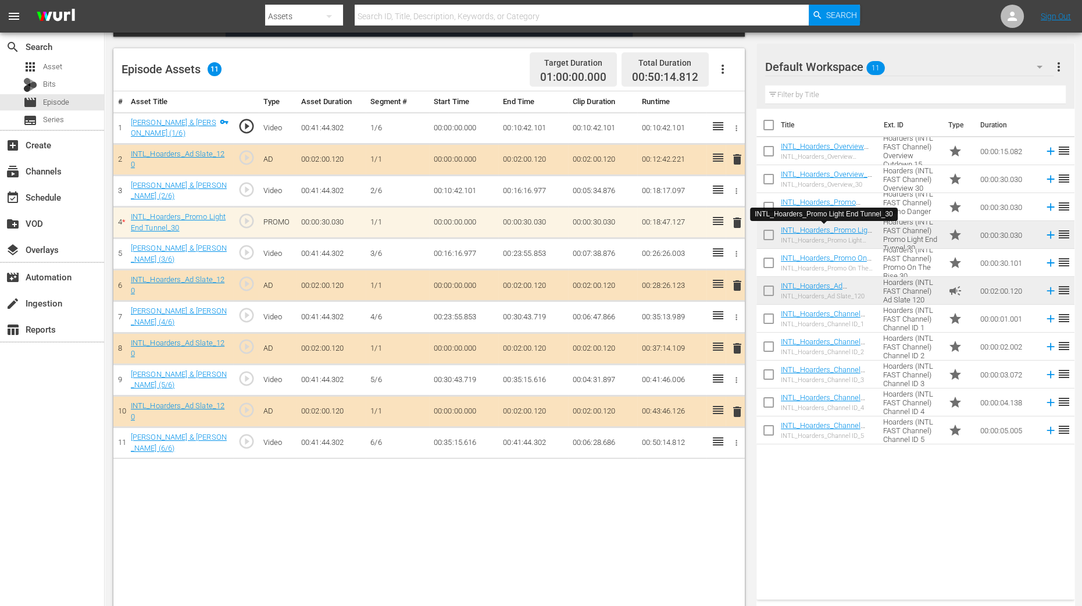
click at [756, 485] on div "Video Player is loading. Play Video Play Mute Current Time 00:00:00.000 / Durat…" at bounding box center [593, 208] width 960 height 803
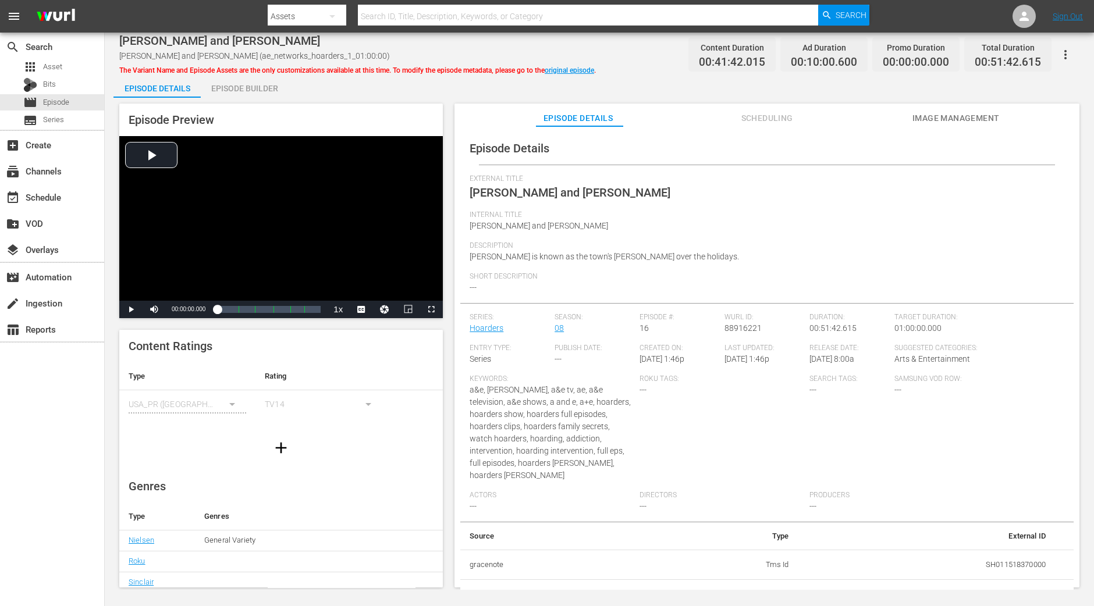
click at [266, 97] on div "Episode Builder" at bounding box center [244, 88] width 87 height 28
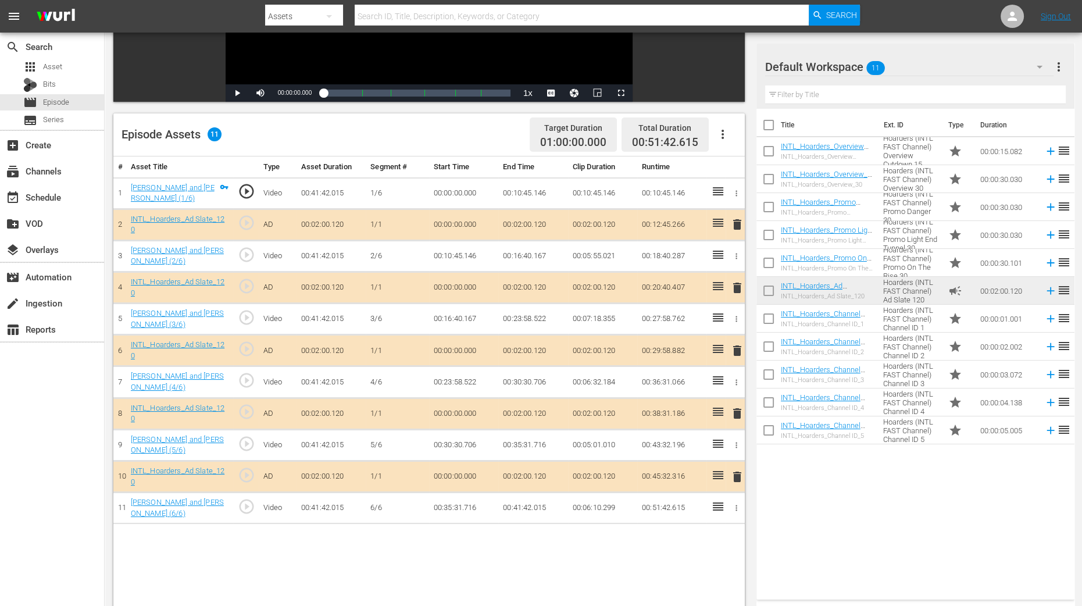
scroll to position [302, 0]
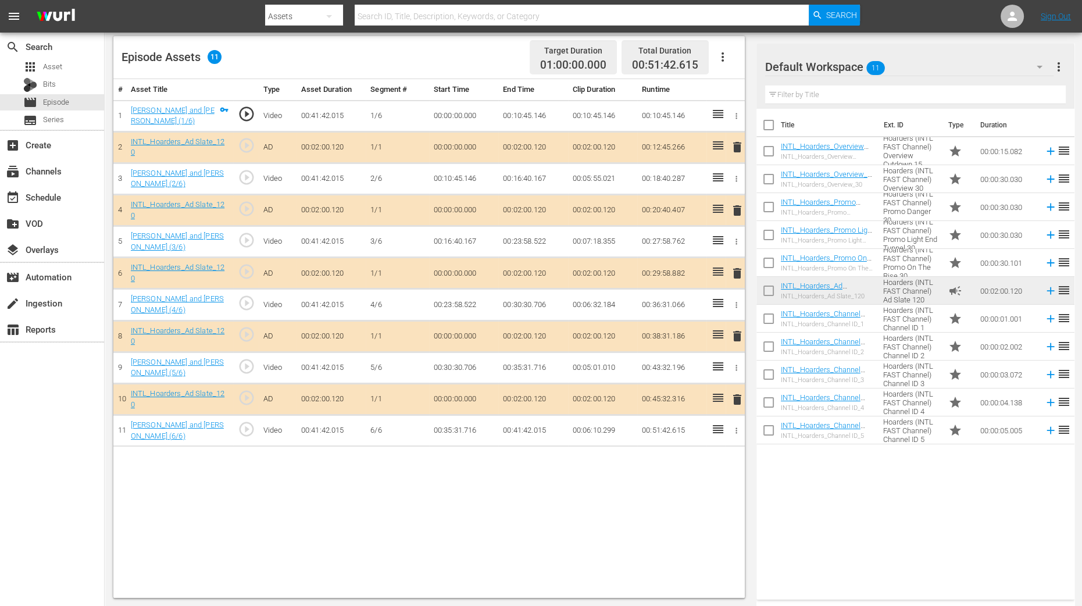
click at [739, 206] on span "delete" at bounding box center [738, 211] width 14 height 14
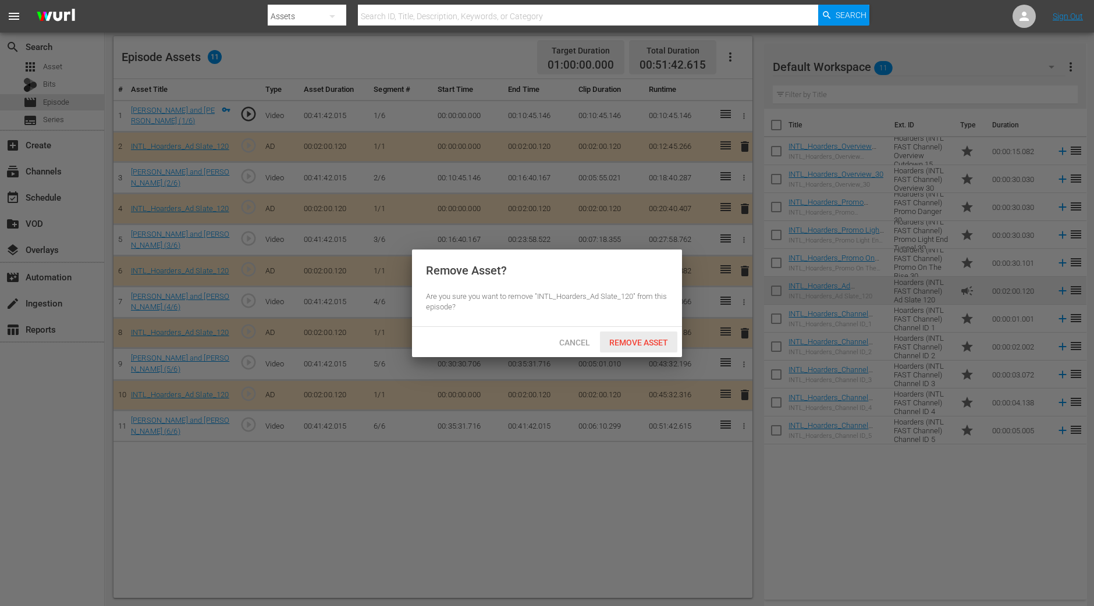
click at [654, 336] on div "Remove Asset" at bounding box center [638, 343] width 77 height 22
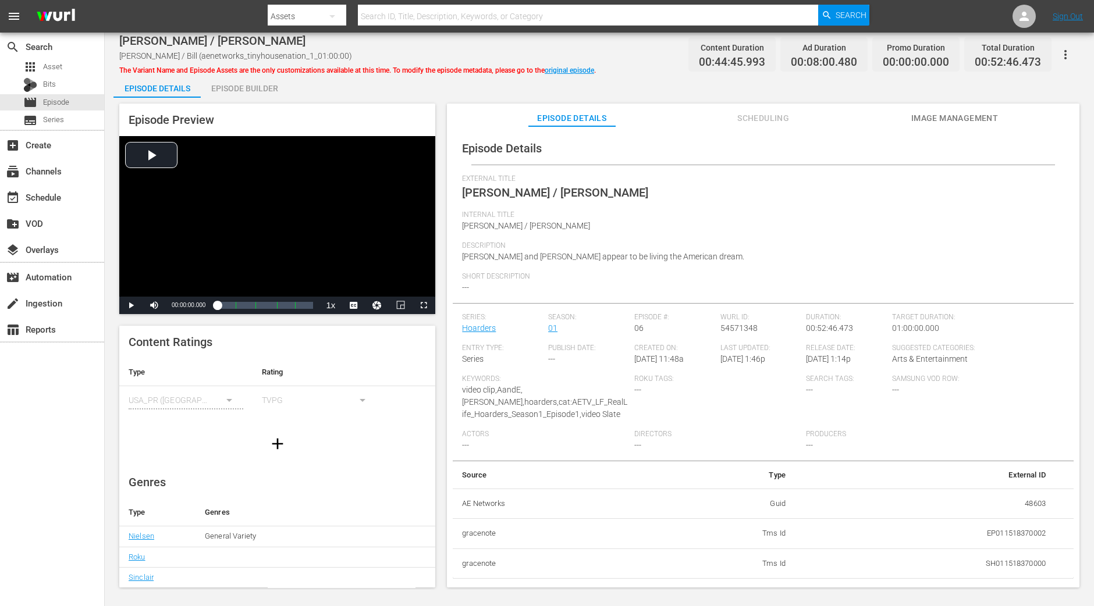
click at [257, 80] on div "Episode Builder" at bounding box center [244, 88] width 87 height 28
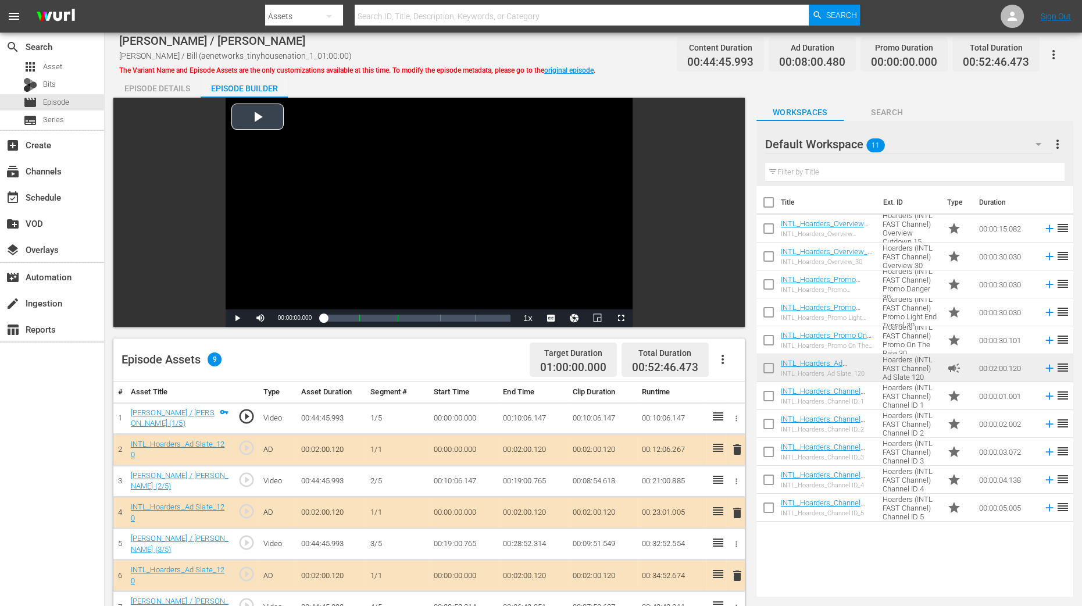
scroll to position [290, 0]
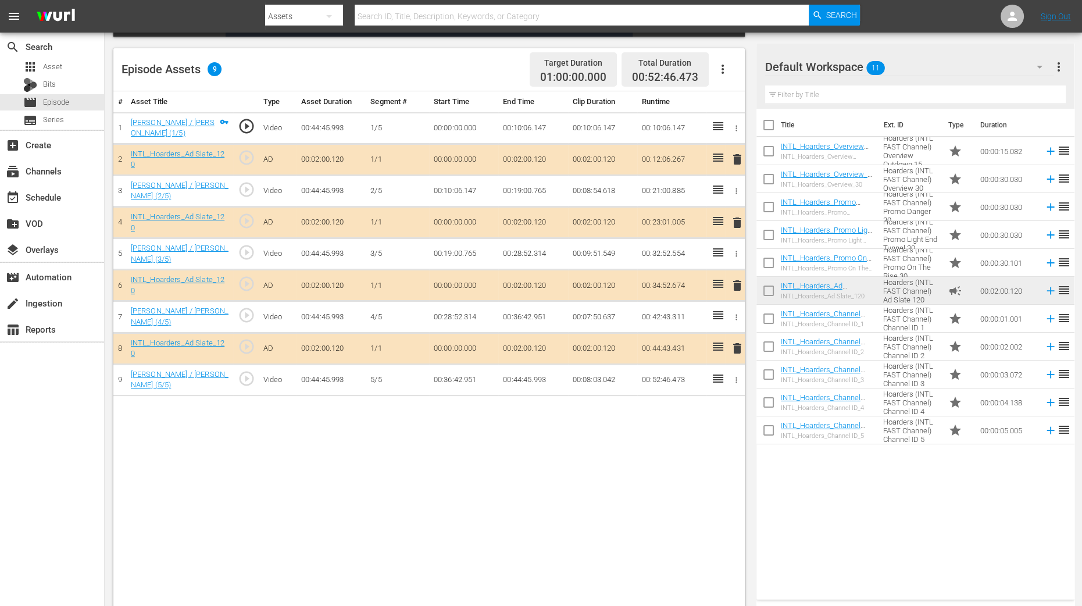
click at [738, 216] on span "delete" at bounding box center [738, 223] width 14 height 14
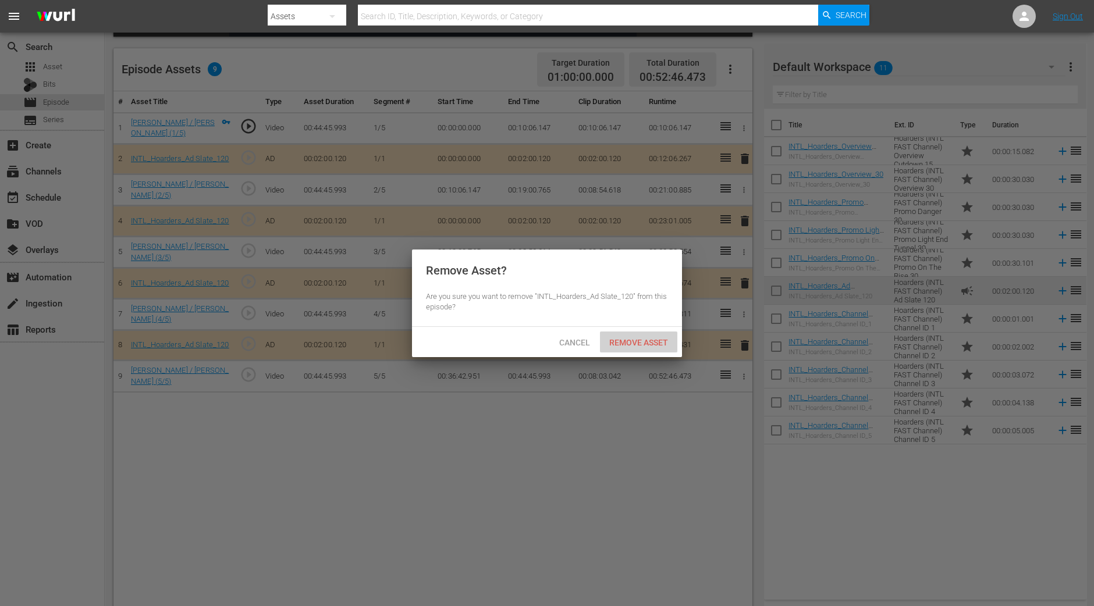
click at [638, 341] on span "Remove Asset" at bounding box center [638, 342] width 77 height 9
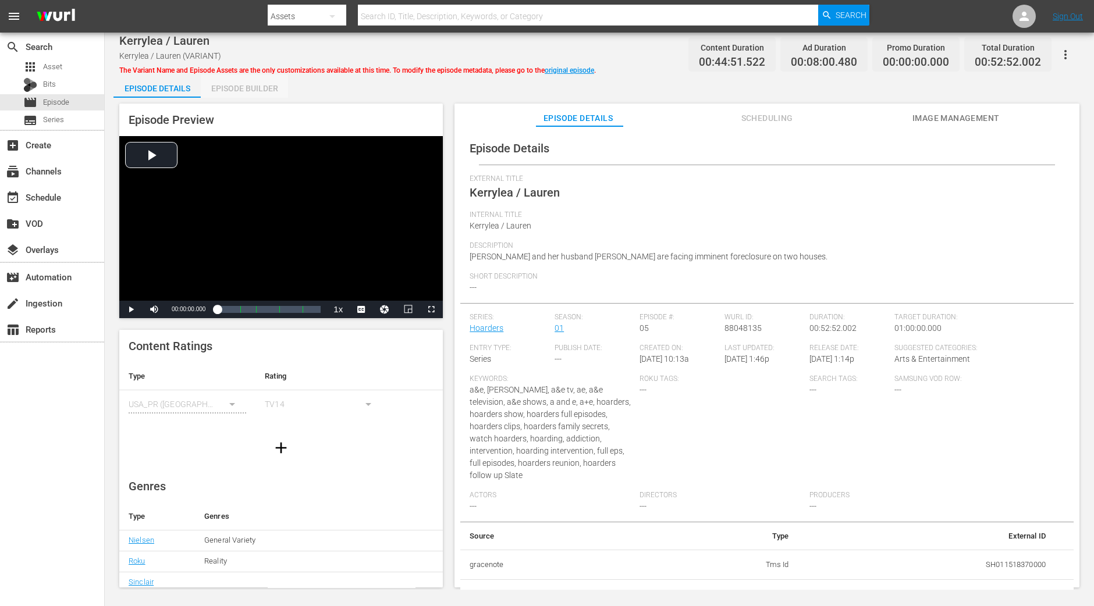
click at [270, 87] on div "Episode Builder" at bounding box center [244, 88] width 87 height 28
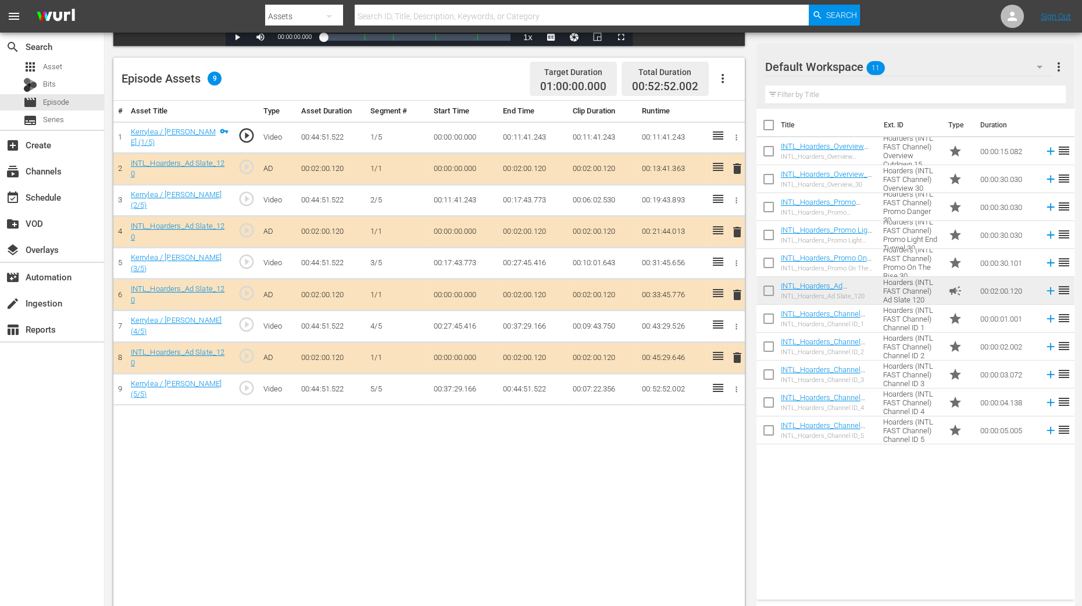
scroll to position [290, 0]
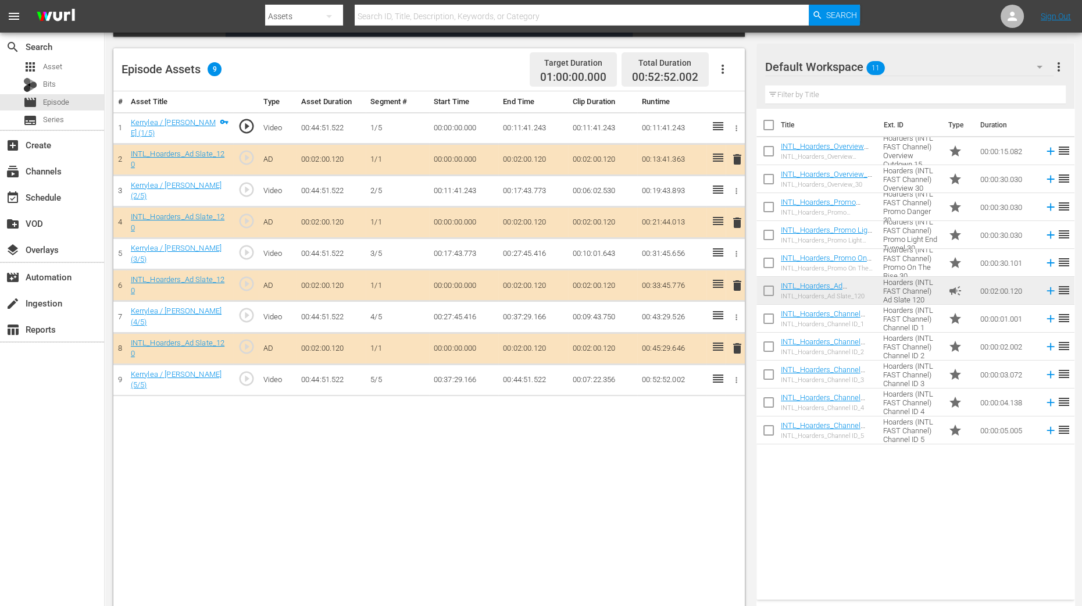
click at [740, 216] on span "delete" at bounding box center [738, 223] width 14 height 14
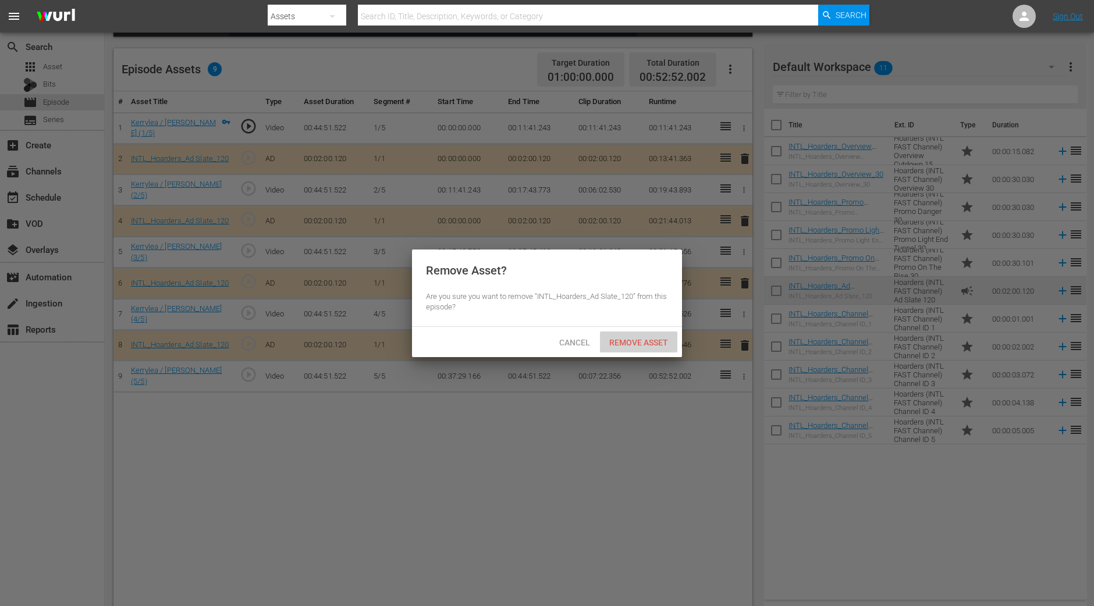
click at [643, 342] on span "Remove Asset" at bounding box center [638, 342] width 77 height 9
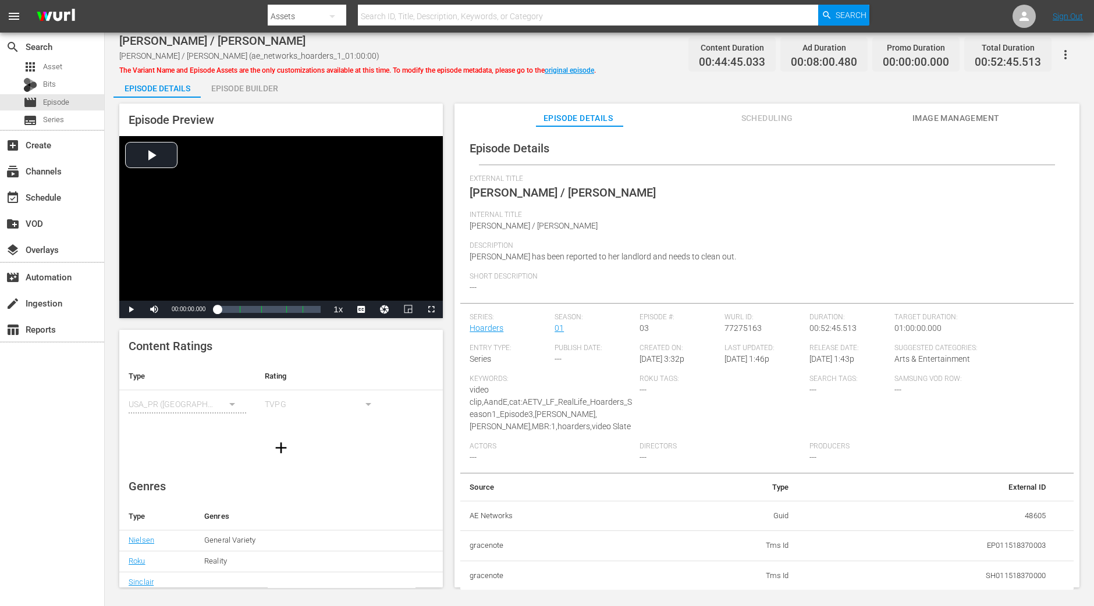
drag, startPoint x: 258, startPoint y: 80, endPoint x: 372, endPoint y: 30, distance: 125.0
click at [258, 81] on div "Episode Builder" at bounding box center [244, 88] width 87 height 28
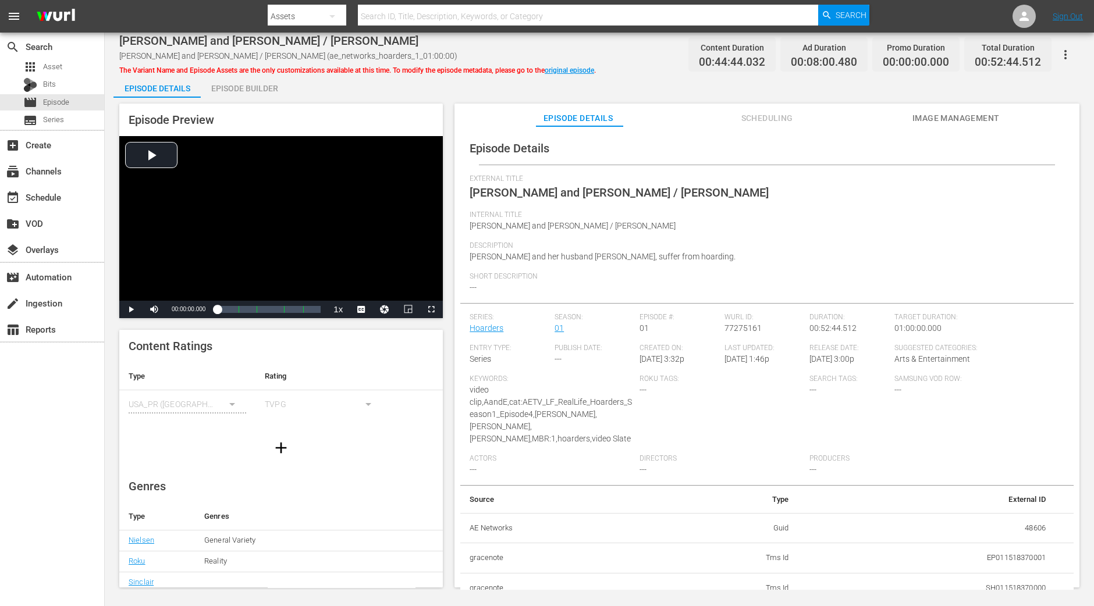
click at [262, 97] on div "Episode Builder" at bounding box center [244, 88] width 87 height 28
